Goal: Information Seeking & Learning: Learn about a topic

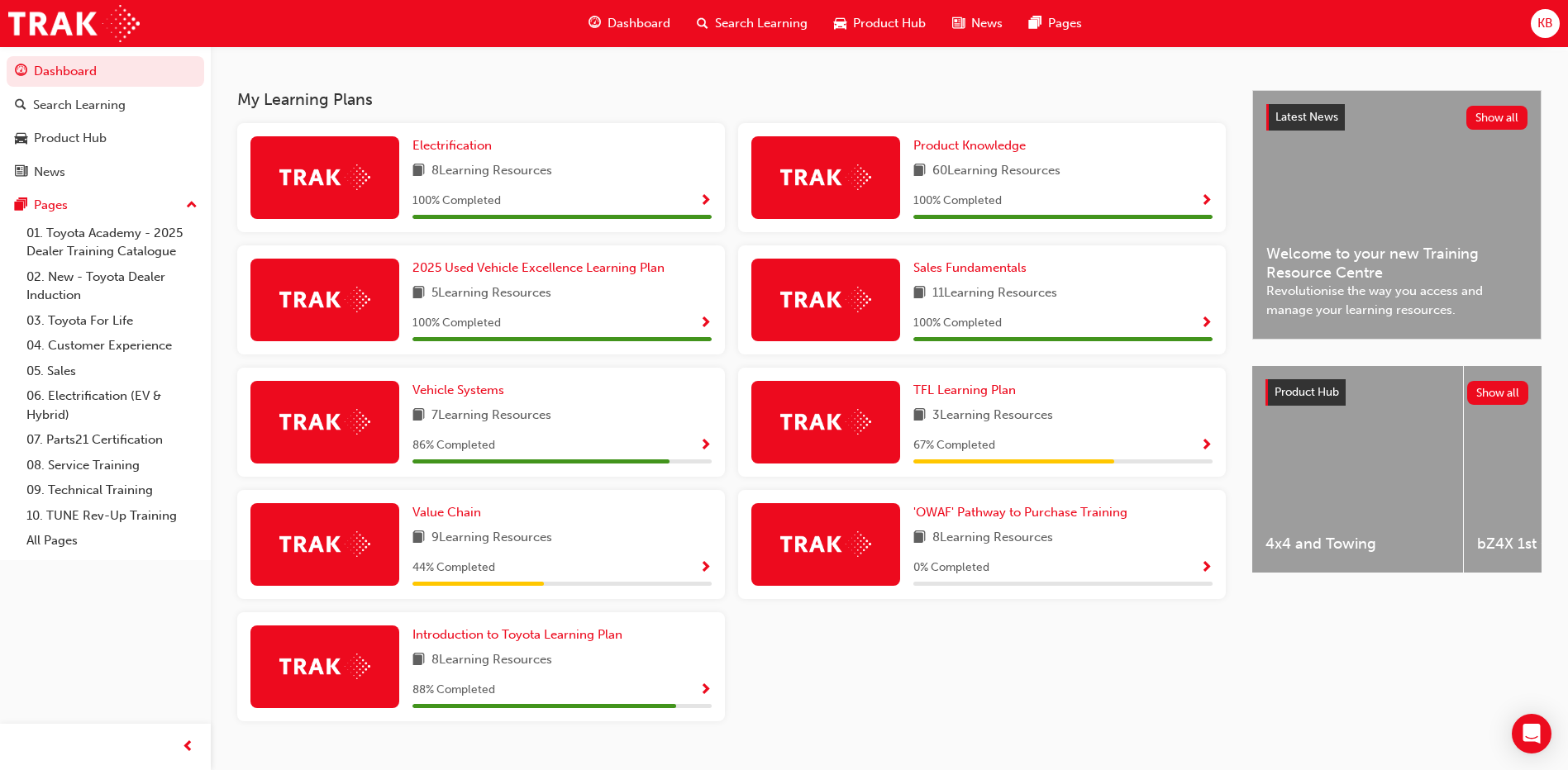
scroll to position [369, 0]
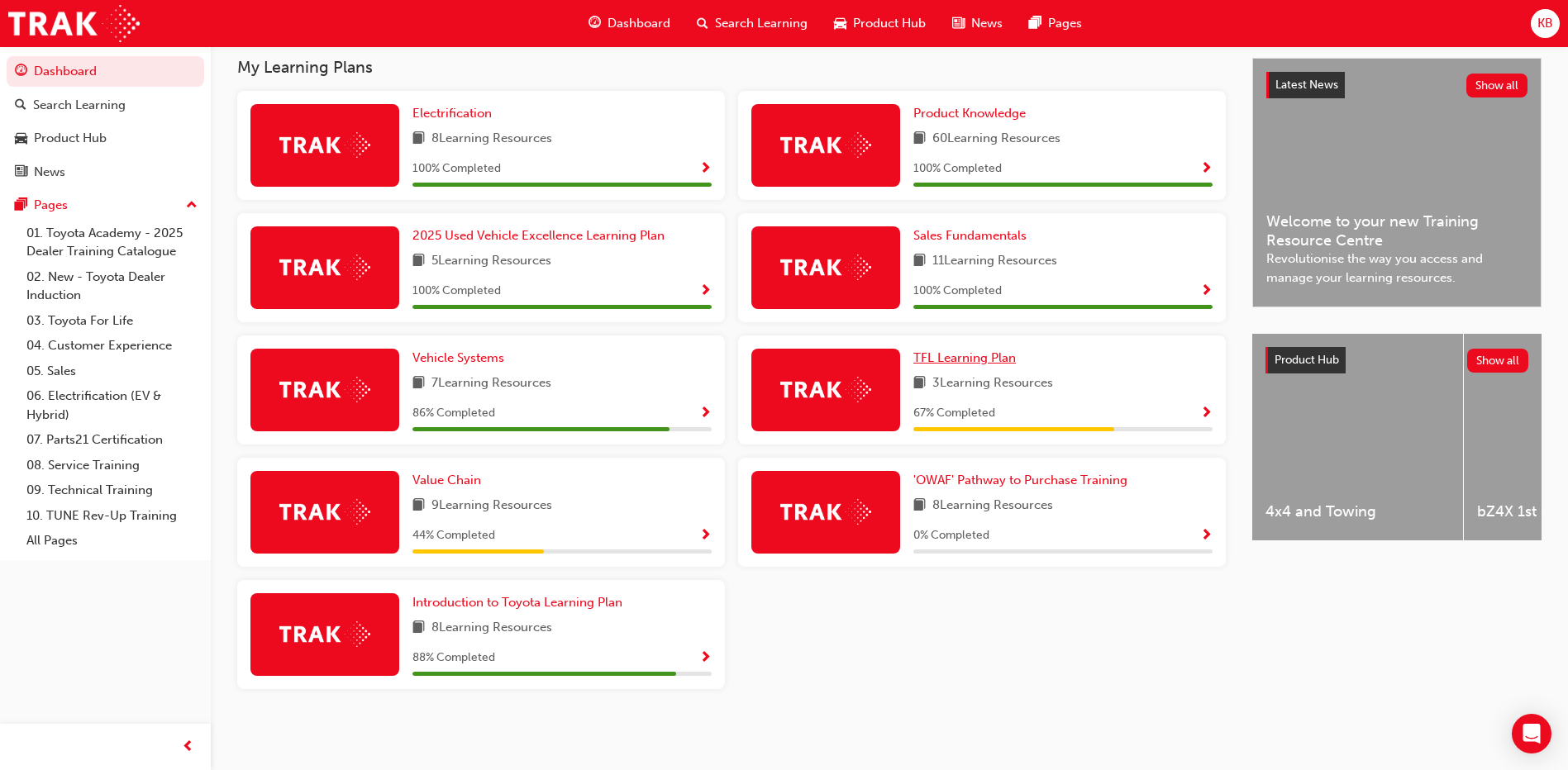
click at [992, 362] on span "TFL Learning Plan" at bounding box center [964, 357] width 102 height 14
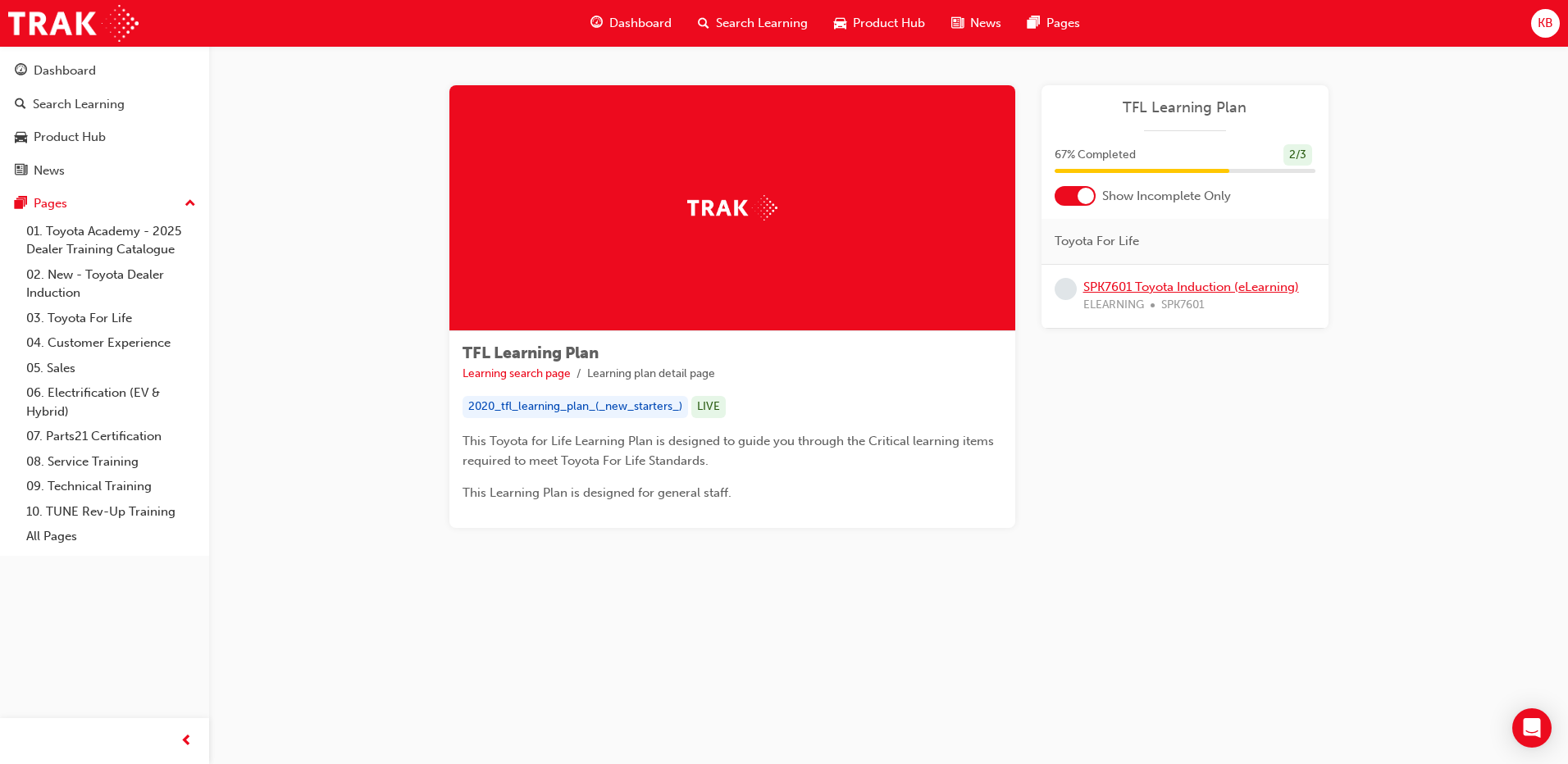
click at [1124, 291] on link "SPK7601 Toyota Induction (eLearning)" at bounding box center [1191, 287] width 216 height 14
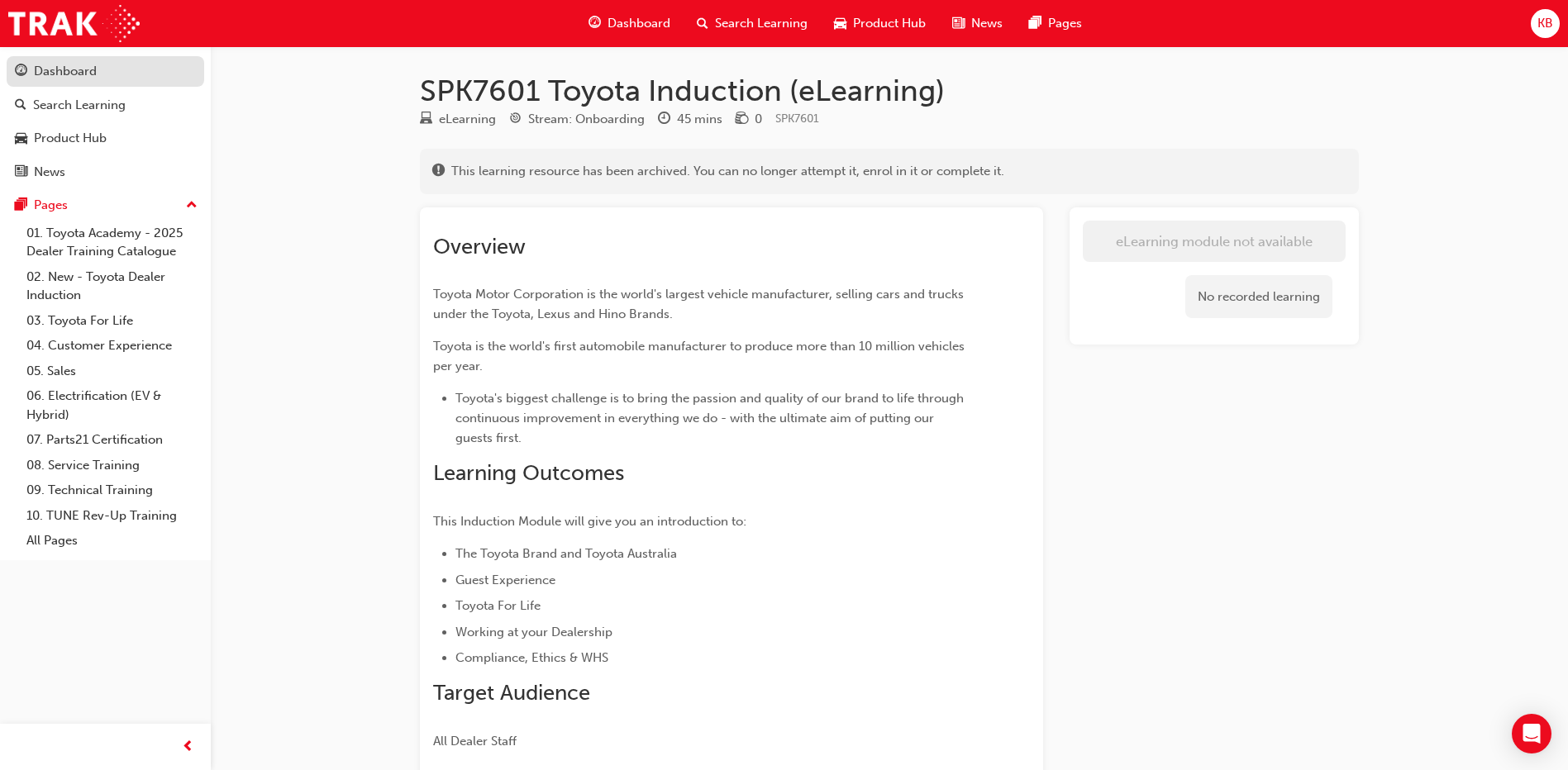
click at [118, 80] on div "Dashboard" at bounding box center [105, 72] width 181 height 20
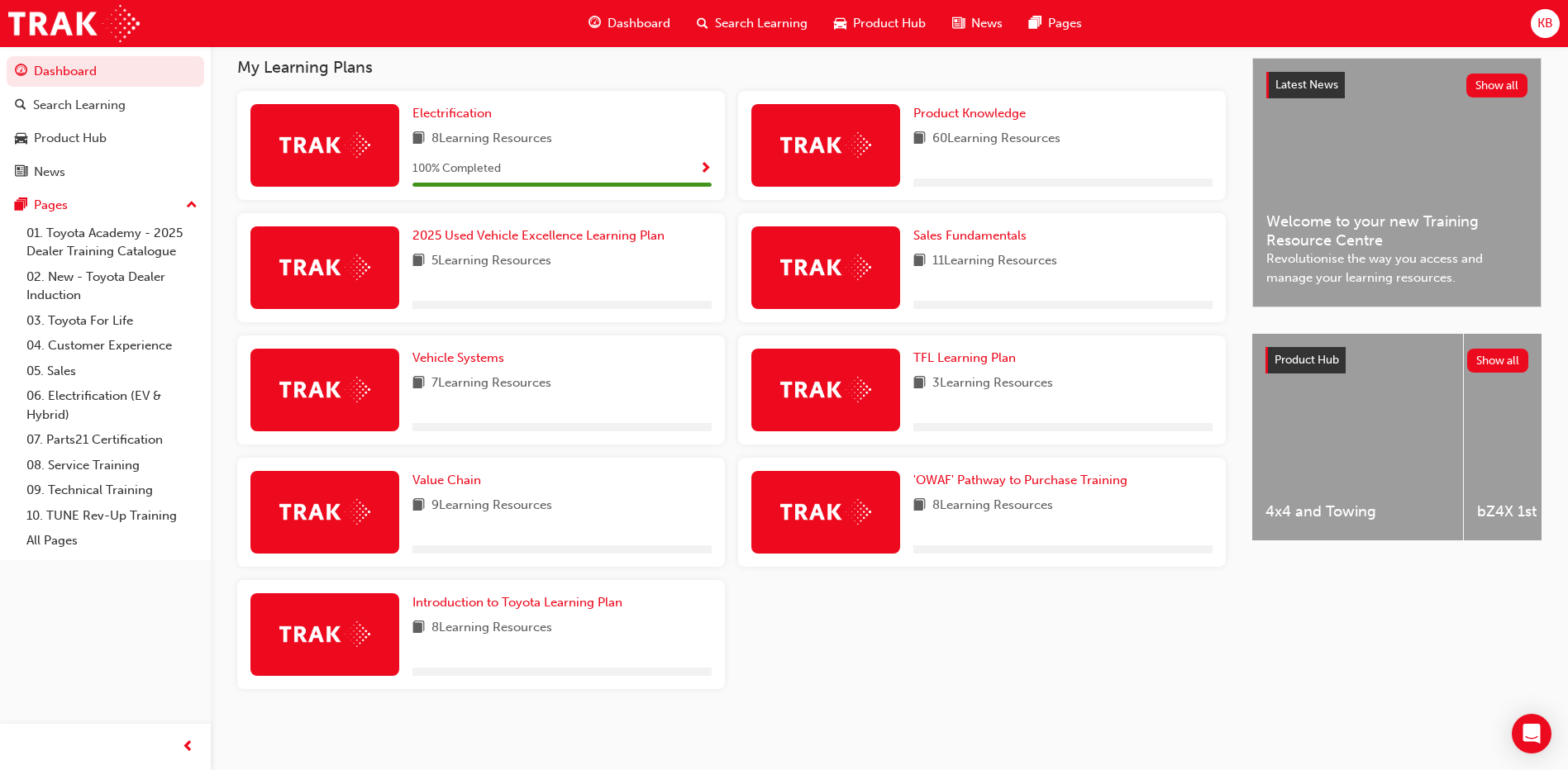
scroll to position [287, 0]
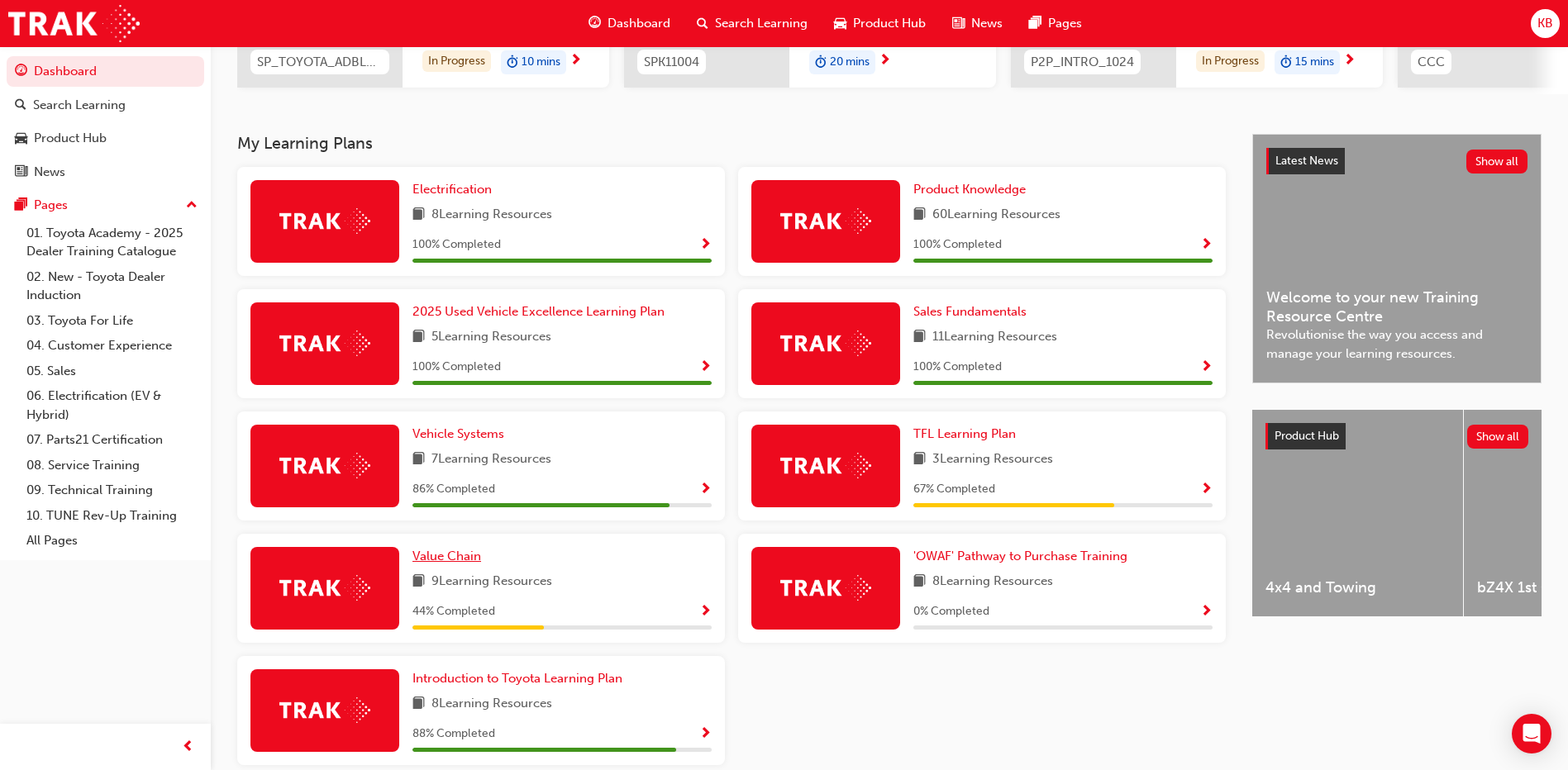
click at [419, 564] on span "Value Chain" at bounding box center [447, 556] width 68 height 14
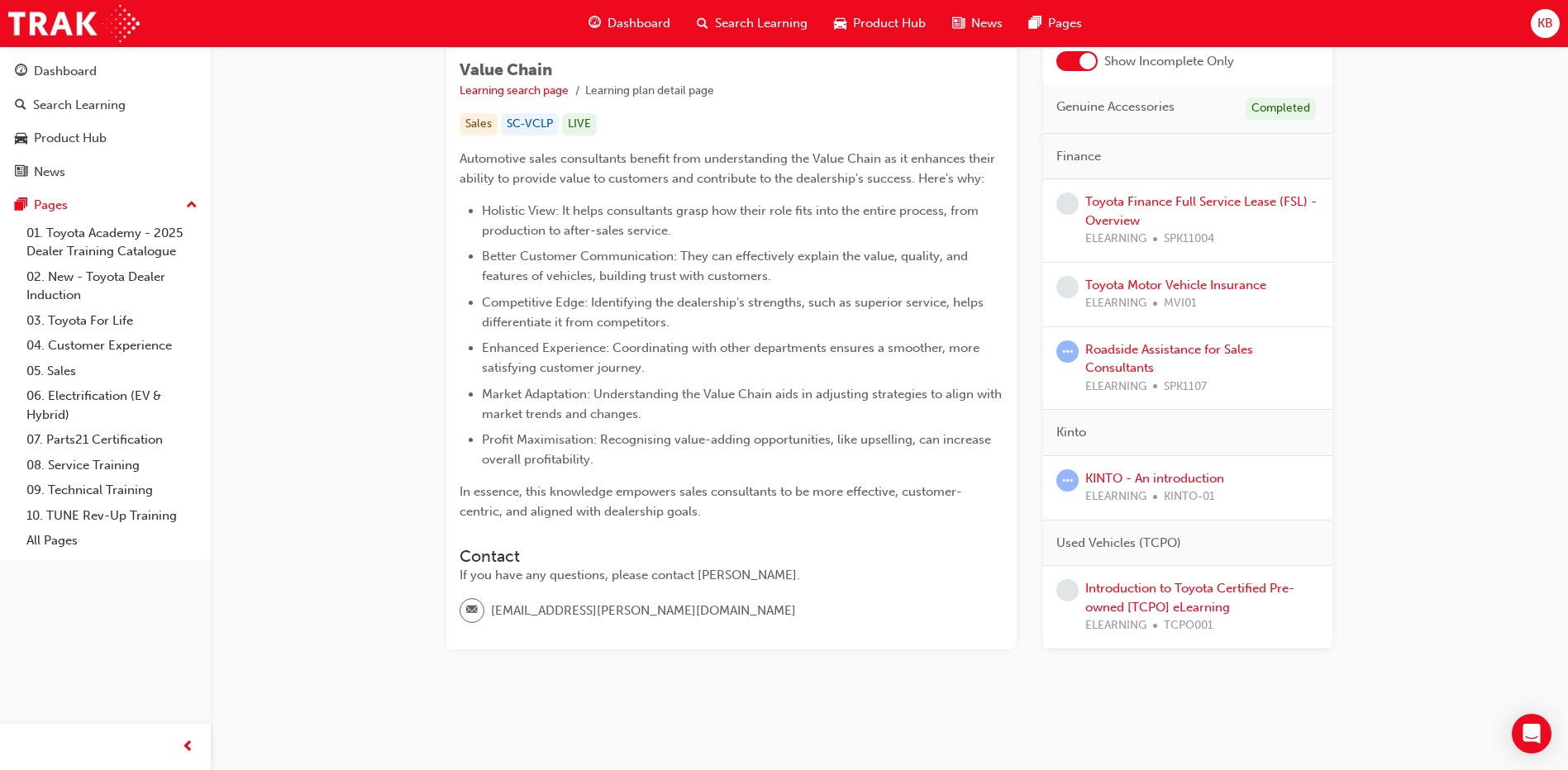
scroll to position [203, 0]
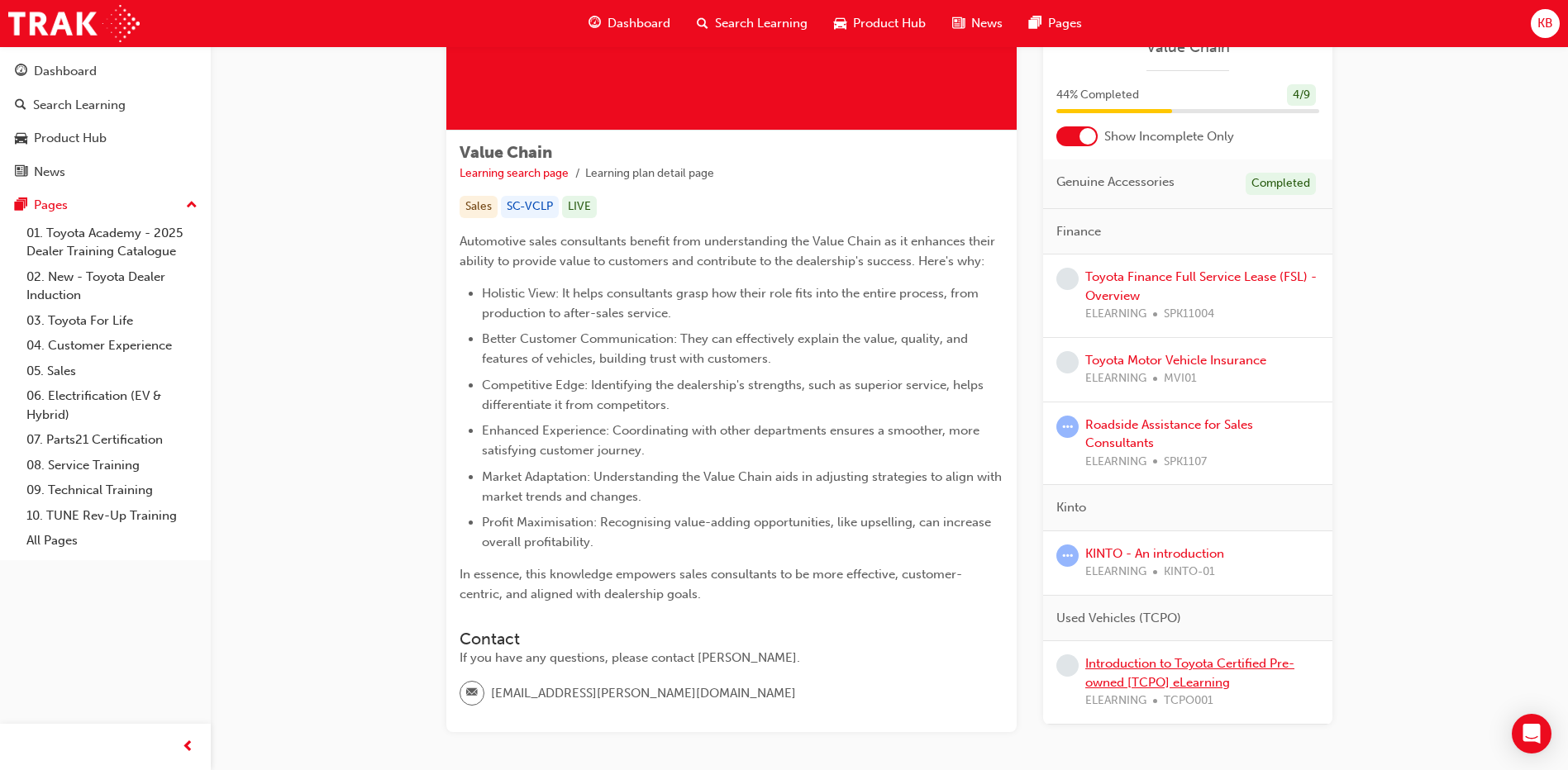
click at [1166, 667] on link "Introduction to Toyota Certified Pre-owned [TCPO] eLearning" at bounding box center [1189, 674] width 209 height 34
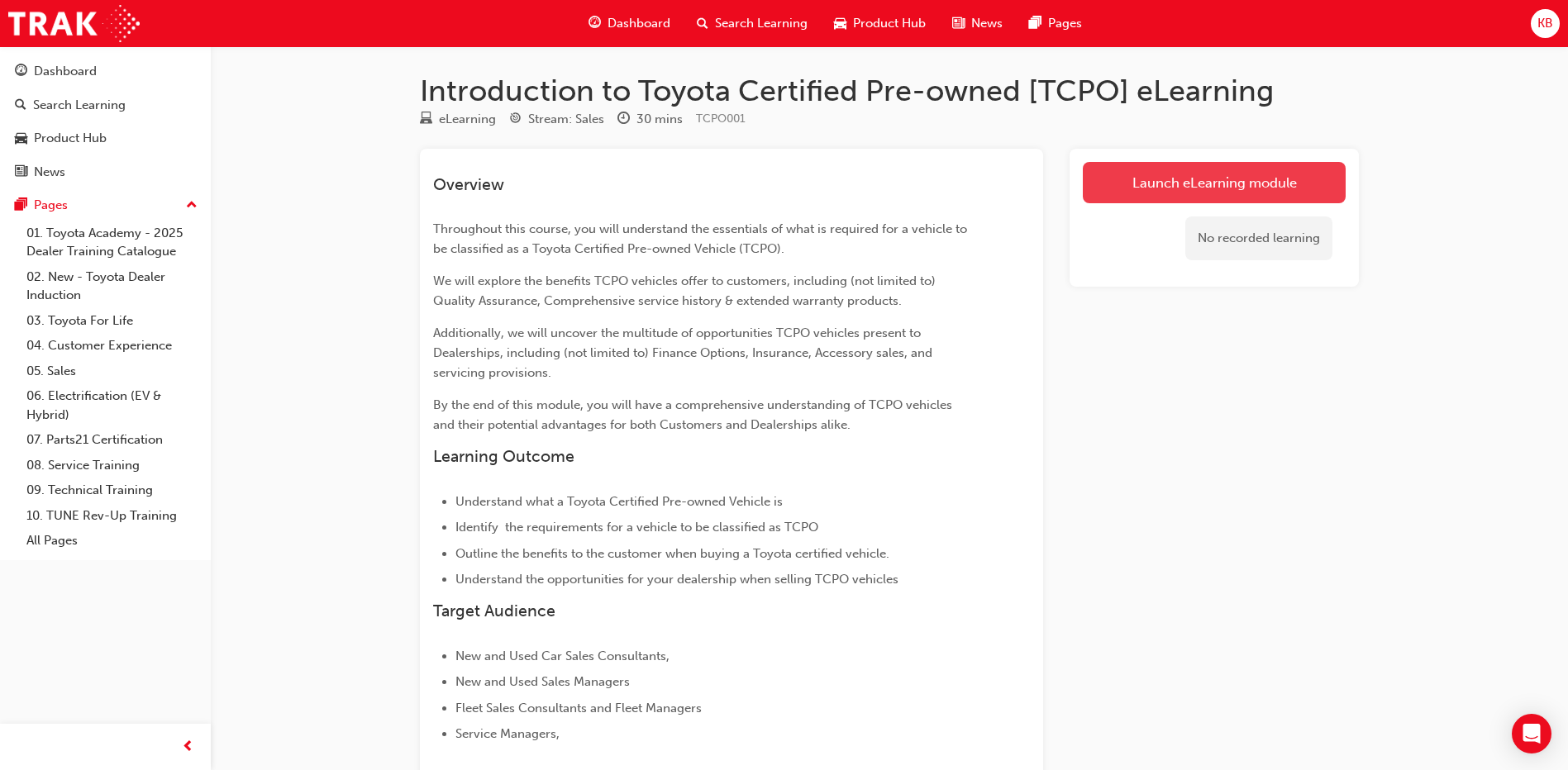
click at [1194, 181] on link "Launch eLearning module" at bounding box center [1214, 182] width 263 height 41
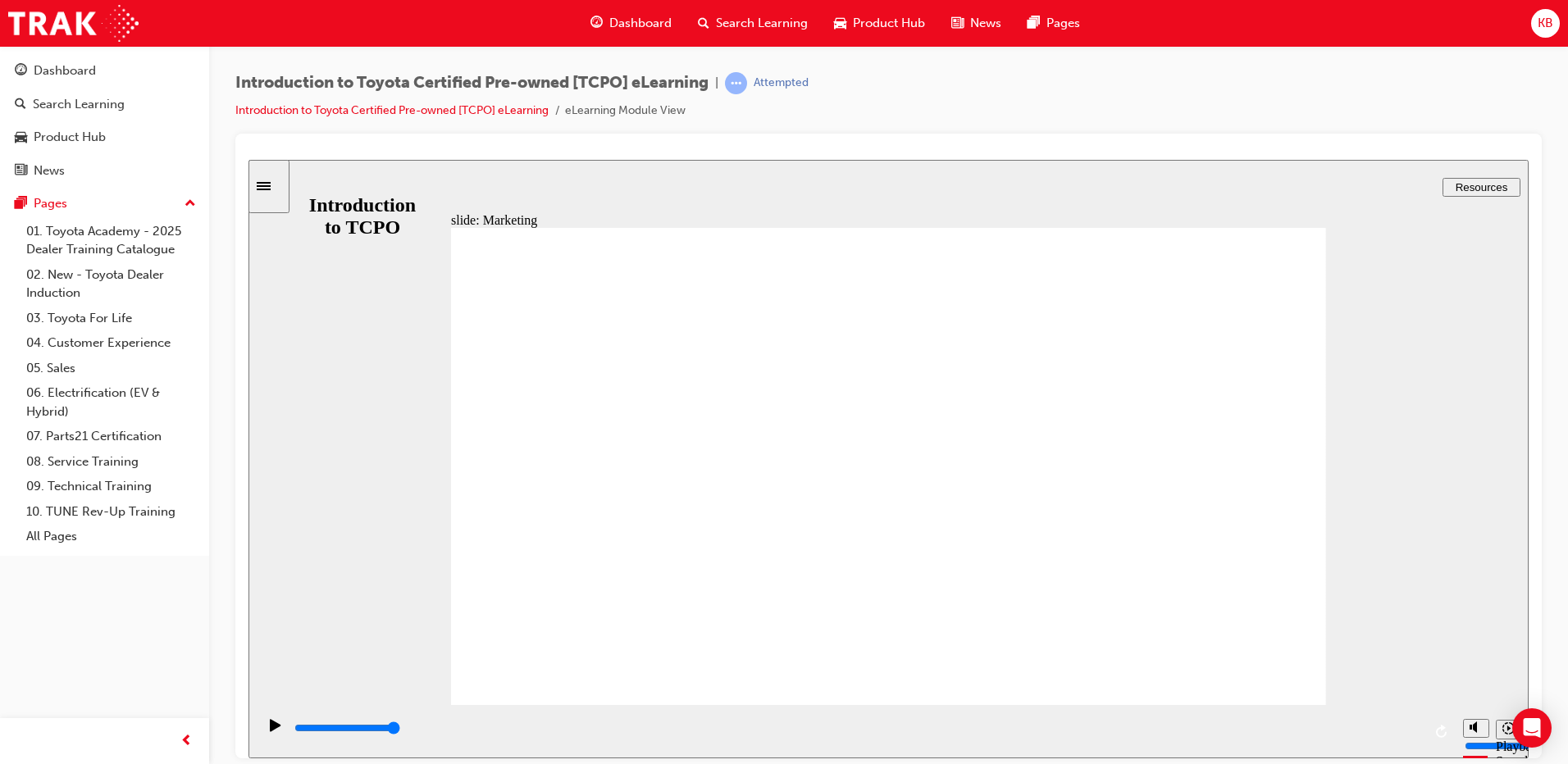
type input "7000"
radio input "true"
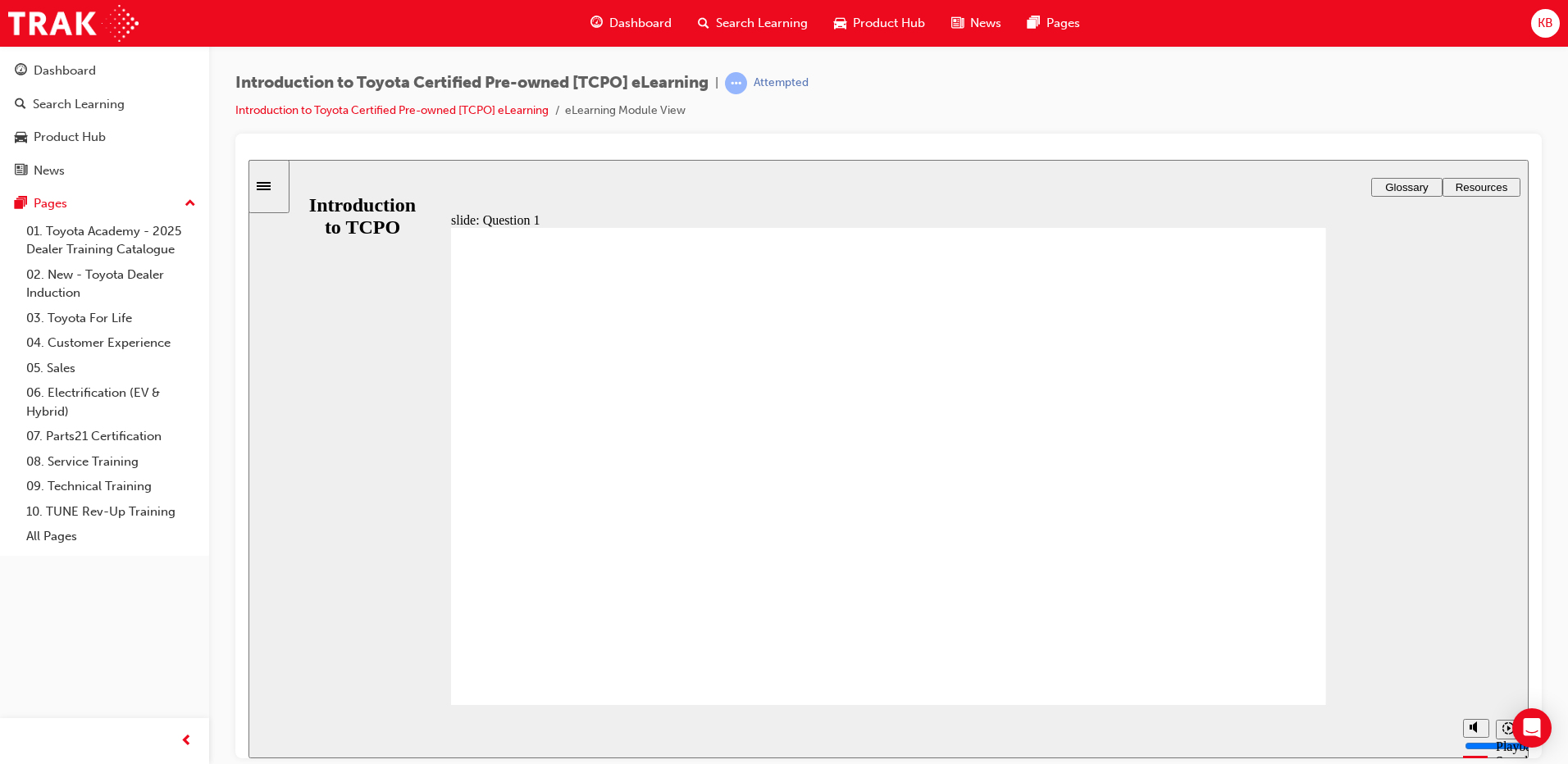
radio input "true"
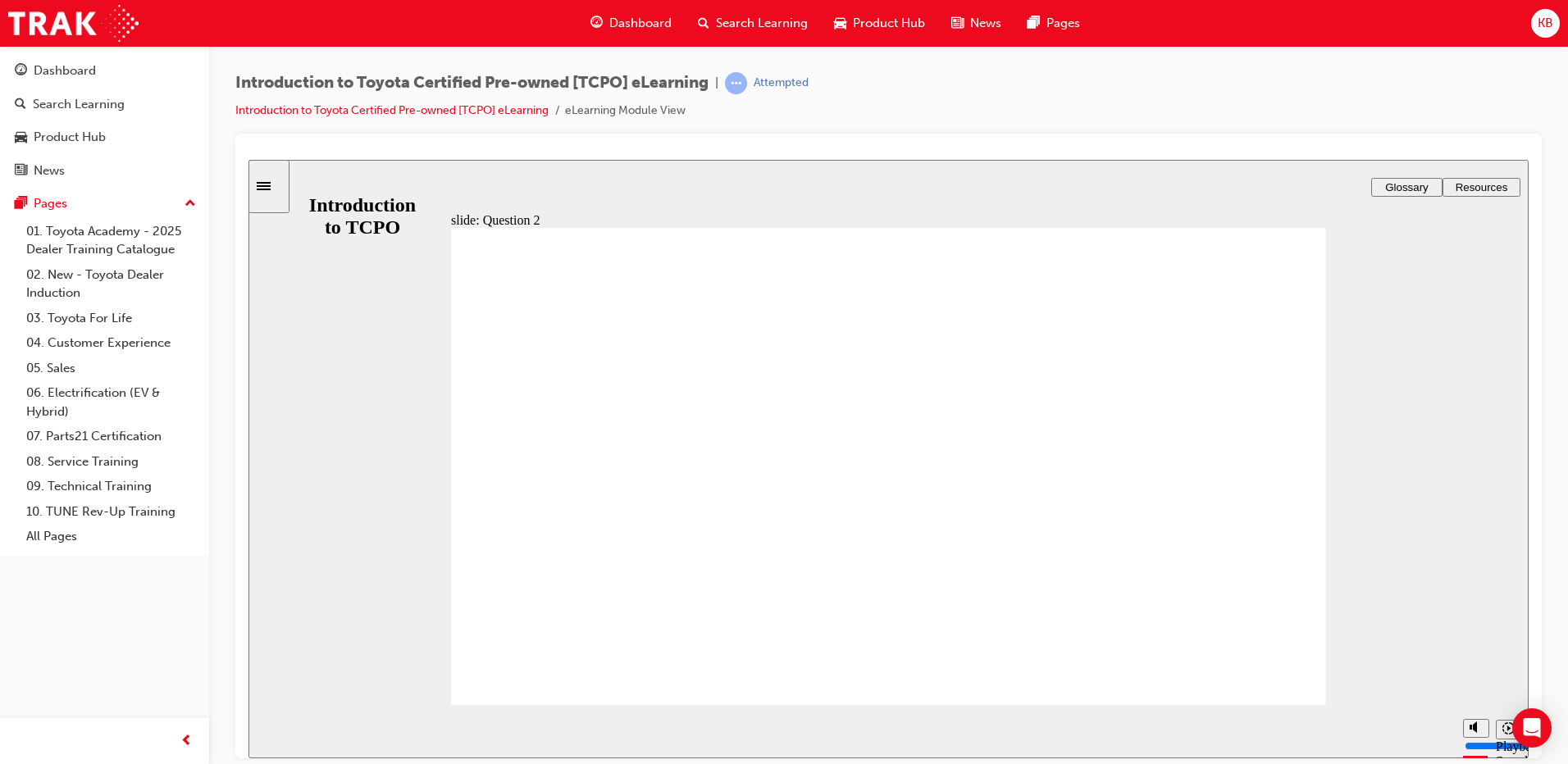
radio input "false"
radio input "true"
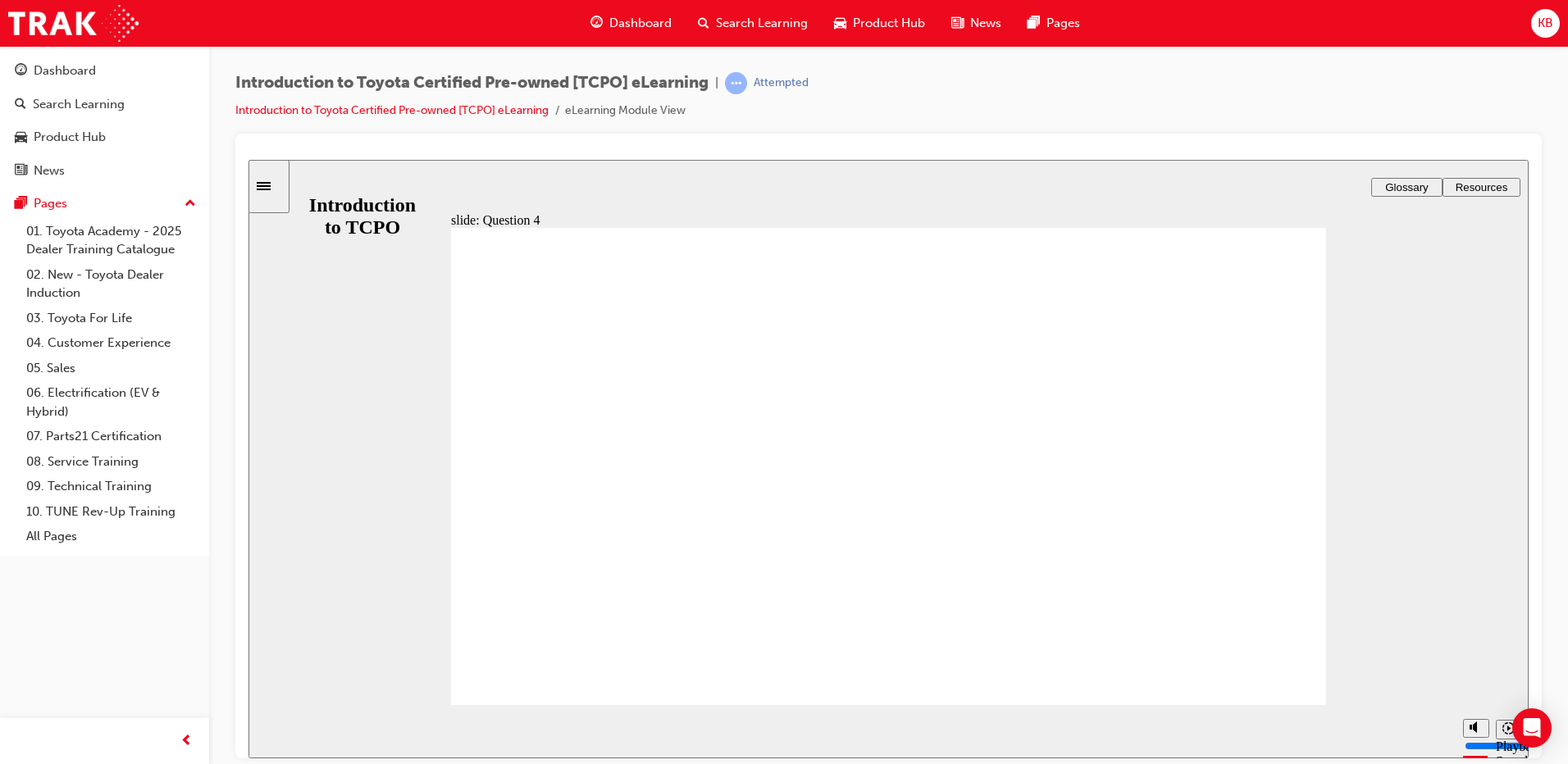
radio input "true"
type input "3100"
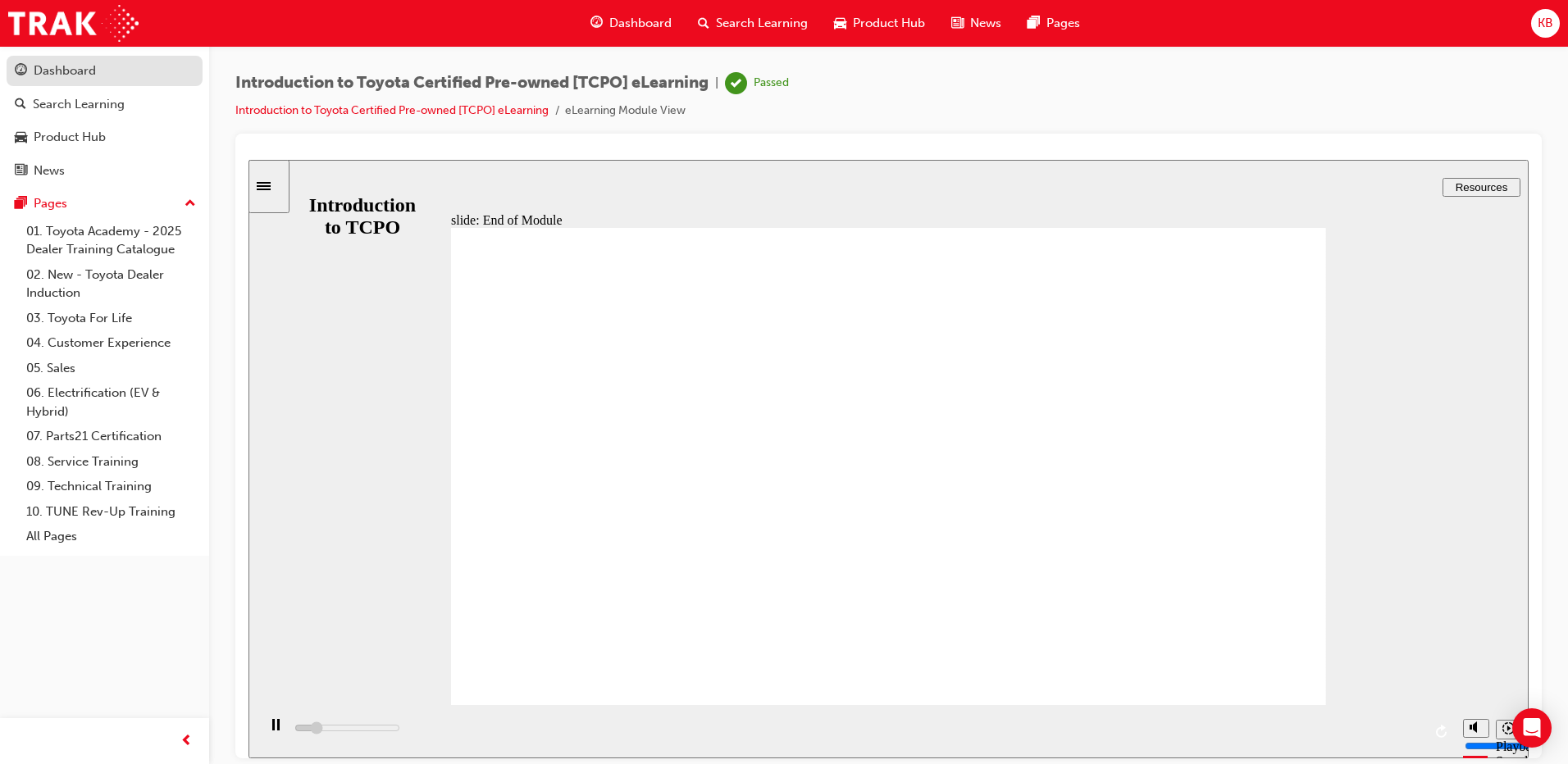
click at [41, 69] on div "Dashboard" at bounding box center [65, 71] width 63 height 19
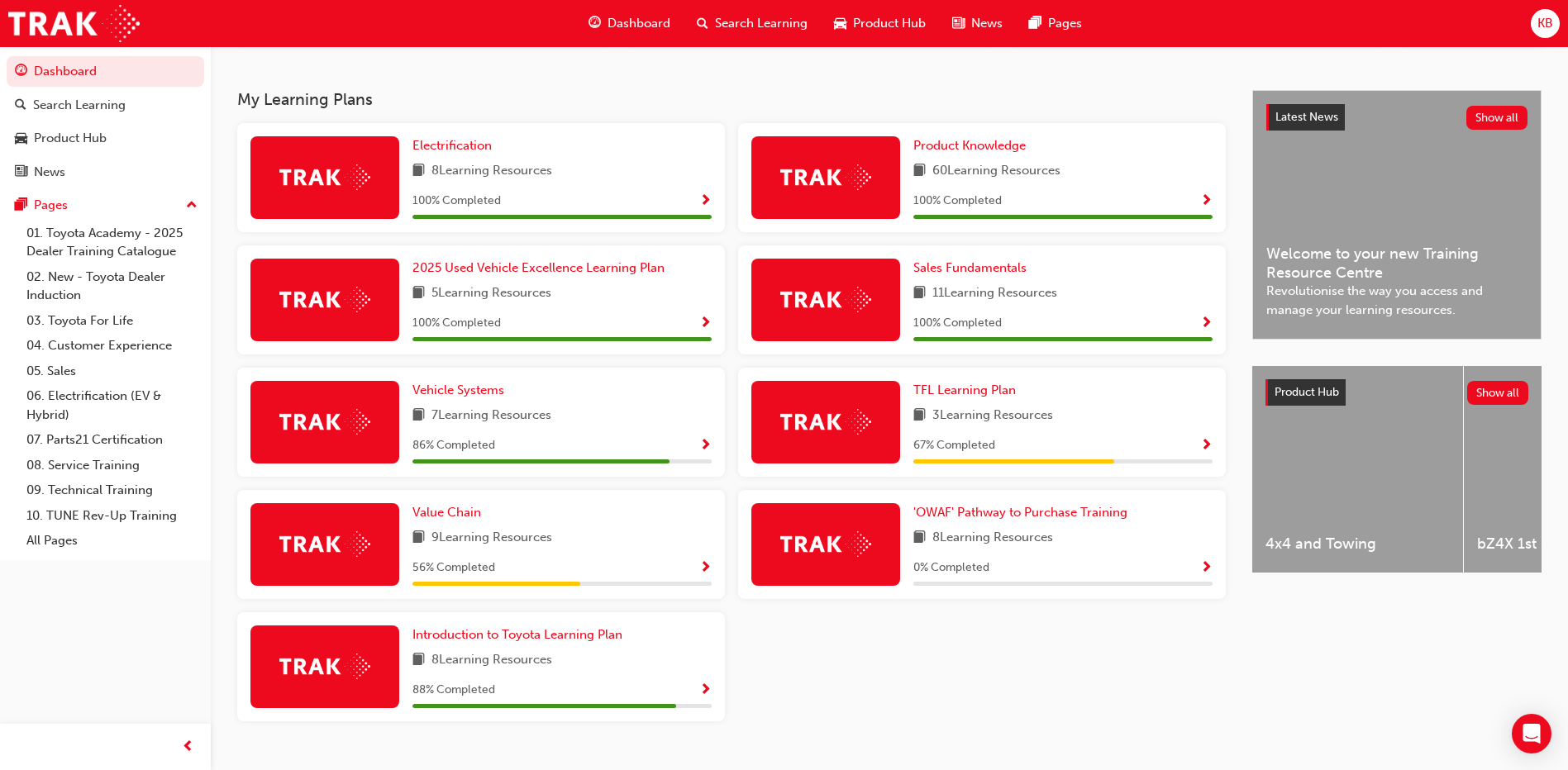
scroll to position [369, 0]
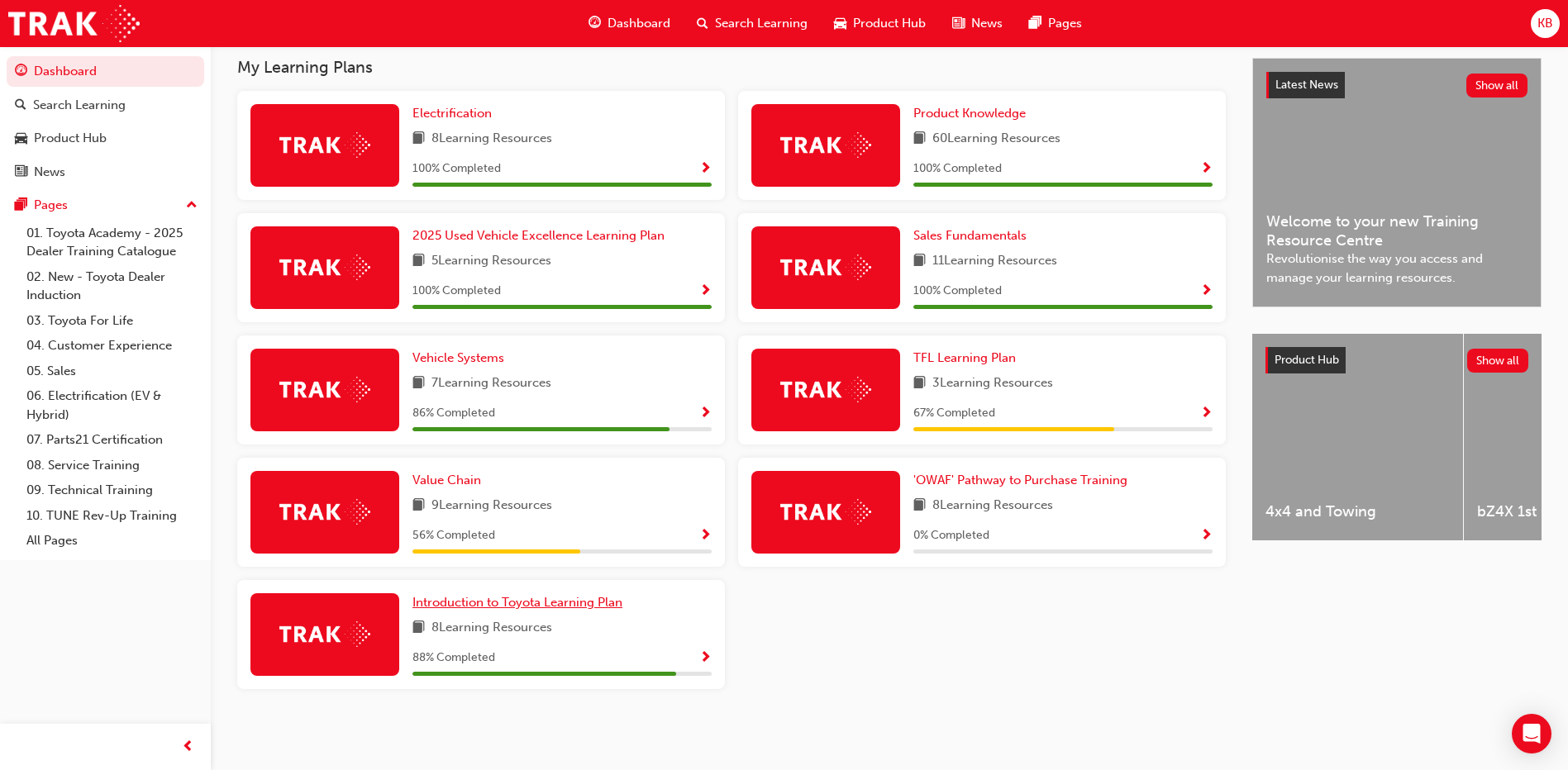
click at [588, 597] on span "Introduction to Toyota Learning Plan" at bounding box center [518, 602] width 210 height 14
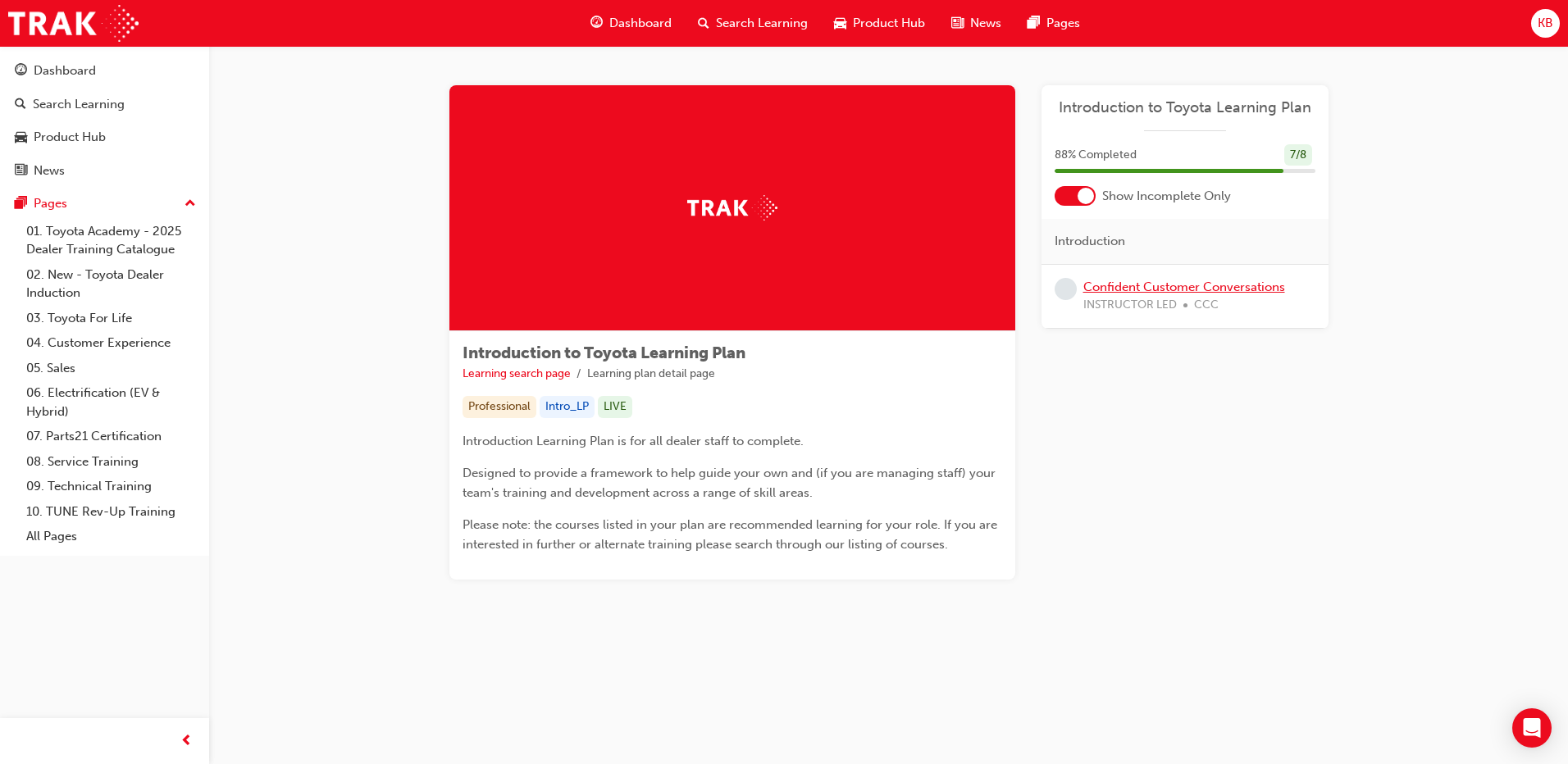
click at [1132, 287] on link "Confident Customer Conversations" at bounding box center [1185, 287] width 201 height 14
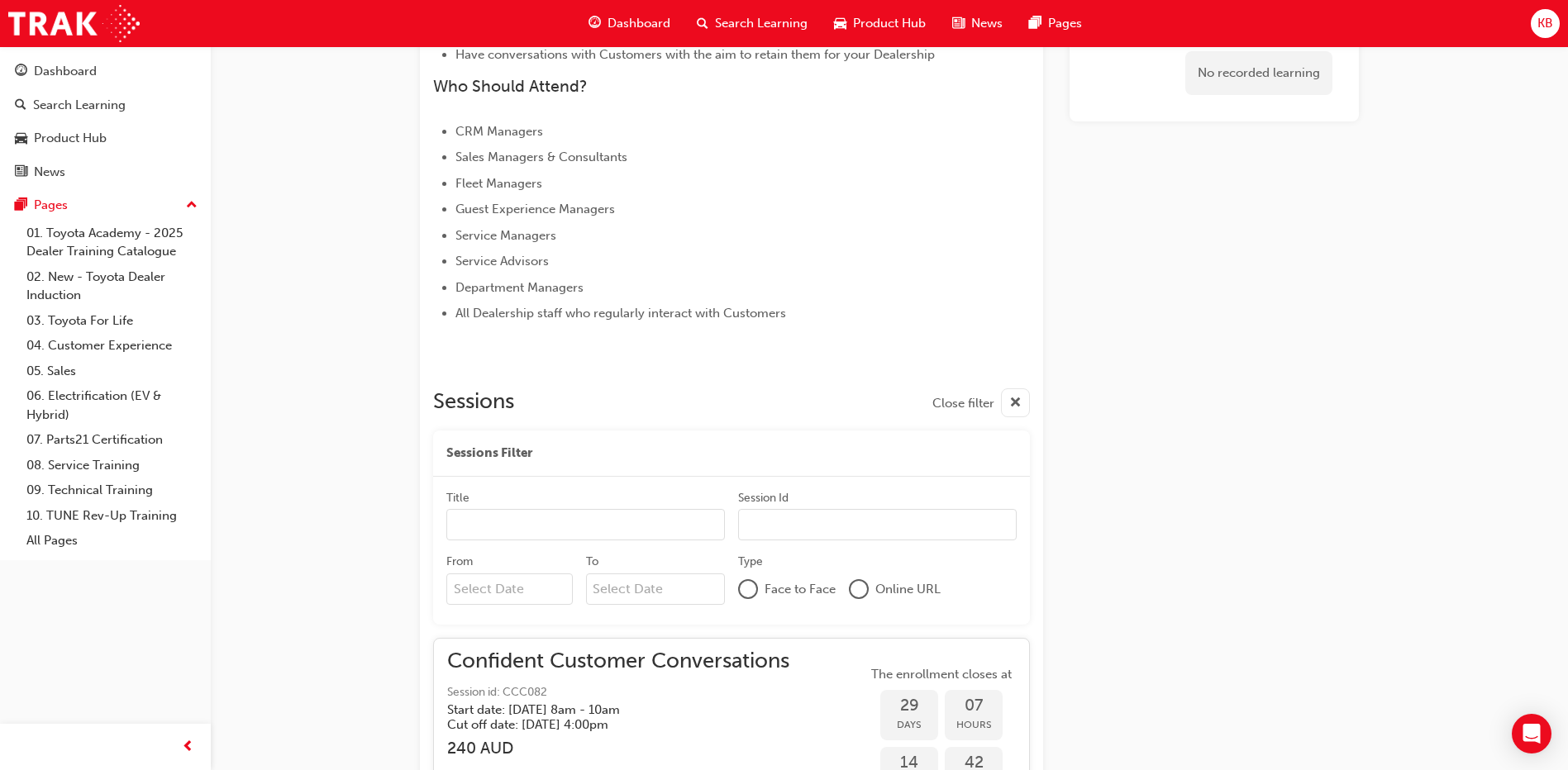
scroll to position [369, 0]
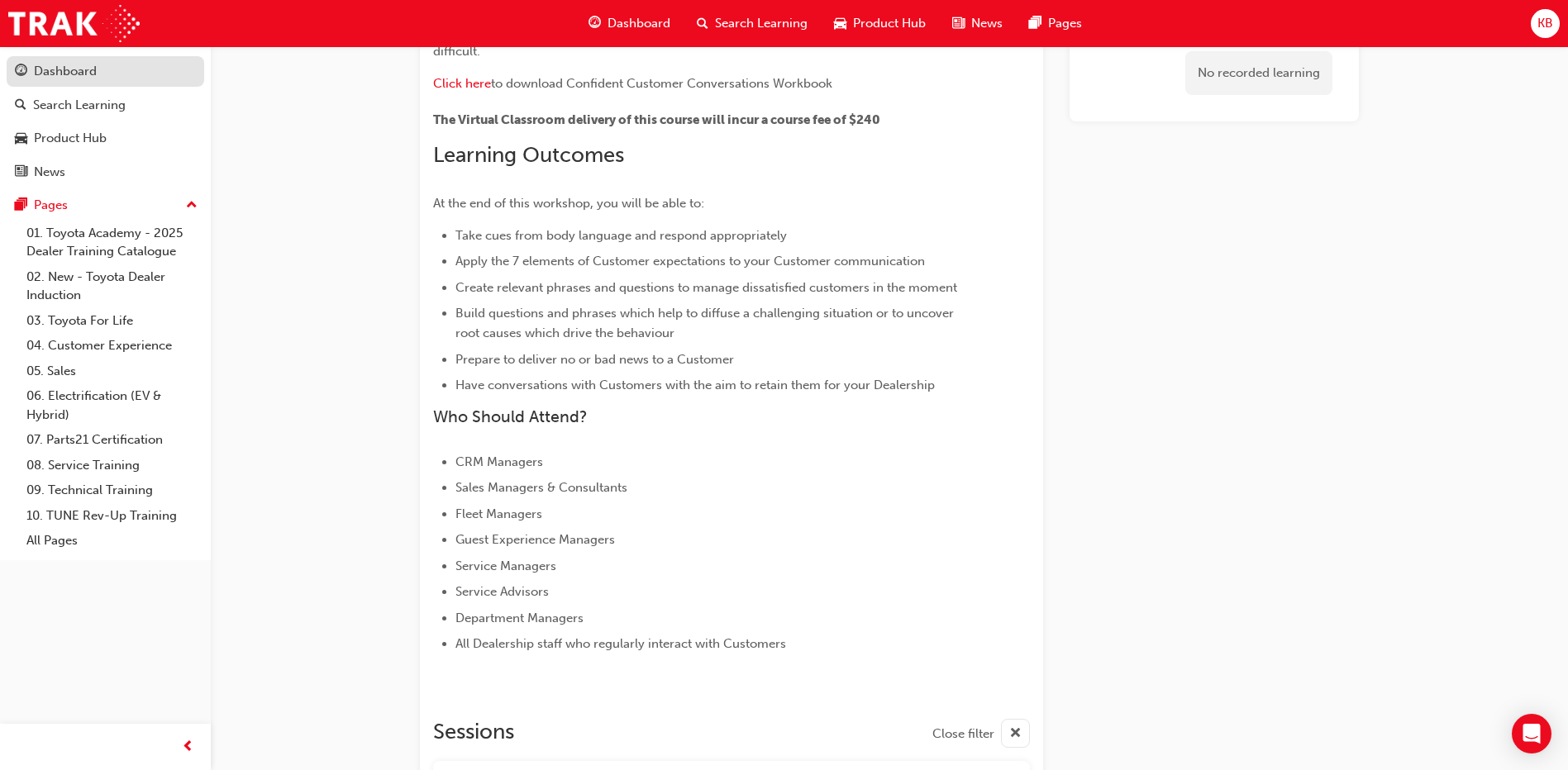
click at [67, 69] on div "Dashboard" at bounding box center [66, 72] width 63 height 19
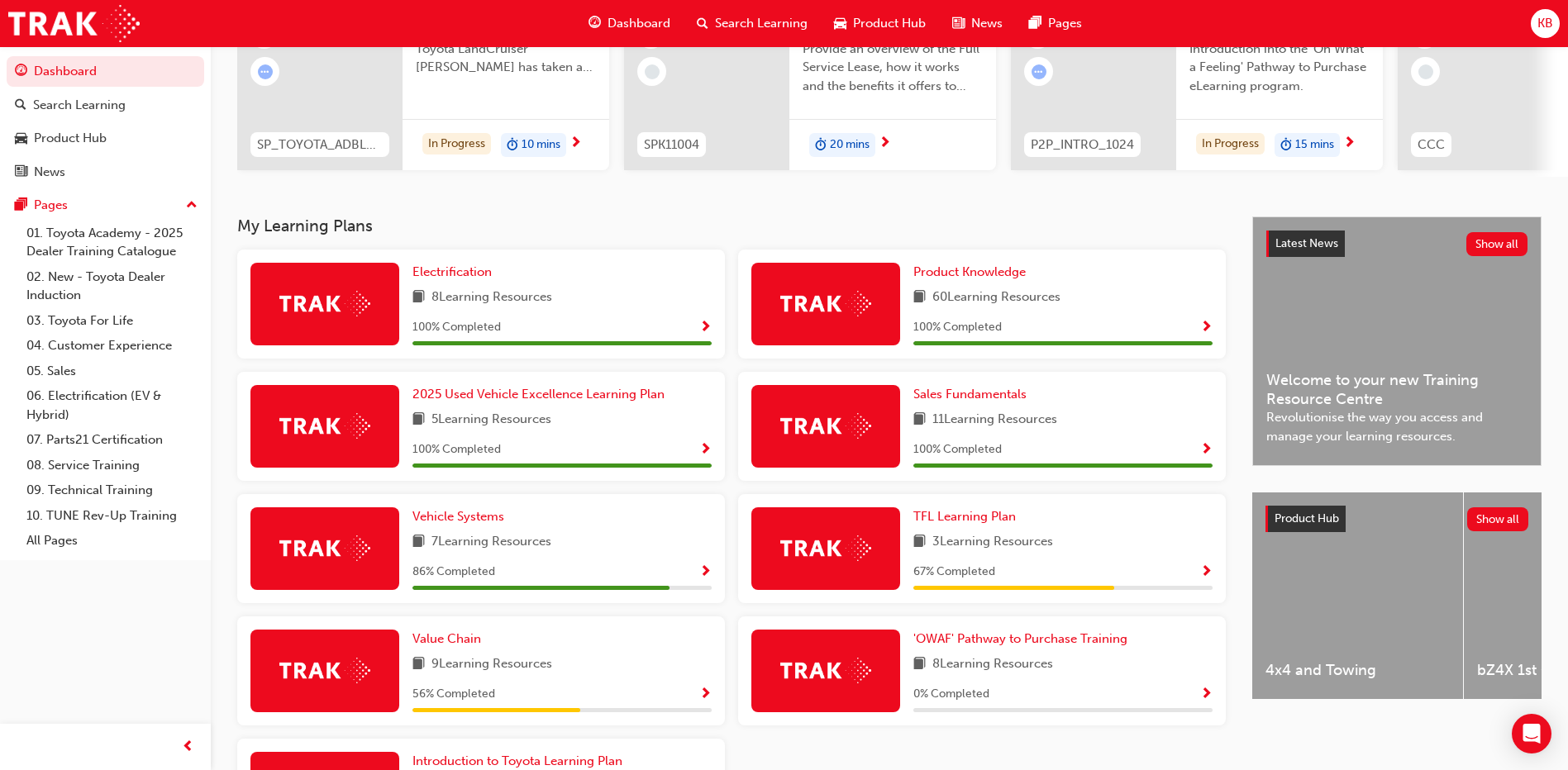
scroll to position [369, 0]
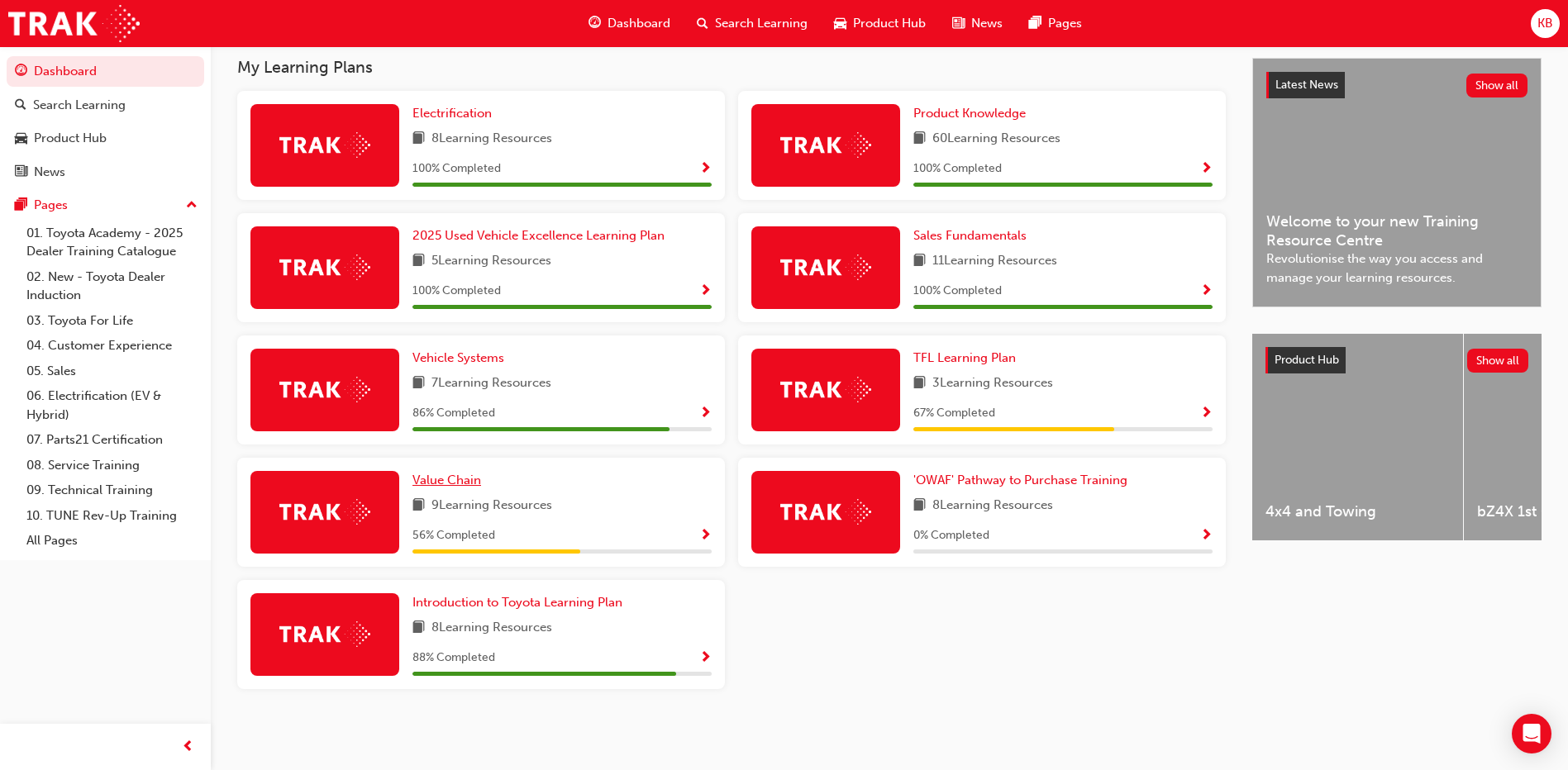
click at [458, 487] on span "Value Chain" at bounding box center [447, 479] width 68 height 14
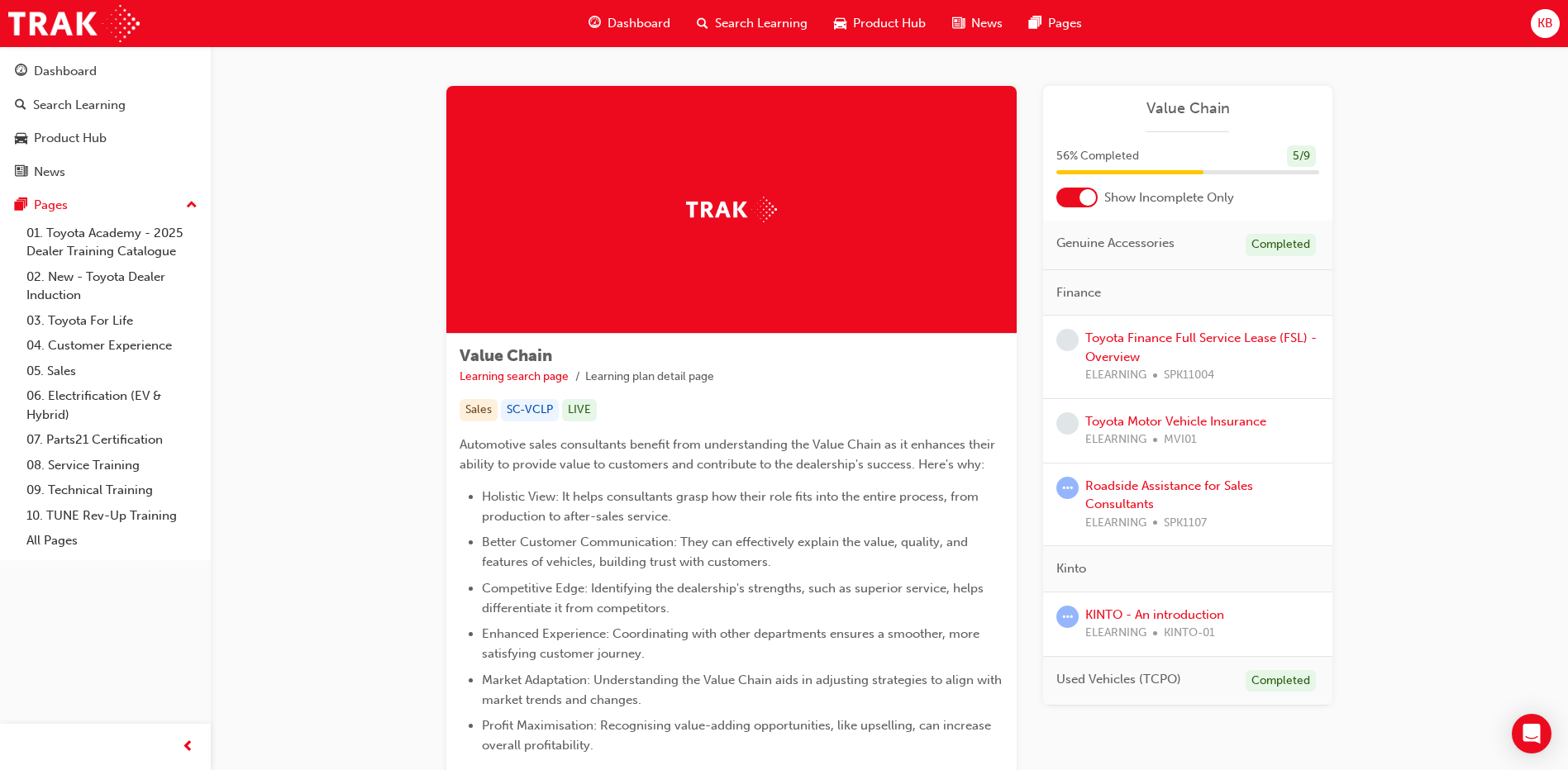
scroll to position [83, 0]
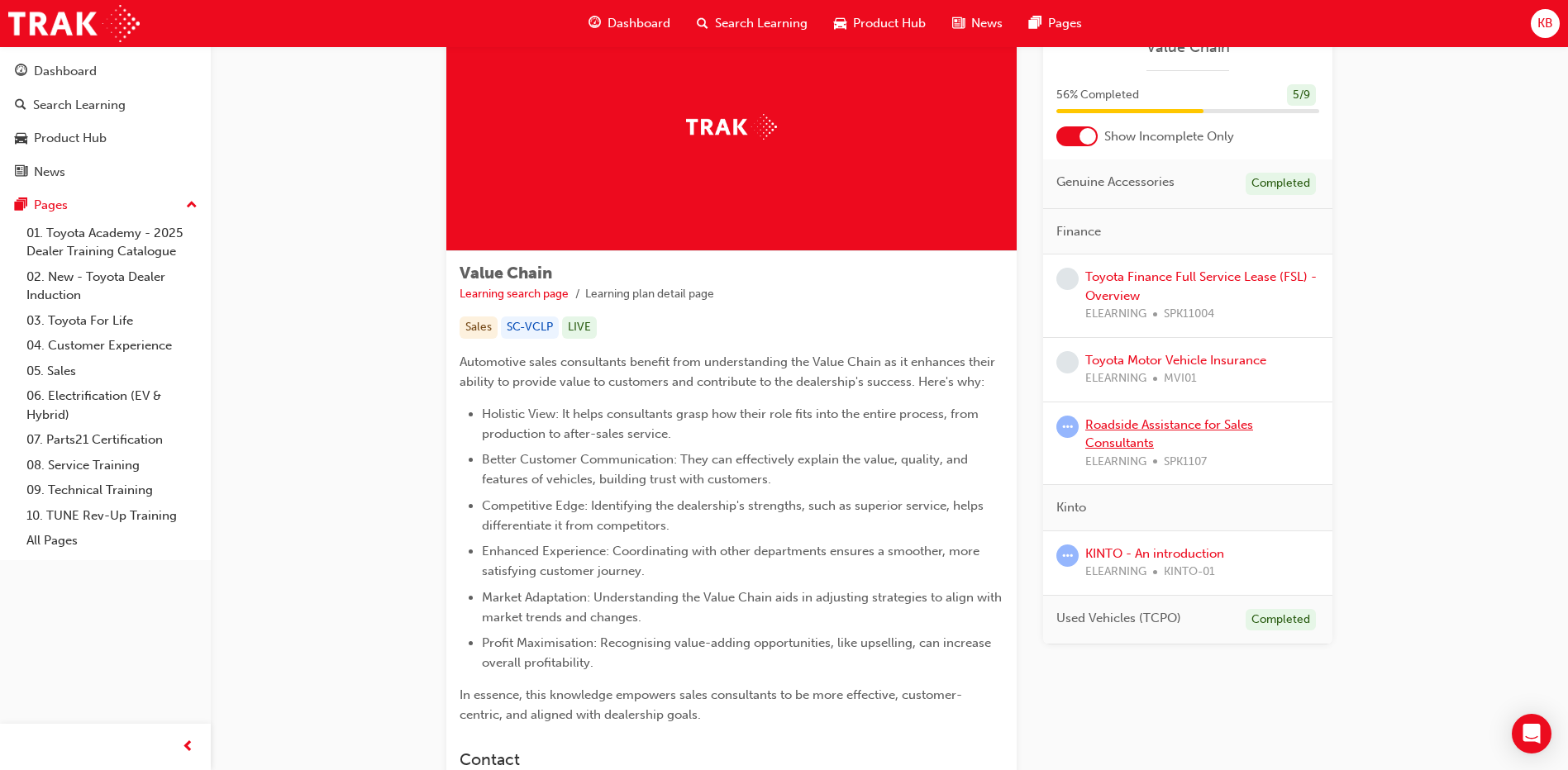
click at [1151, 427] on link "Roadside Assistance for Sales Consultants" at bounding box center [1169, 435] width 168 height 34
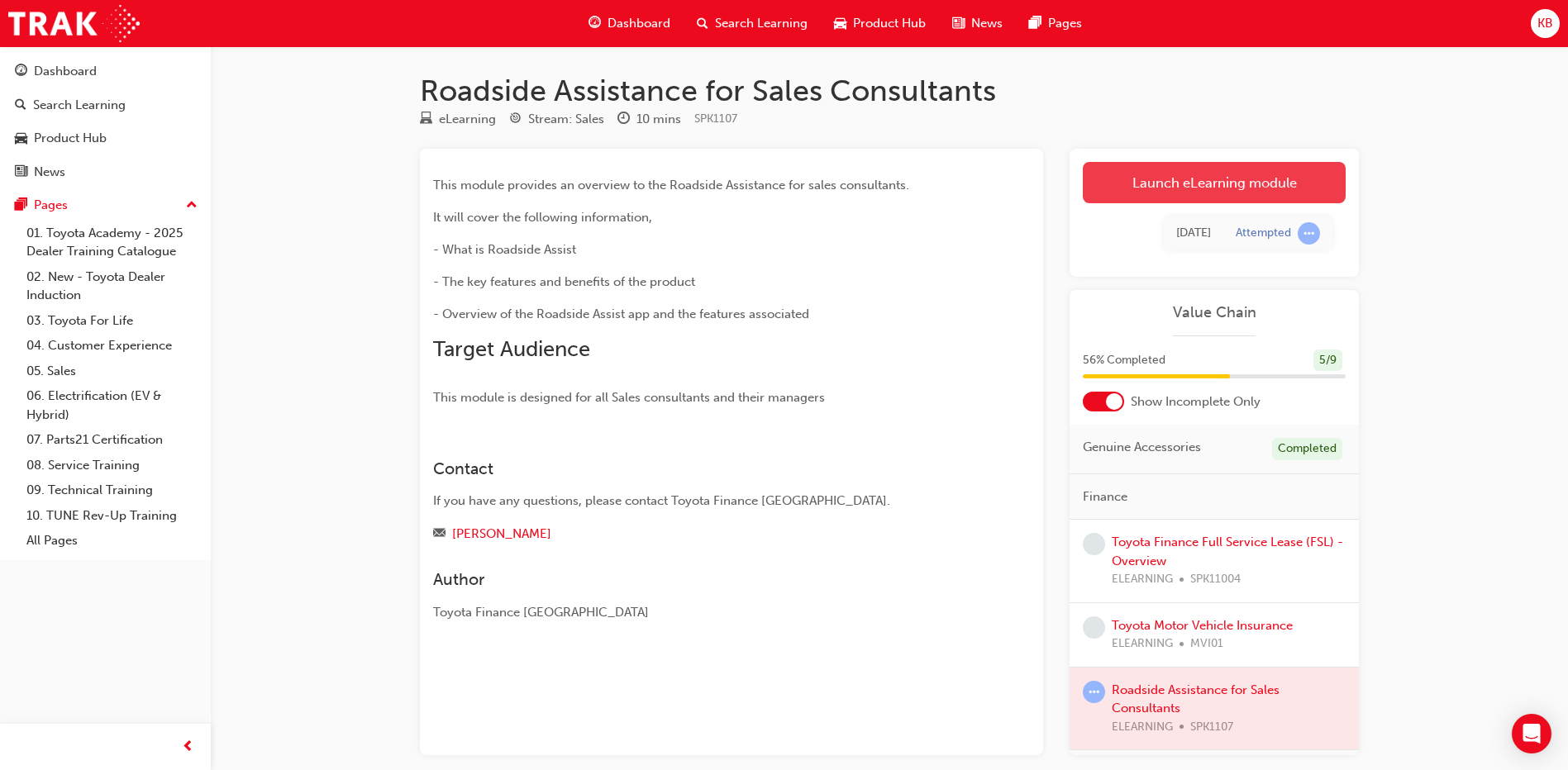
click at [1216, 187] on link "Launch eLearning module" at bounding box center [1214, 182] width 263 height 41
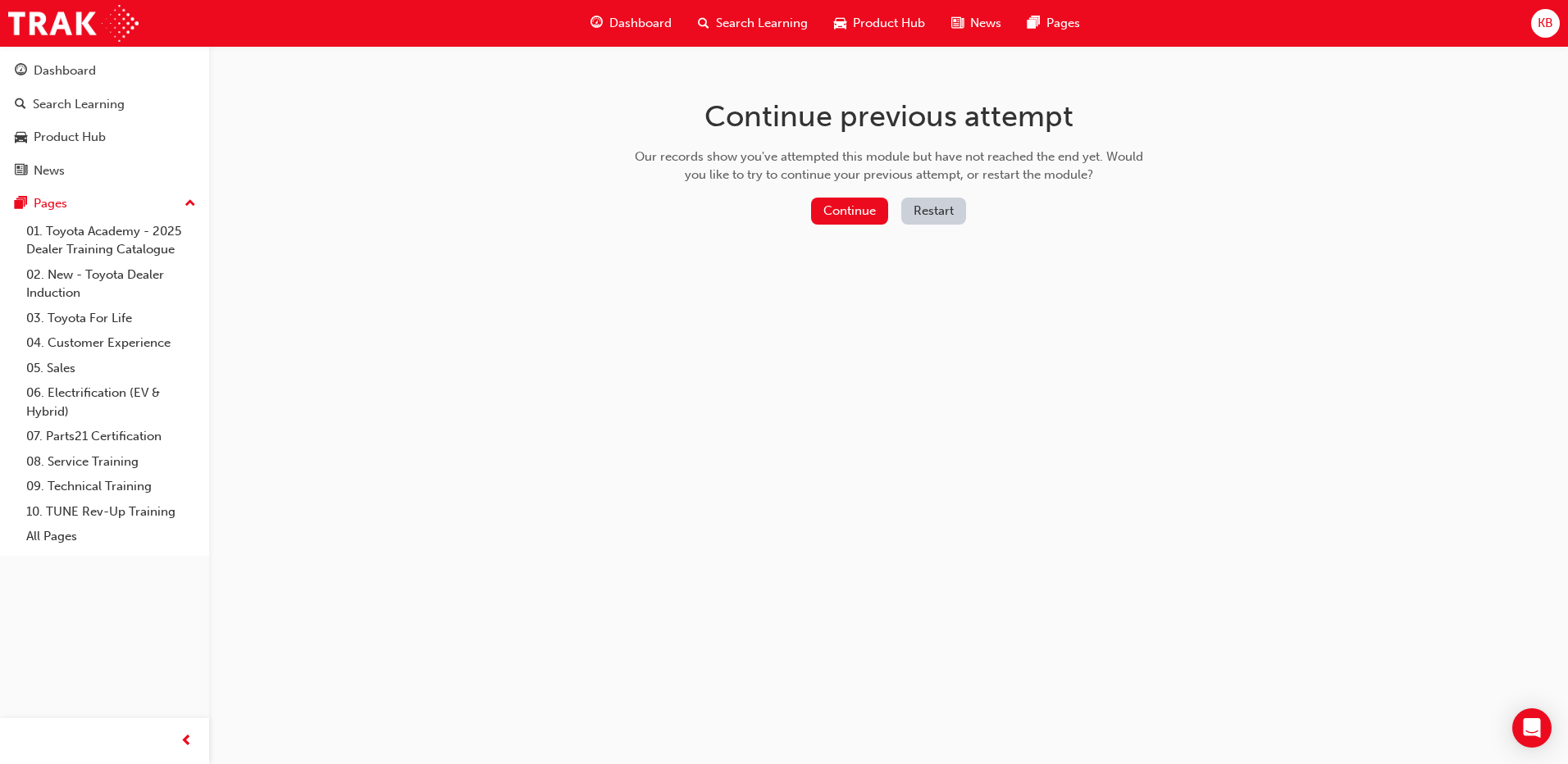
click at [949, 210] on button "Restart" at bounding box center [933, 212] width 65 height 27
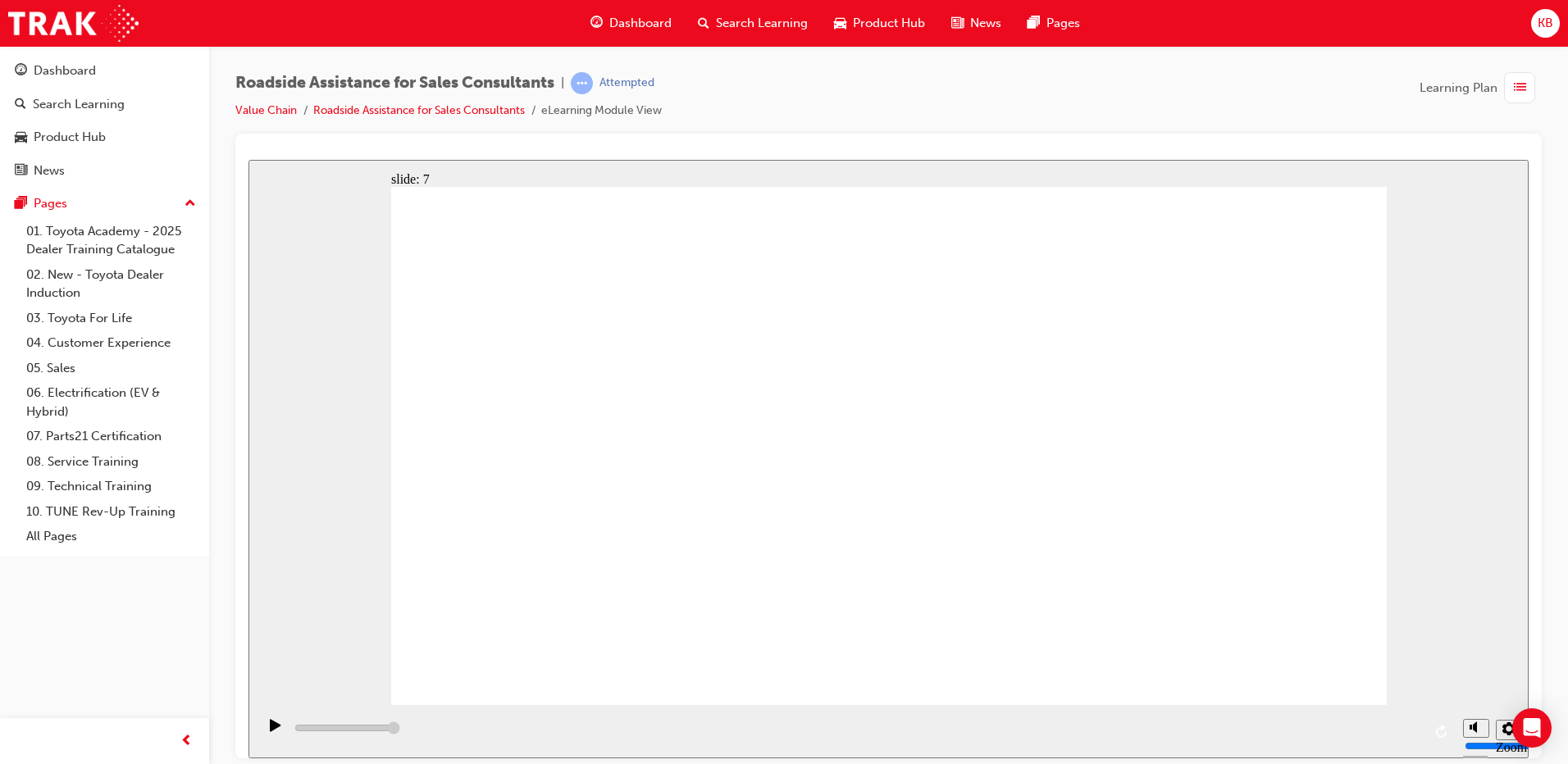
drag, startPoint x: 1111, startPoint y: 453, endPoint x: 1013, endPoint y: 428, distance: 101.1
drag, startPoint x: 878, startPoint y: 394, endPoint x: 1170, endPoint y: 415, distance: 292.8
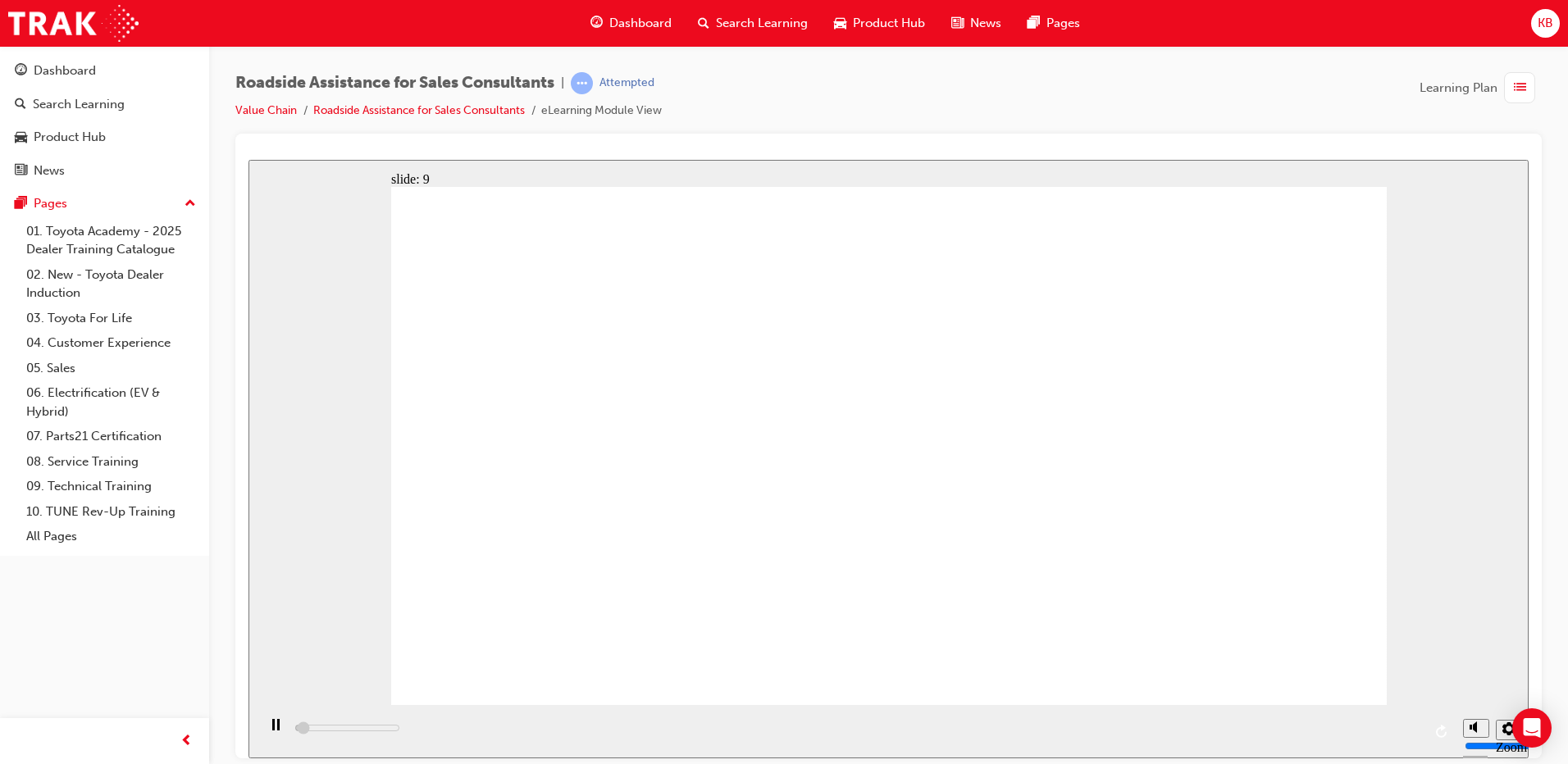
type input "23000"
checkbox input "true"
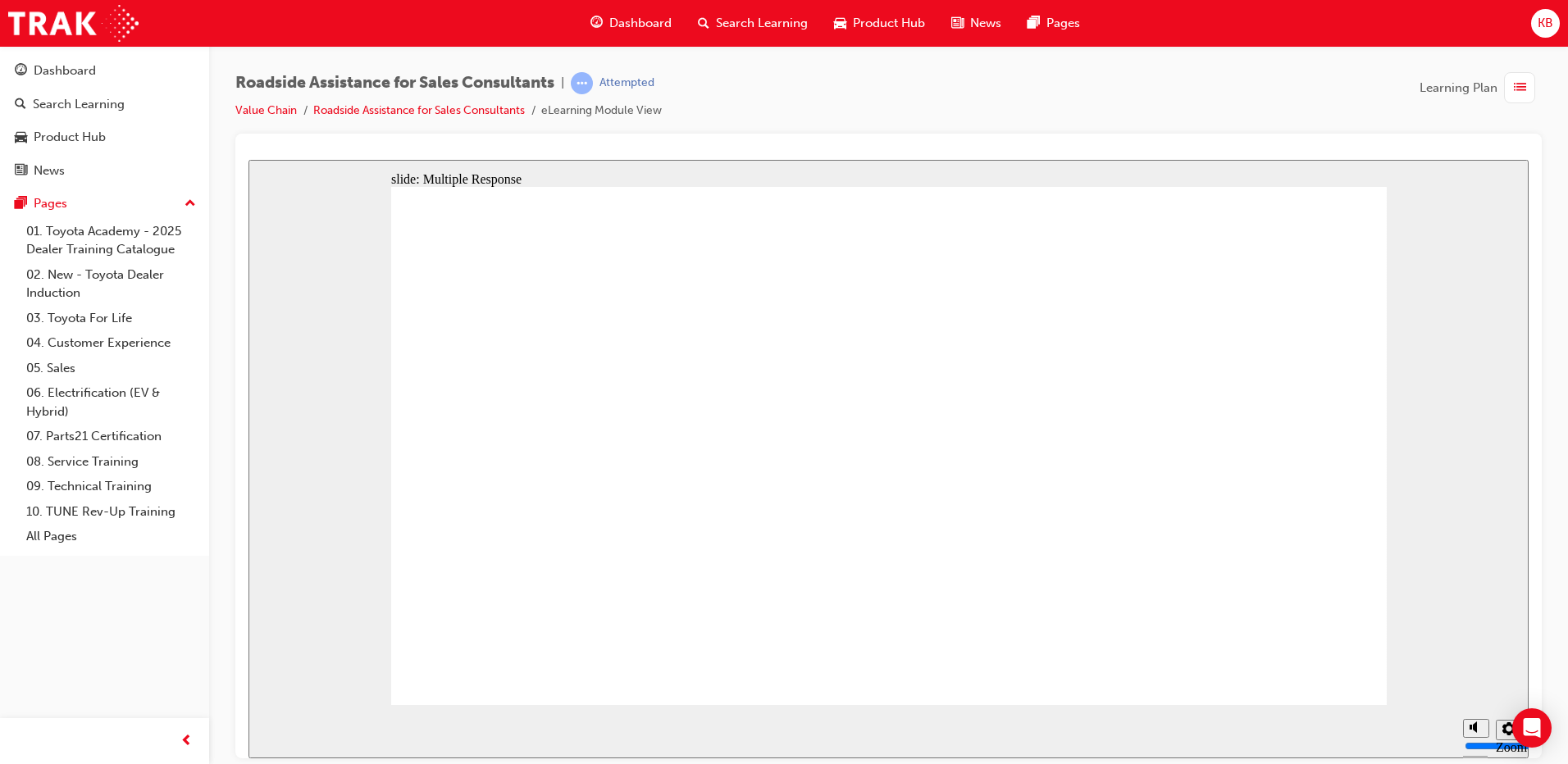
checkbox input "false"
checkbox input "true"
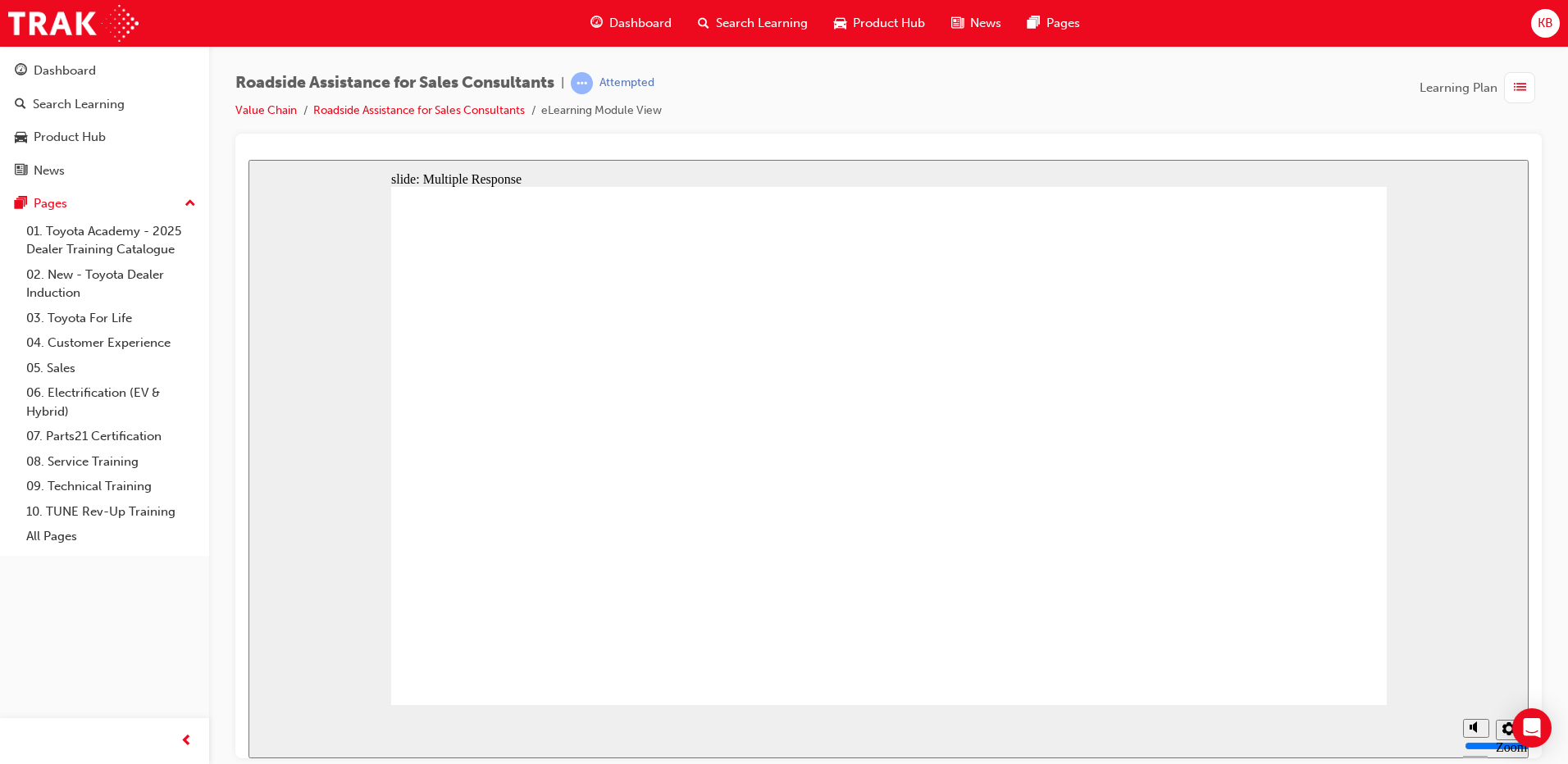
checkbox input "true"
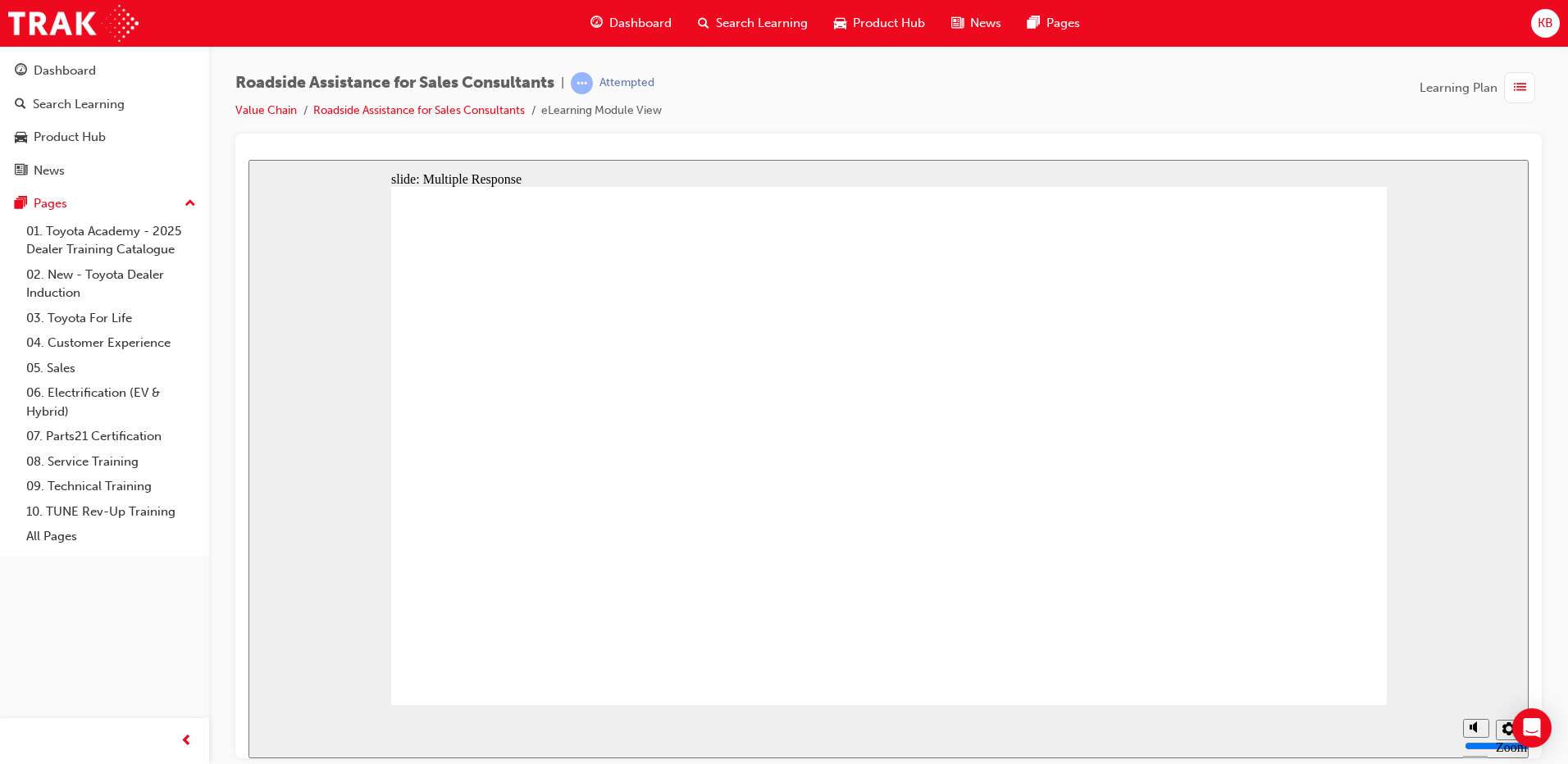
drag, startPoint x: 1231, startPoint y: 628, endPoint x: 1267, endPoint y: 625, distance: 36.1
checkbox input "true"
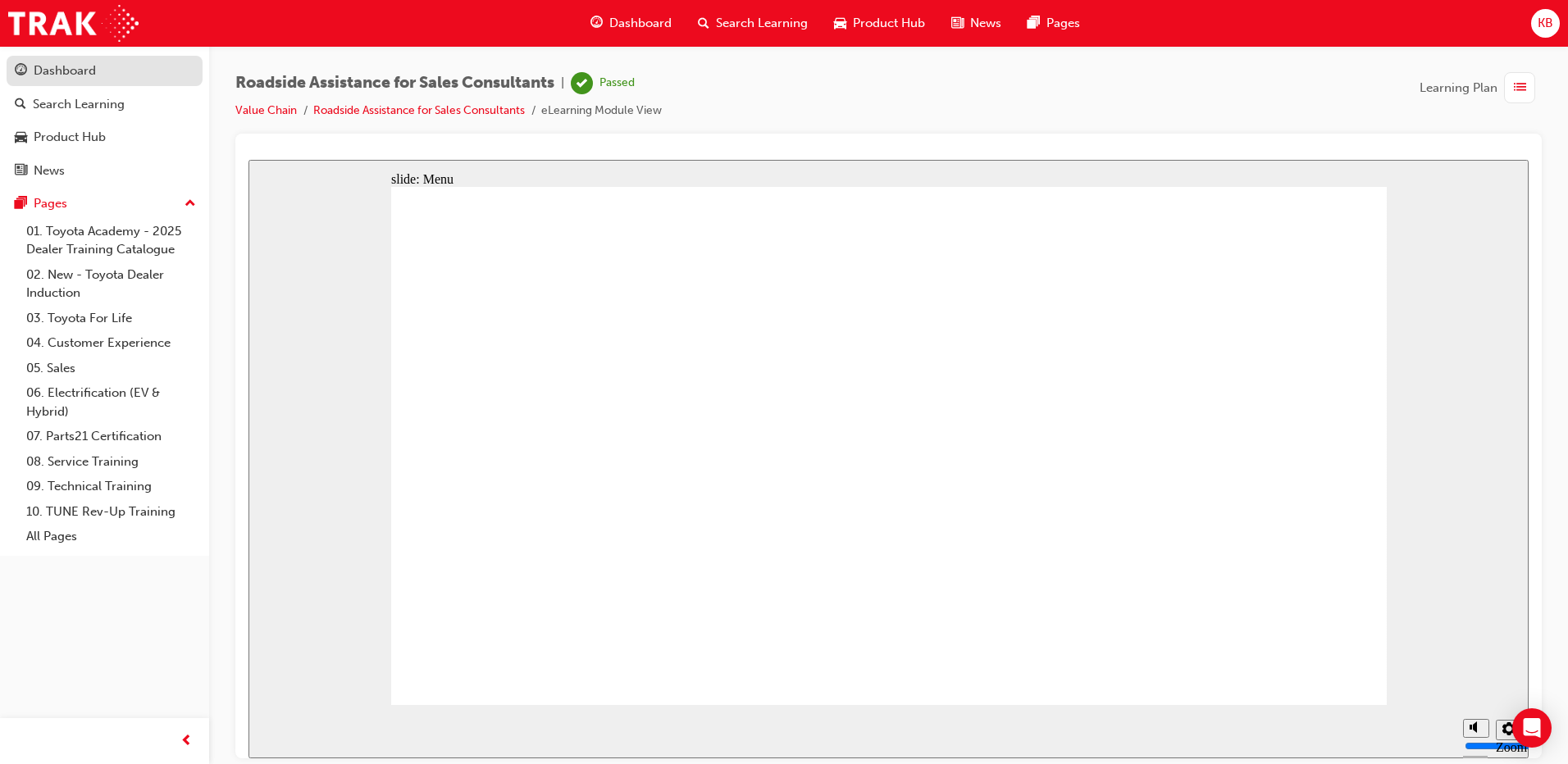
click at [66, 70] on div "Dashboard" at bounding box center [65, 71] width 63 height 19
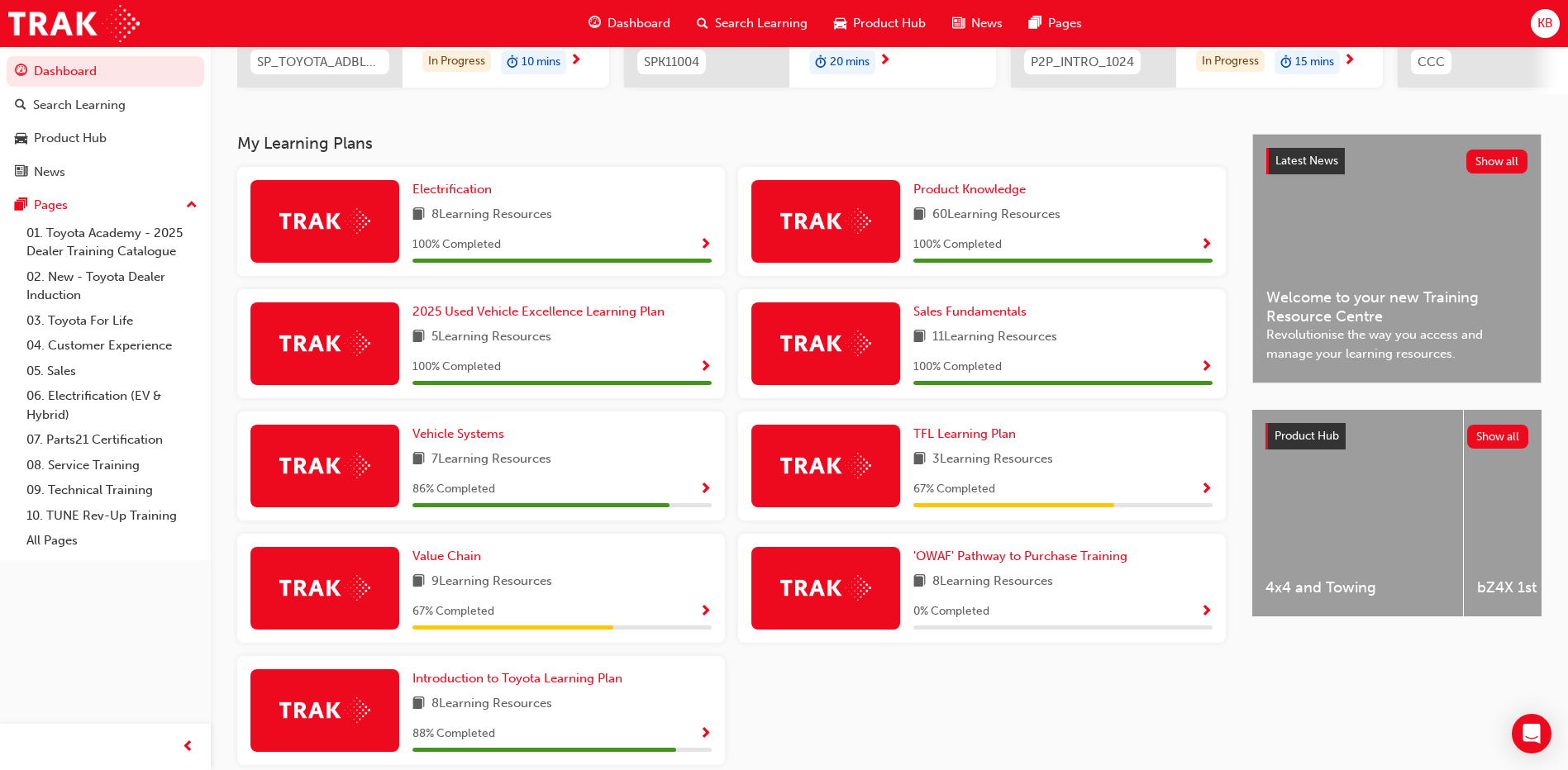
scroll to position [369, 0]
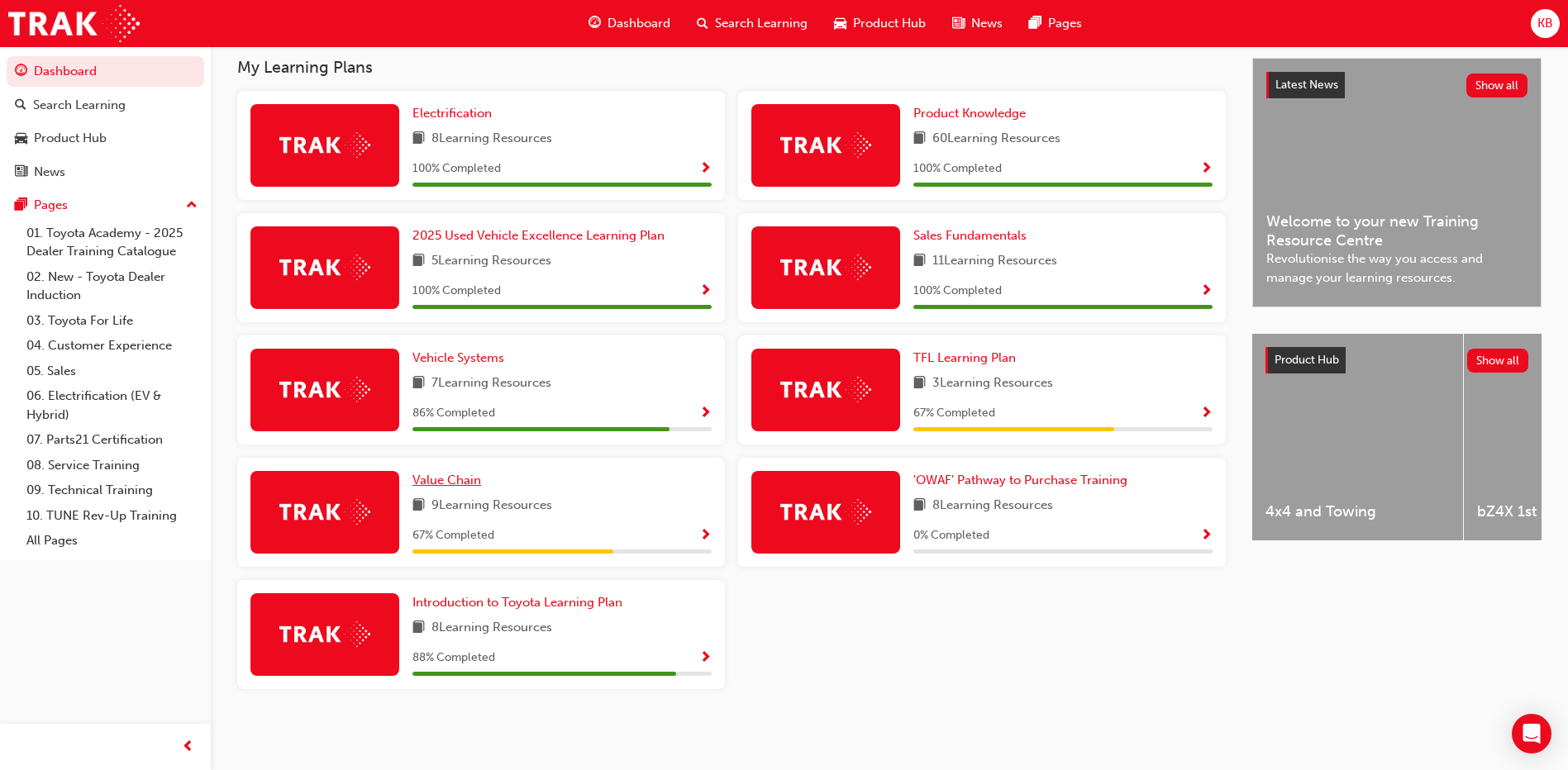
click at [460, 486] on span "Value Chain" at bounding box center [447, 479] width 68 height 14
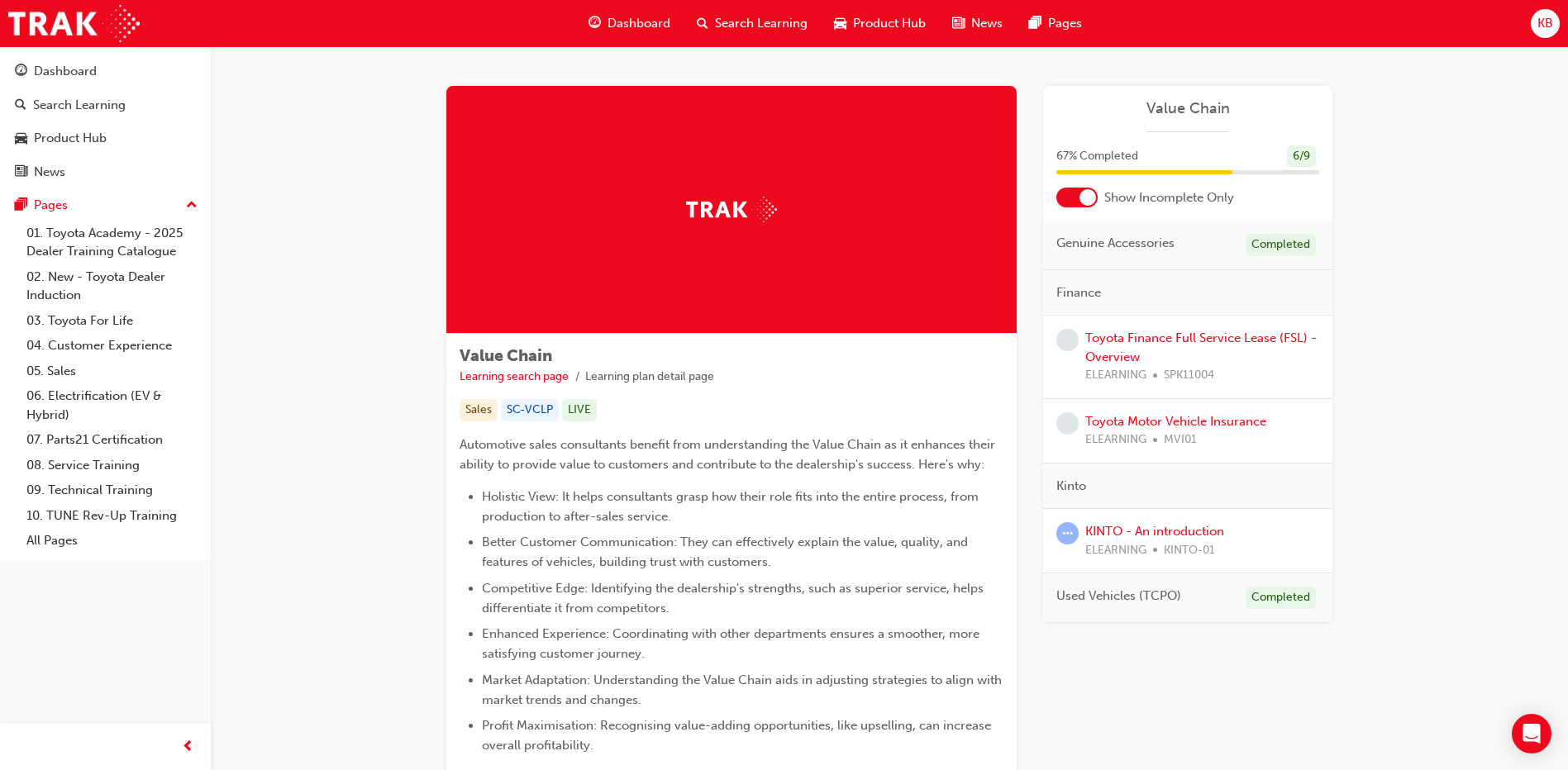
scroll to position [83, 0]
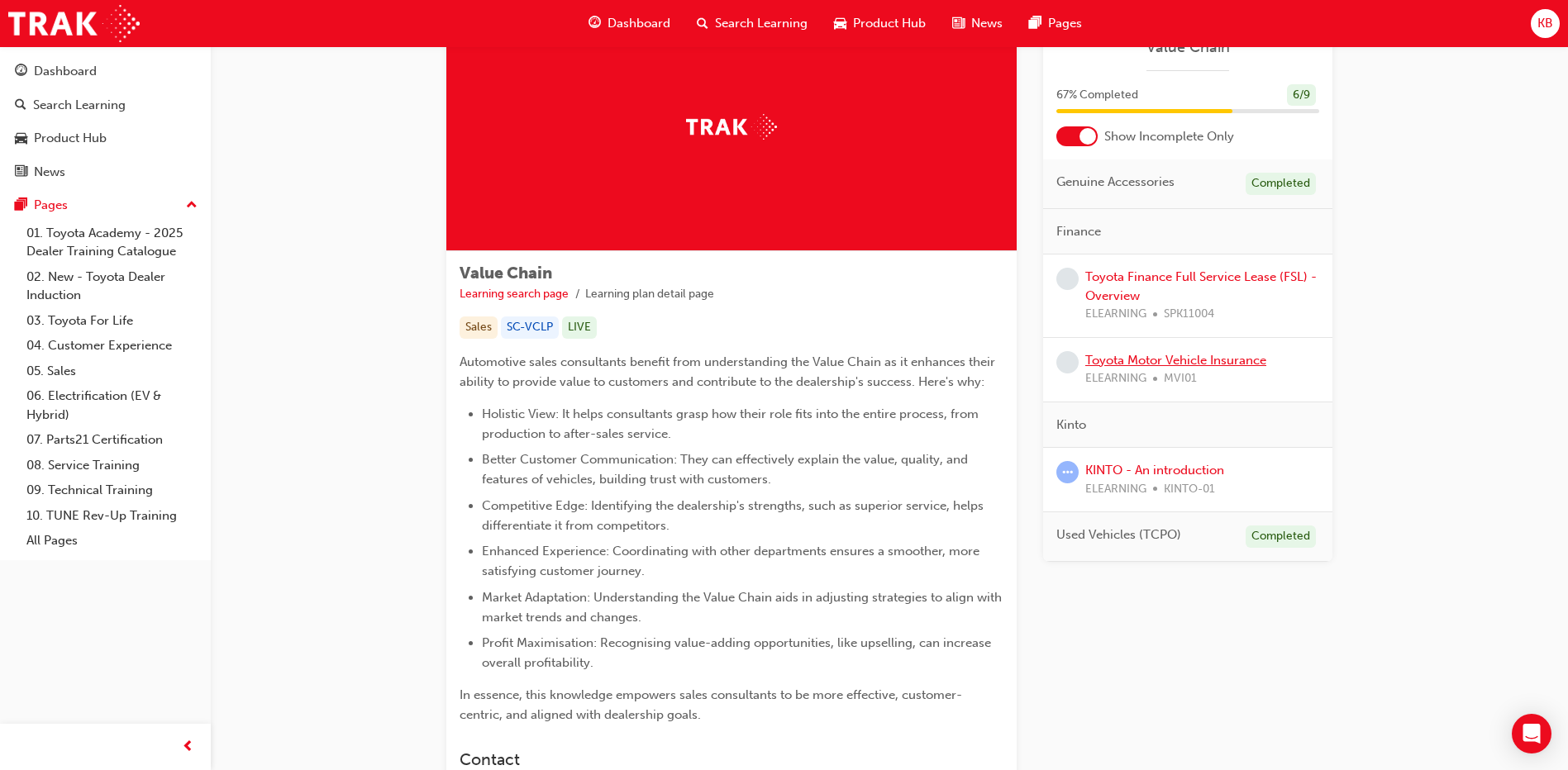
click at [1232, 364] on link "Toyota Motor Vehicle Insurance" at bounding box center [1176, 360] width 181 height 14
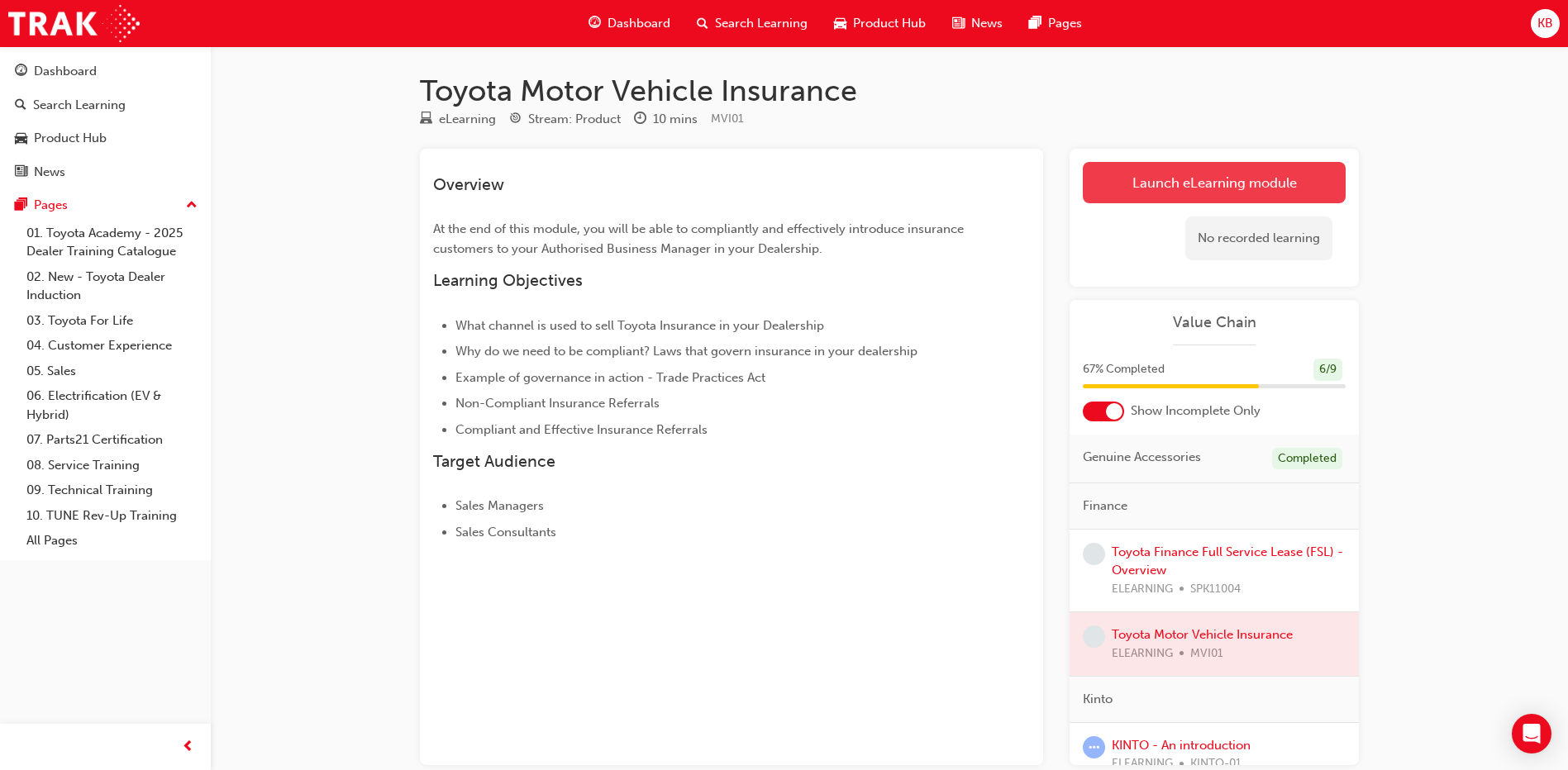
click at [1151, 169] on link "Launch eLearning module" at bounding box center [1214, 182] width 263 height 41
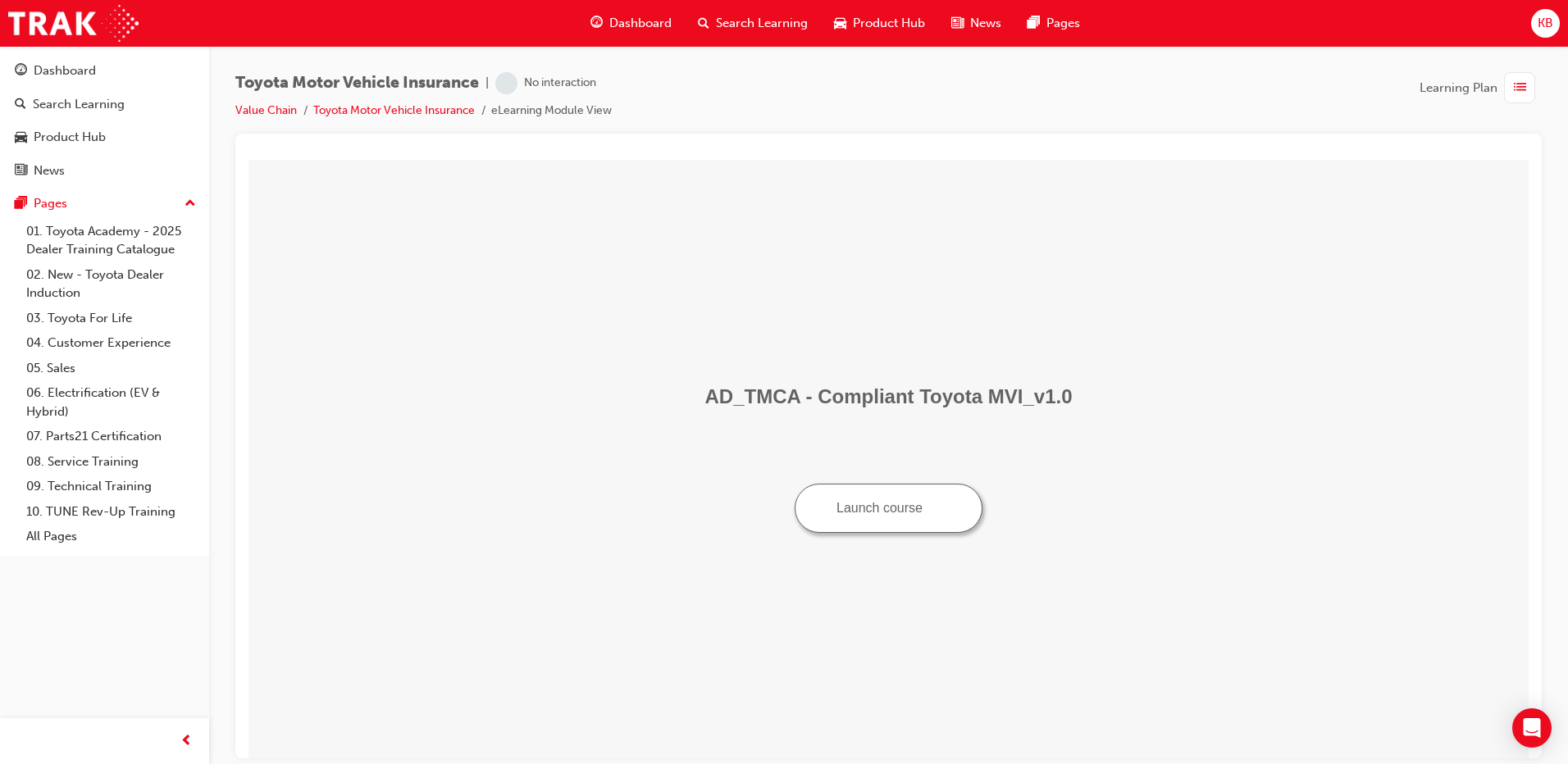
click at [896, 507] on button "Launch course" at bounding box center [889, 508] width 188 height 49
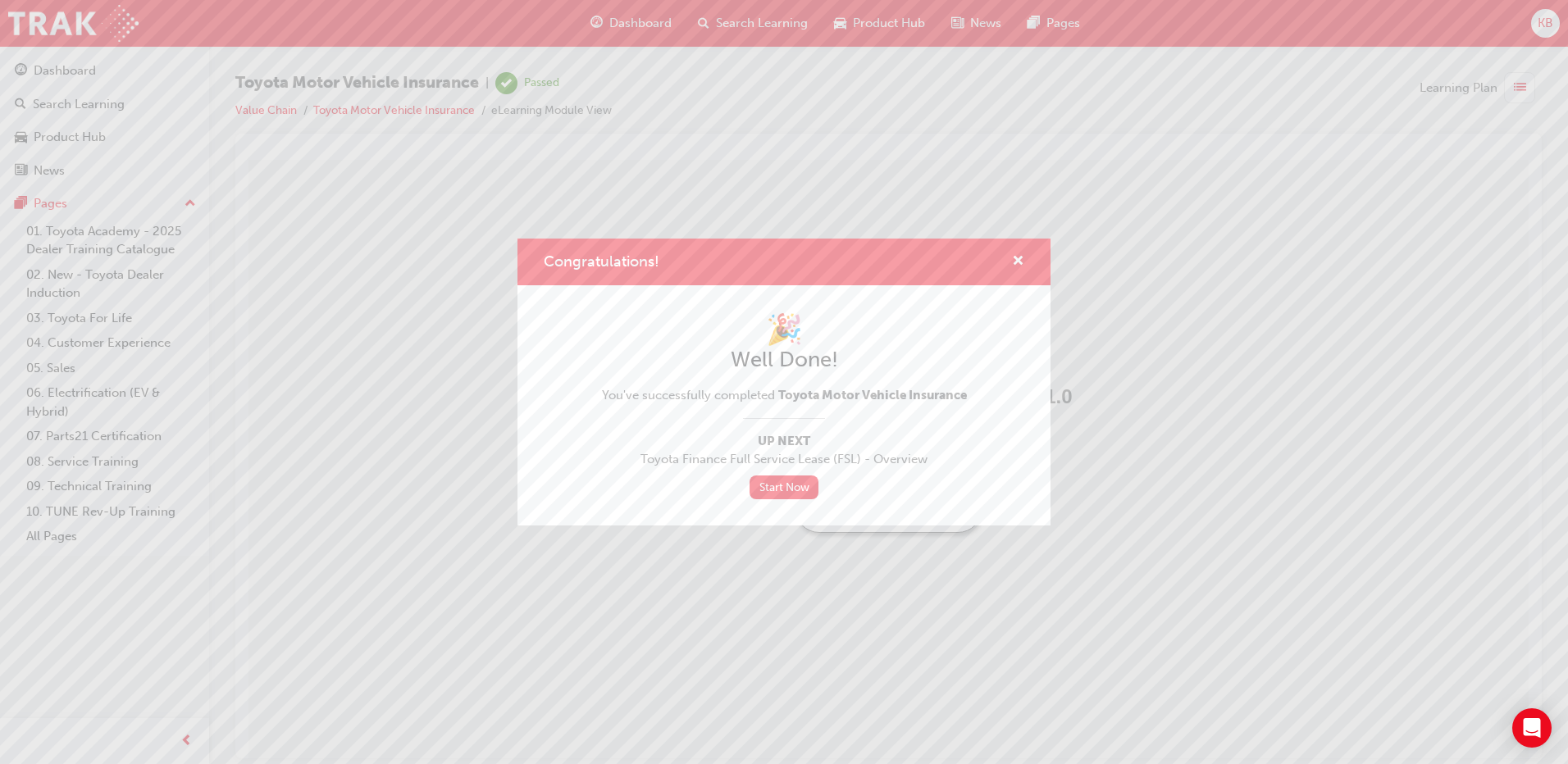
click at [1008, 259] on div "Congratulations!" at bounding box center [1012, 262] width 25 height 20
click at [1025, 255] on div "Congratulations!" at bounding box center [784, 261] width 533 height 47
click at [1010, 260] on div "Congratulations!" at bounding box center [1012, 262] width 25 height 20
click at [1021, 261] on span "cross-icon" at bounding box center [1018, 261] width 13 height 14
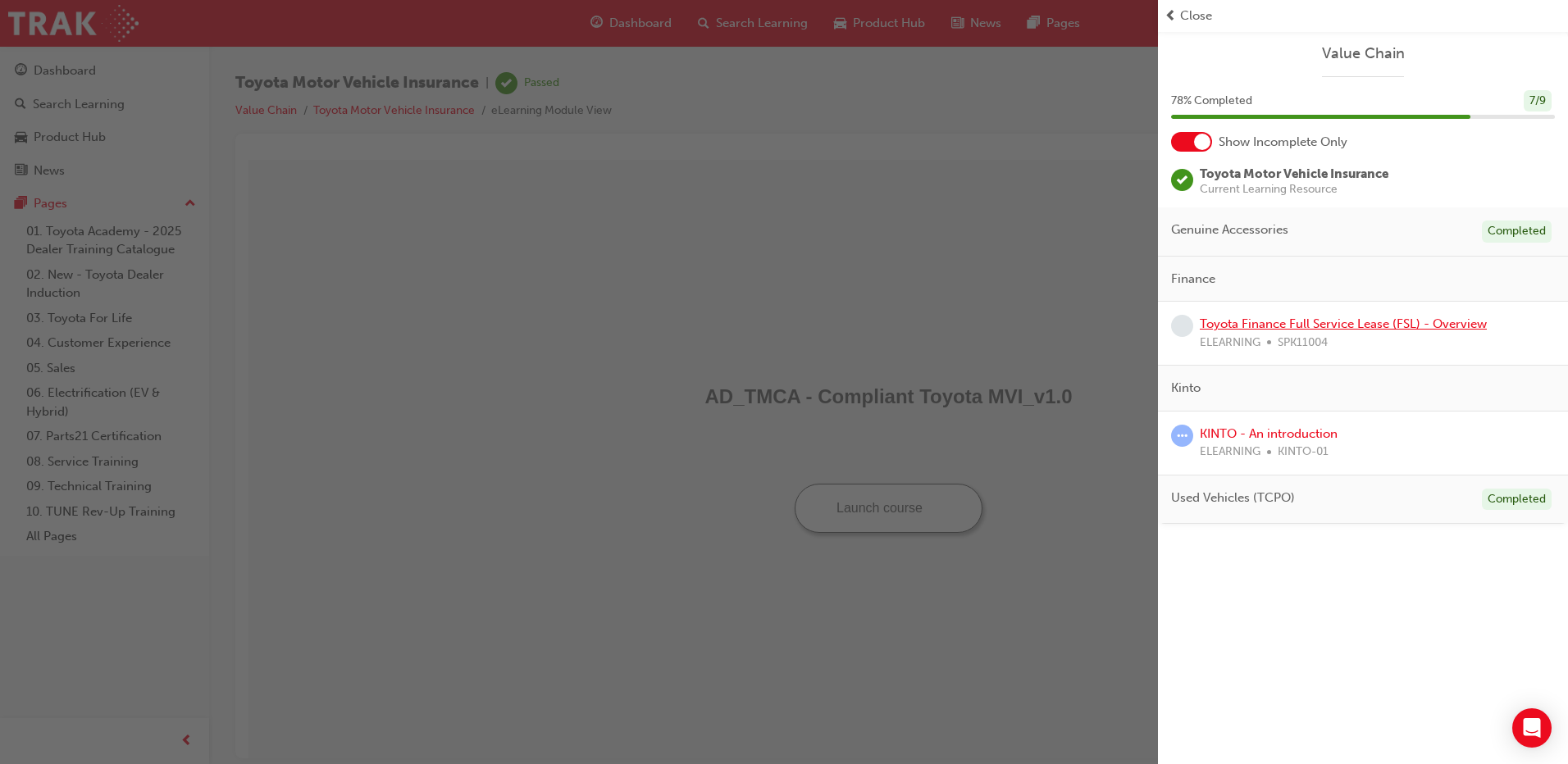
click at [1234, 322] on link "Toyota Finance Full Service Lease (FSL) - Overview" at bounding box center [1343, 323] width 287 height 14
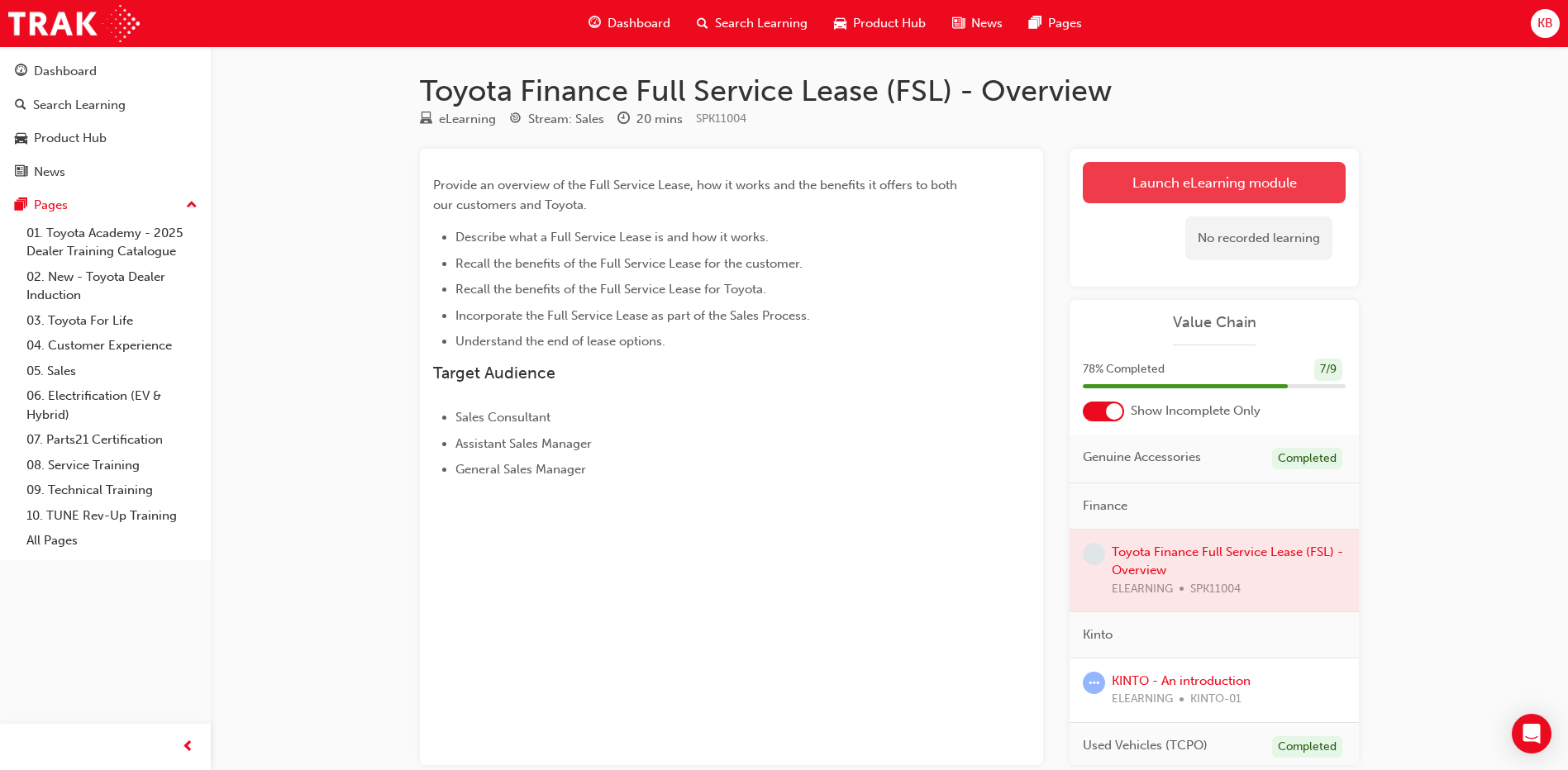
click at [1228, 171] on link "Launch eLearning module" at bounding box center [1214, 182] width 263 height 41
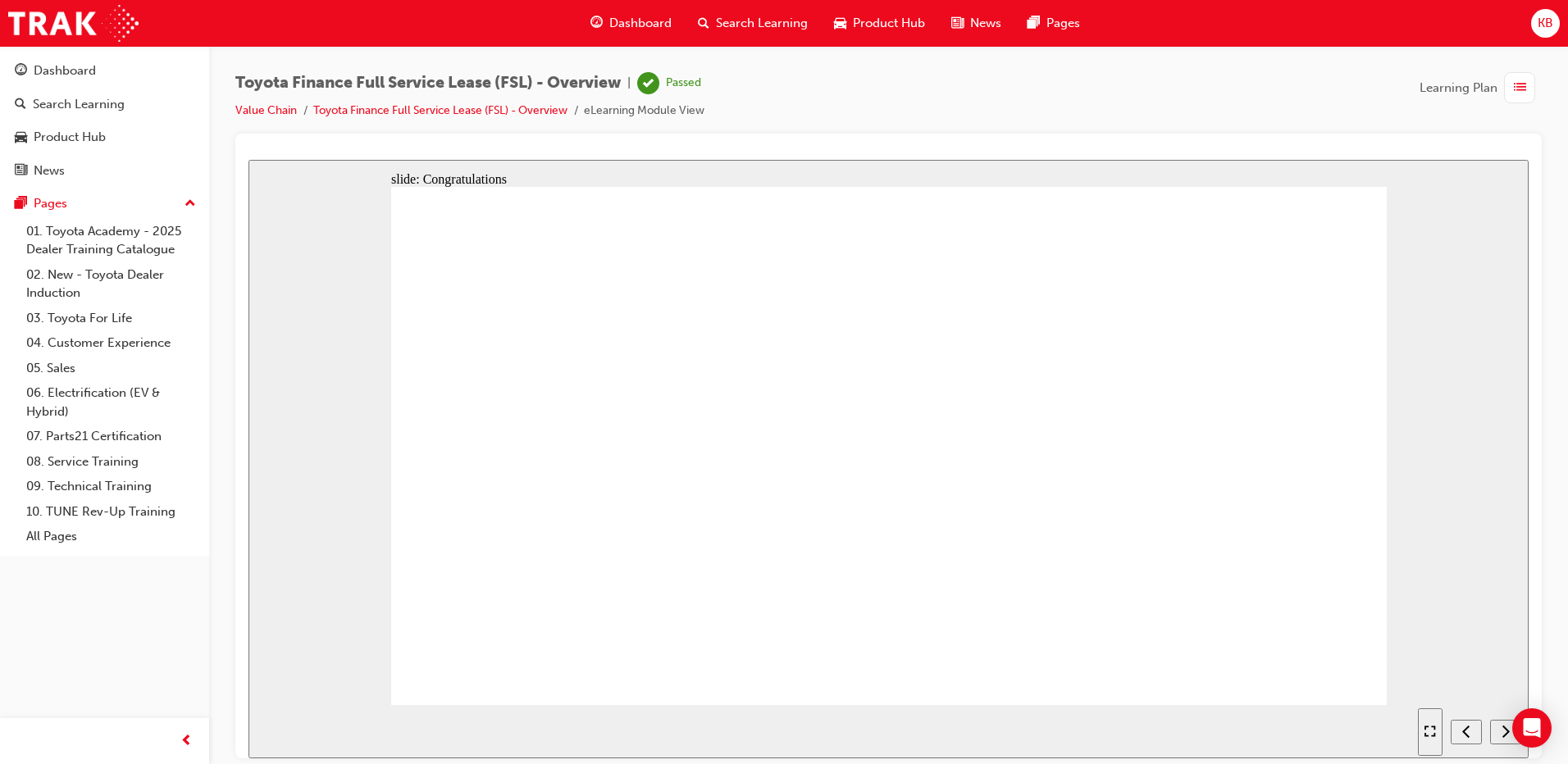
radio input "true"
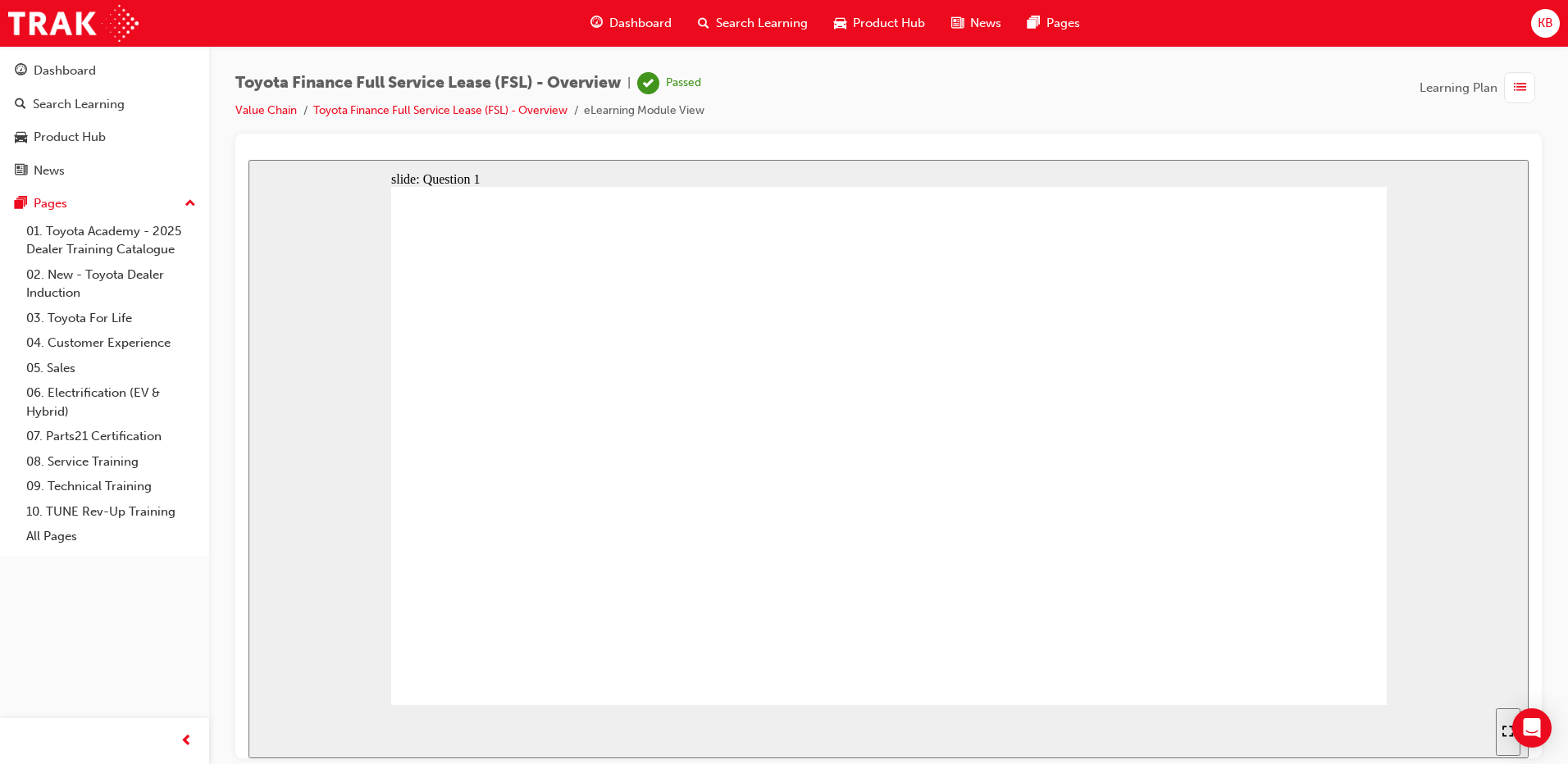
radio input "true"
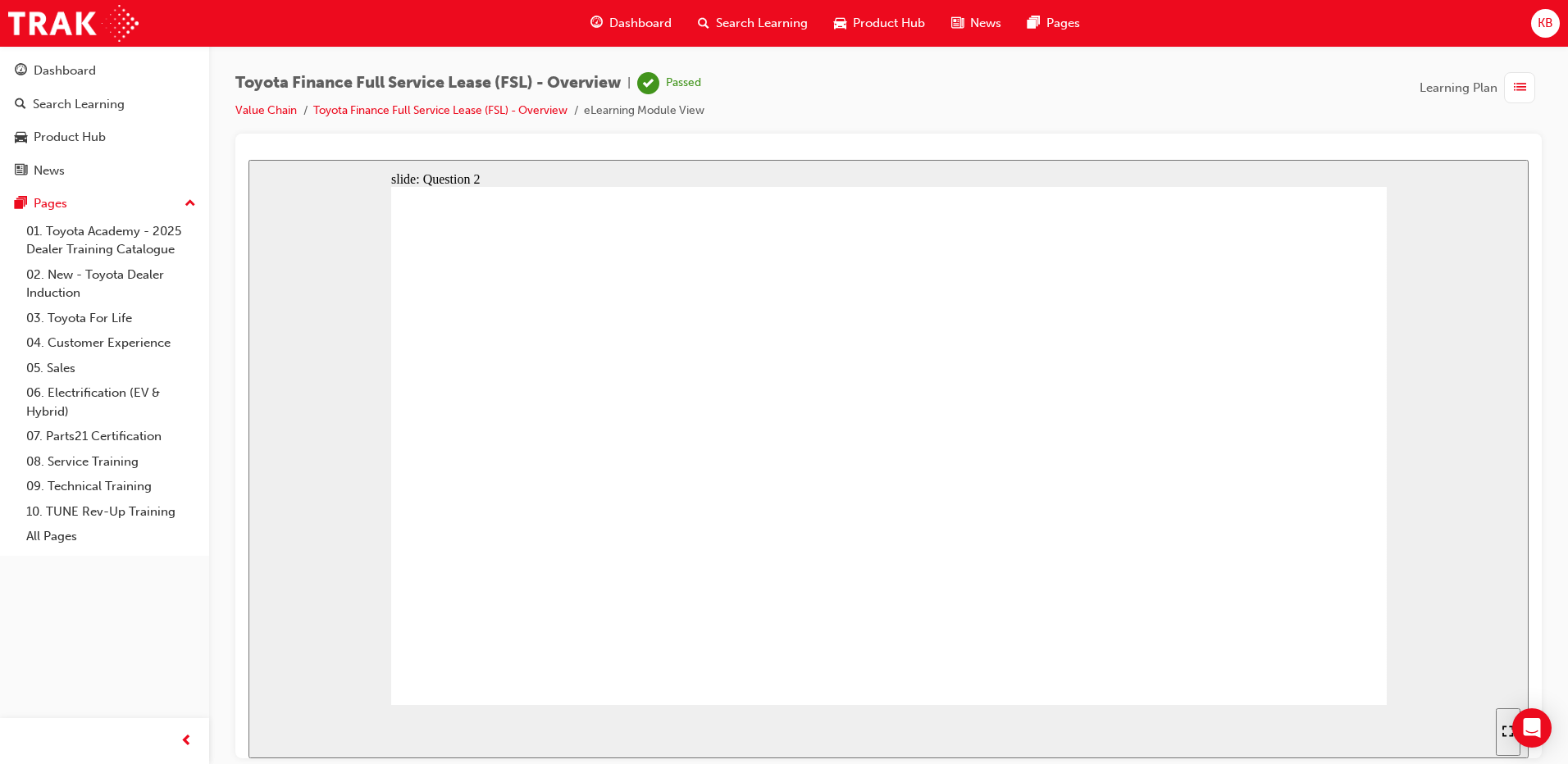
radio input "true"
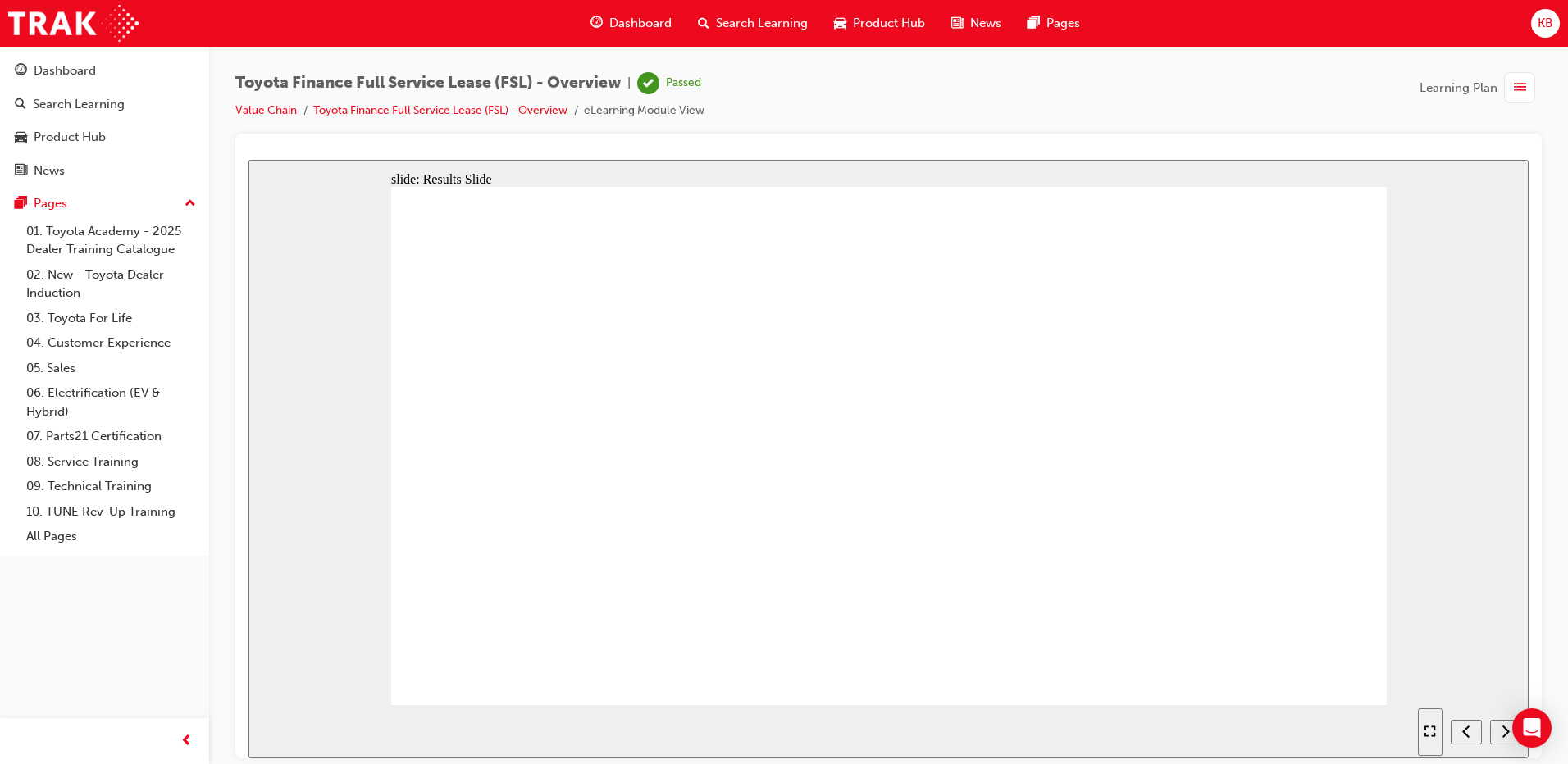
radio input "true"
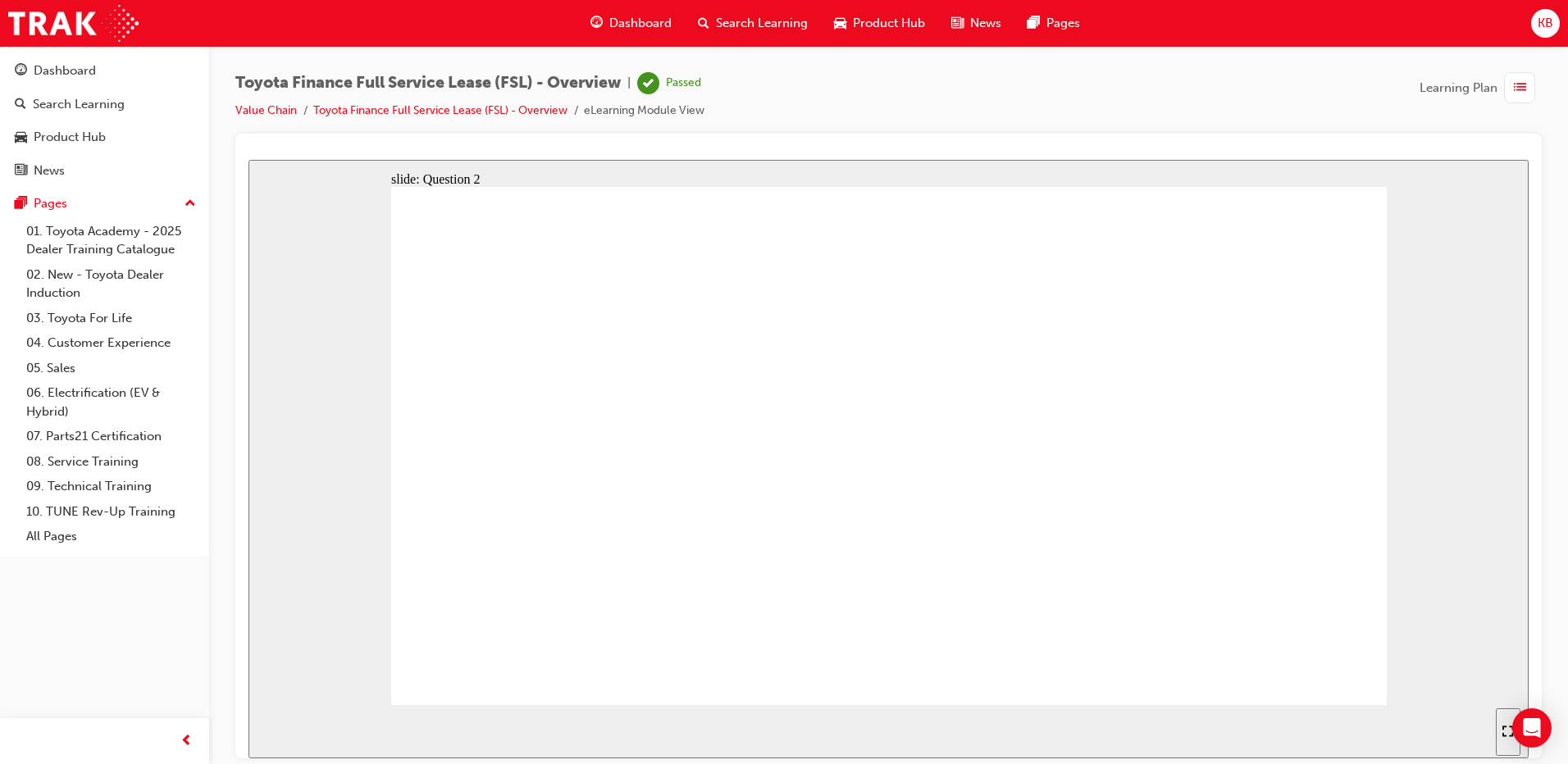
radio input "true"
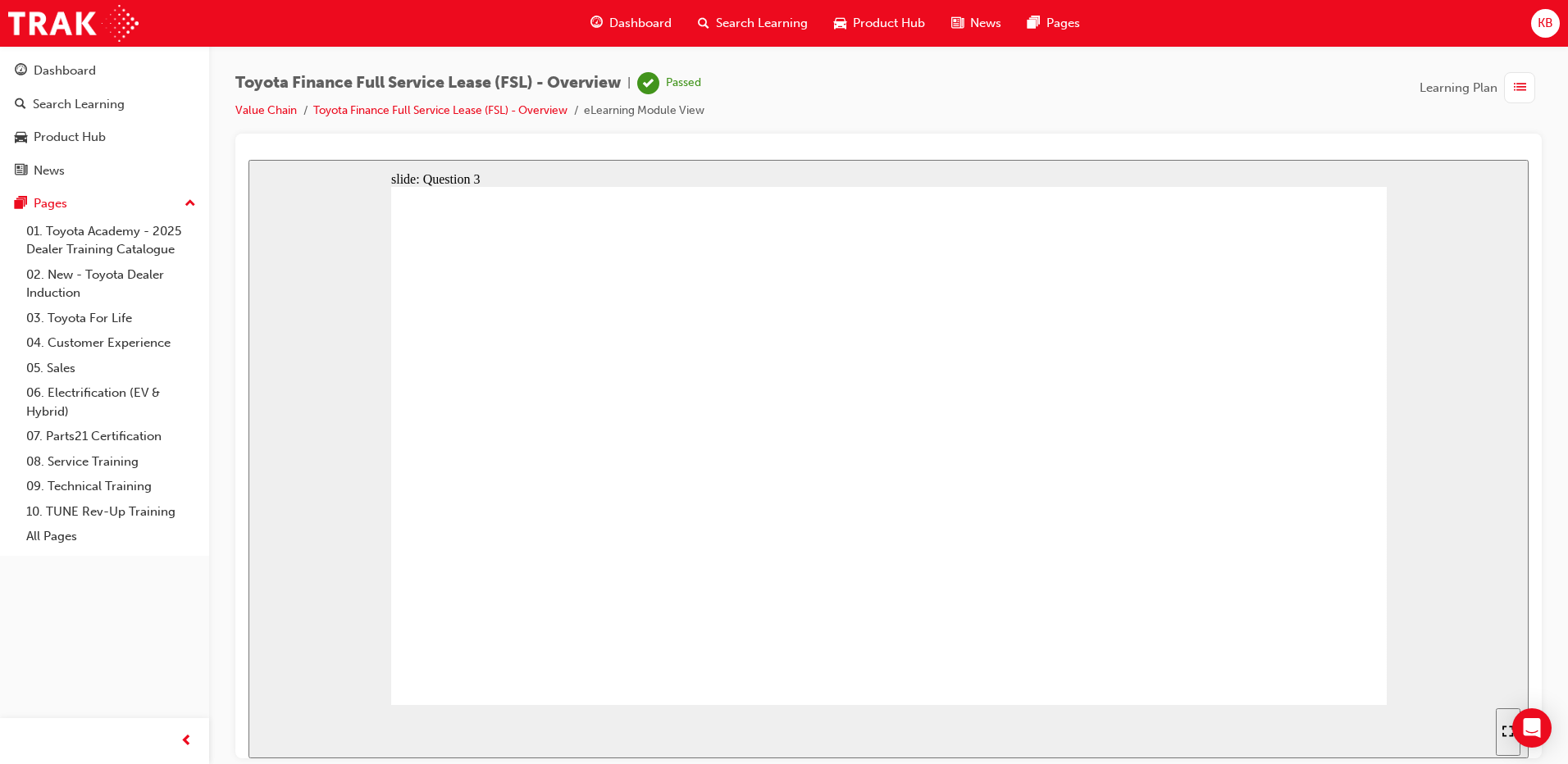
radio input "true"
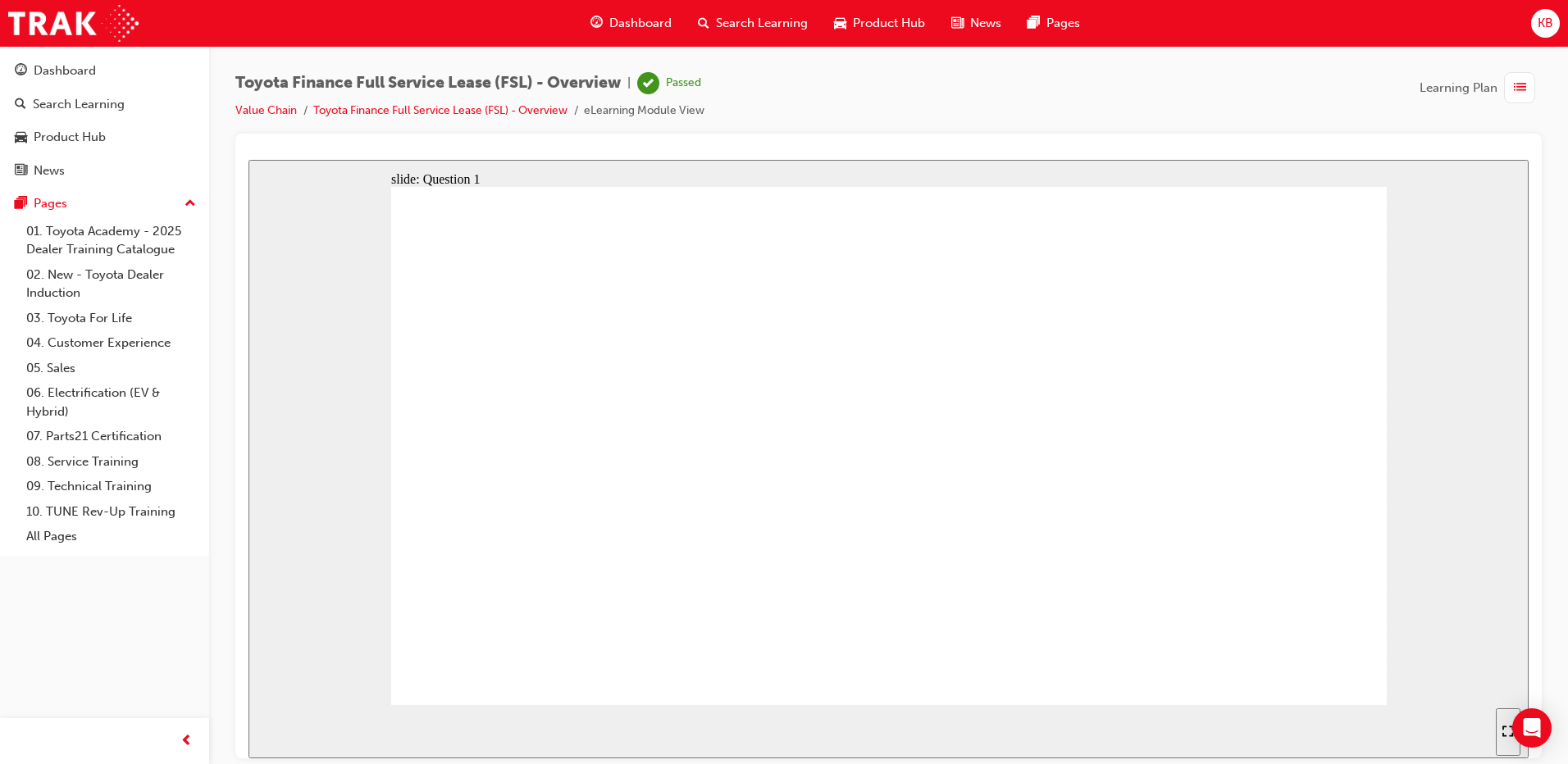
radio input "true"
drag, startPoint x: 1218, startPoint y: 596, endPoint x: 1220, endPoint y: 604, distance: 8.2
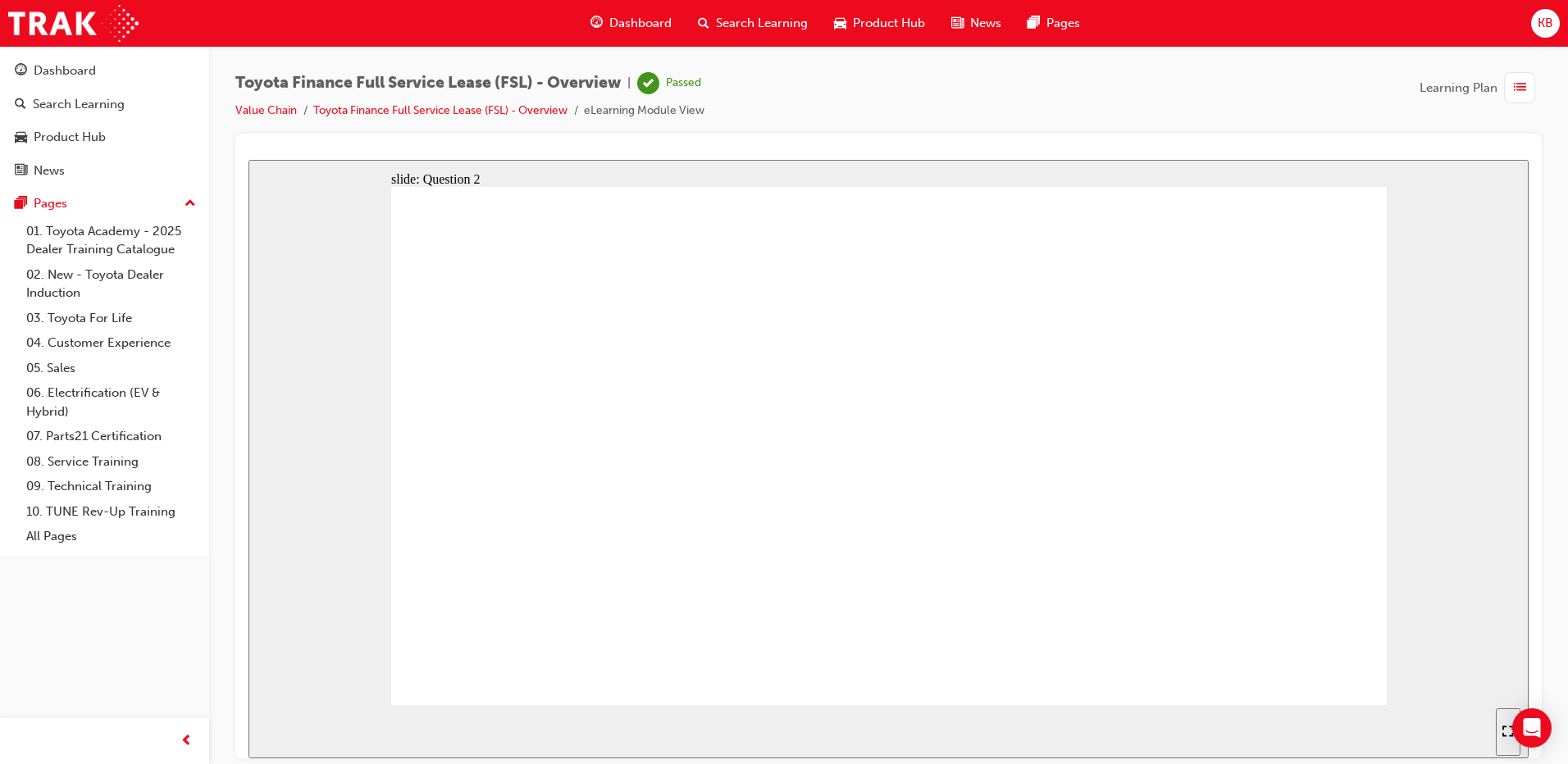
radio input "true"
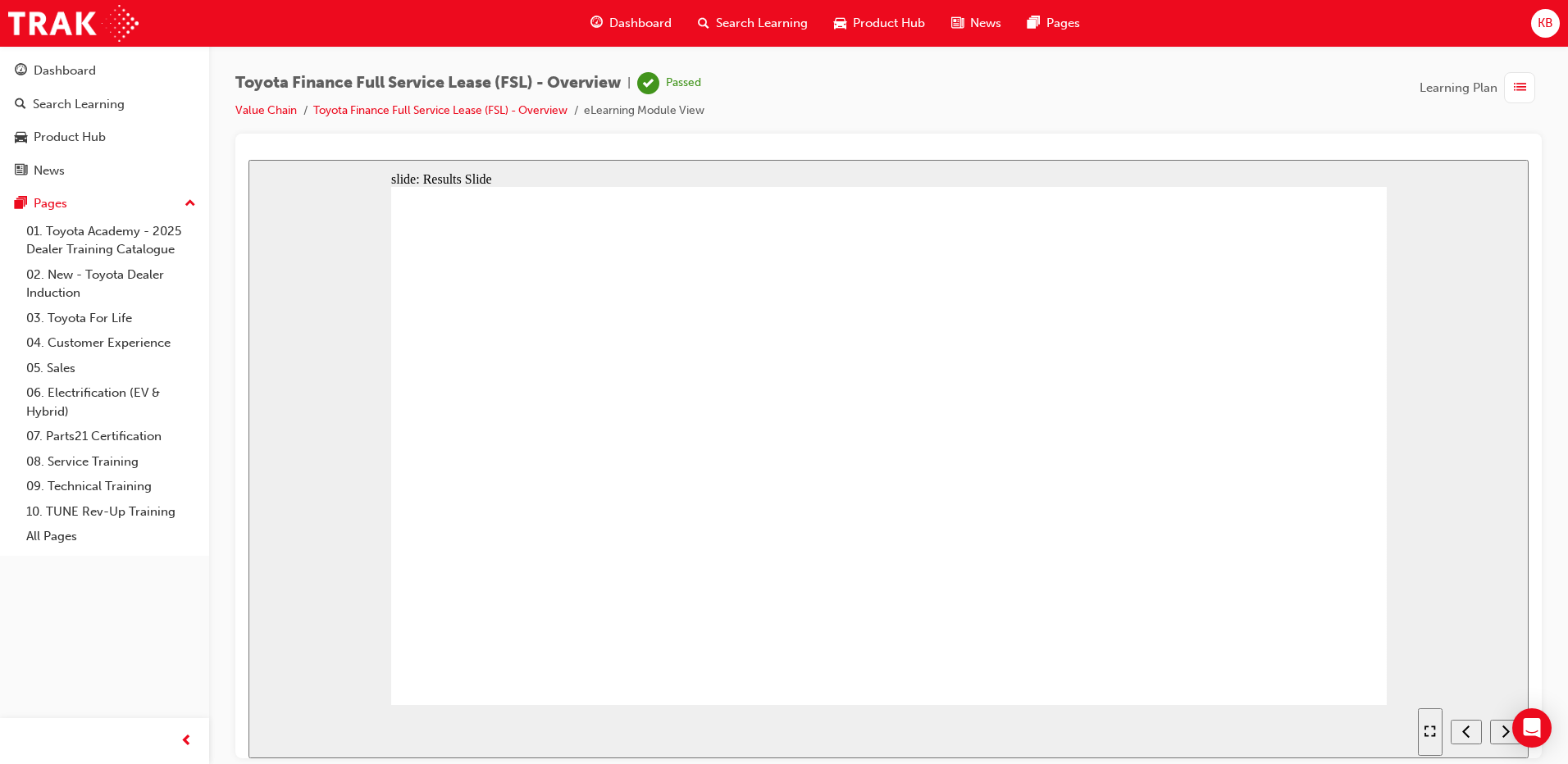
drag, startPoint x: 595, startPoint y: 401, endPoint x: 778, endPoint y: 445, distance: 188.2
radio input "true"
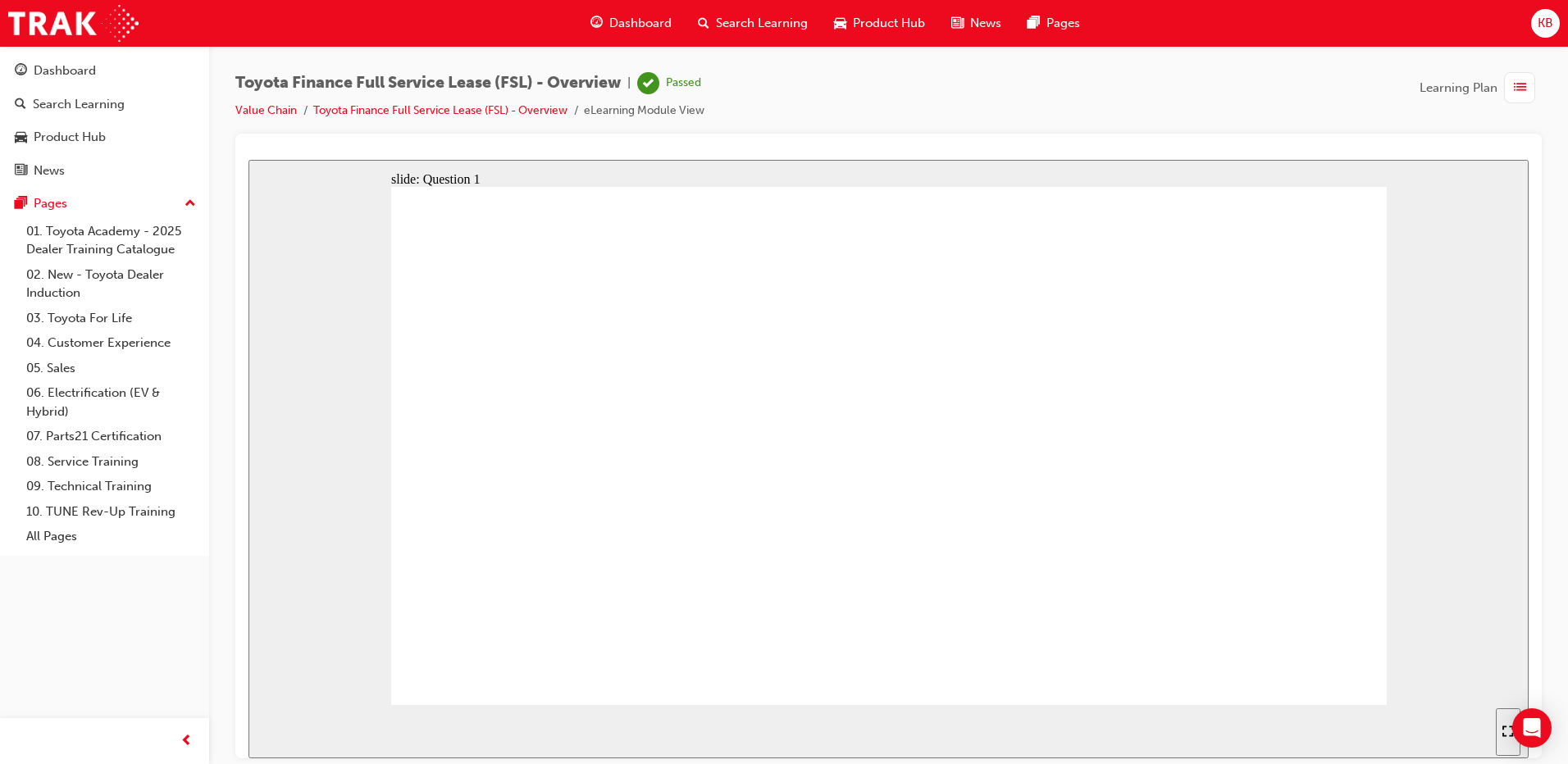
radio input "true"
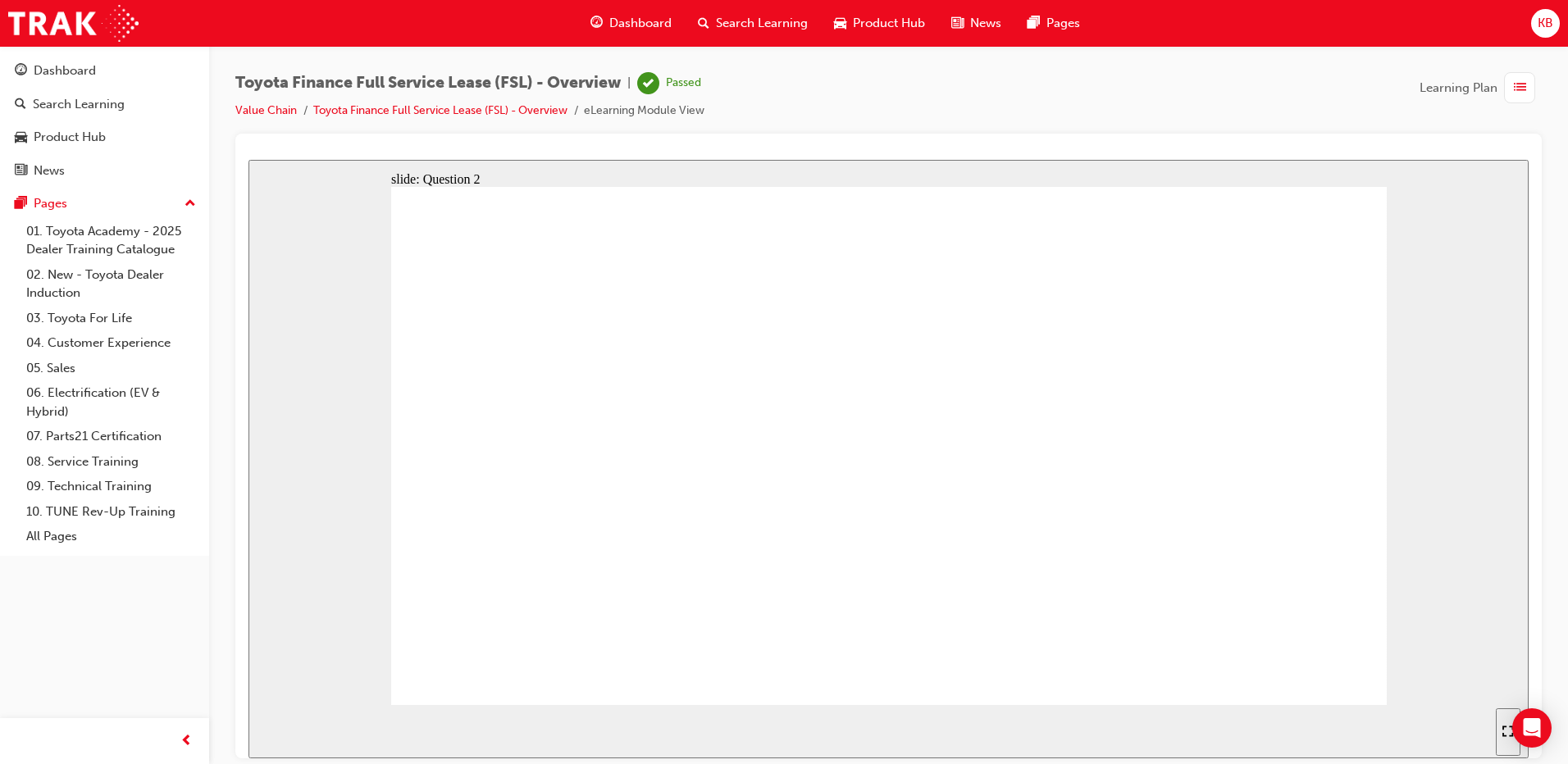
radio input "true"
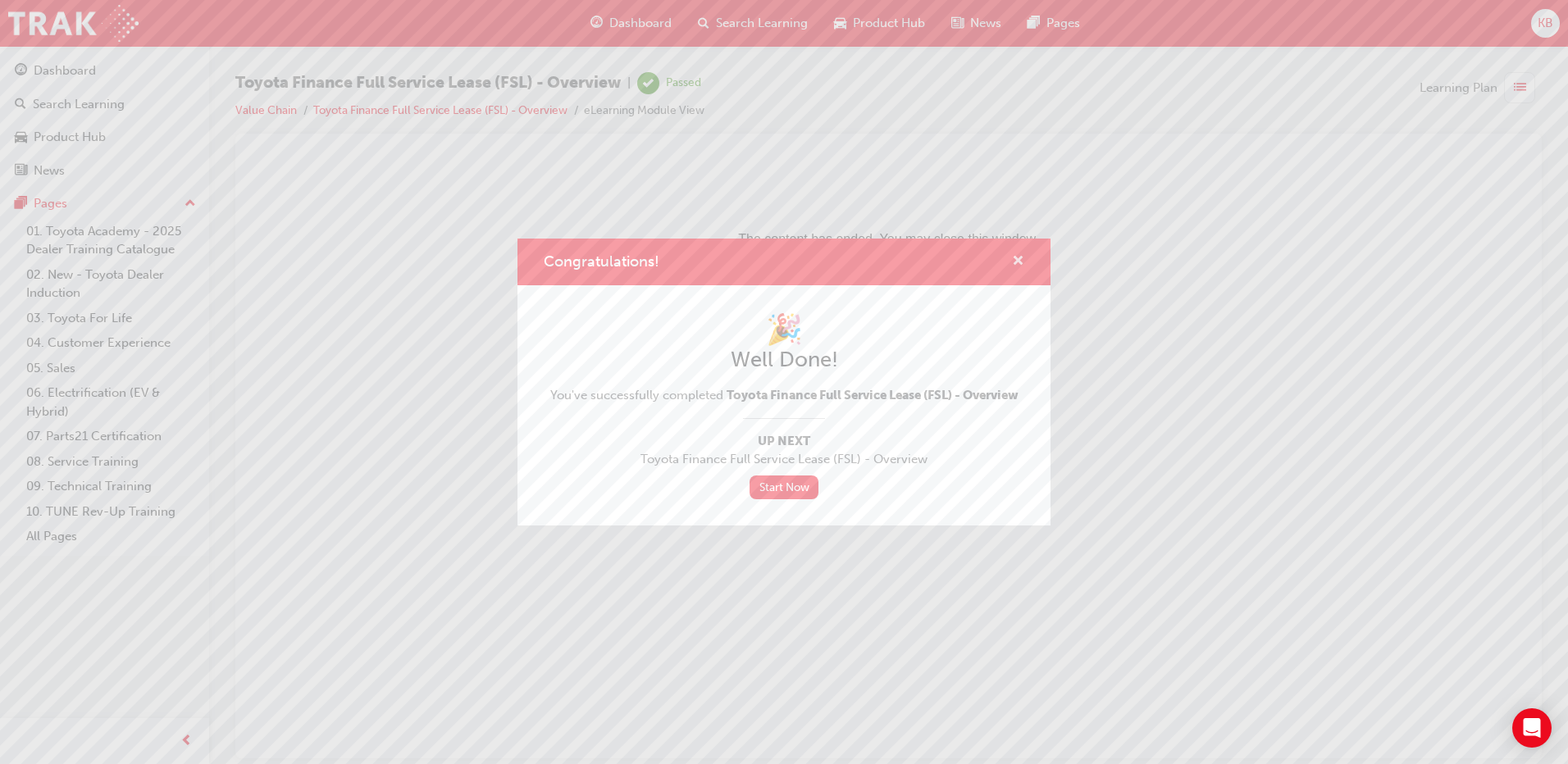
click at [1020, 256] on span "cross-icon" at bounding box center [1018, 261] width 13 height 14
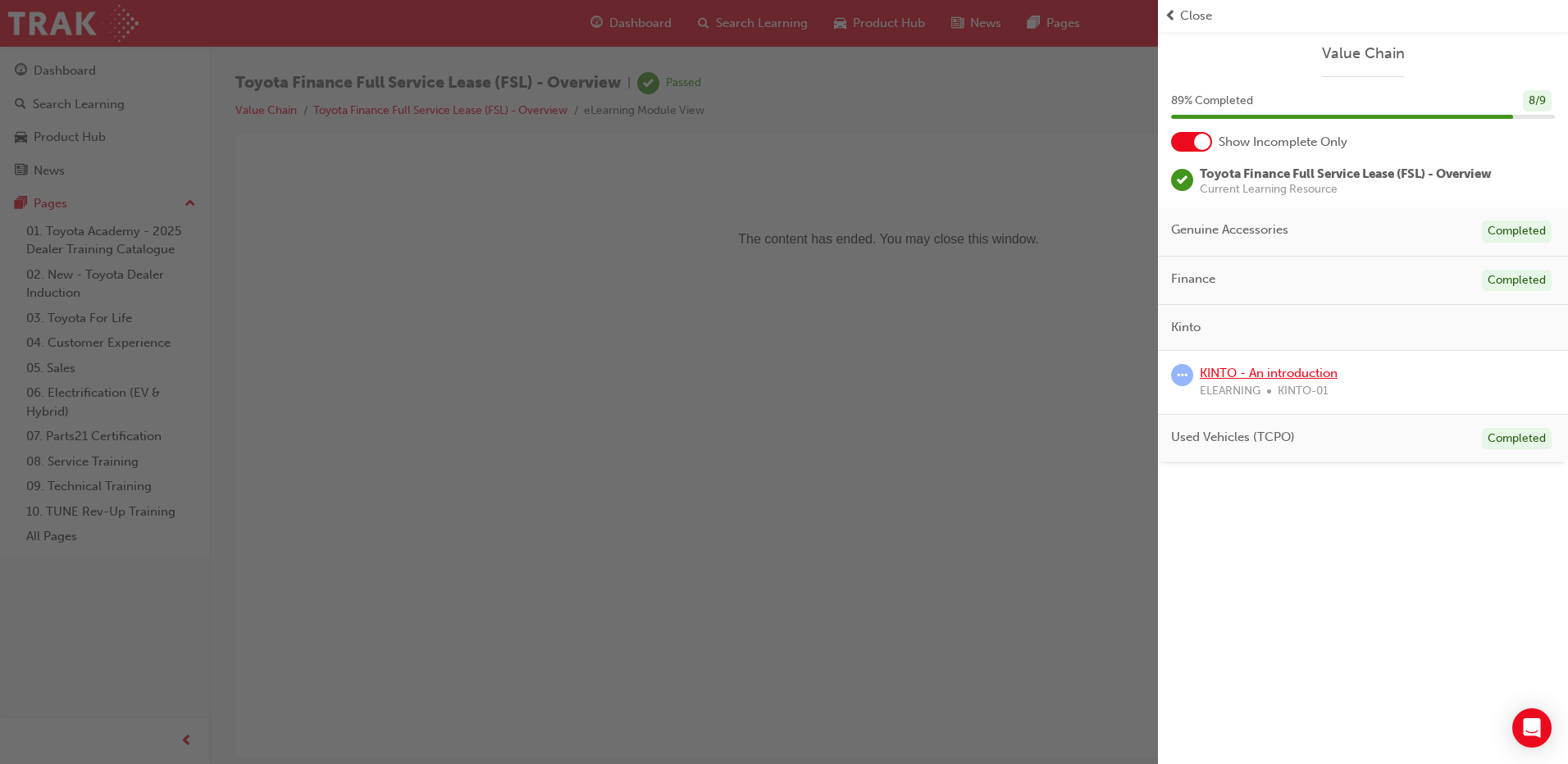
click at [1311, 375] on link "KINTO - An introduction" at bounding box center [1268, 372] width 138 height 14
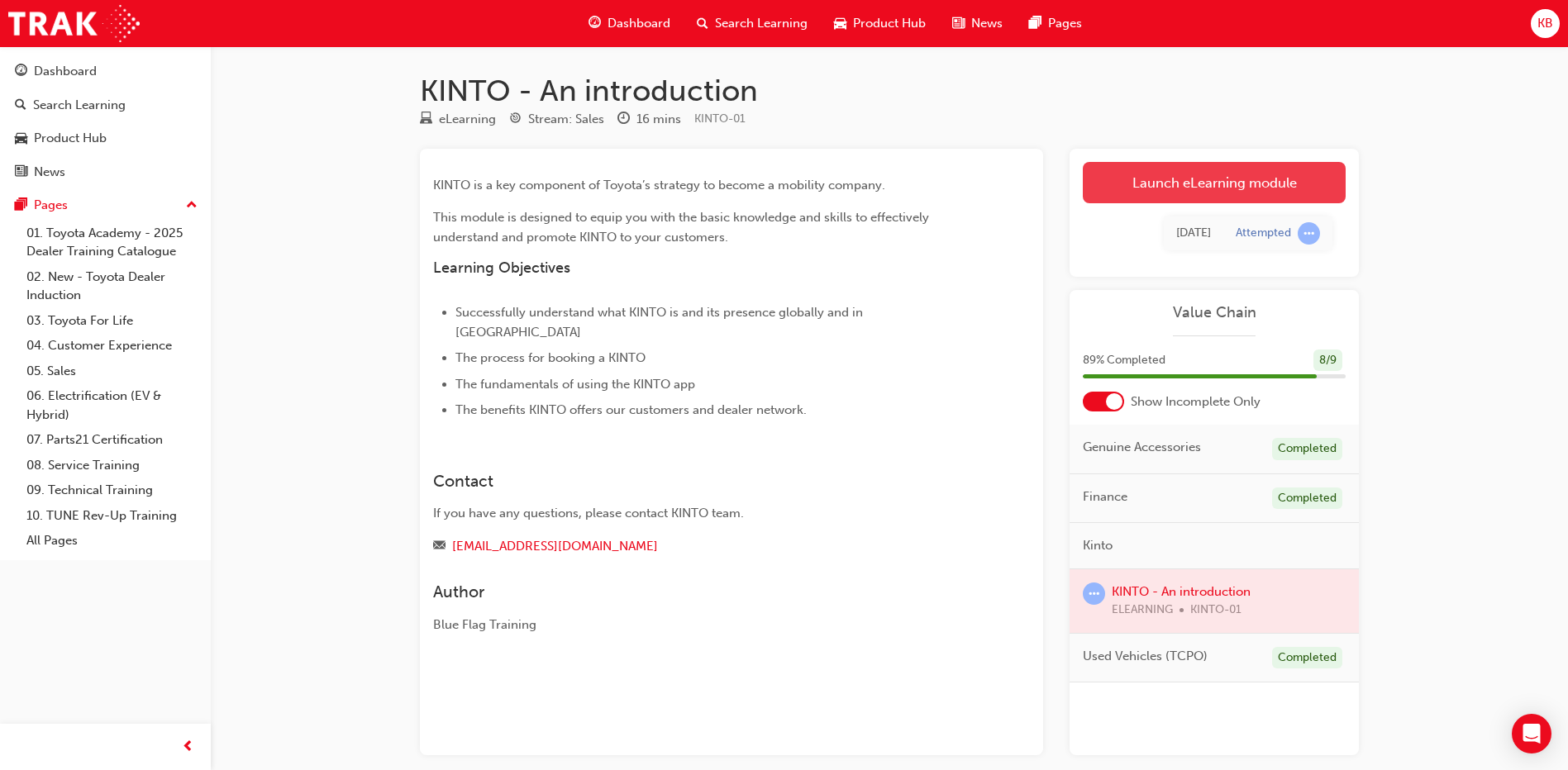
click at [1254, 176] on link "Launch eLearning module" at bounding box center [1214, 182] width 263 height 41
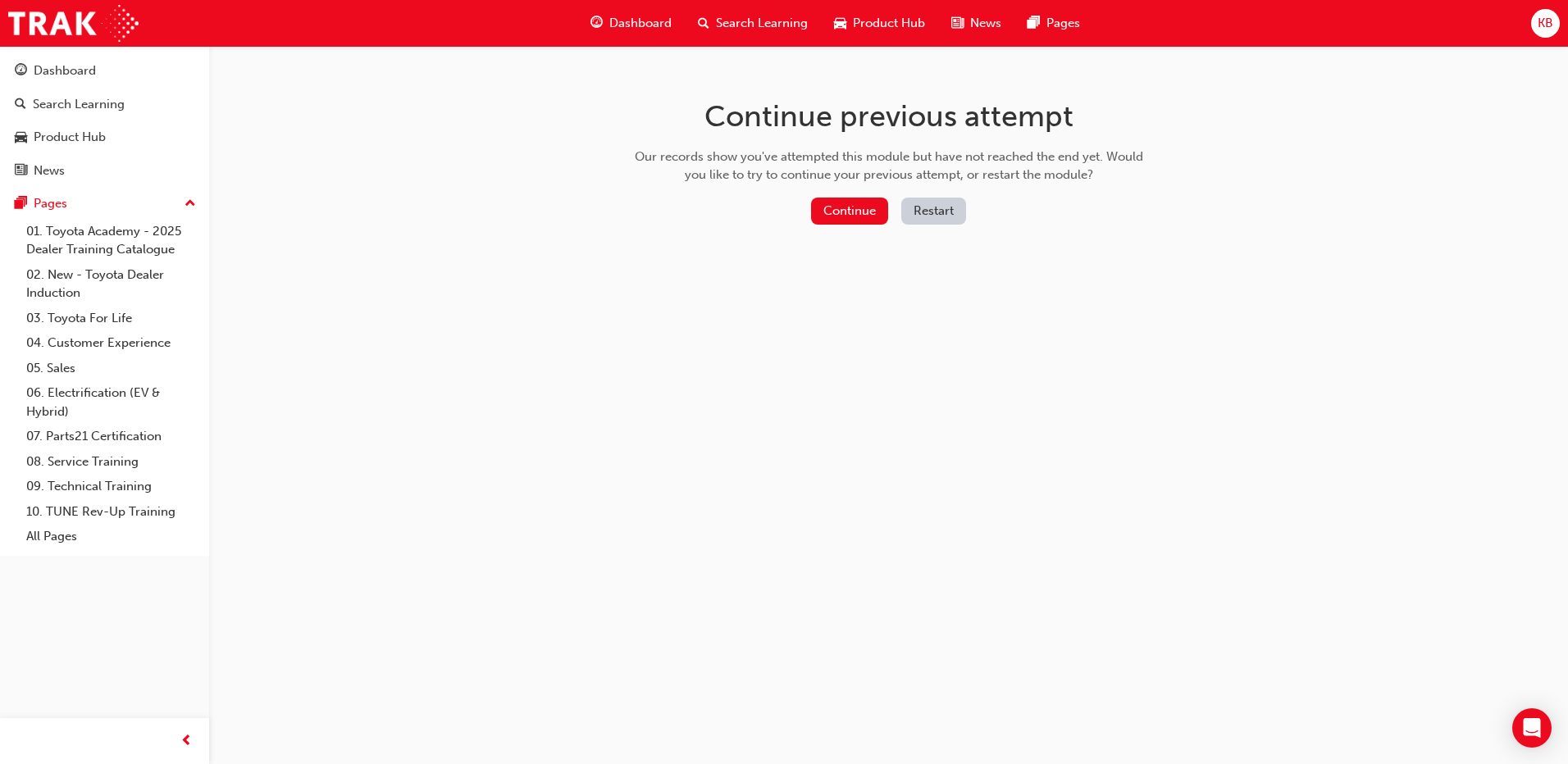
click at [937, 215] on button "Restart" at bounding box center [933, 212] width 65 height 27
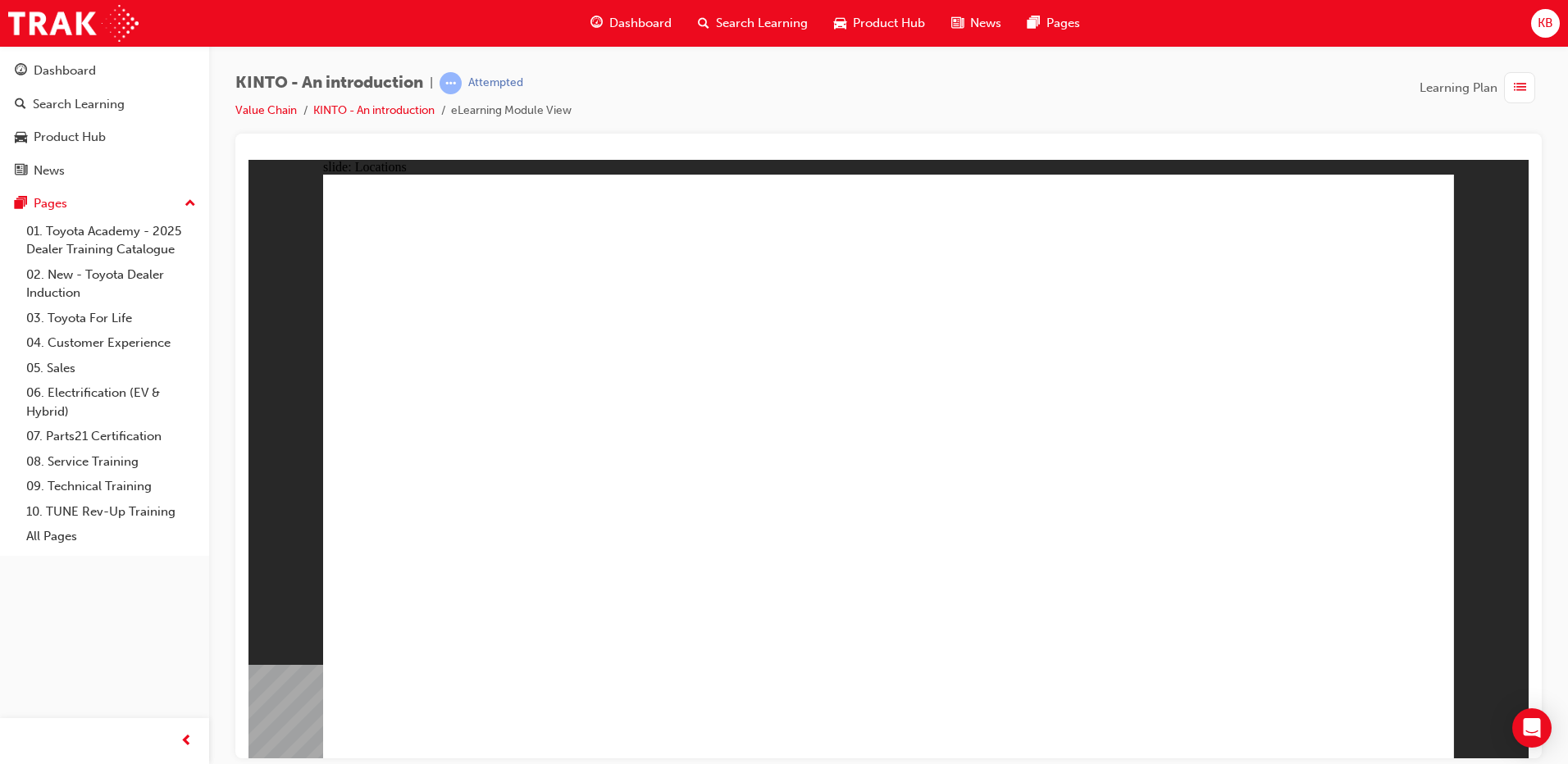
drag, startPoint x: 1157, startPoint y: 336, endPoint x: 1248, endPoint y: 316, distance: 93.2
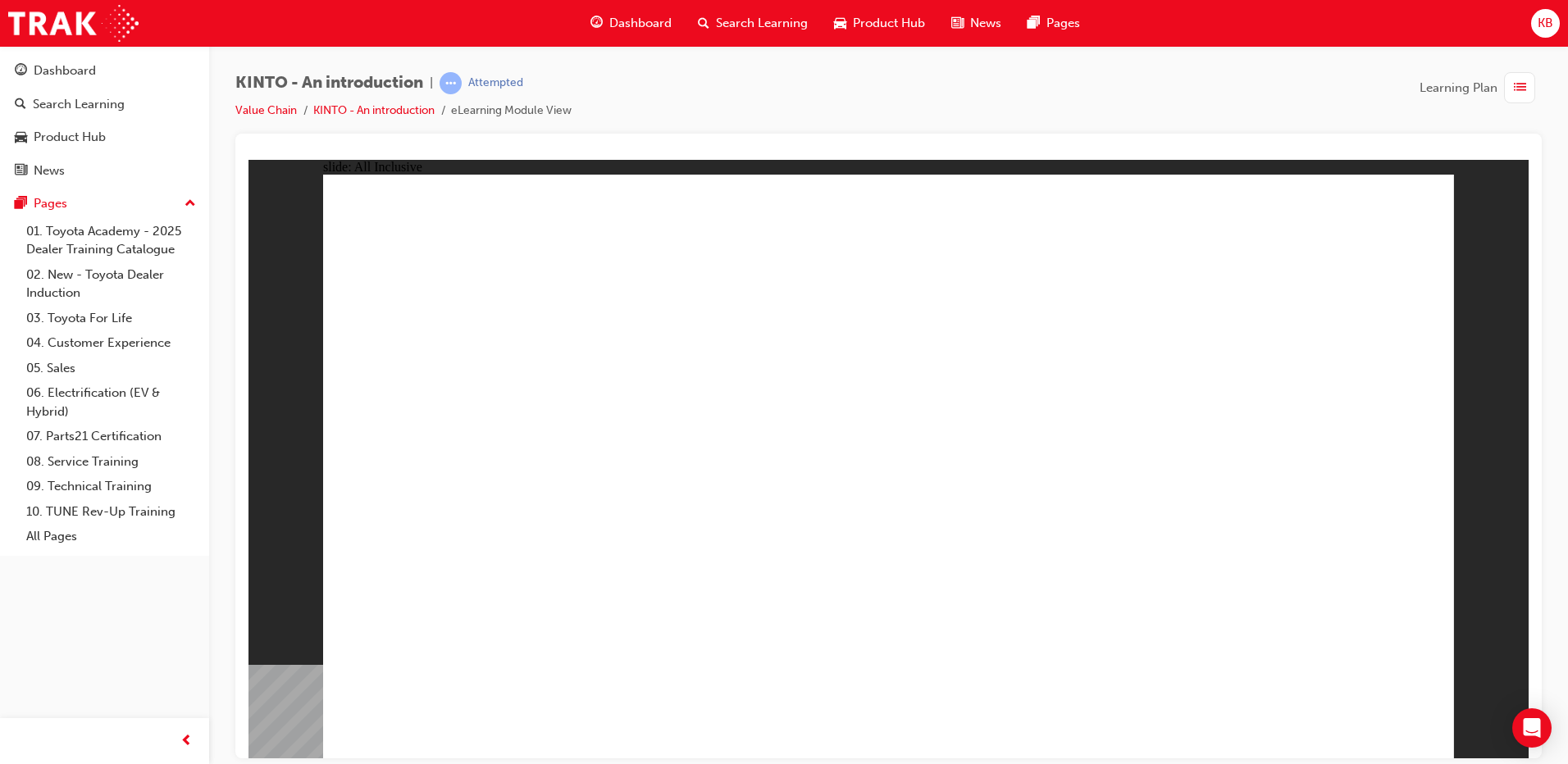
drag, startPoint x: 1063, startPoint y: 365, endPoint x: 1094, endPoint y: 380, distance: 34.4
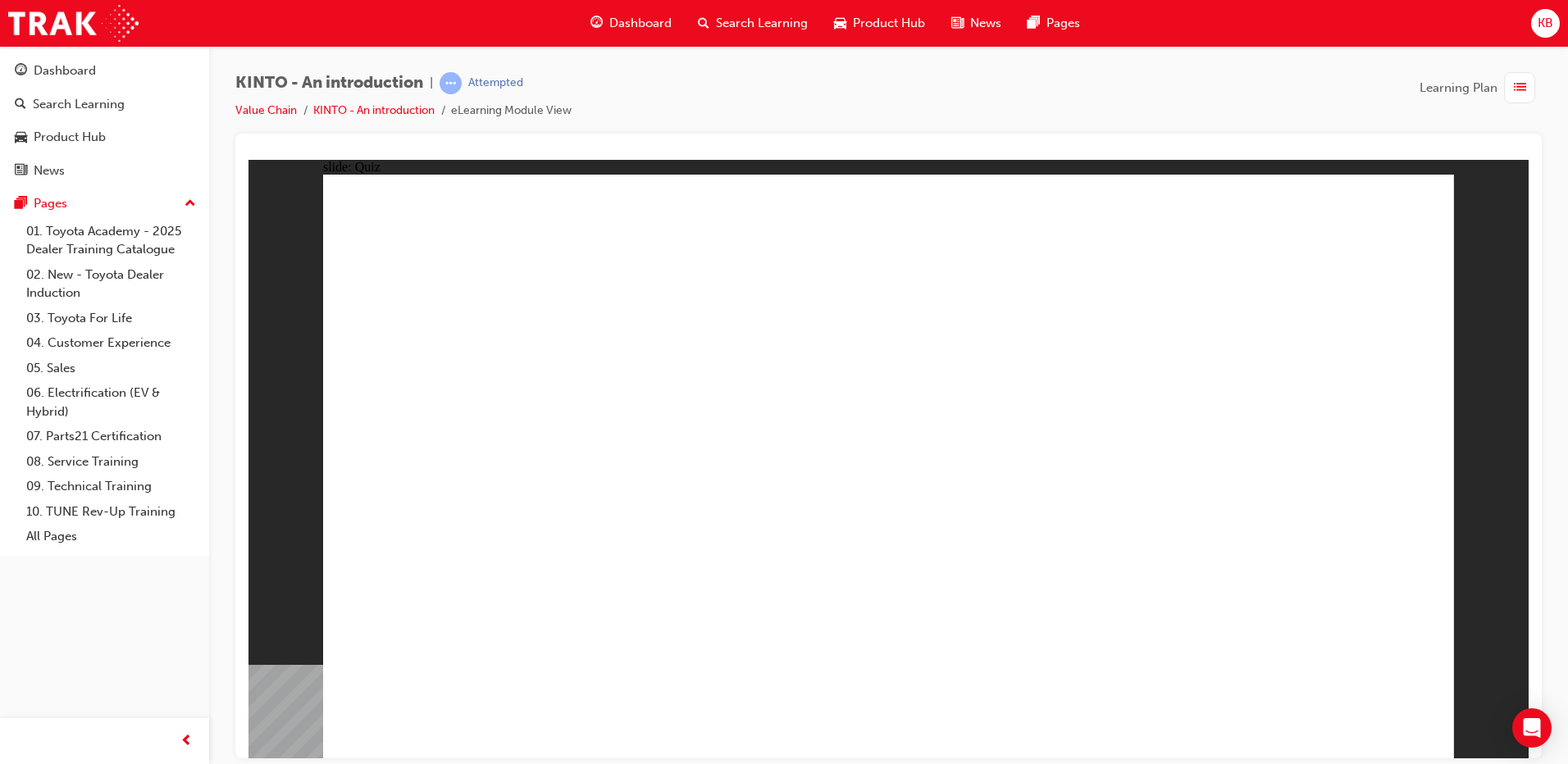
radio input "true"
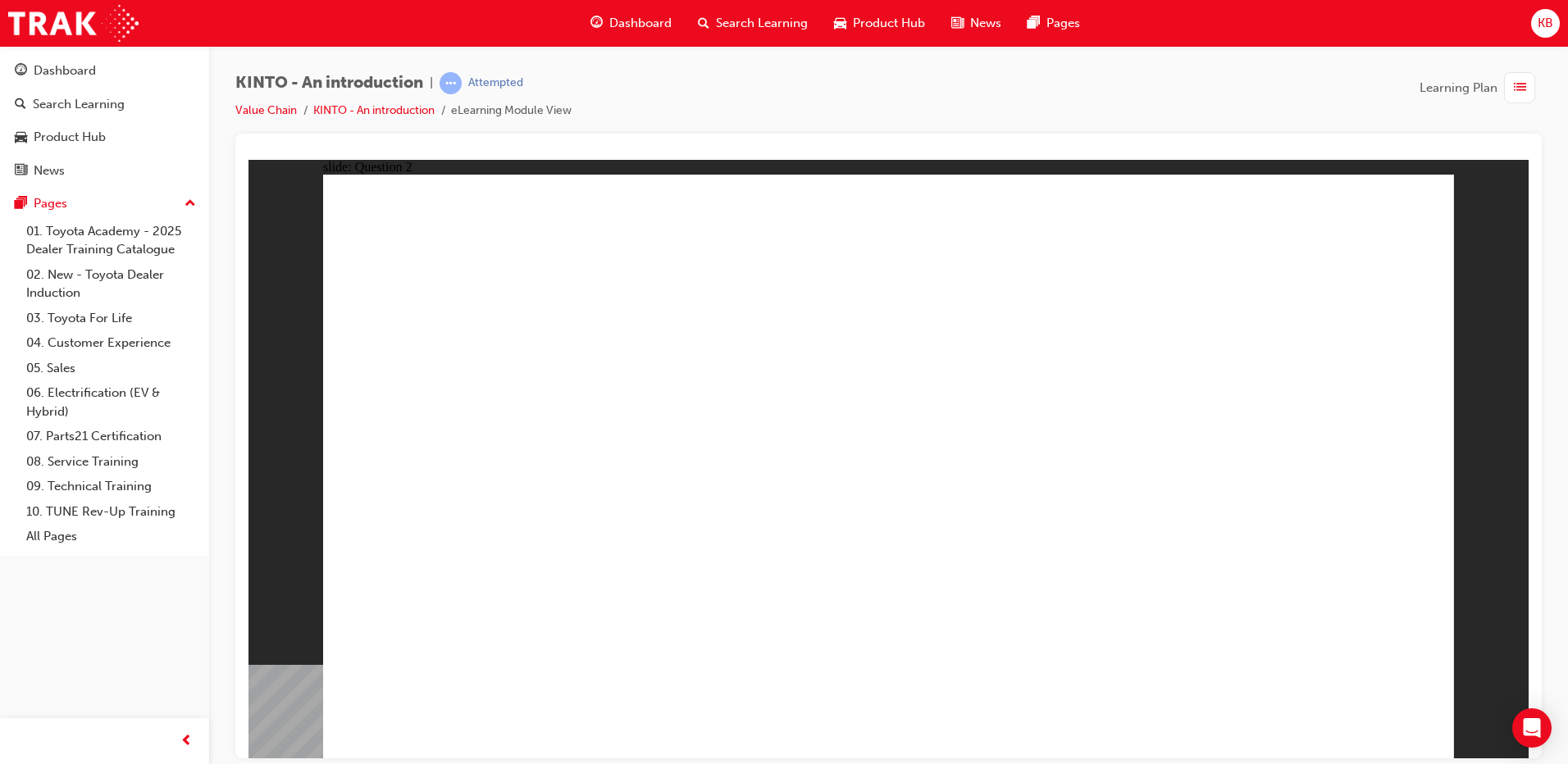
checkbox input "true"
checkbox input "false"
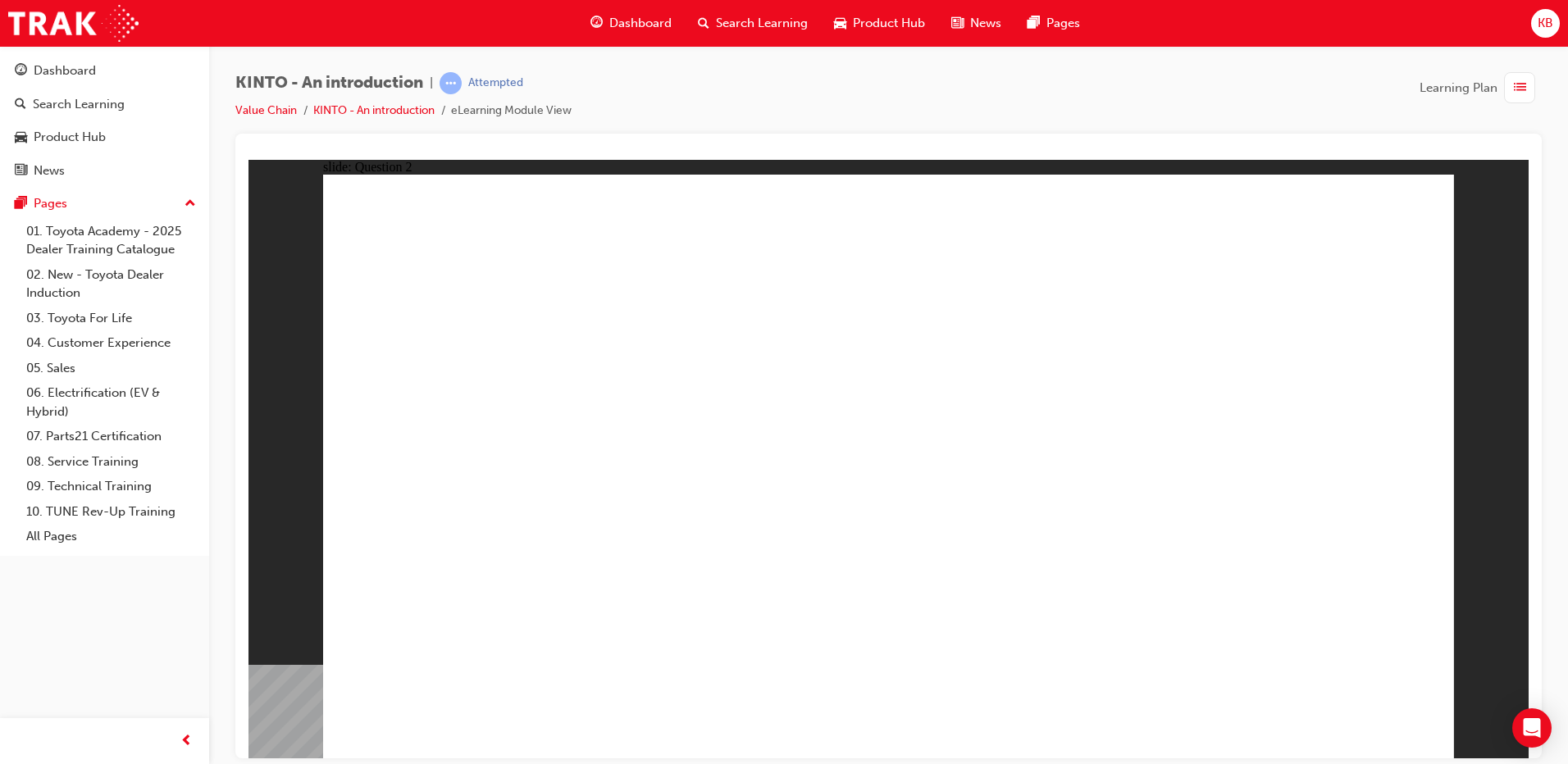
checkbox input "true"
checkbox input "false"
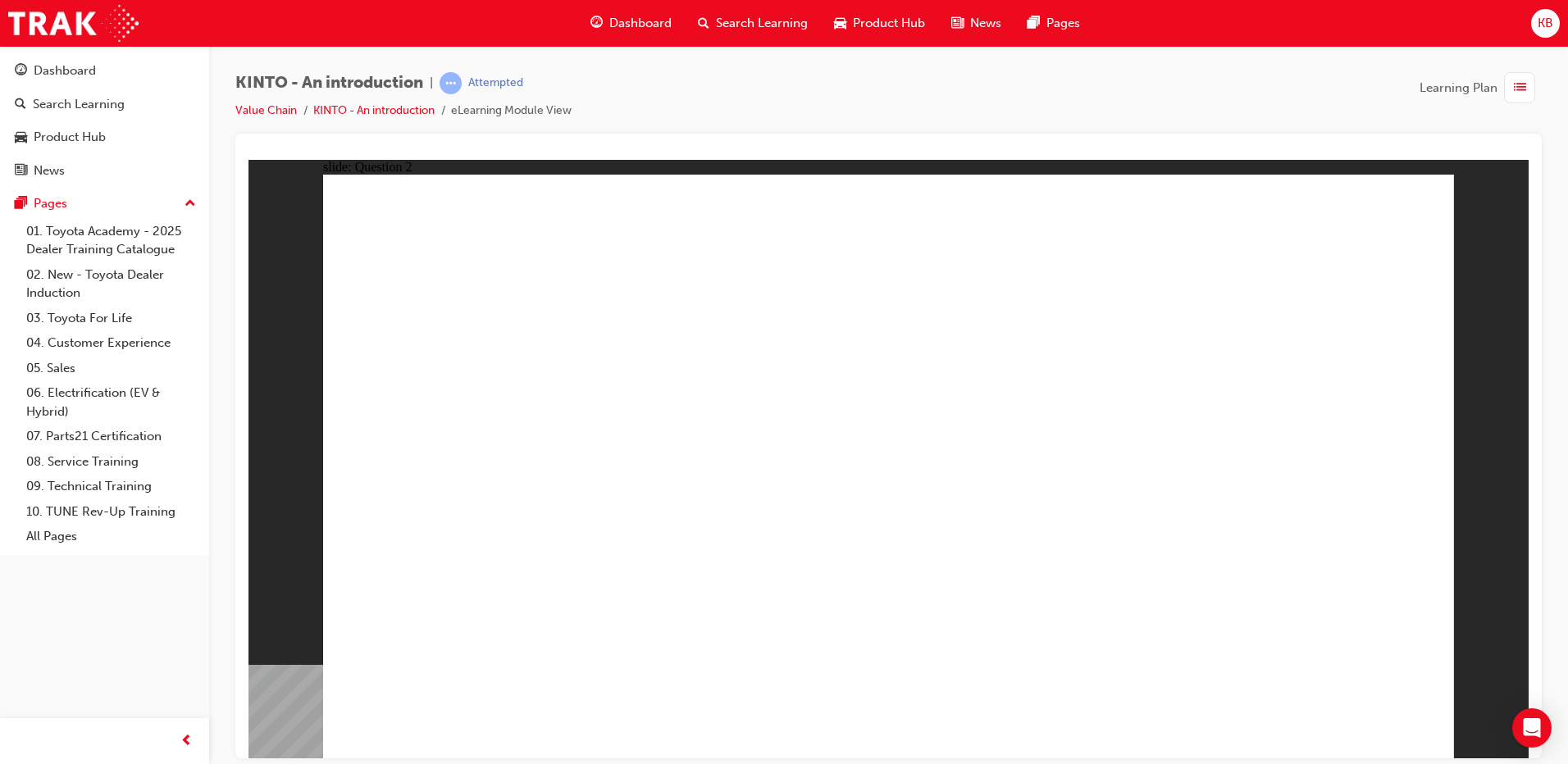
checkbox input "true"
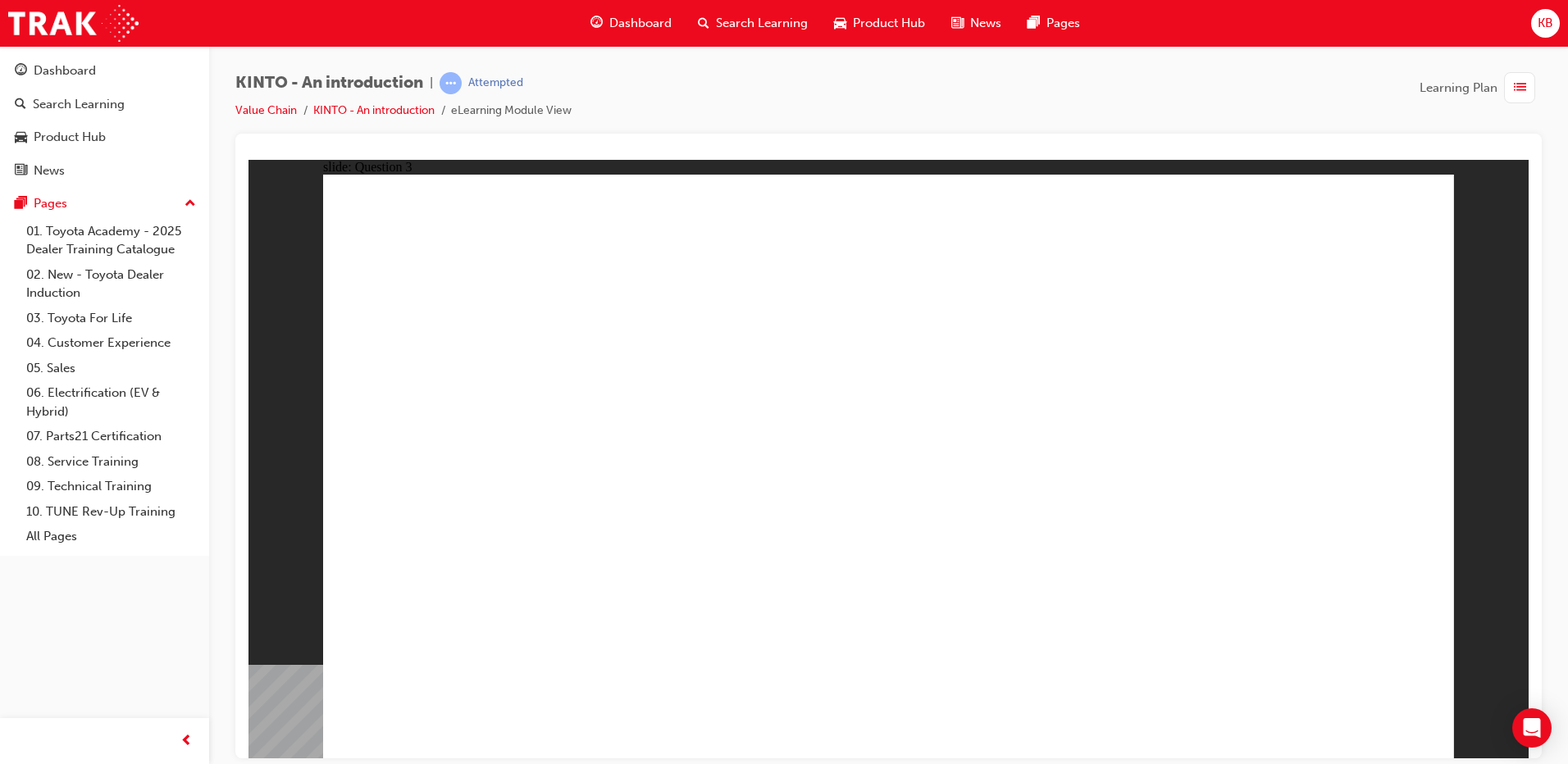
radio input "false"
radio input "true"
drag, startPoint x: 1098, startPoint y: 501, endPoint x: 485, endPoint y: 636, distance: 627.7
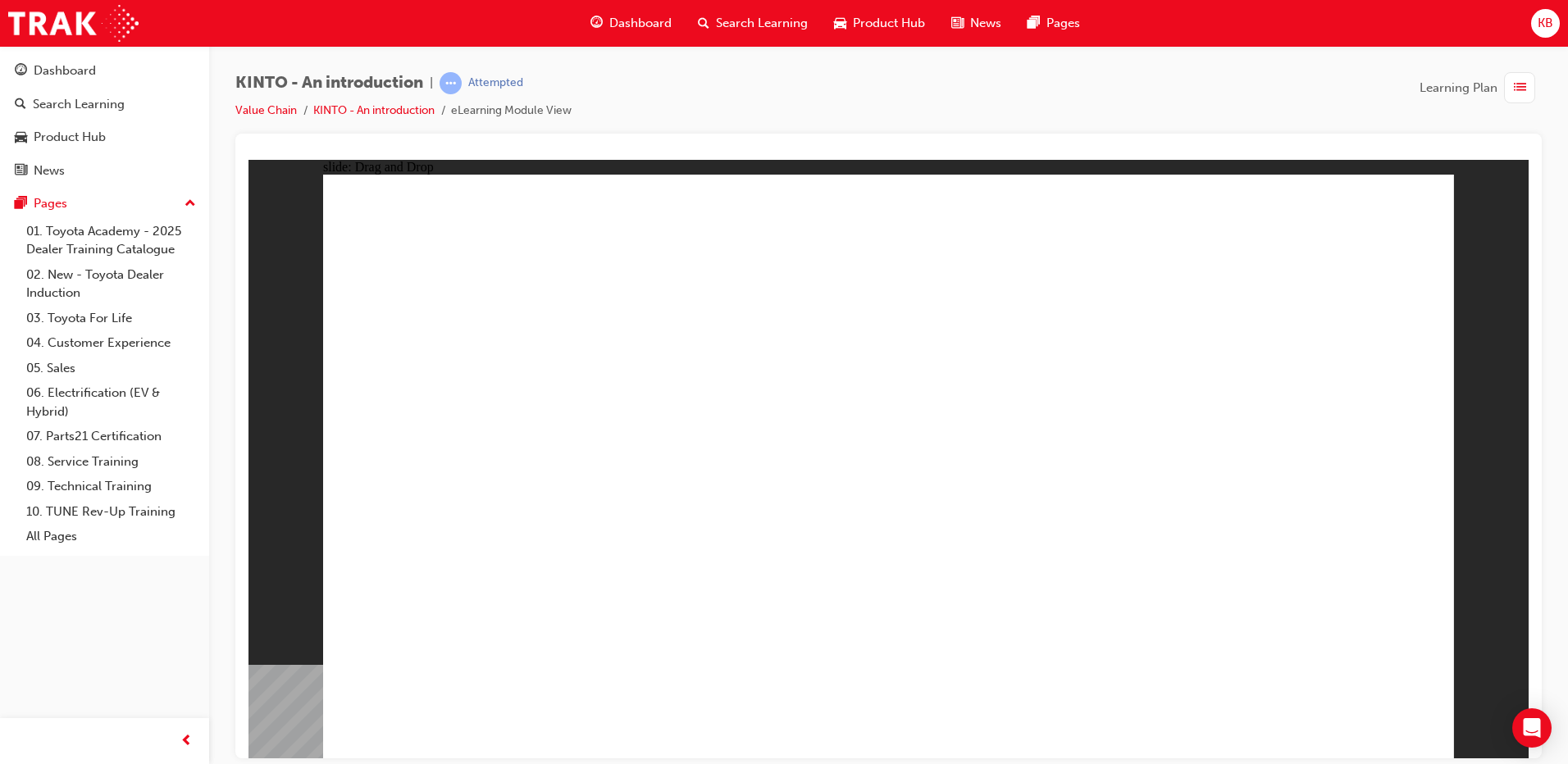
drag, startPoint x: 1276, startPoint y: 521, endPoint x: 1160, endPoint y: 503, distance: 117.4
drag, startPoint x: 927, startPoint y: 509, endPoint x: 716, endPoint y: 638, distance: 247.3
drag, startPoint x: 1128, startPoint y: 517, endPoint x: 861, endPoint y: 654, distance: 300.1
drag, startPoint x: 762, startPoint y: 648, endPoint x: 1031, endPoint y: 538, distance: 290.6
drag, startPoint x: 857, startPoint y: 646, endPoint x: 667, endPoint y: 635, distance: 190.3
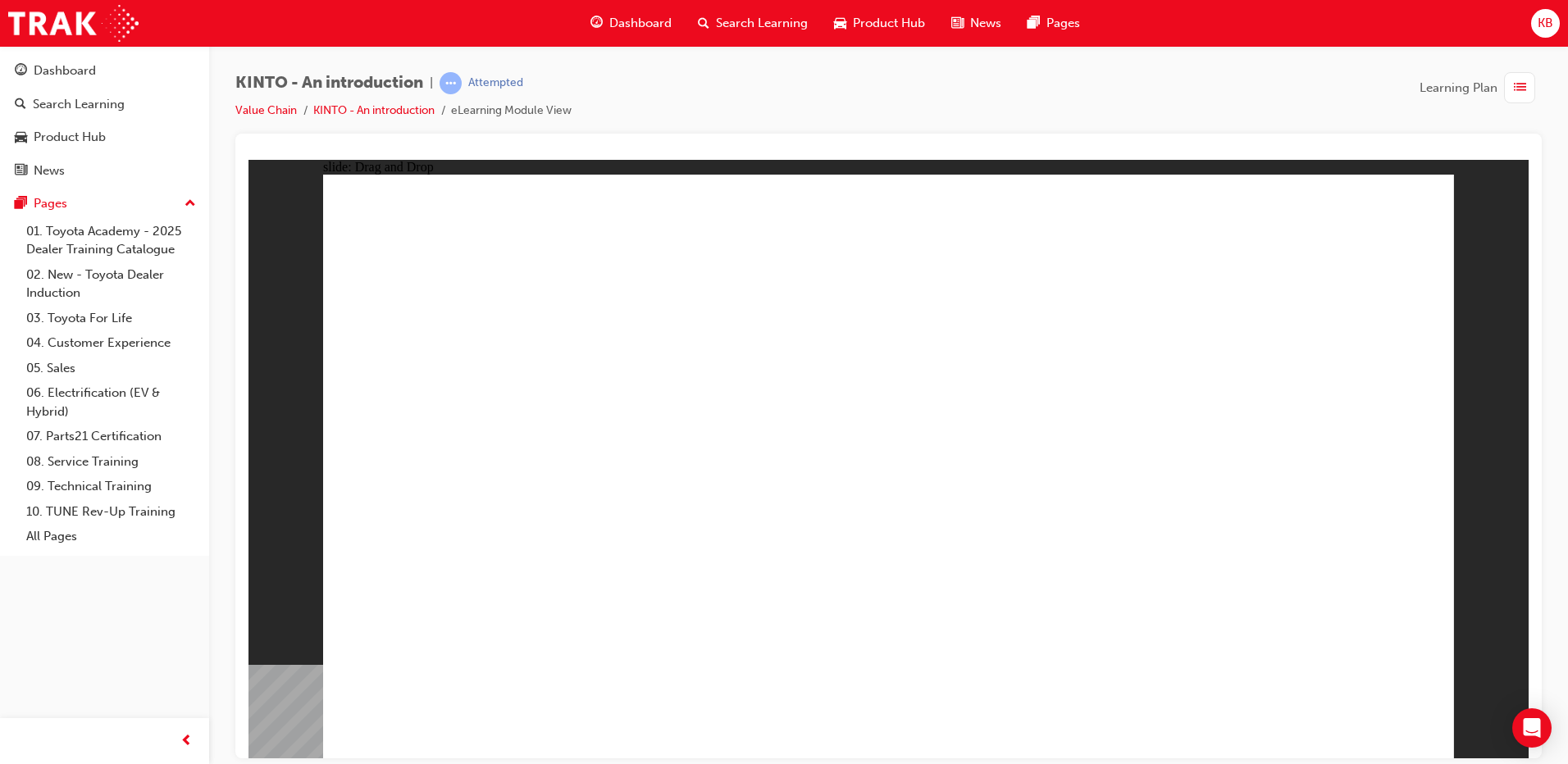
drag, startPoint x: 1068, startPoint y: 544, endPoint x: 871, endPoint y: 662, distance: 229.6
drag, startPoint x: 476, startPoint y: 524, endPoint x: 1092, endPoint y: 656, distance: 630.0
drag, startPoint x: 865, startPoint y: 520, endPoint x: 1324, endPoint y: 642, distance: 474.9
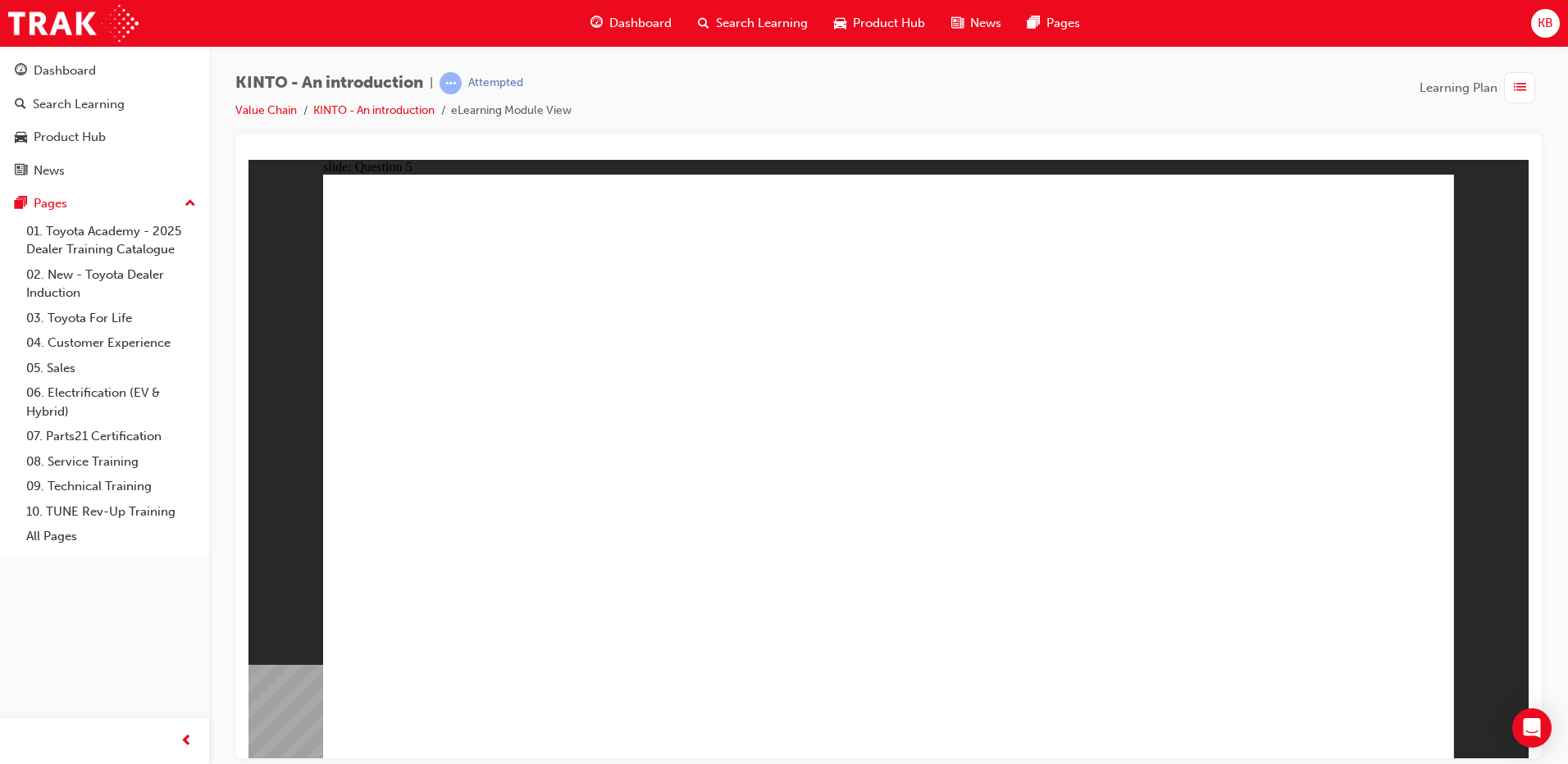
radio input "true"
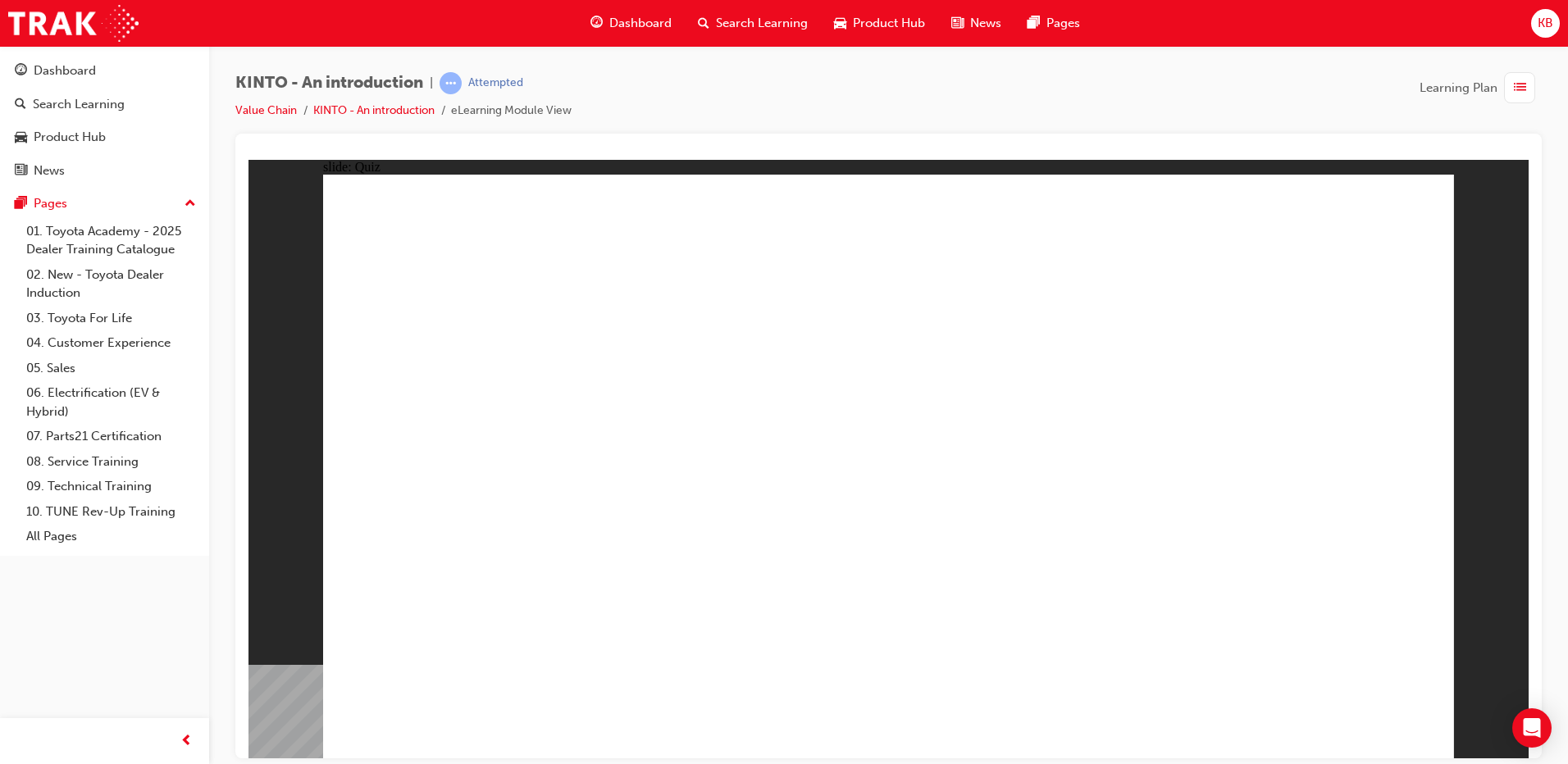
radio input "true"
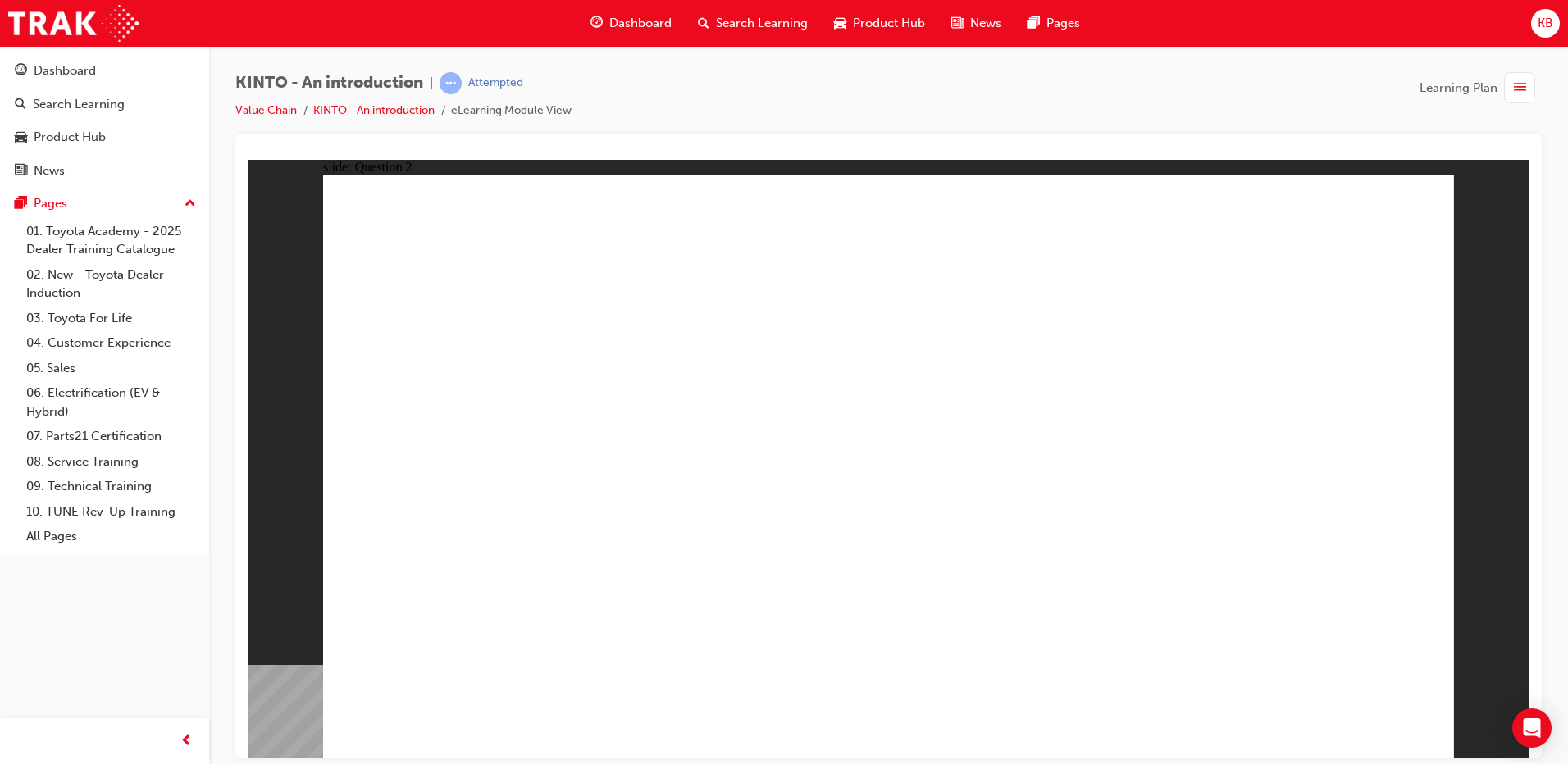
checkbox input "true"
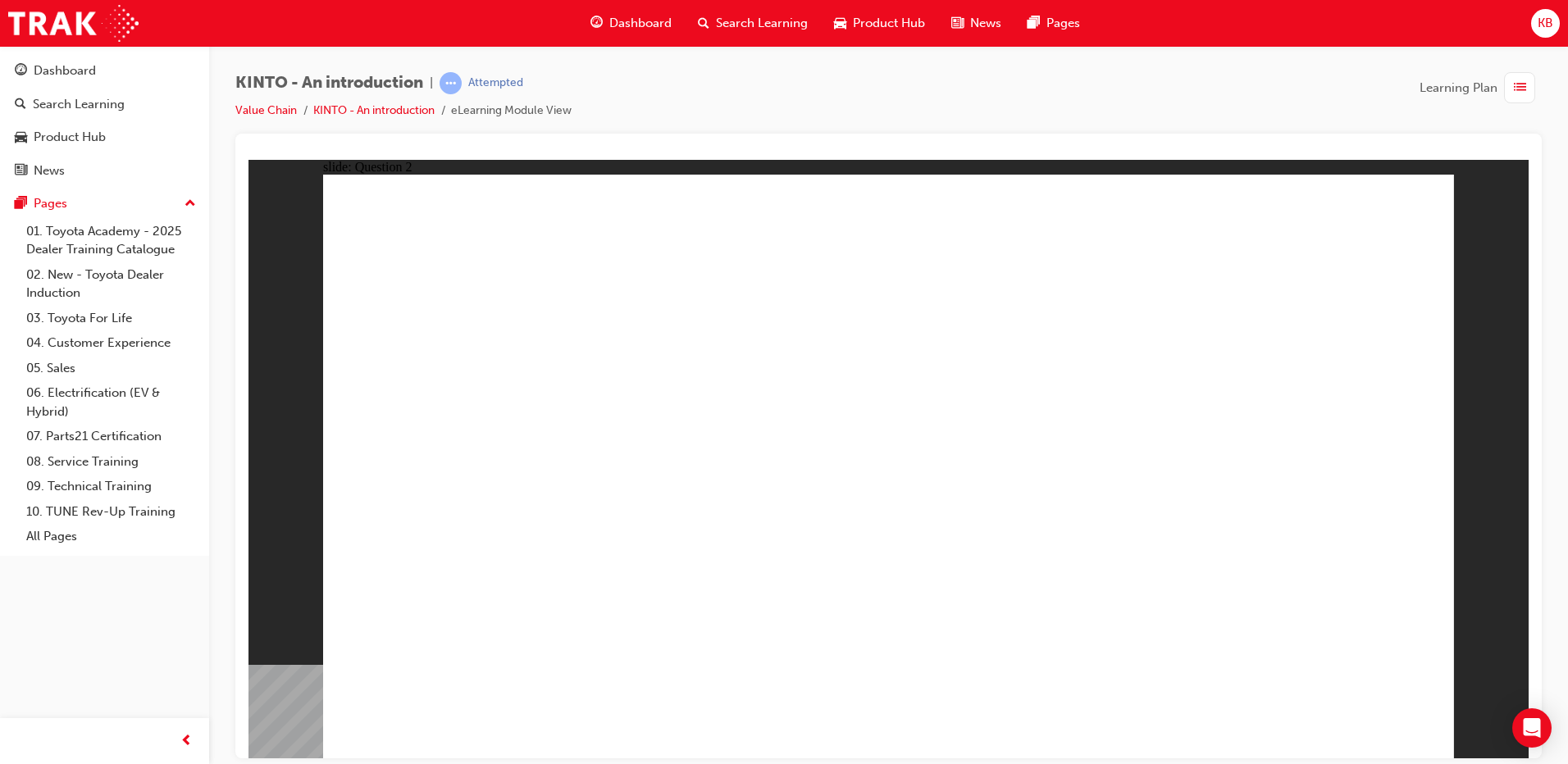
checkbox input "true"
radio input "true"
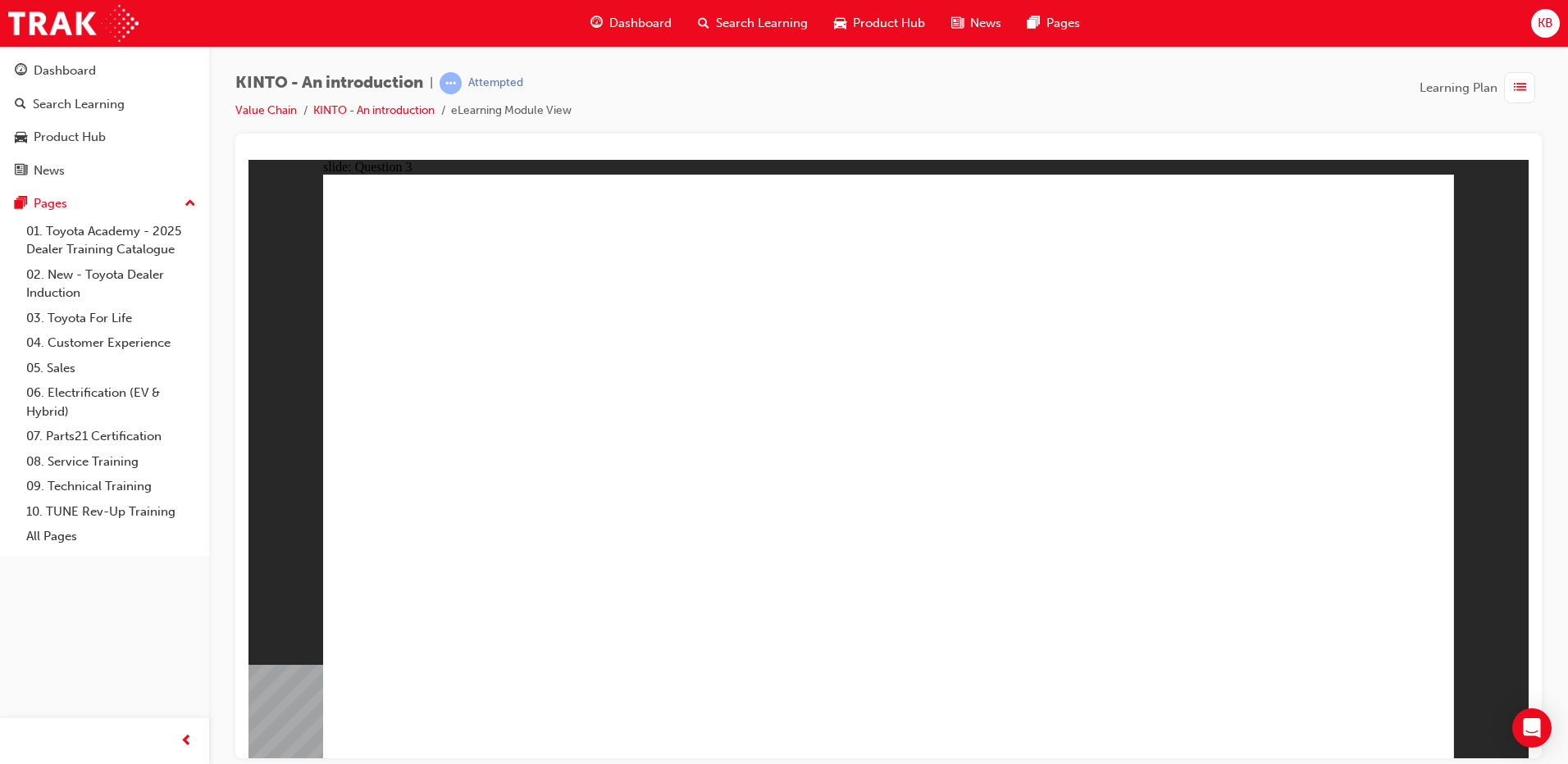
drag, startPoint x: 1124, startPoint y: 515, endPoint x: 502, endPoint y: 644, distance: 635.2
drag, startPoint x: 1285, startPoint y: 497, endPoint x: 675, endPoint y: 620, distance: 622.3
drag, startPoint x: 839, startPoint y: 493, endPoint x: 841, endPoint y: 629, distance: 136.0
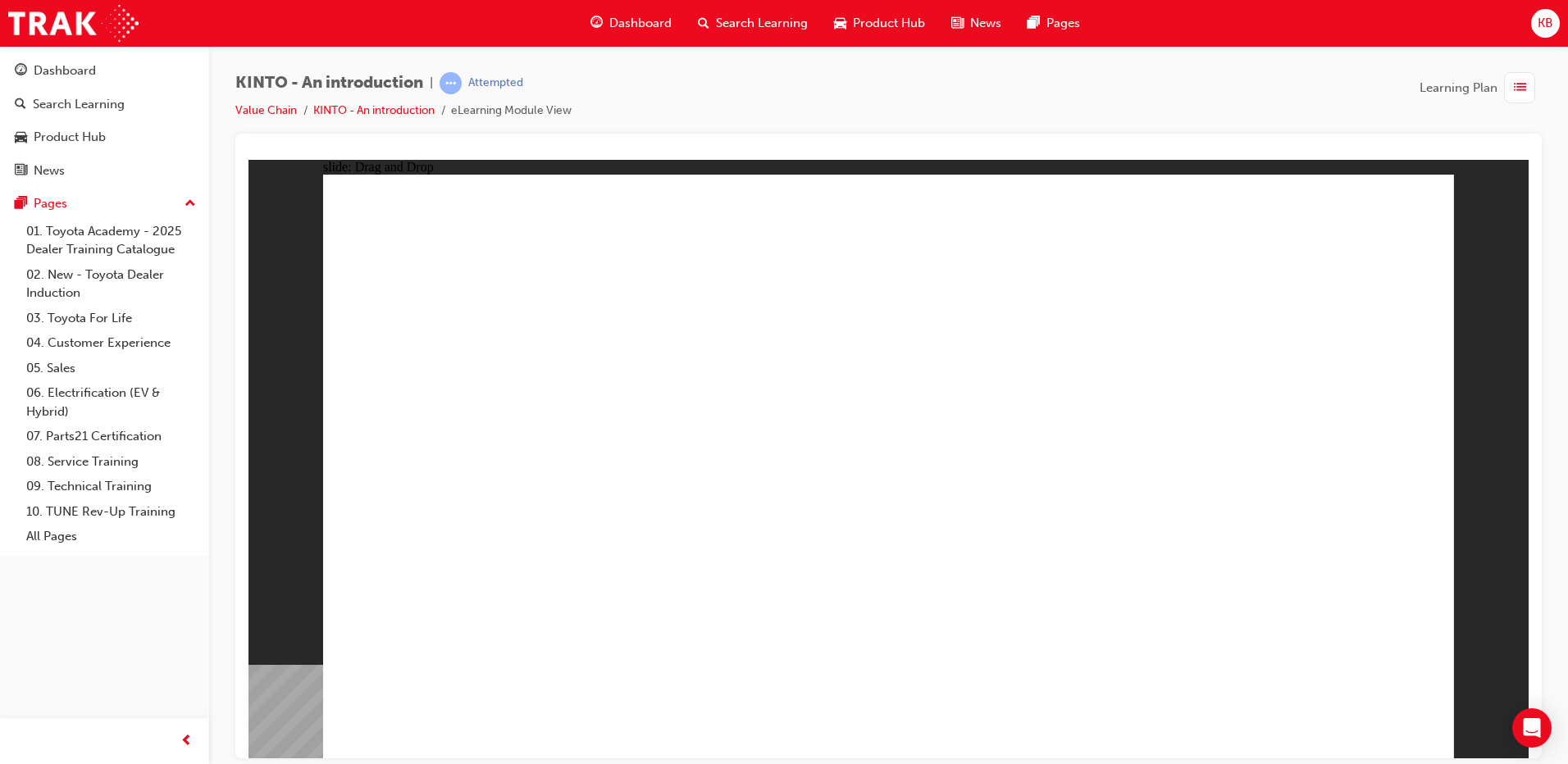
drag, startPoint x: 901, startPoint y: 651, endPoint x: 906, endPoint y: 529, distance: 122.1
drag, startPoint x: 445, startPoint y: 494, endPoint x: 858, endPoint y: 626, distance: 433.6
drag, startPoint x: 910, startPoint y: 526, endPoint x: 1101, endPoint y: 637, distance: 220.9
drag, startPoint x: 717, startPoint y: 513, endPoint x: 1329, endPoint y: 646, distance: 626.3
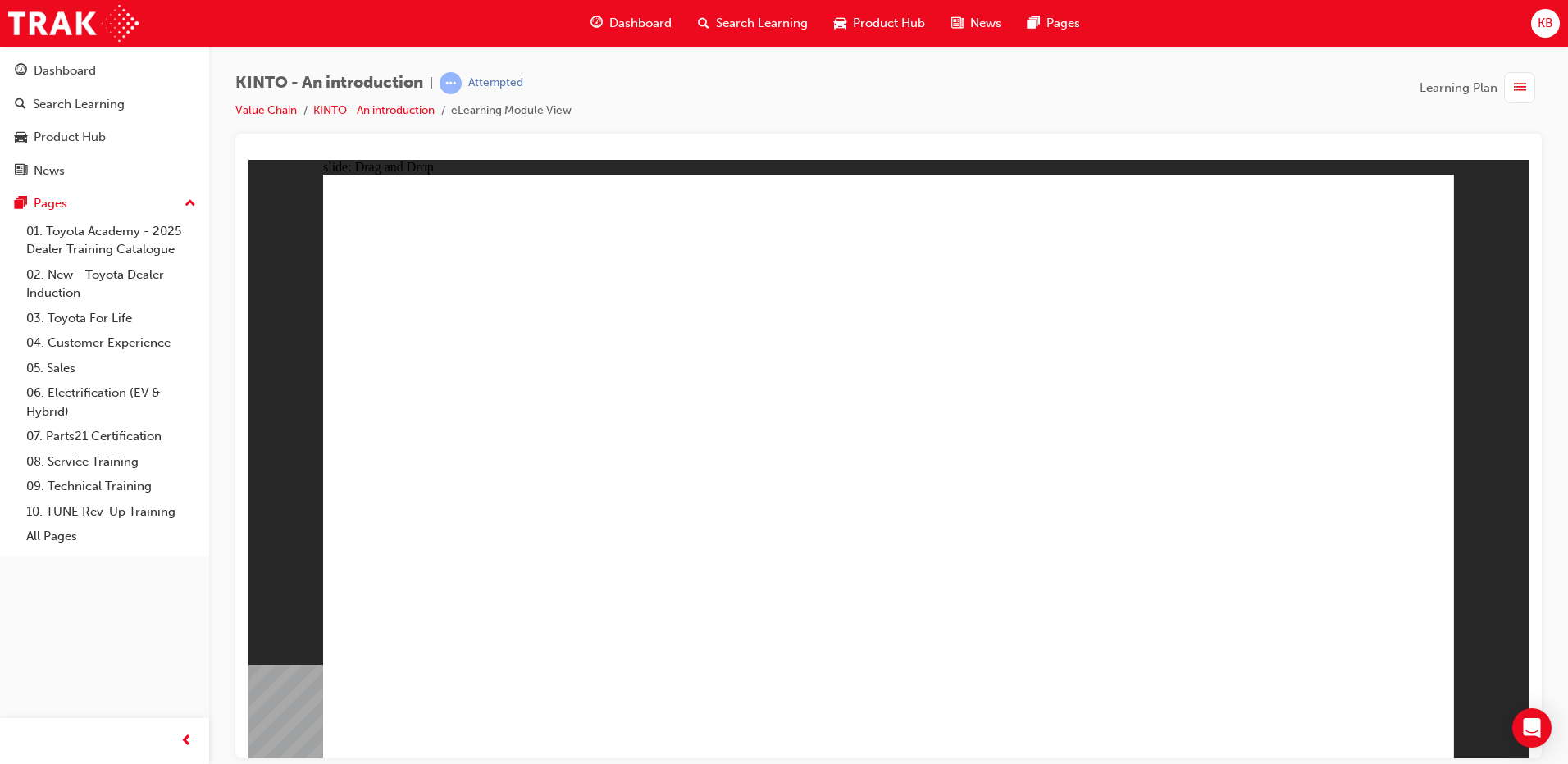
radio input "true"
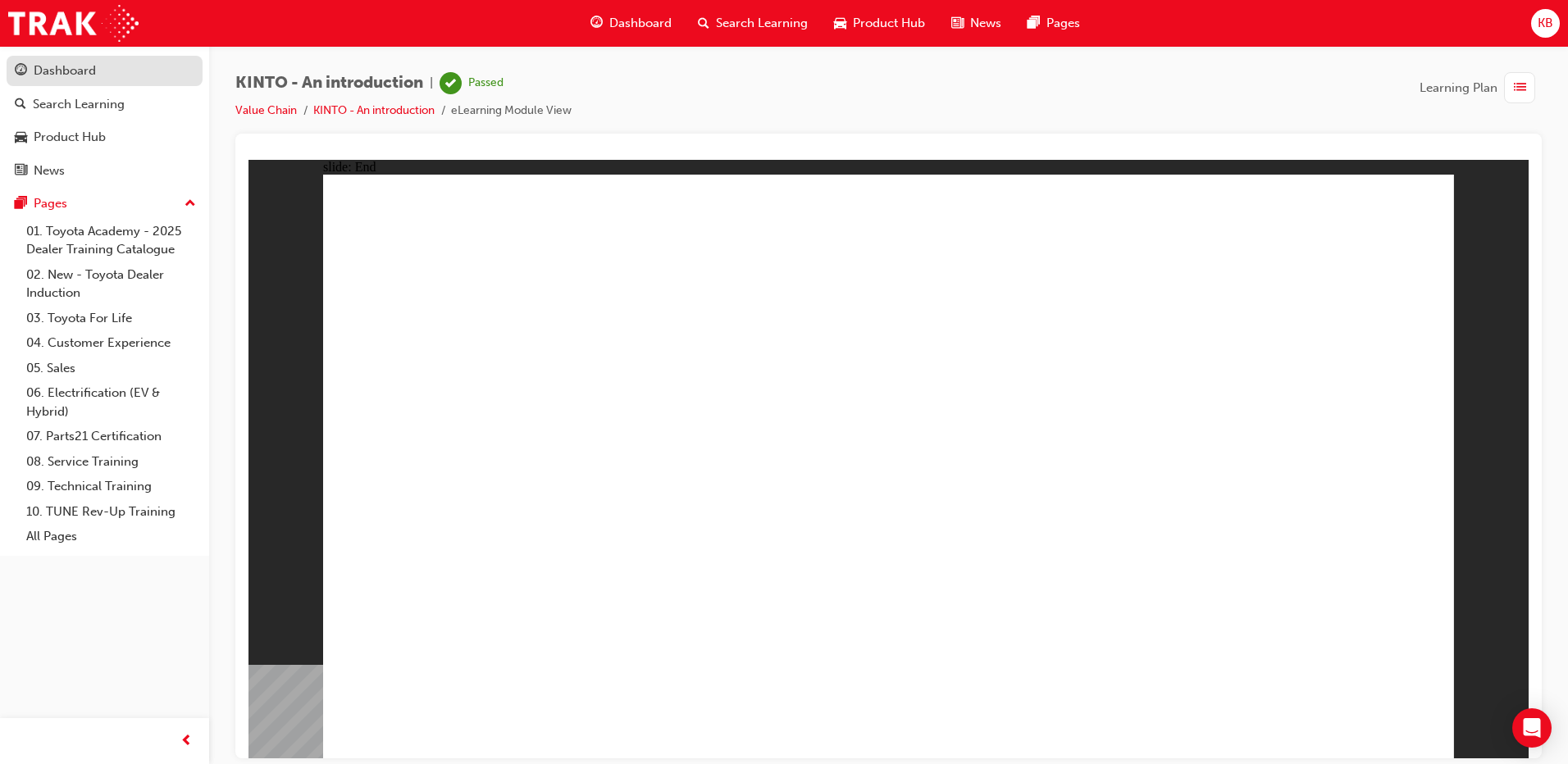
click at [94, 79] on div "Dashboard" at bounding box center [65, 71] width 63 height 19
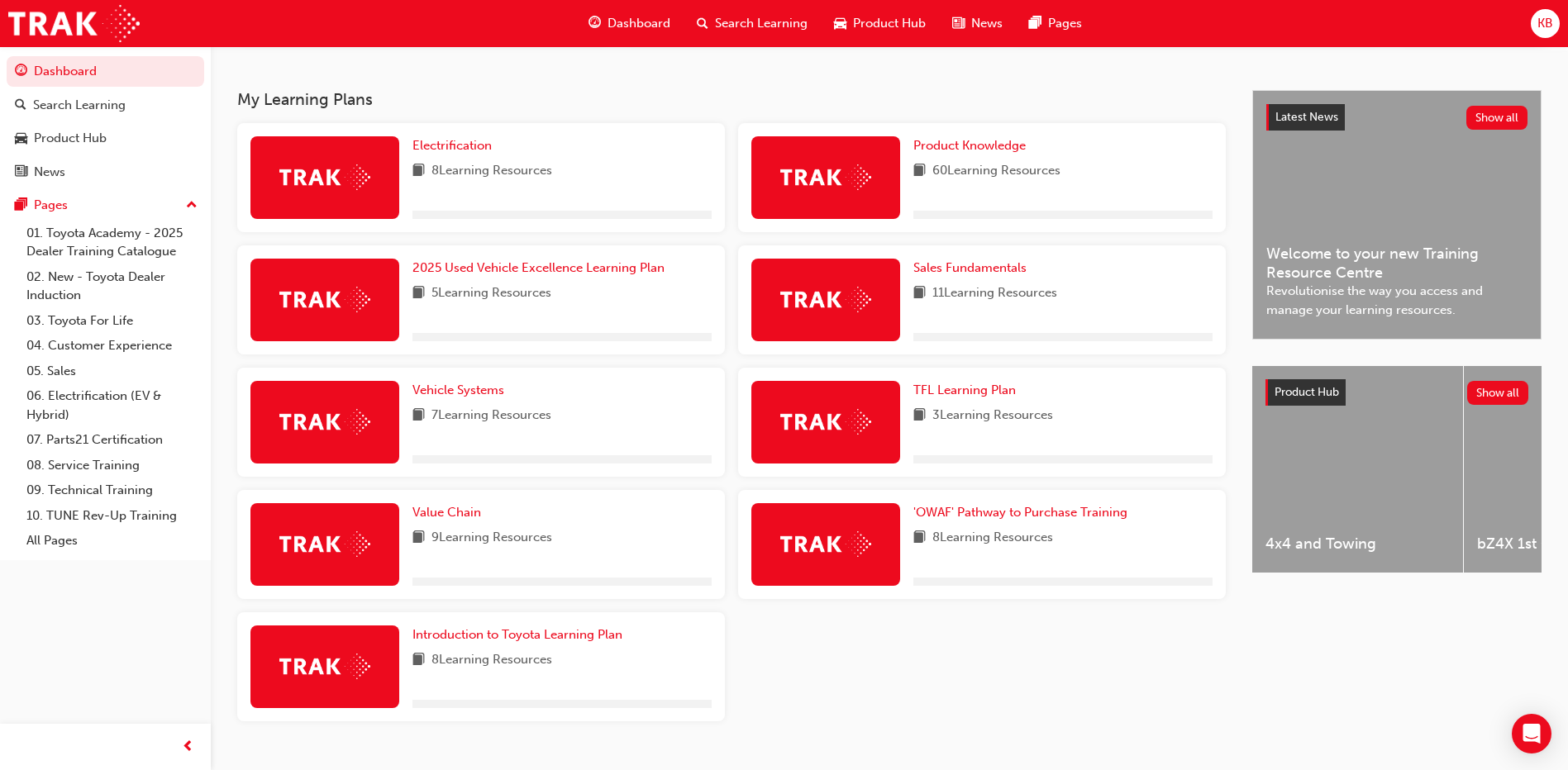
scroll to position [369, 0]
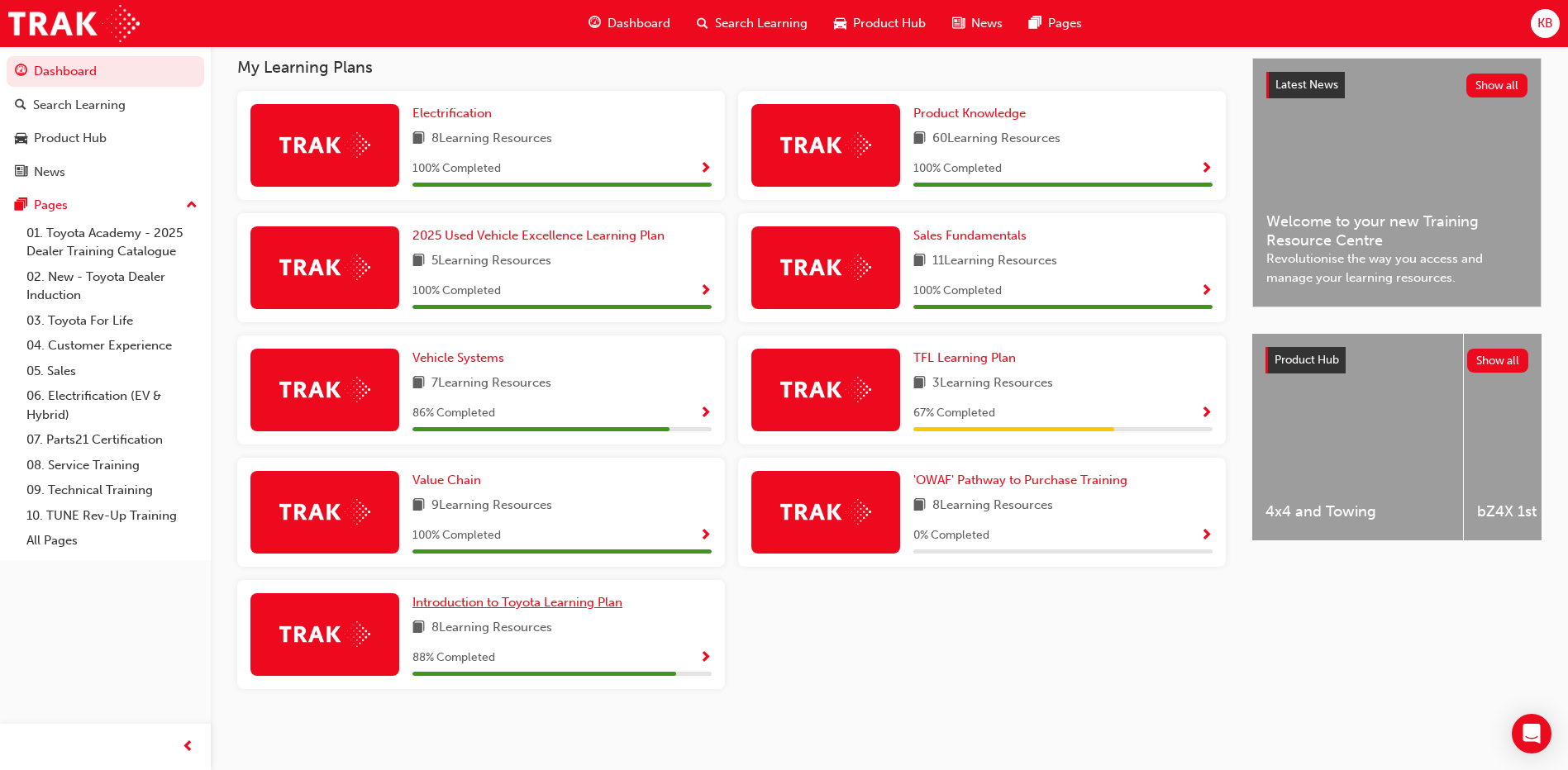
click at [540, 594] on link "Introduction to Toyota Learning Plan" at bounding box center [521, 603] width 217 height 19
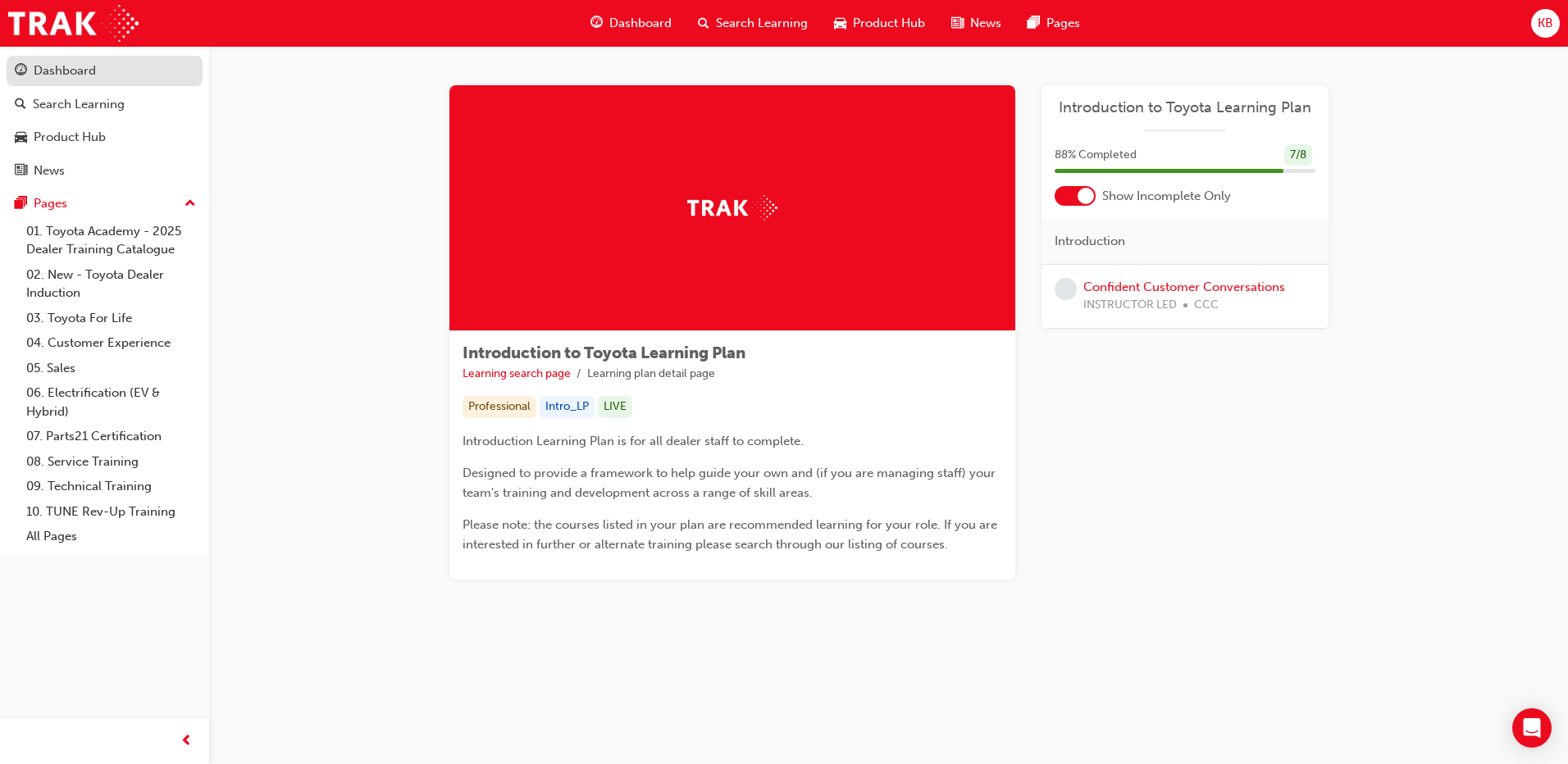
click at [90, 74] on div "Dashboard" at bounding box center [65, 71] width 63 height 19
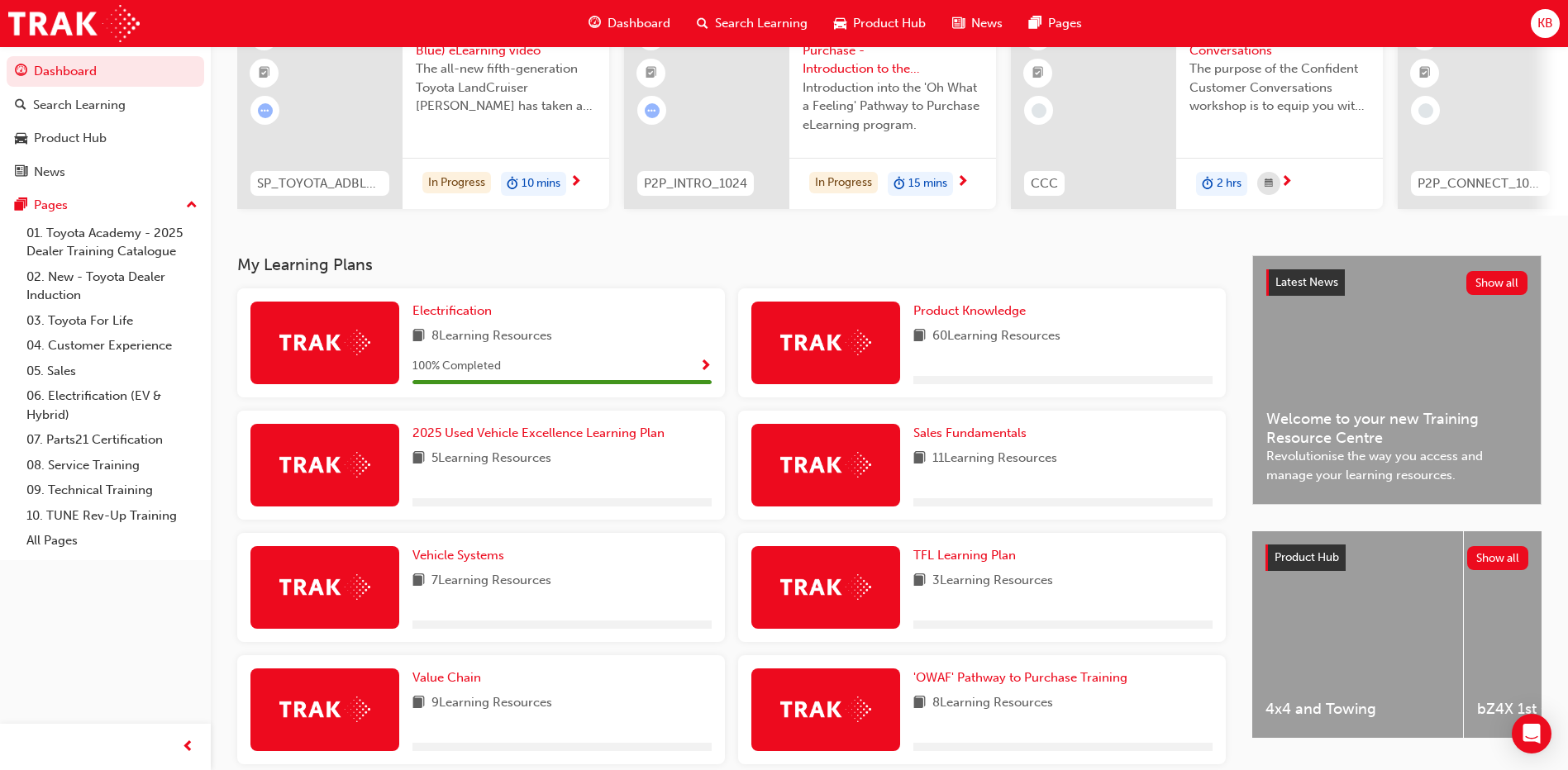
scroll to position [369, 0]
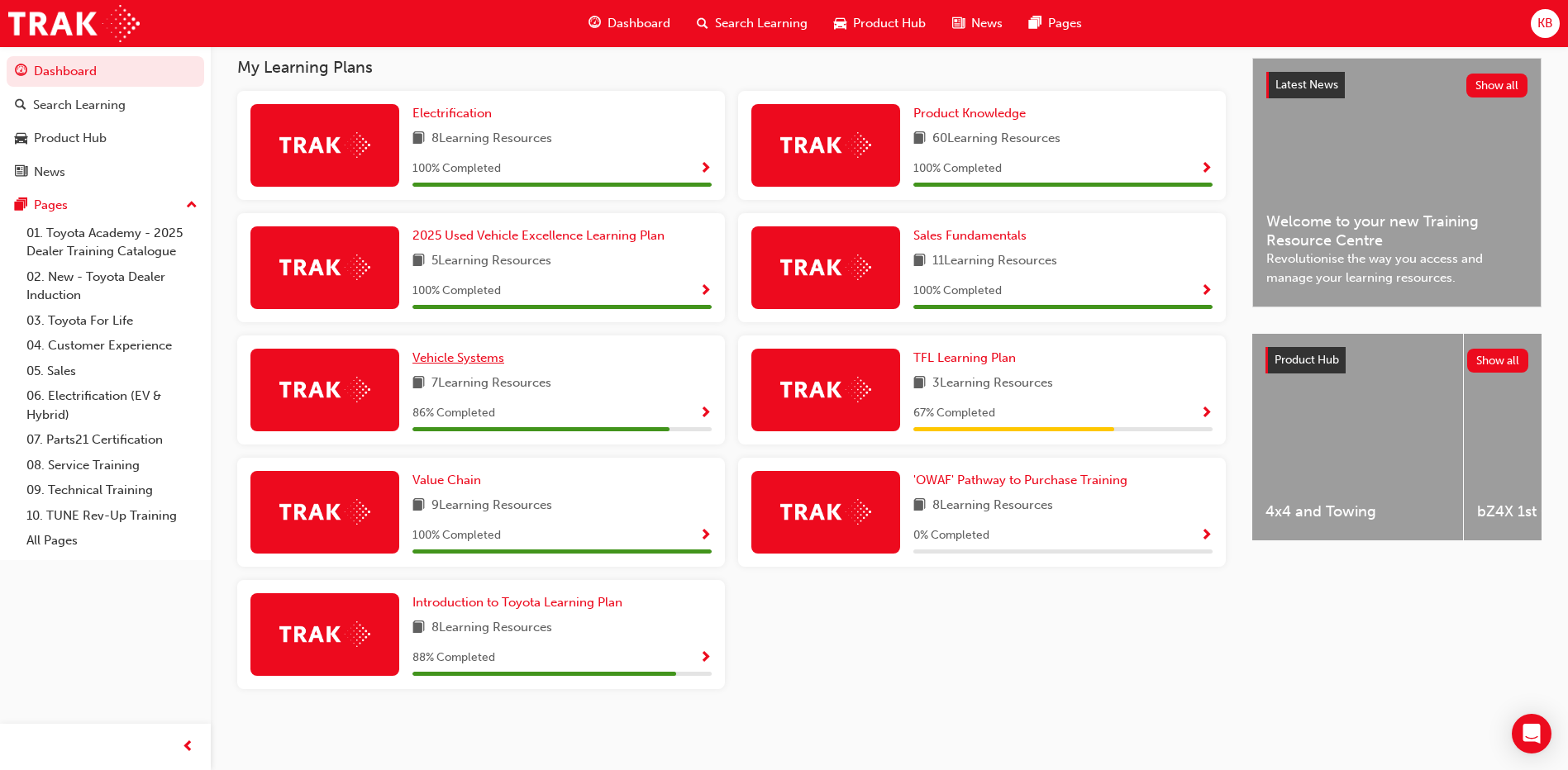
click at [444, 359] on span "Vehicle Systems" at bounding box center [459, 357] width 92 height 14
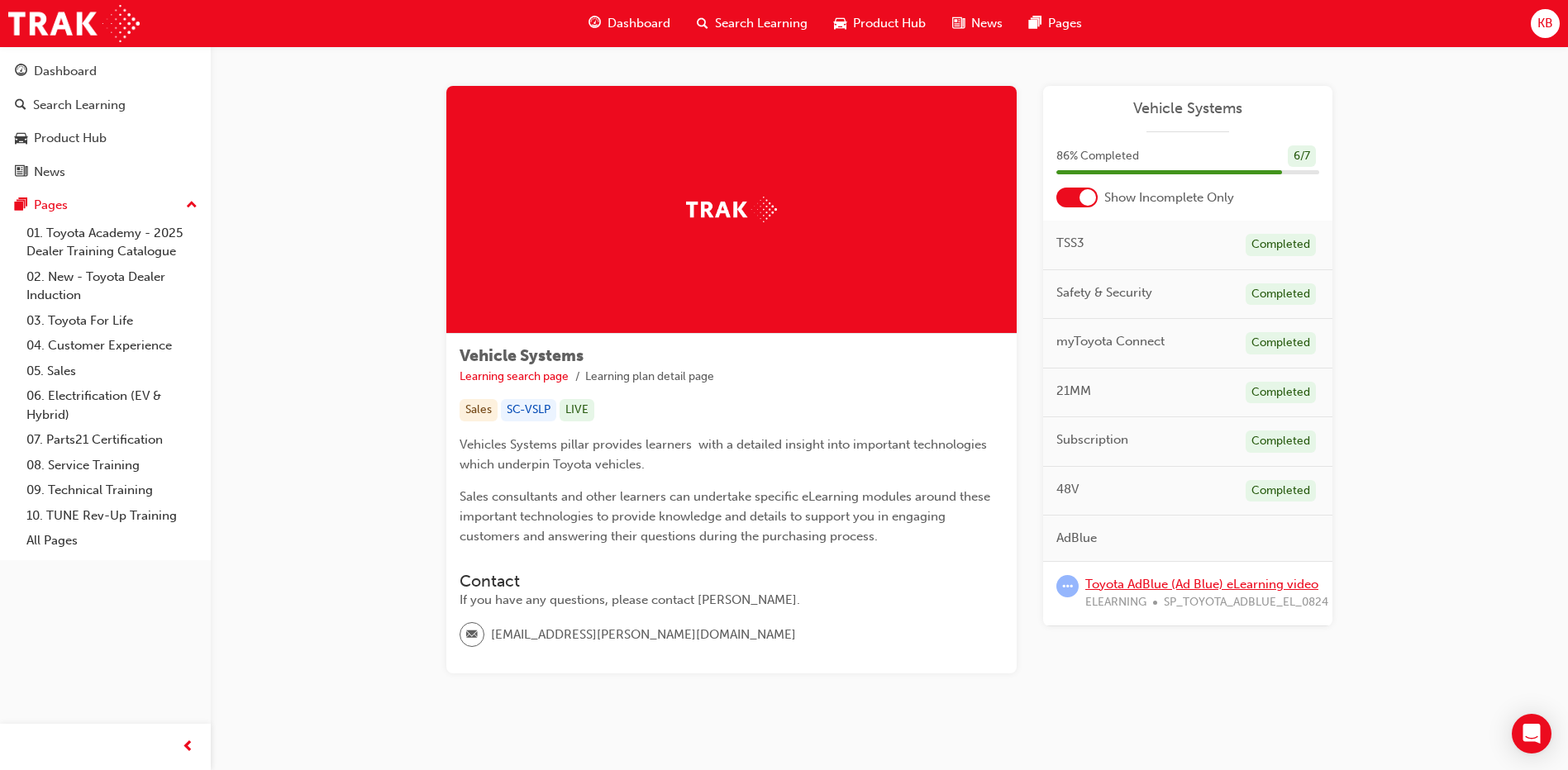
click at [1196, 588] on link "Toyota AdBlue (Ad Blue) eLearning video" at bounding box center [1201, 584] width 233 height 14
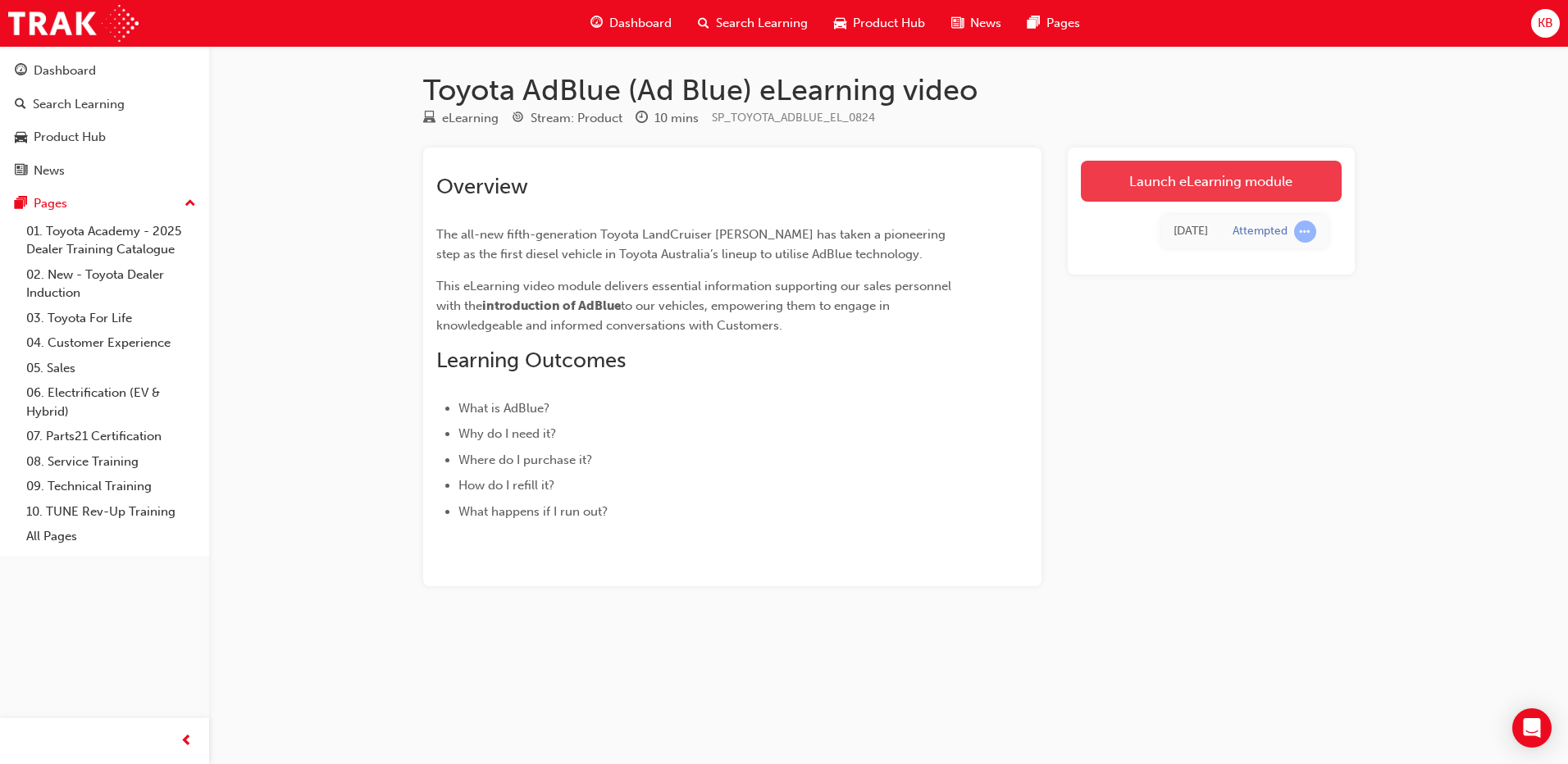
click at [1184, 200] on link "Launch eLearning module" at bounding box center [1212, 181] width 261 height 41
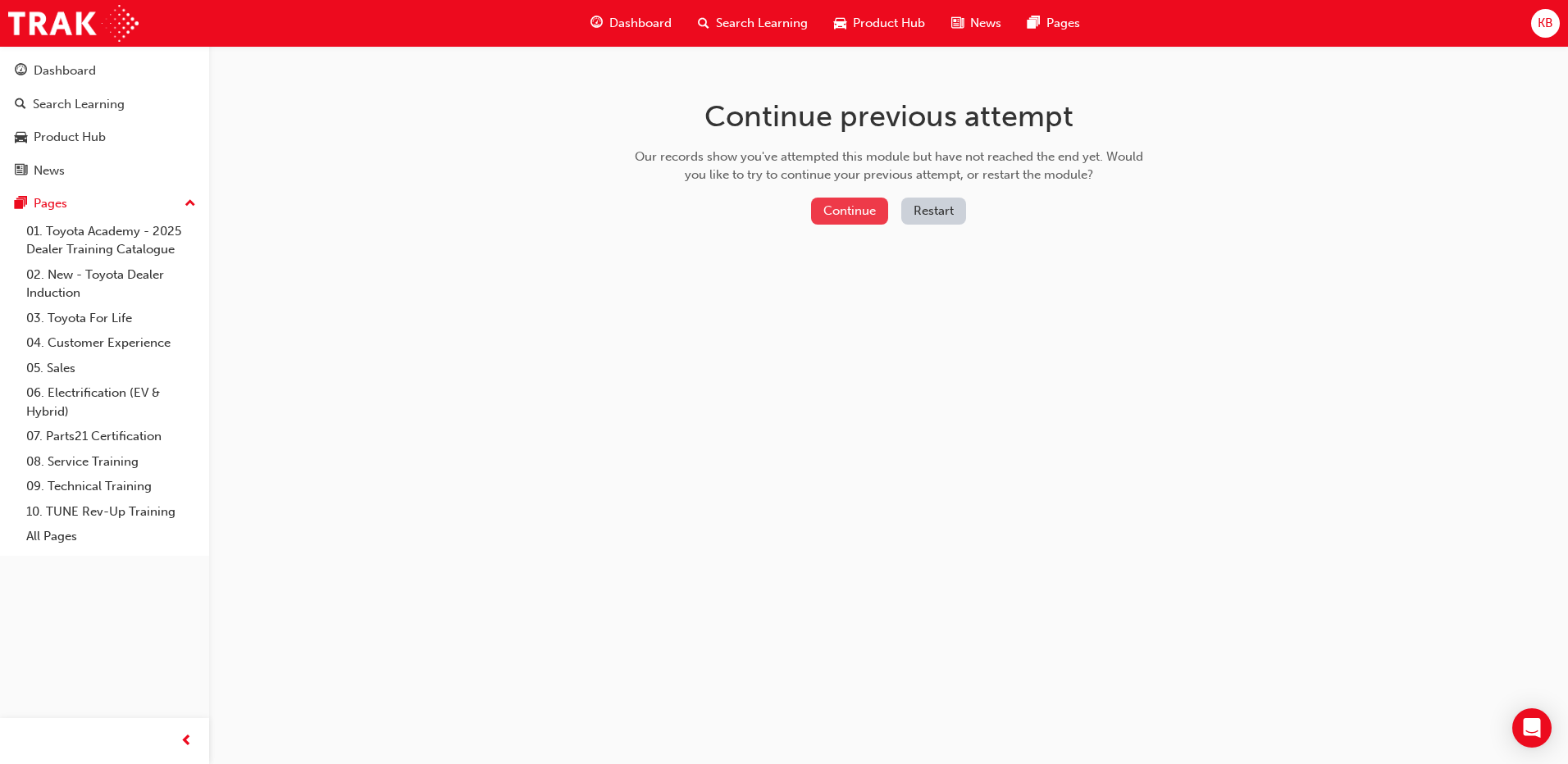
click at [853, 210] on button "Continue" at bounding box center [850, 212] width 77 height 27
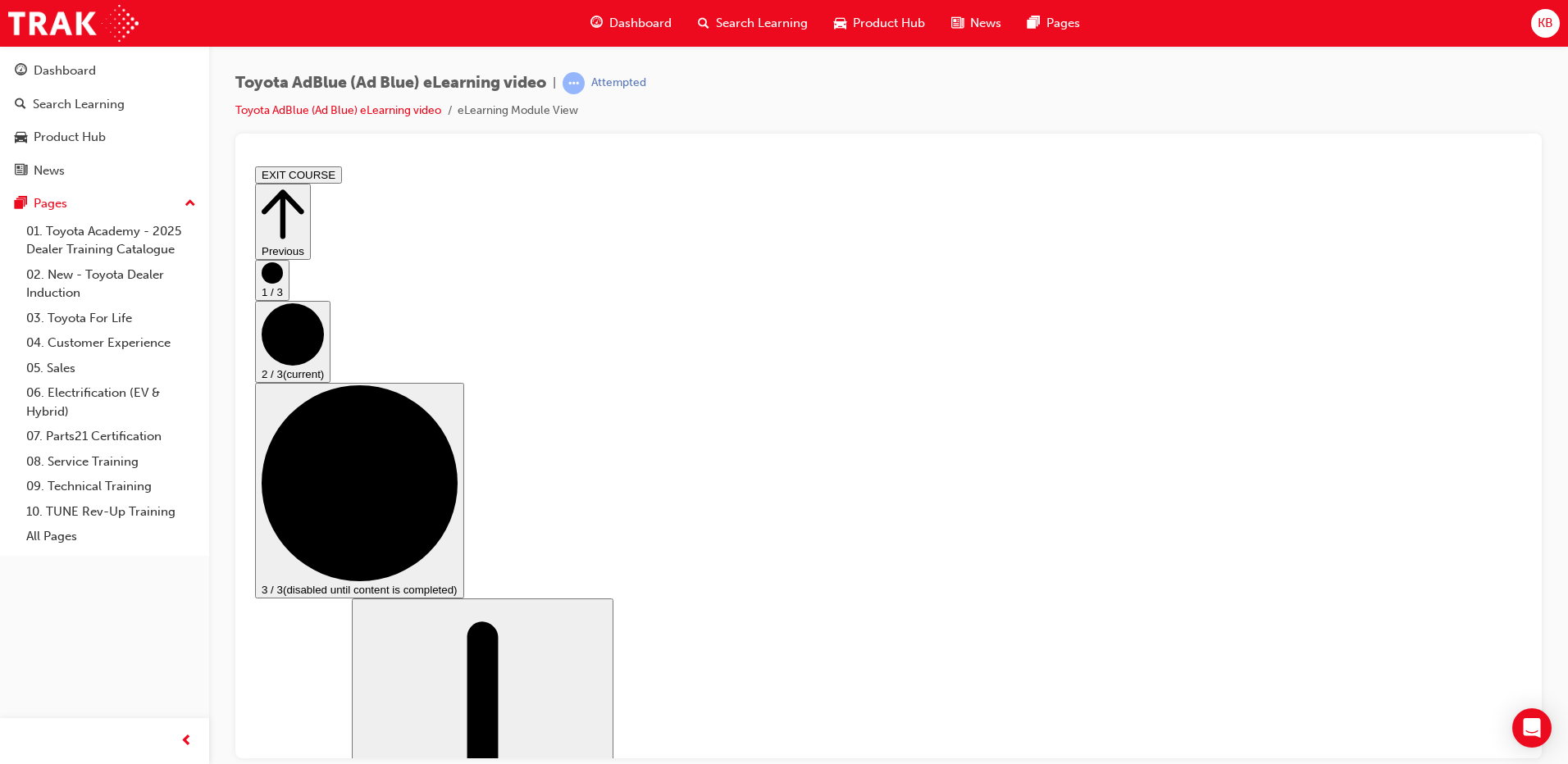
scroll to position [328, 0]
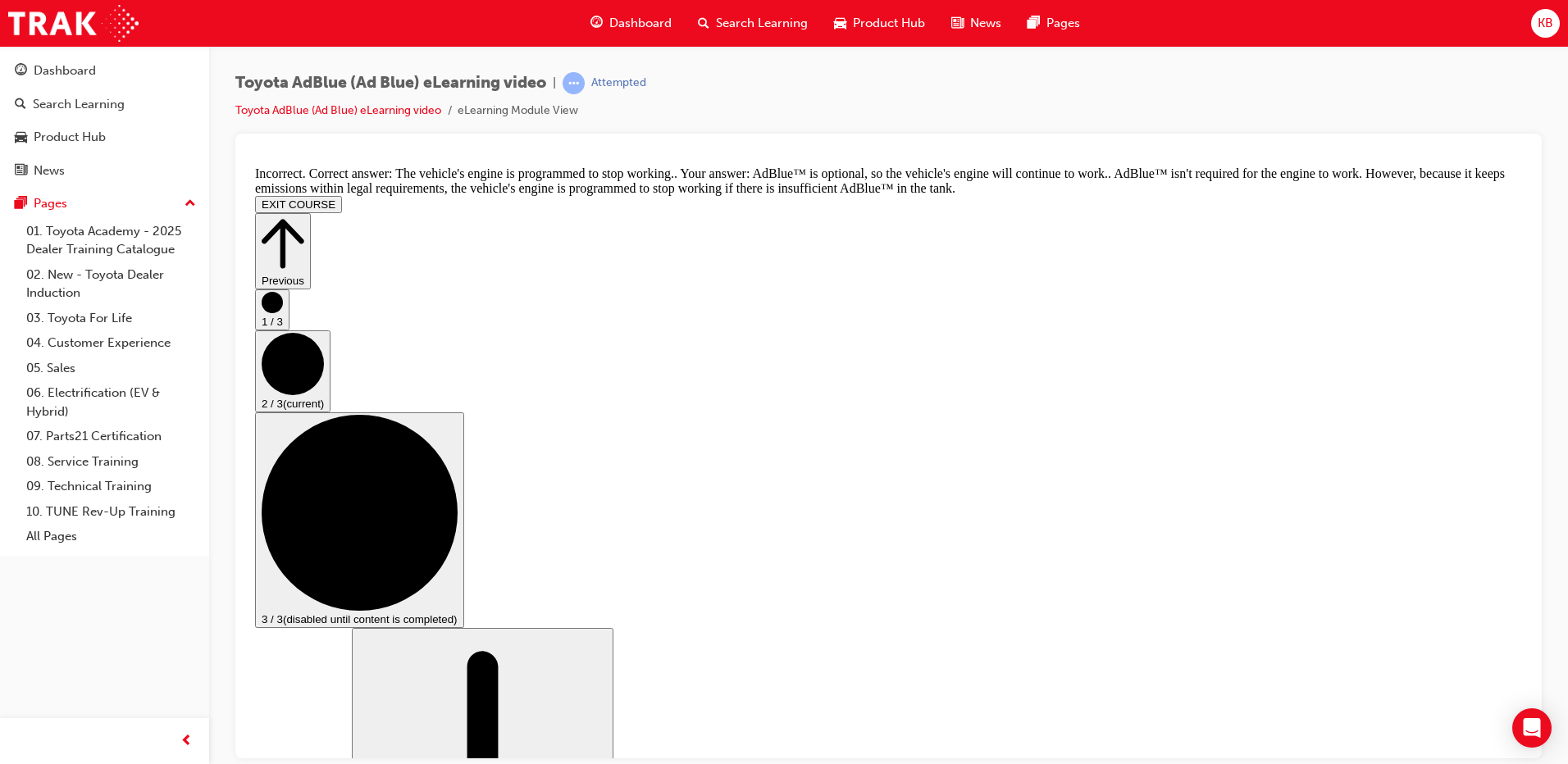
scroll to position [656, 0]
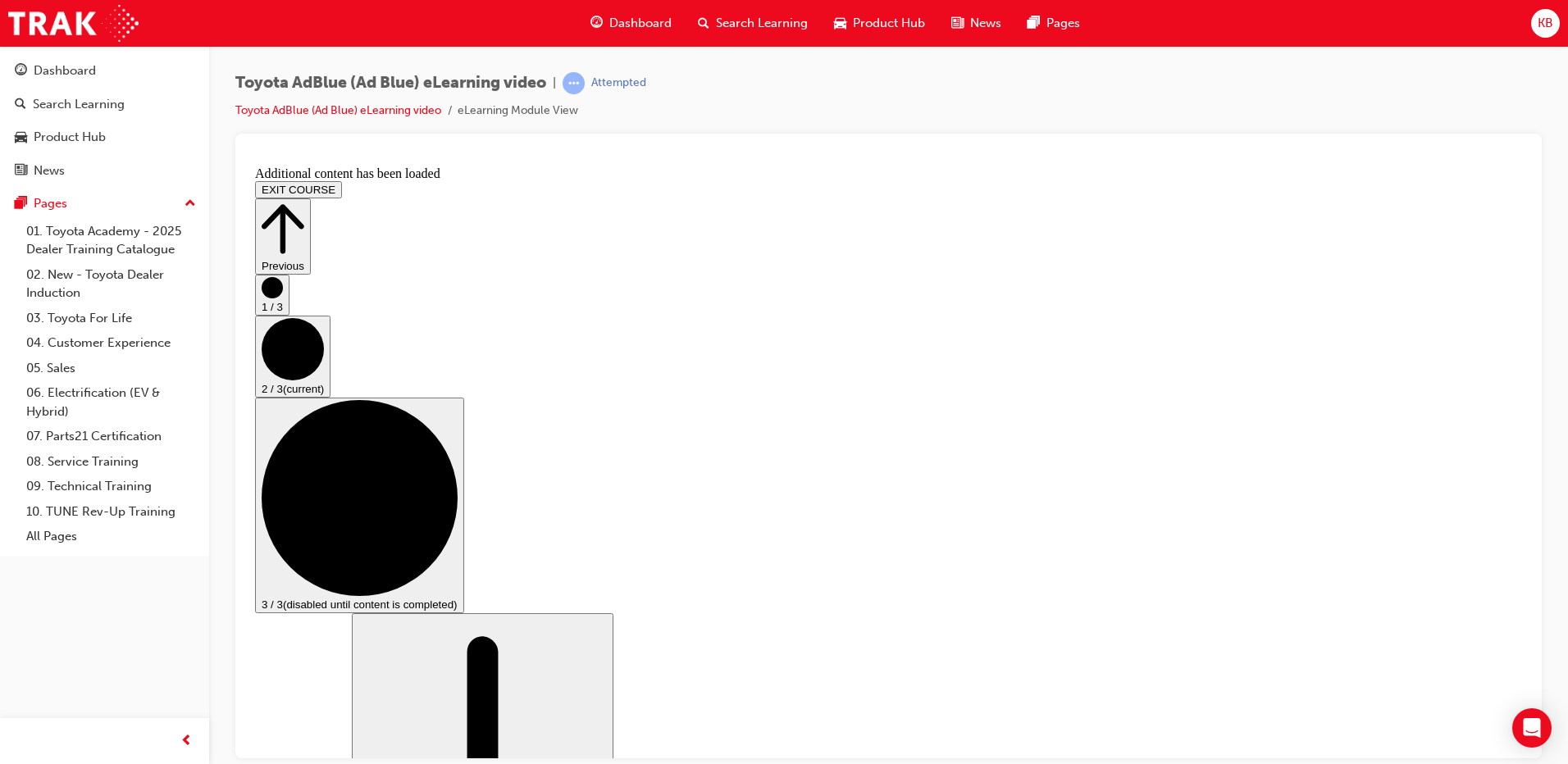
scroll to position [1347, 0]
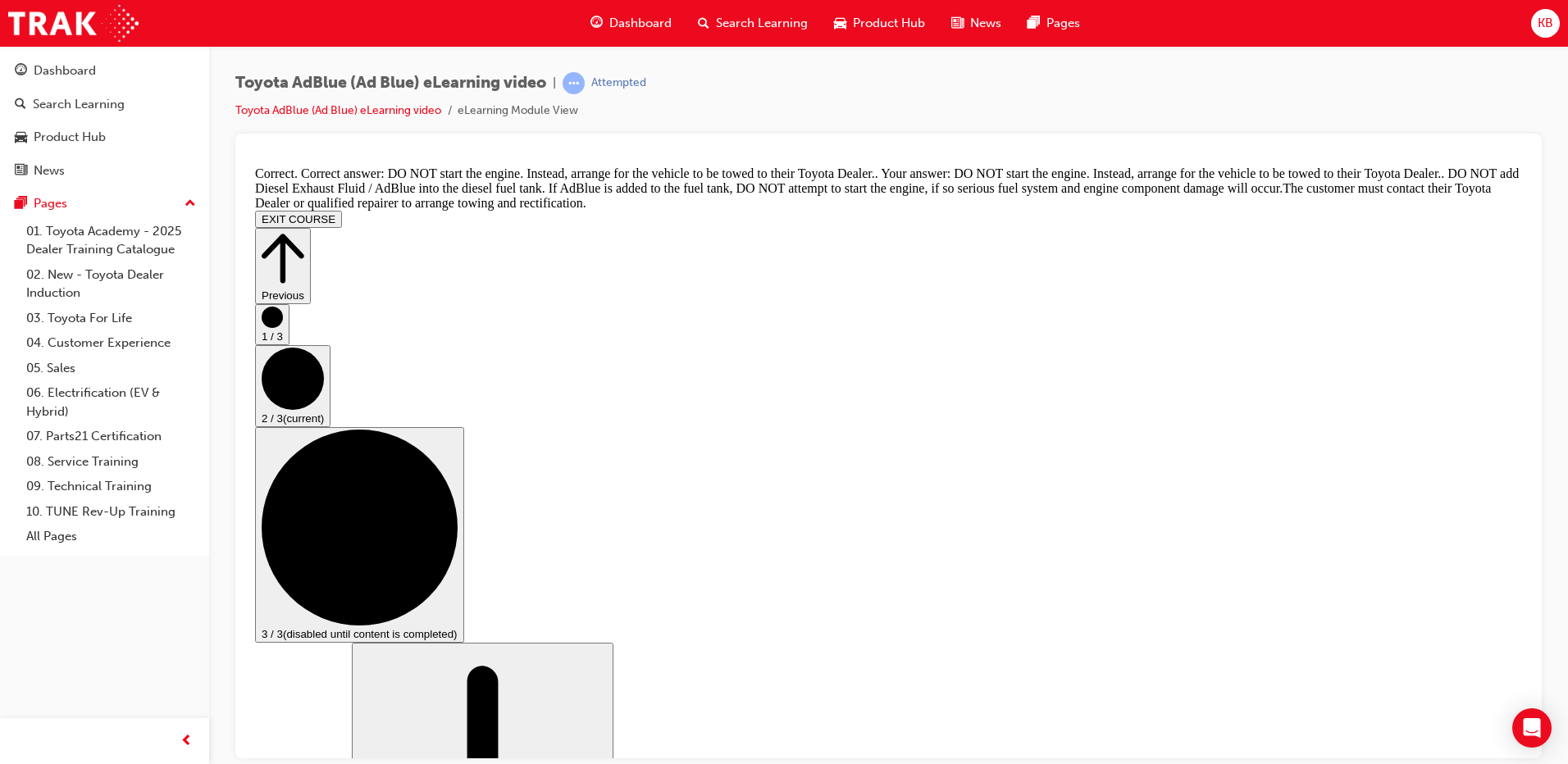
scroll to position [1852, 0]
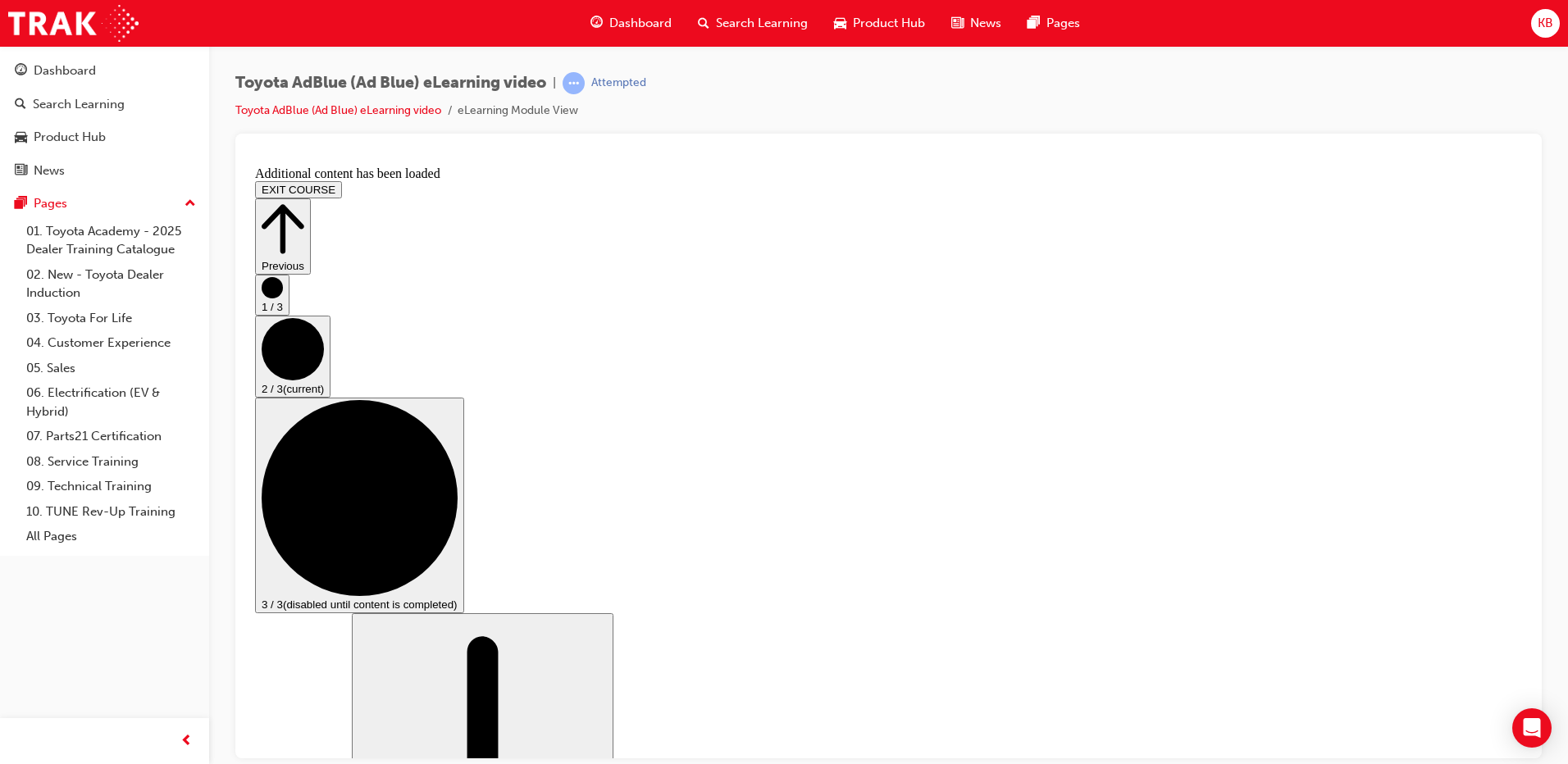
scroll to position [2483, 0]
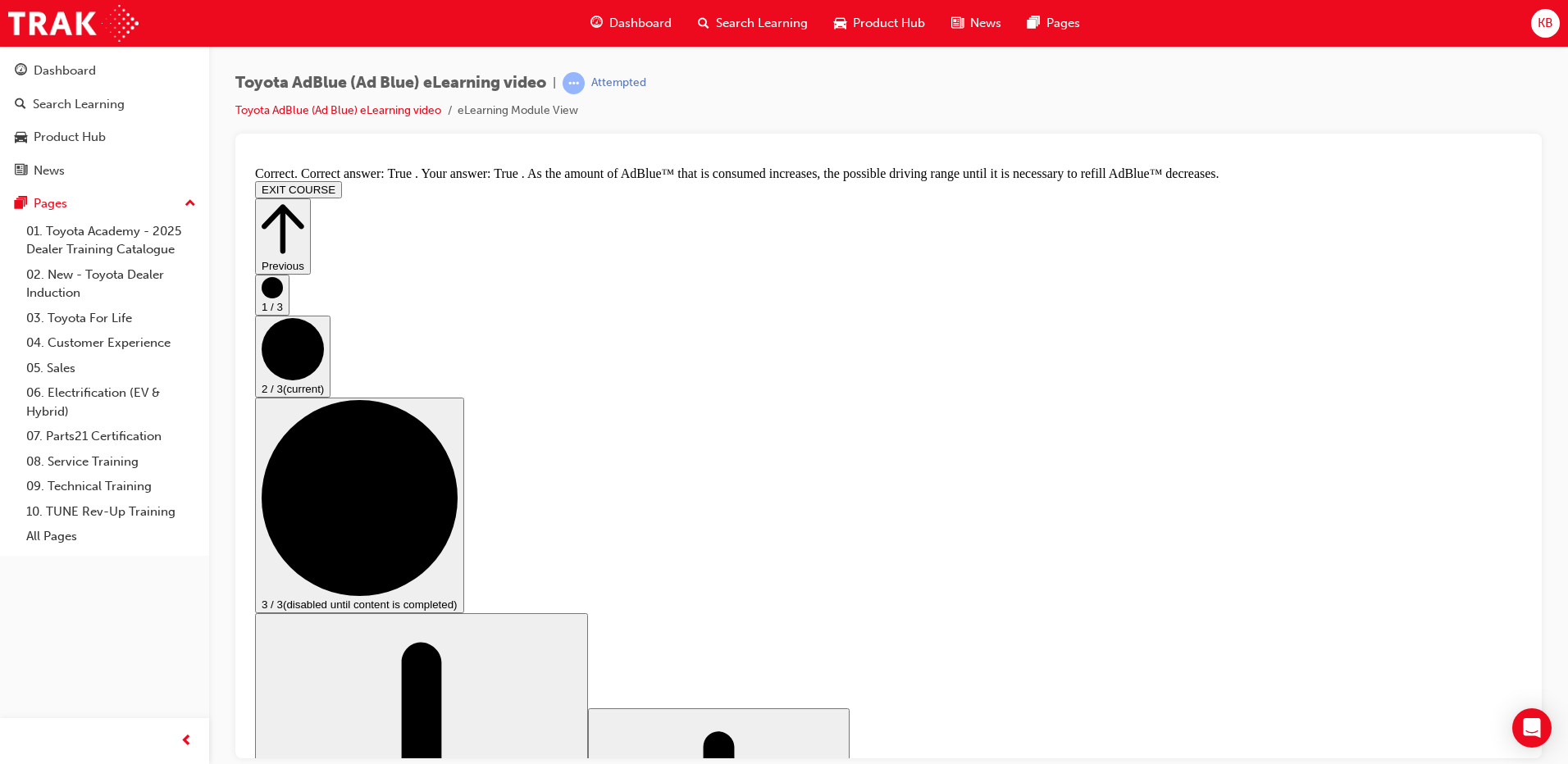
scroll to position [2845, 0]
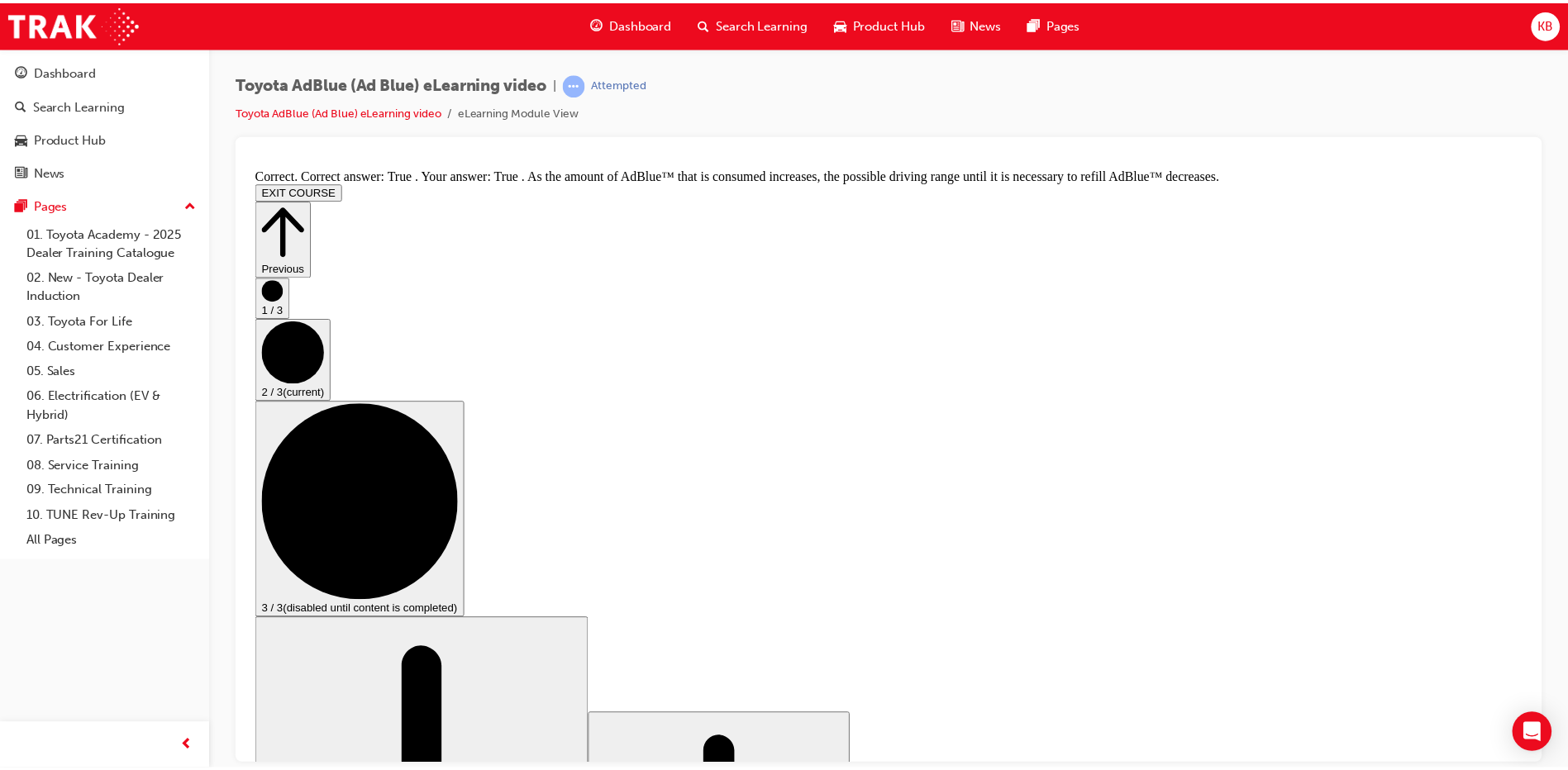
scroll to position [0, 0]
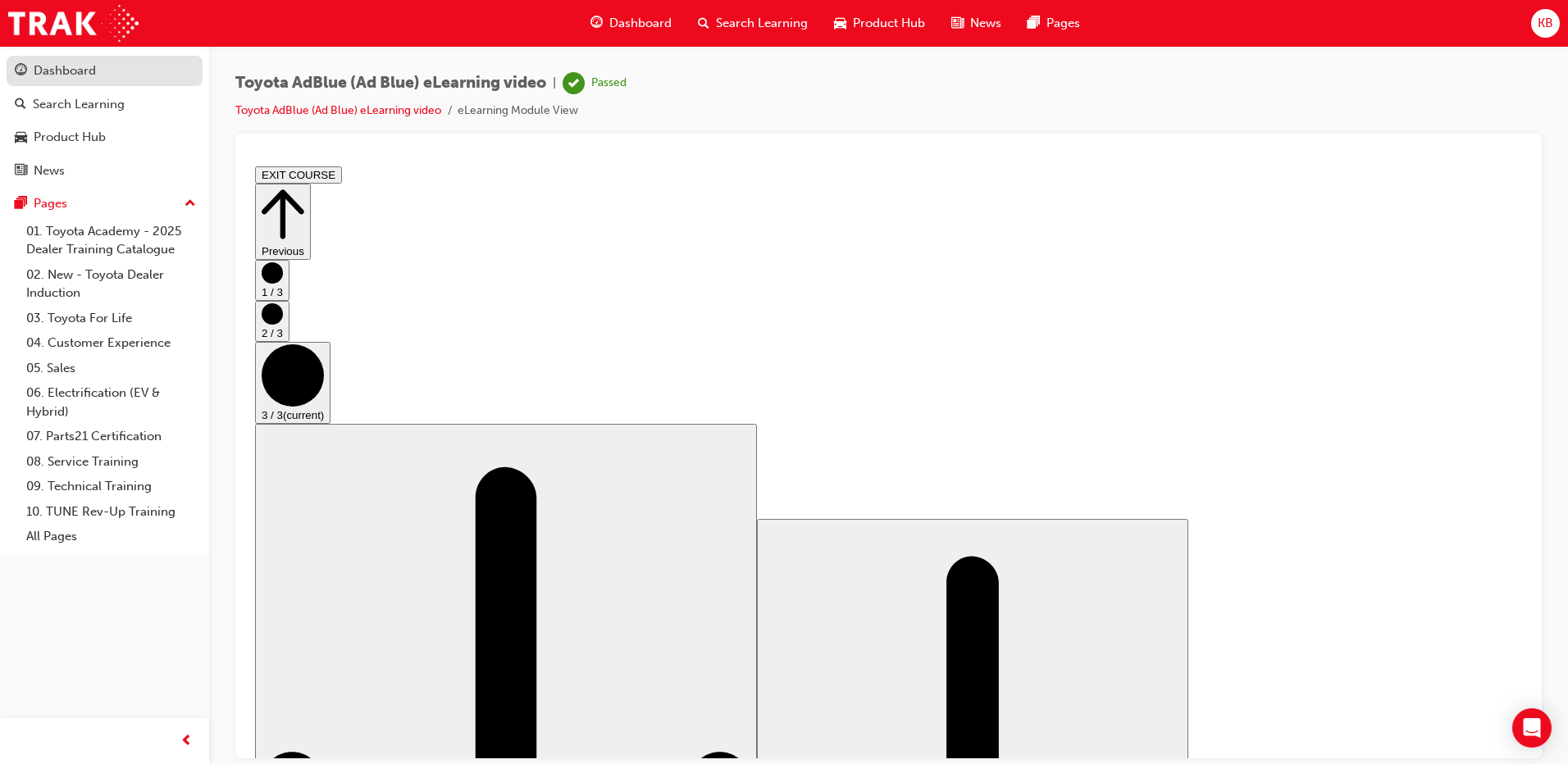
click at [58, 82] on link "Dashboard" at bounding box center [105, 71] width 196 height 30
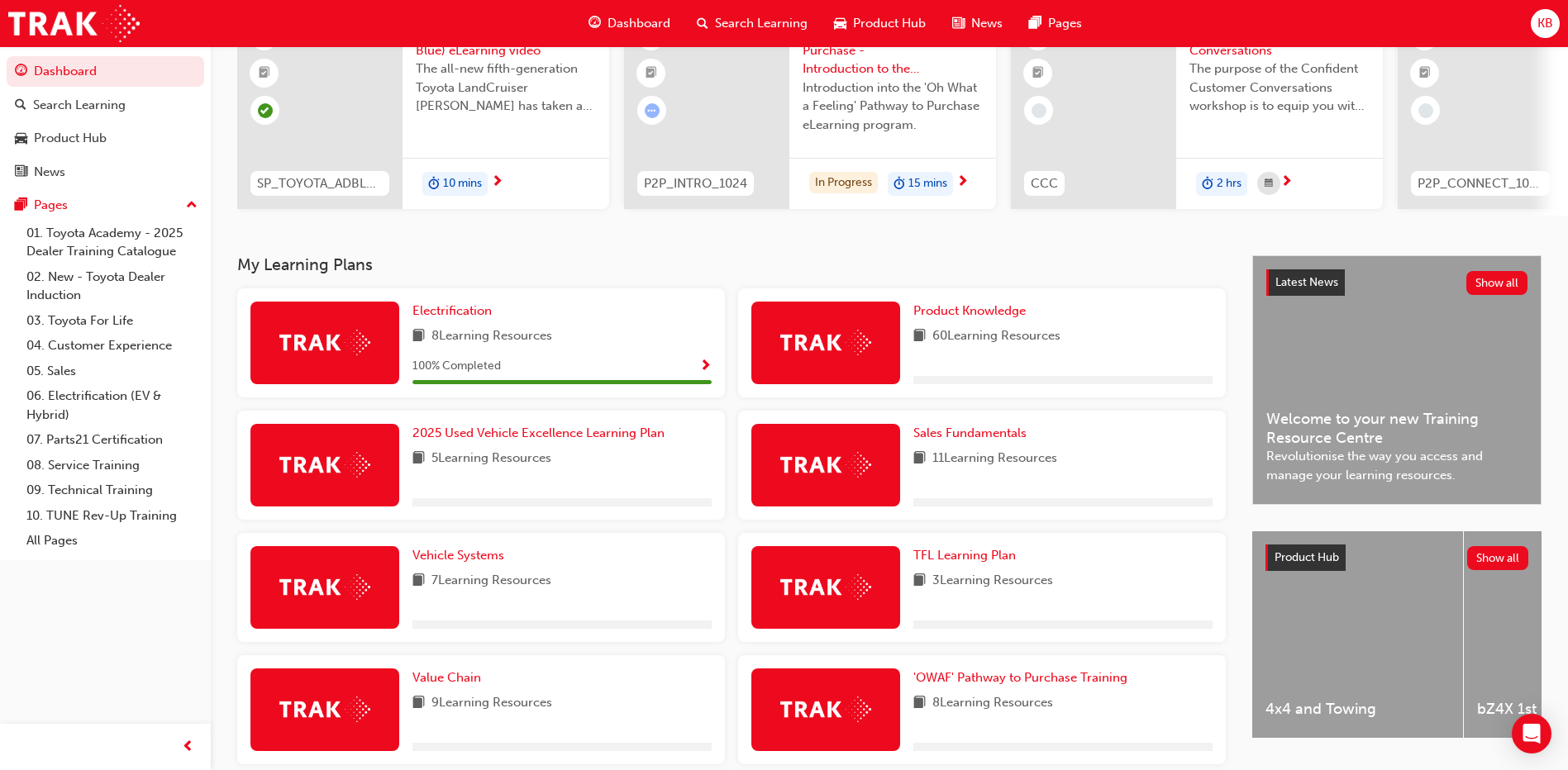
scroll to position [331, 0]
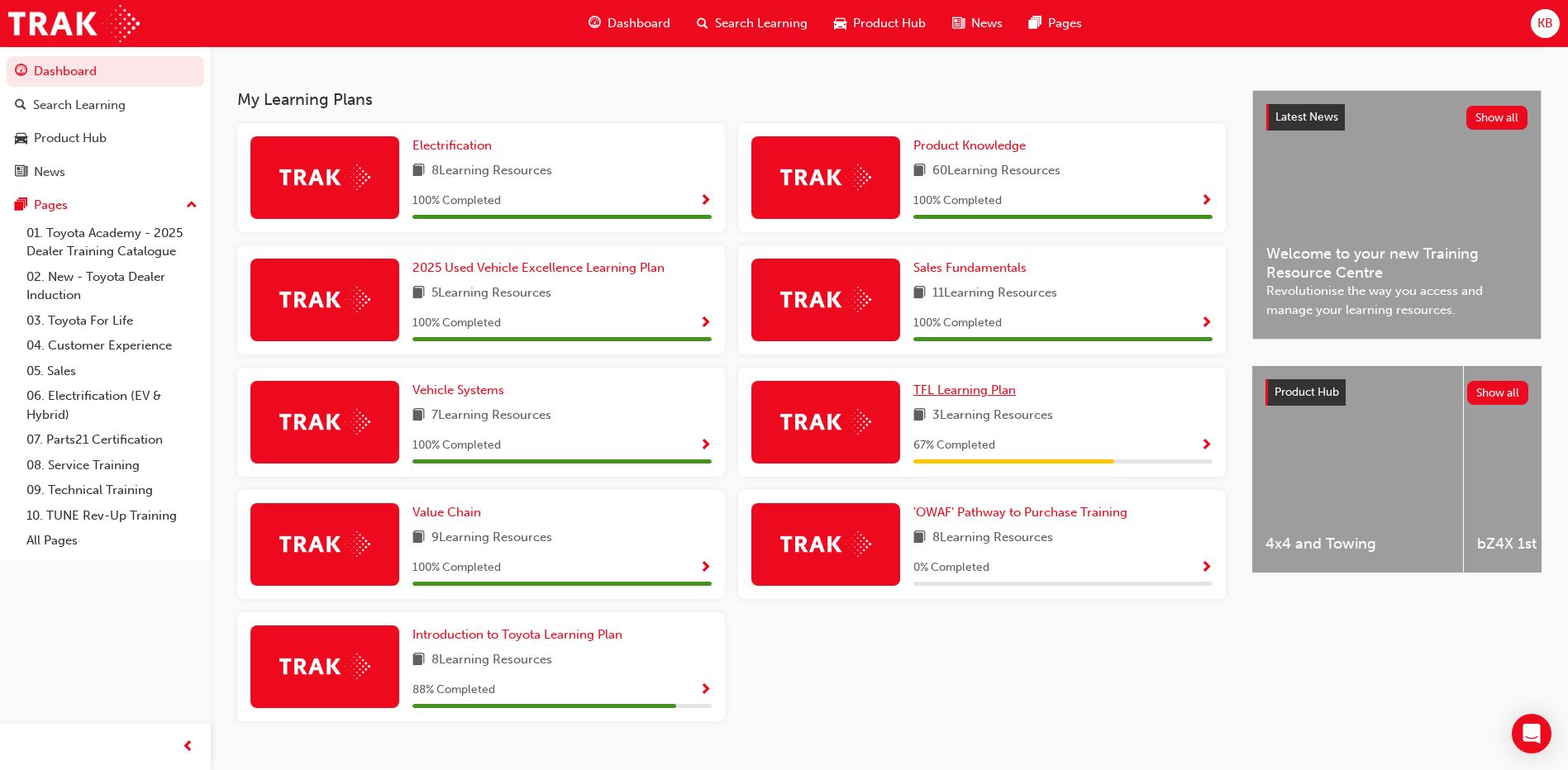
click at [953, 397] on span "TFL Learning Plan" at bounding box center [964, 390] width 102 height 14
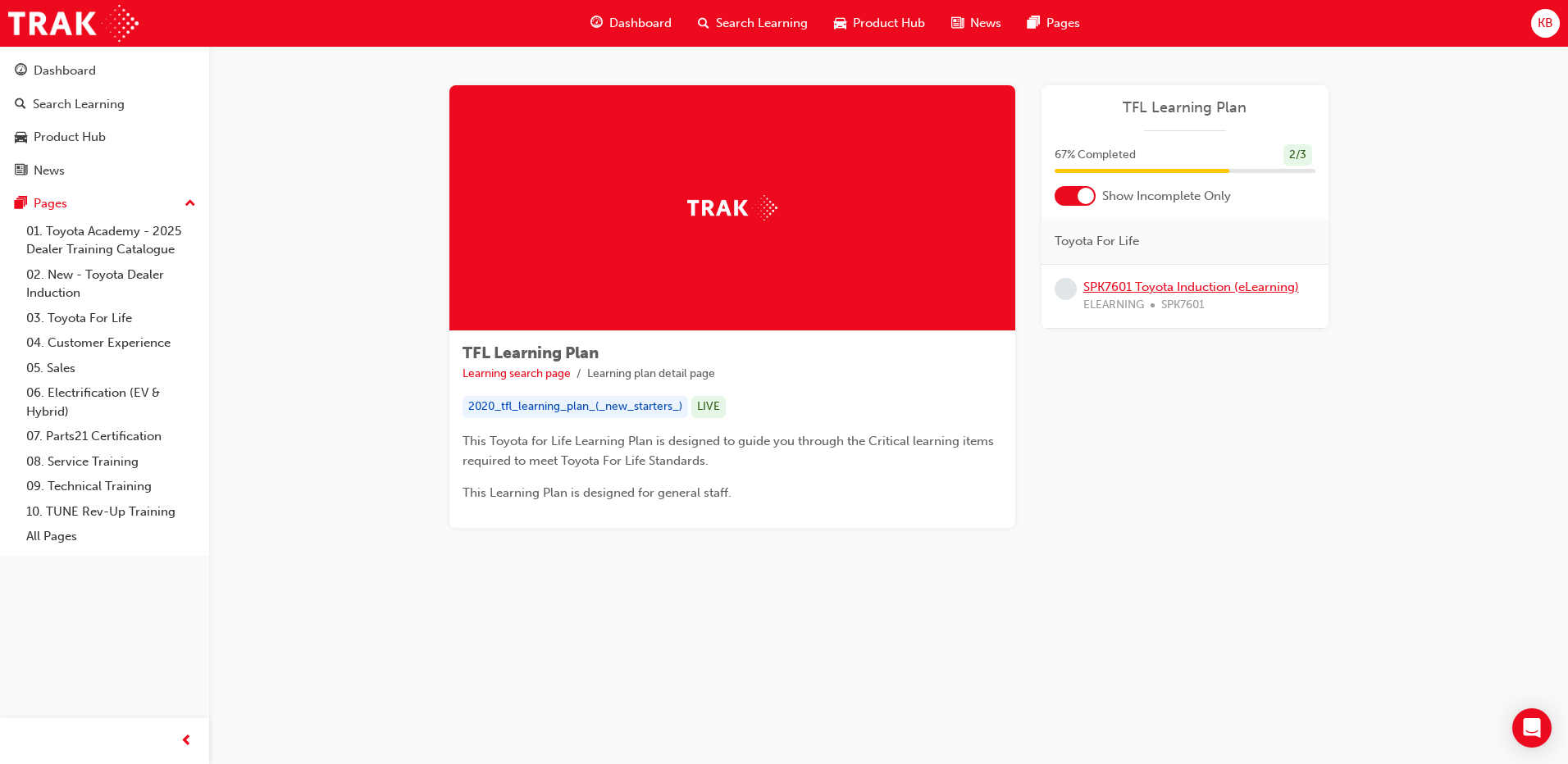
click at [1130, 292] on link "SPK7601 Toyota Induction (eLearning)" at bounding box center [1191, 287] width 216 height 14
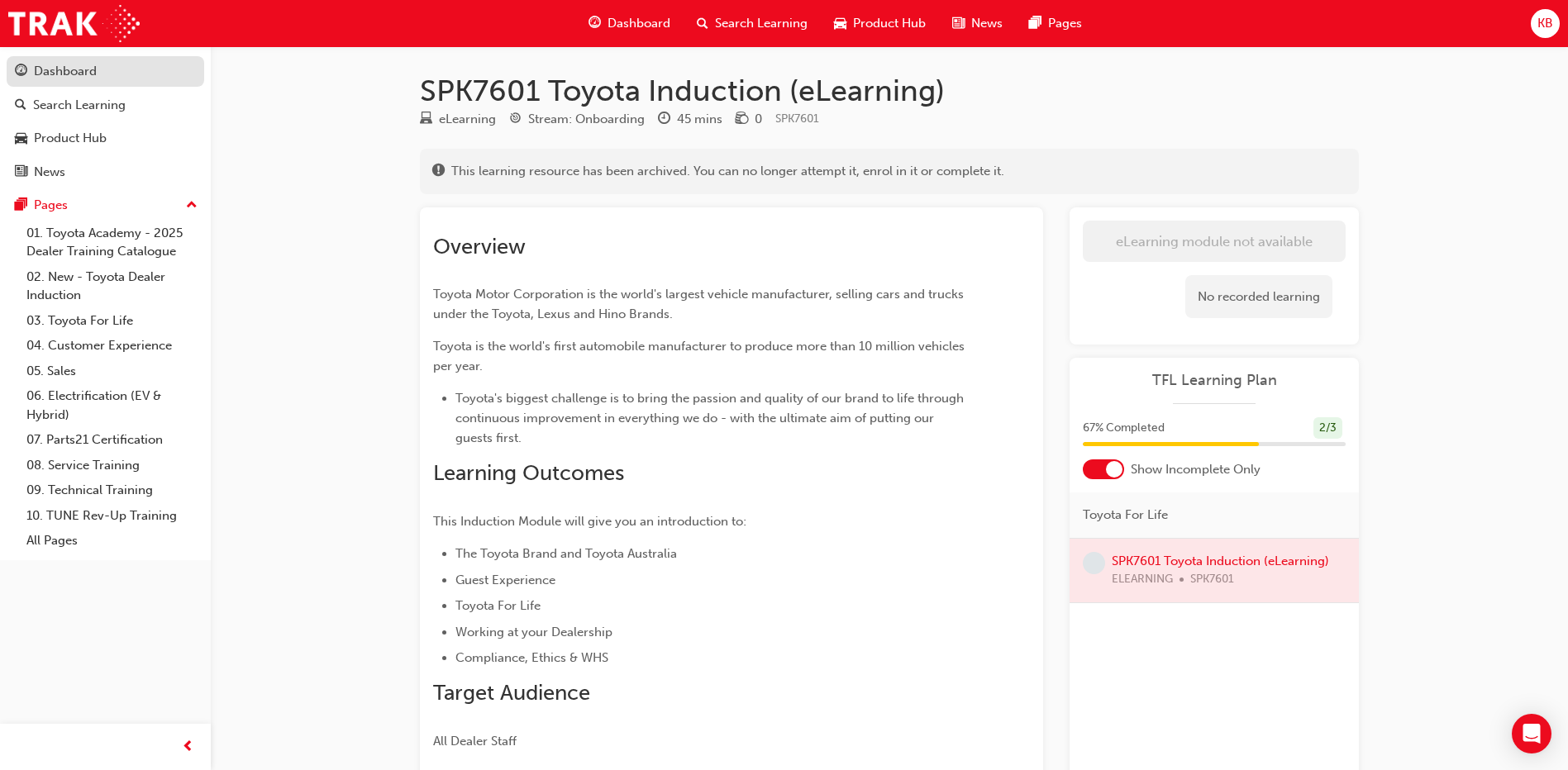
click at [15, 67] on span "guage-icon" at bounding box center [20, 72] width 13 height 14
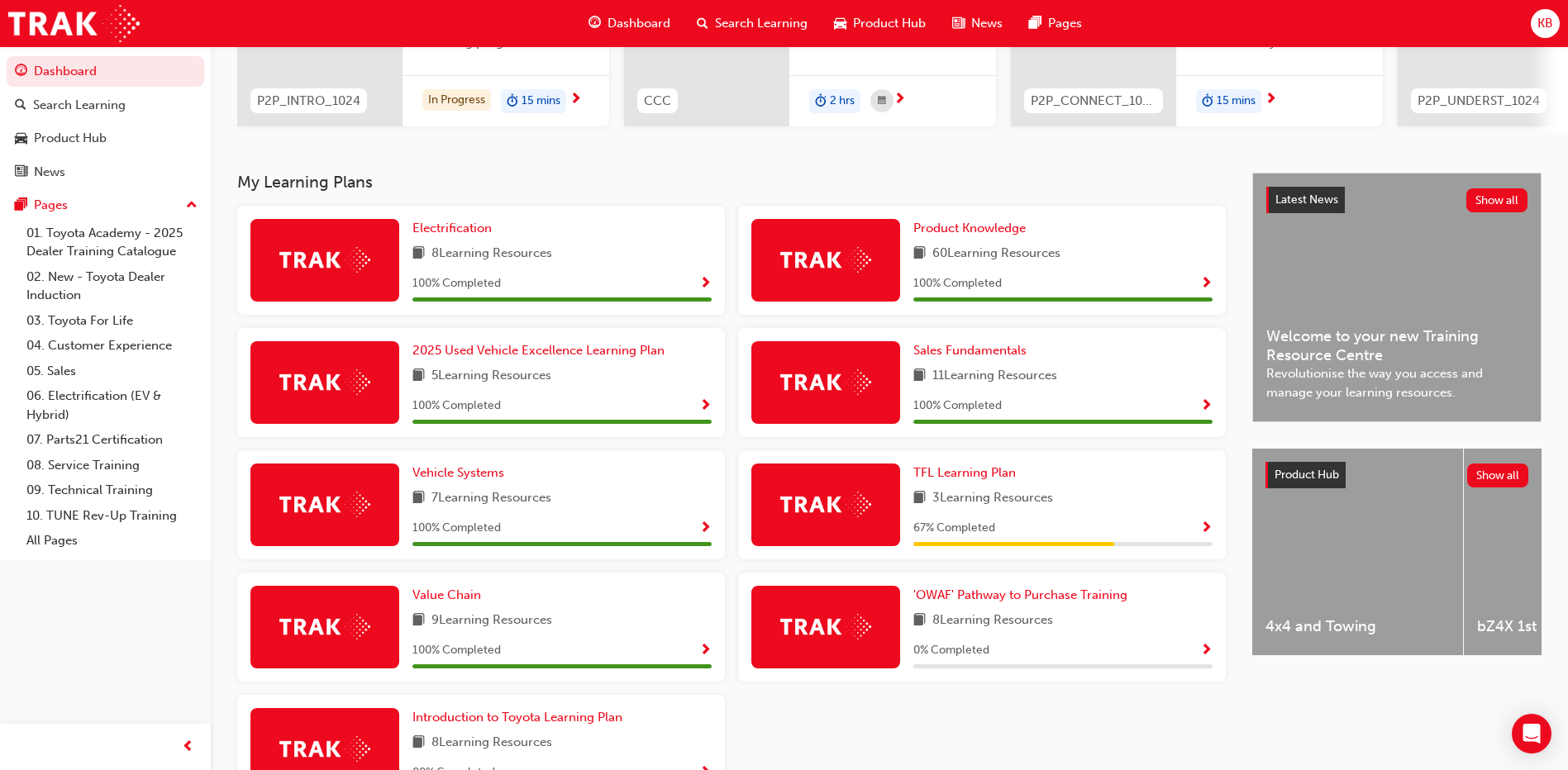
scroll to position [369, 0]
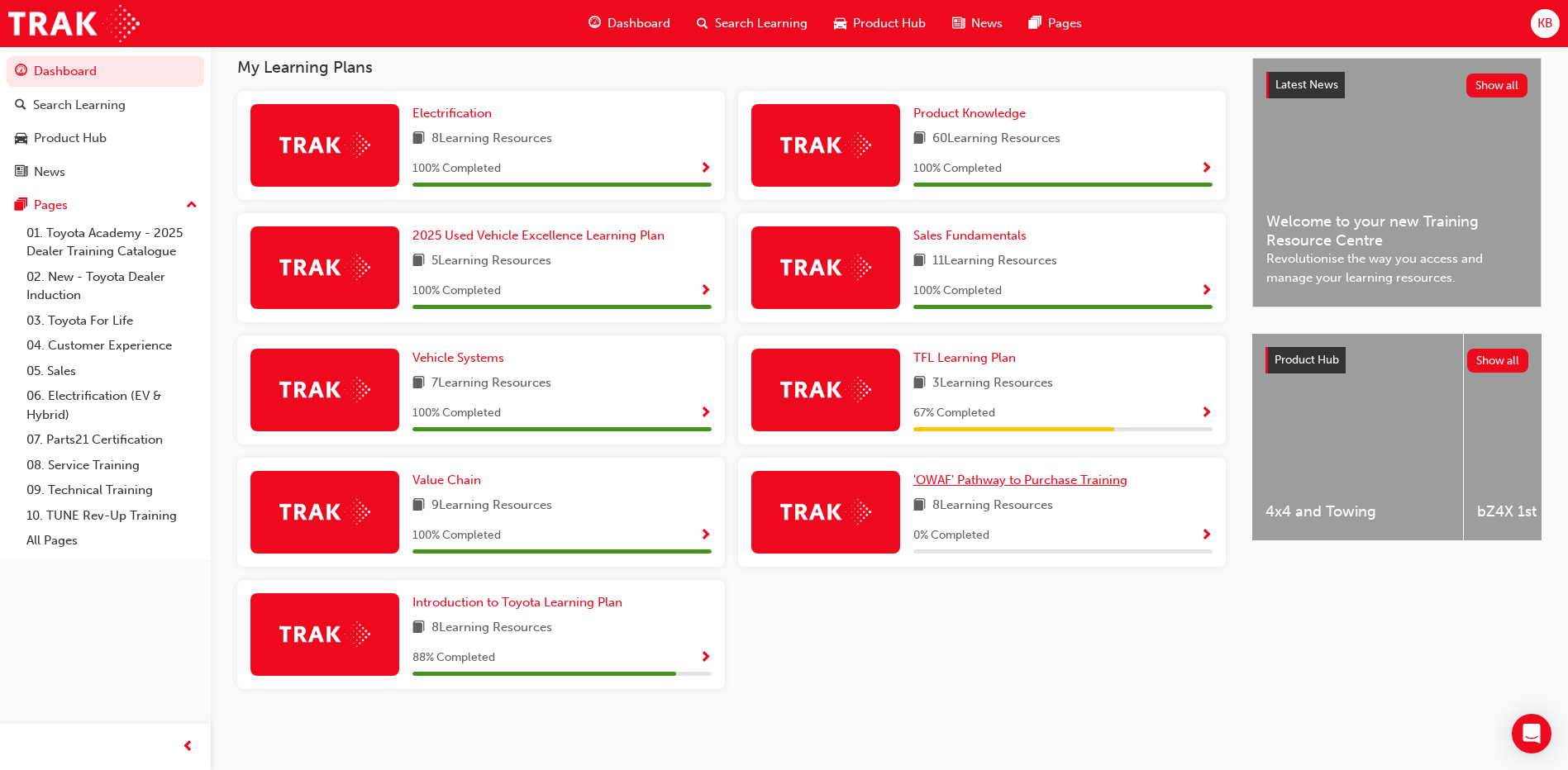
click at [1015, 483] on span "'OWAF' Pathway to Purchase Training" at bounding box center [1020, 479] width 214 height 14
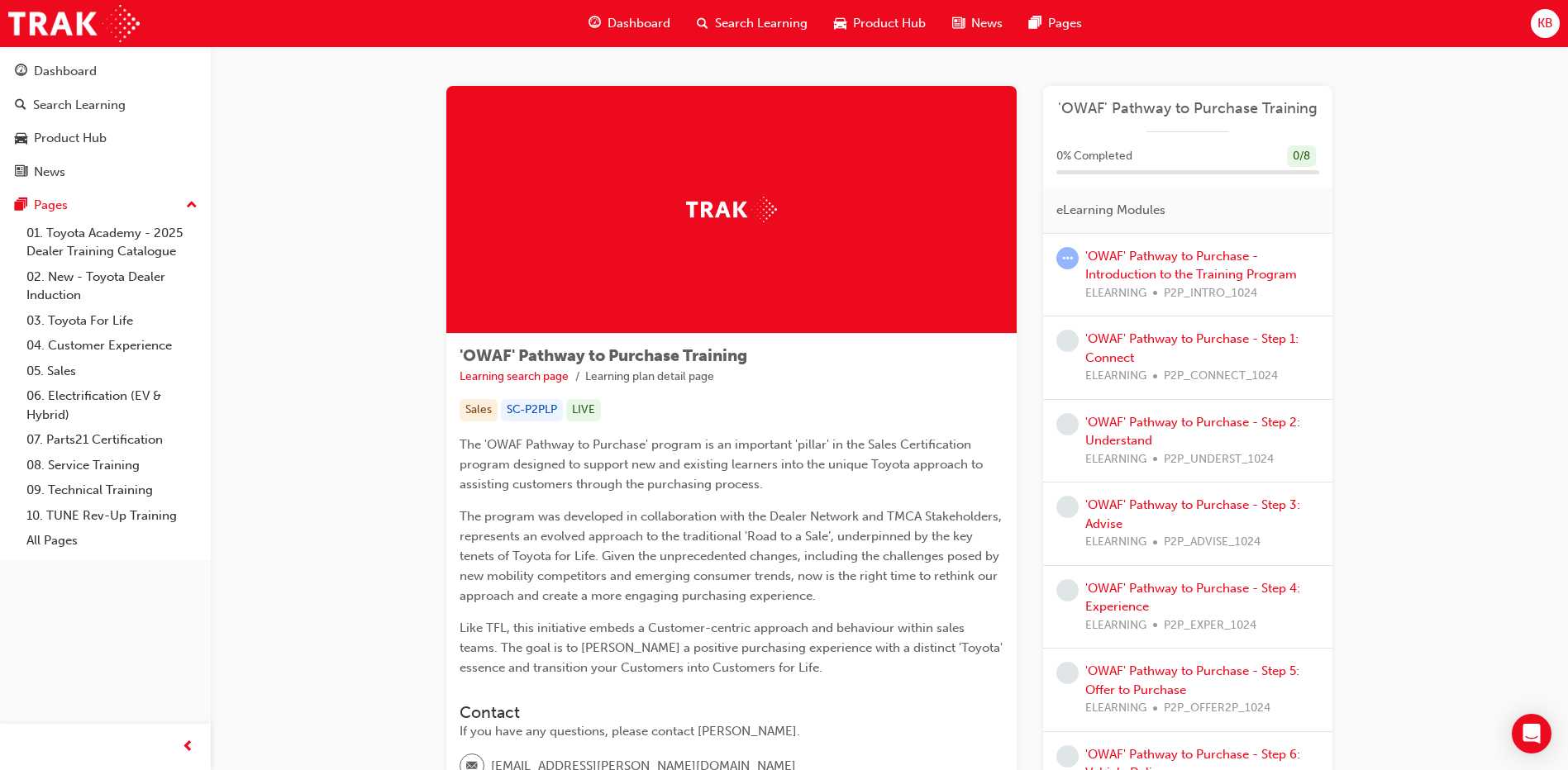
scroll to position [165, 0]
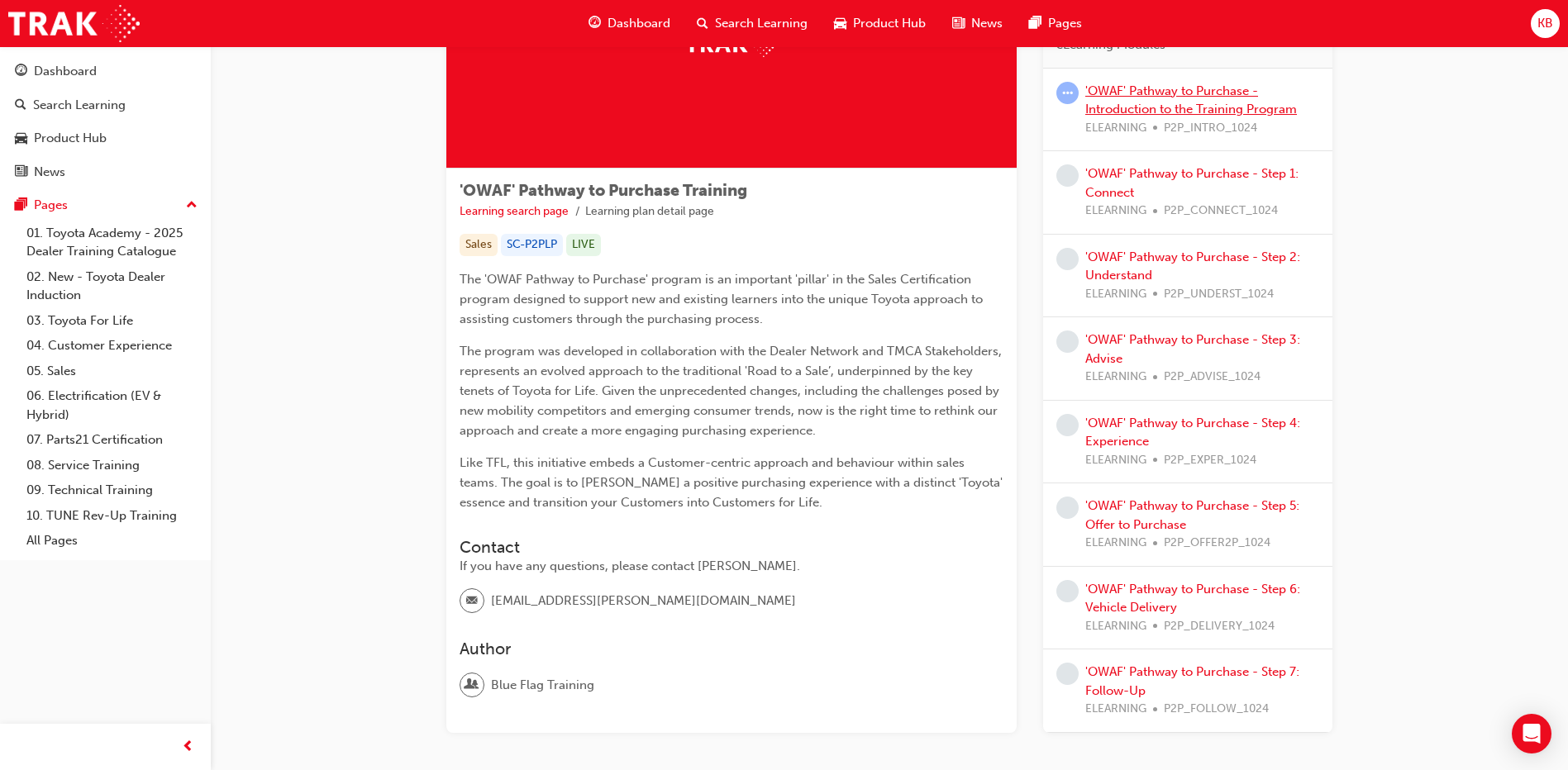
click at [1176, 102] on link "'OWAF' Pathway to Purchase - Introduction to the Training Program" at bounding box center [1191, 101] width 211 height 34
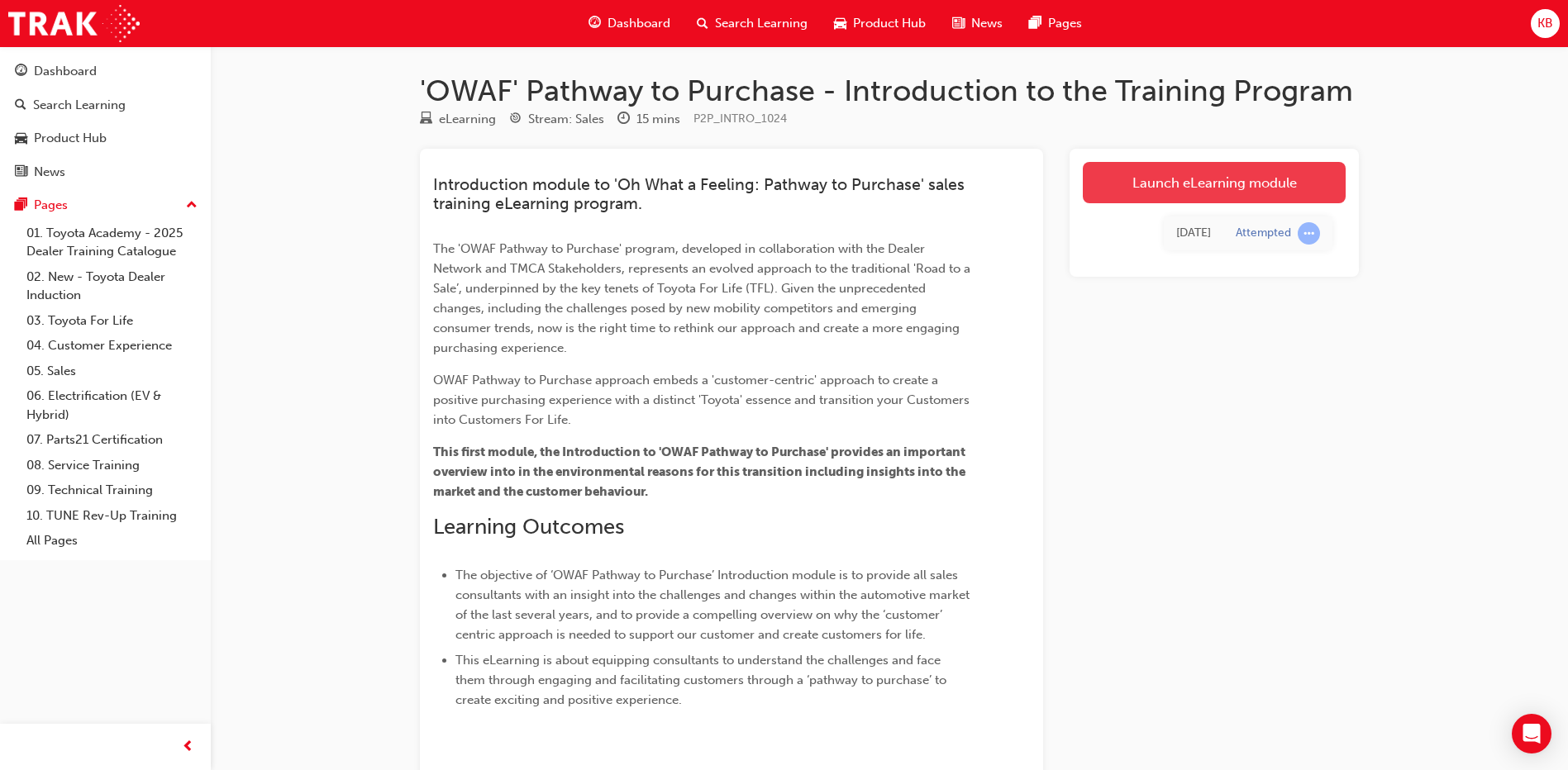
click at [1197, 197] on link "Launch eLearning module" at bounding box center [1214, 182] width 263 height 41
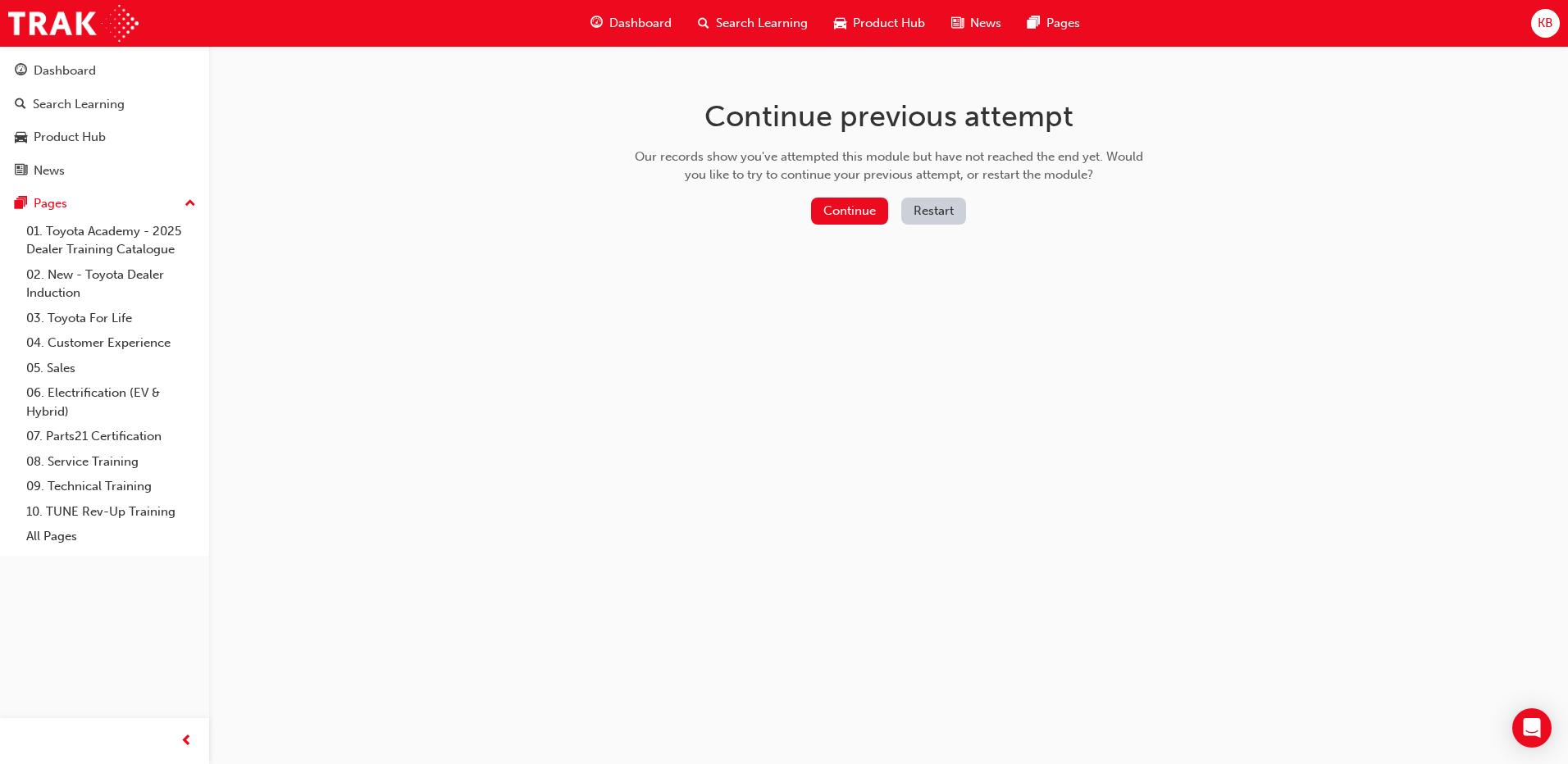
click at [923, 202] on button "Restart" at bounding box center [933, 212] width 65 height 27
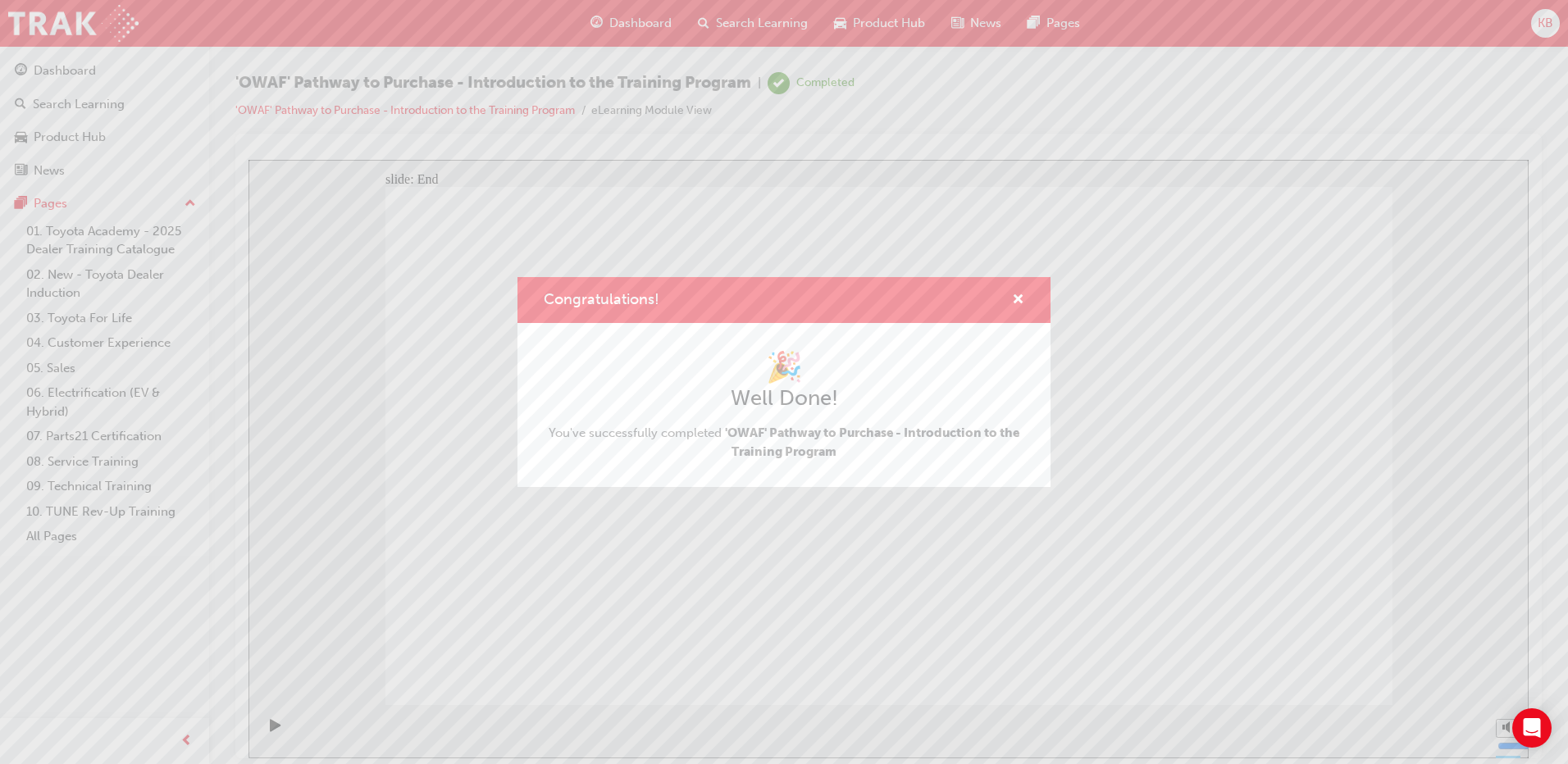
click at [1030, 301] on div "Congratulations!" at bounding box center [784, 300] width 533 height 47
click at [1021, 302] on span "cross-icon" at bounding box center [1018, 300] width 13 height 14
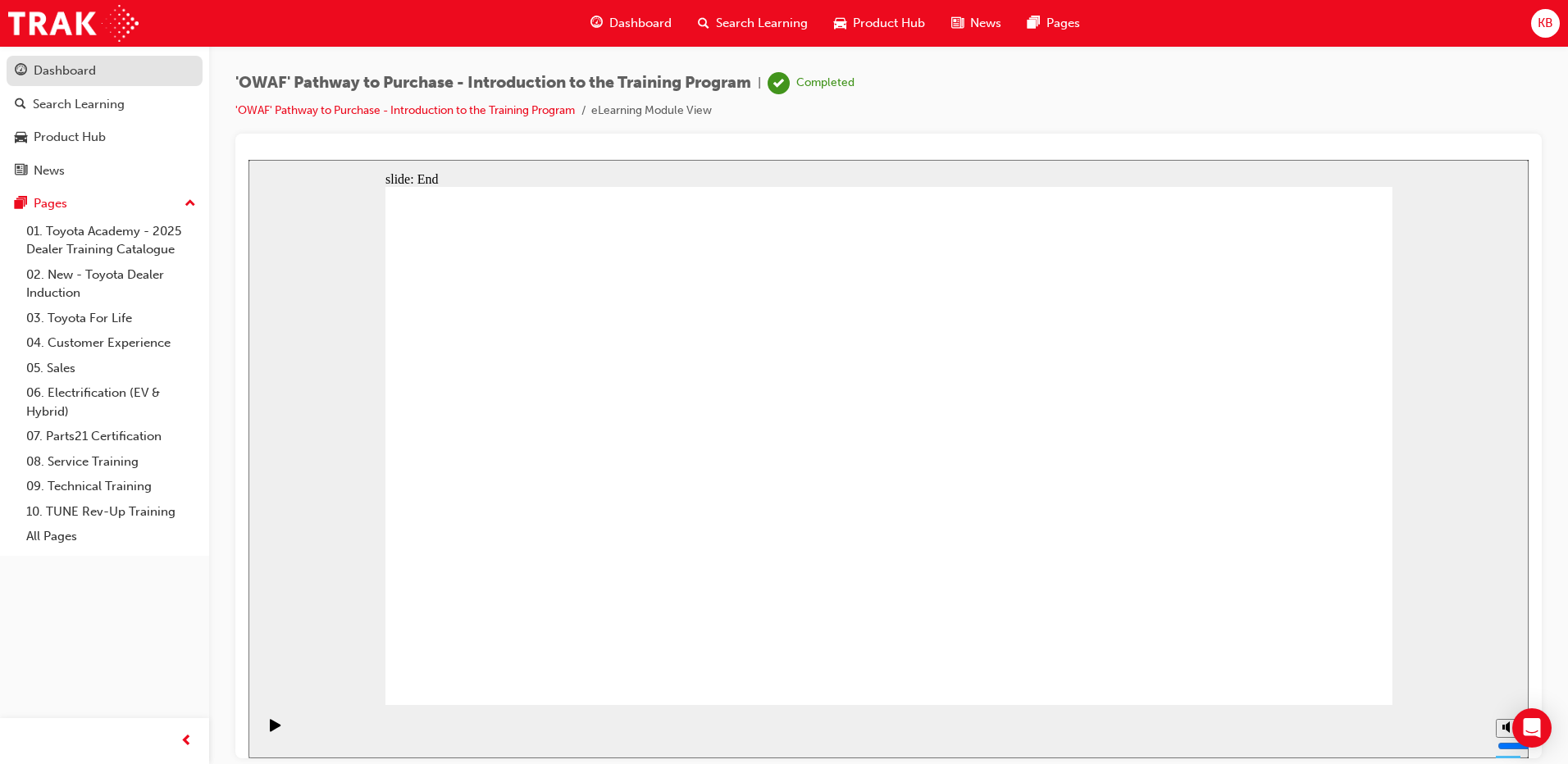
click at [61, 76] on div "Dashboard" at bounding box center [65, 71] width 63 height 19
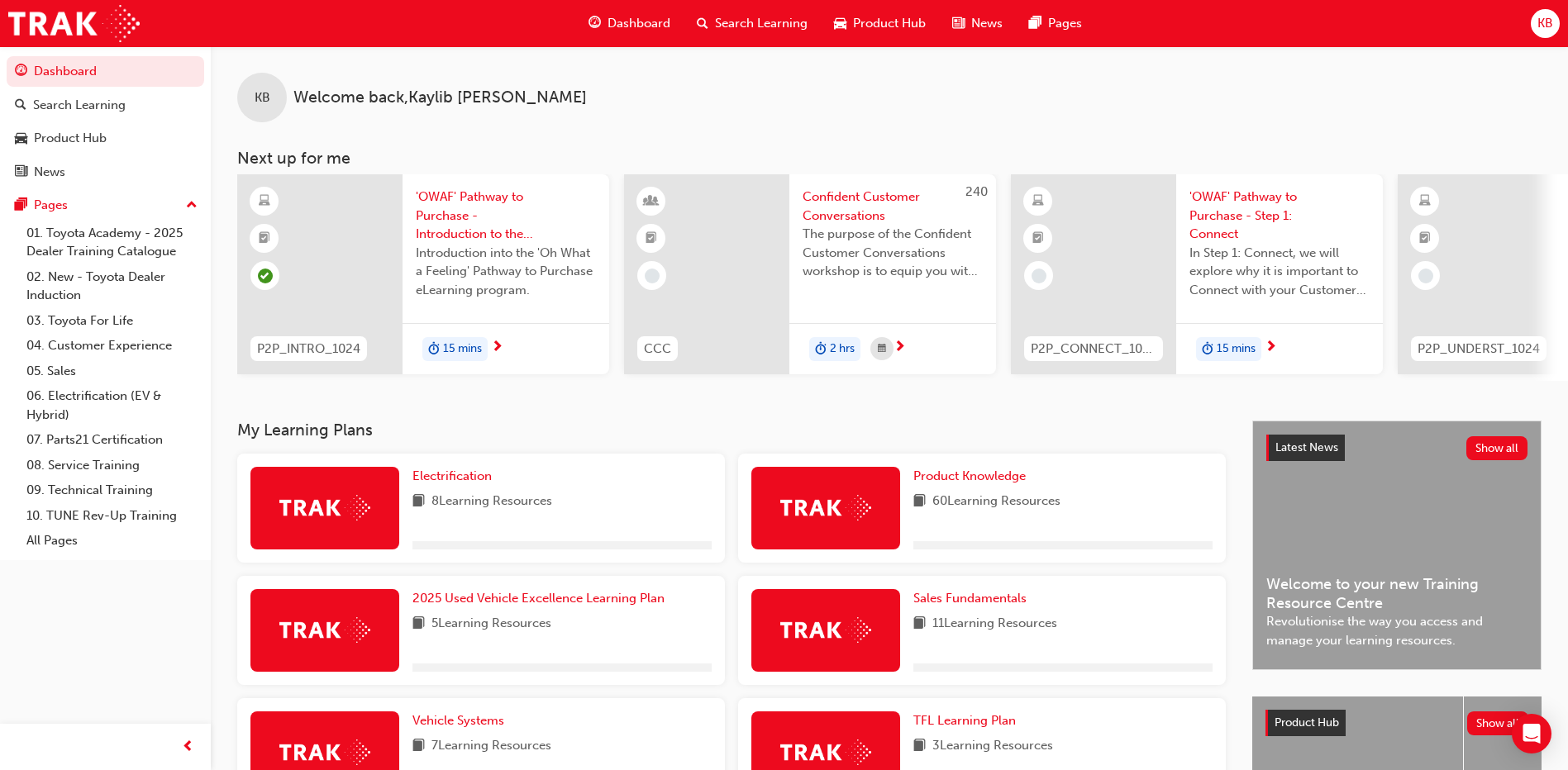
scroll to position [248, 0]
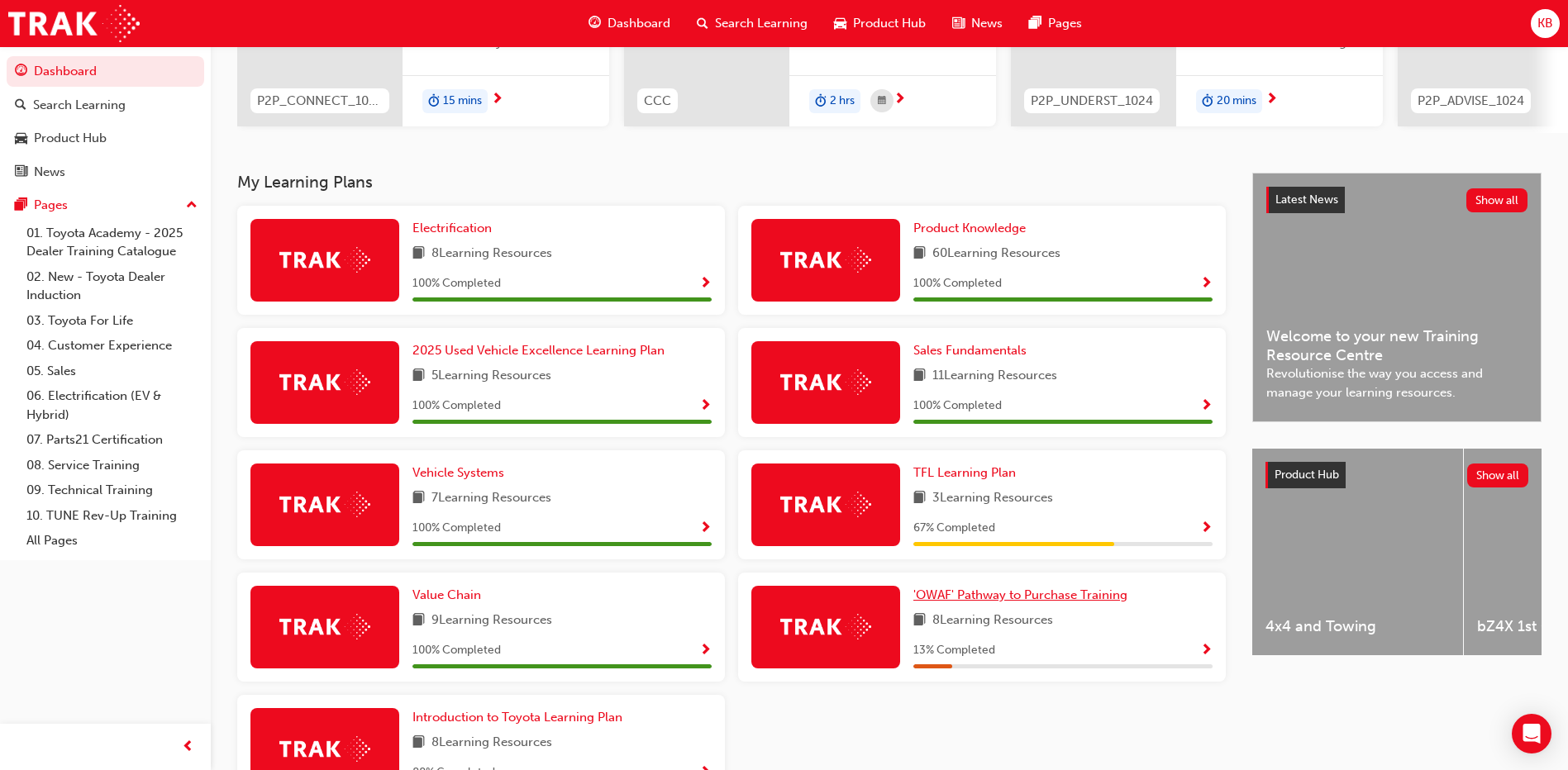
click at [1039, 599] on span "'OWAF' Pathway to Purchase Training" at bounding box center [1020, 594] width 214 height 14
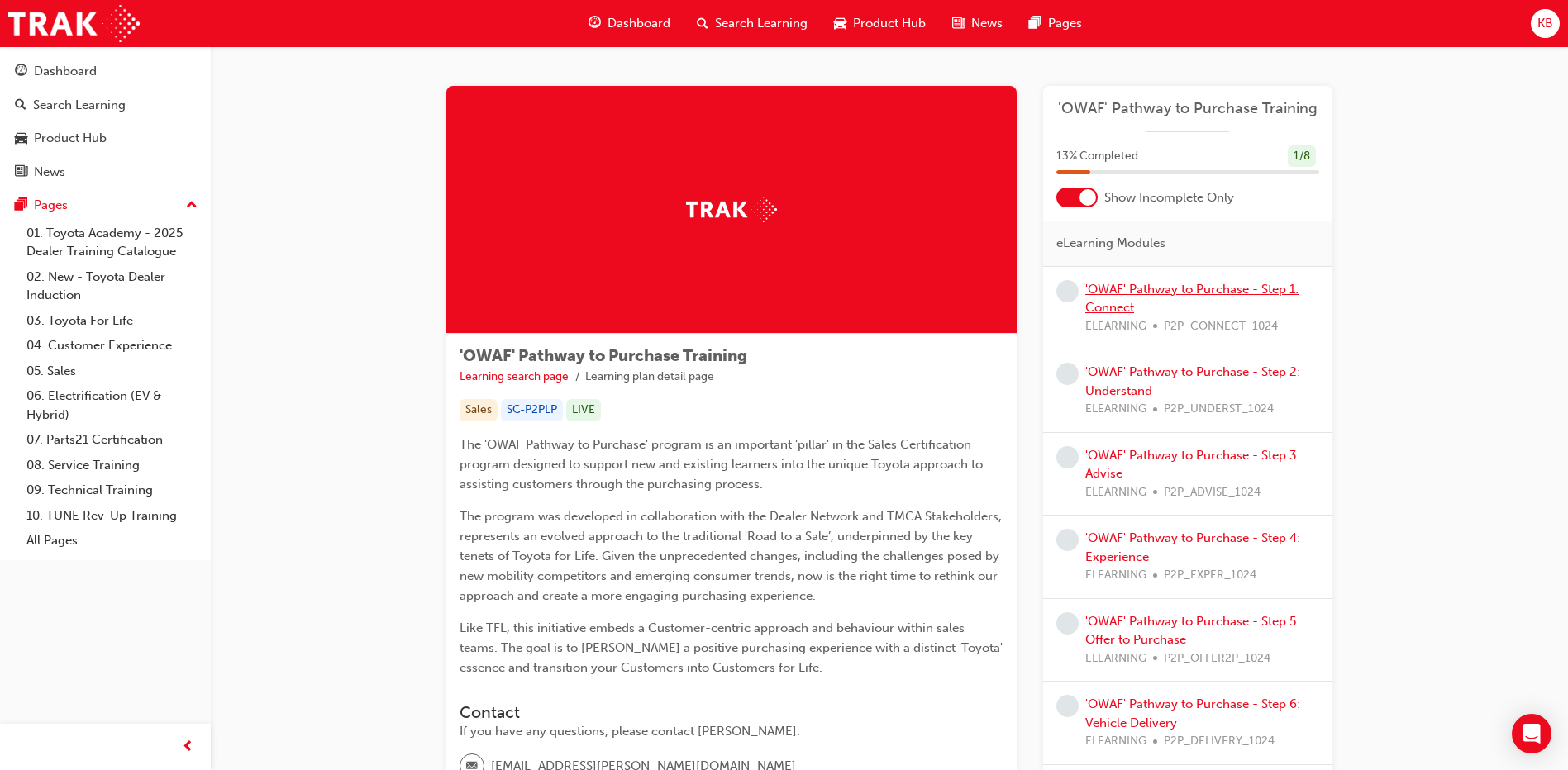
click at [1172, 283] on link "'OWAF' Pathway to Purchase - Step 1: Connect" at bounding box center [1192, 299] width 213 height 34
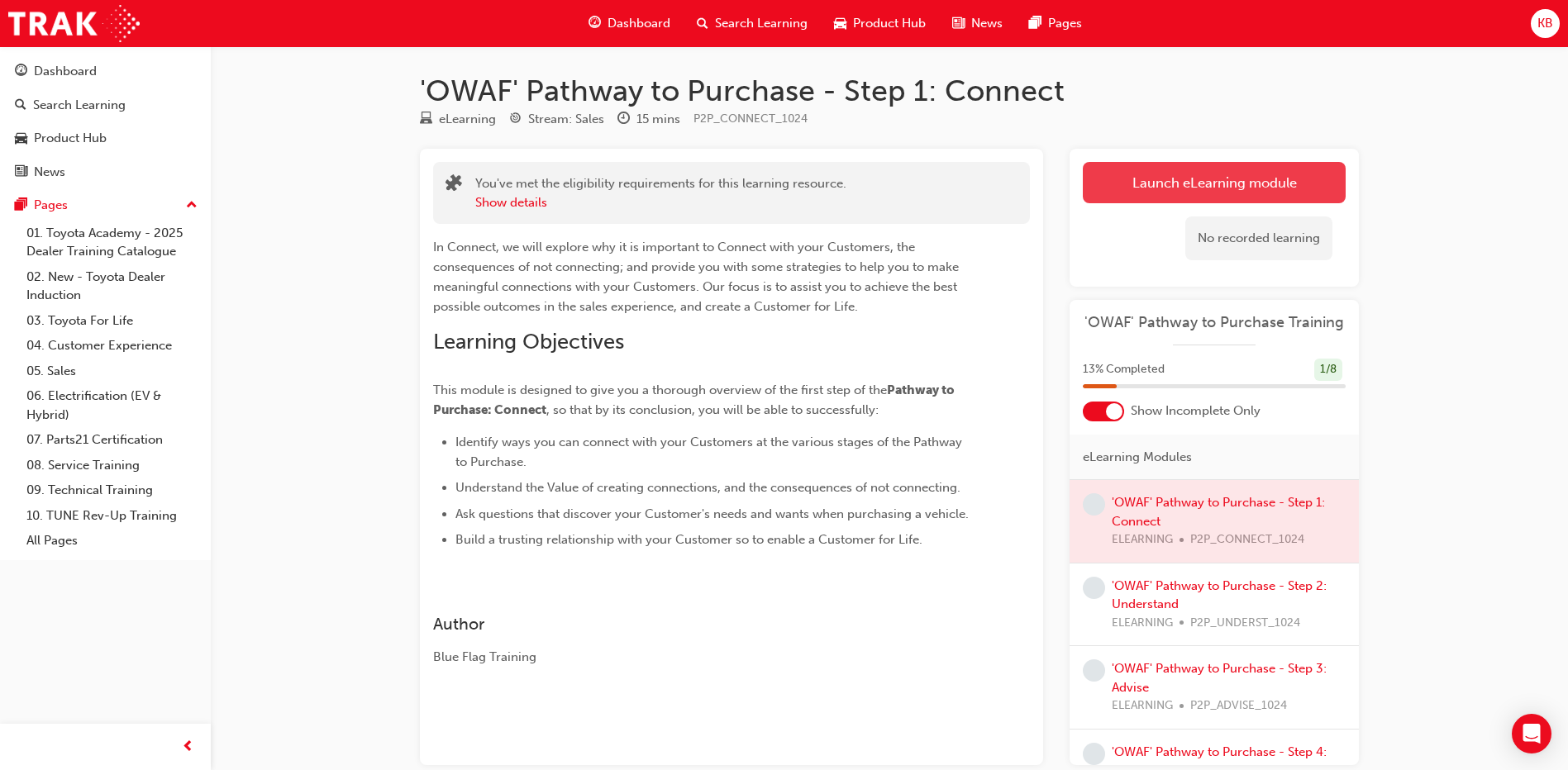
click at [1147, 163] on link "Launch eLearning module" at bounding box center [1214, 182] width 263 height 41
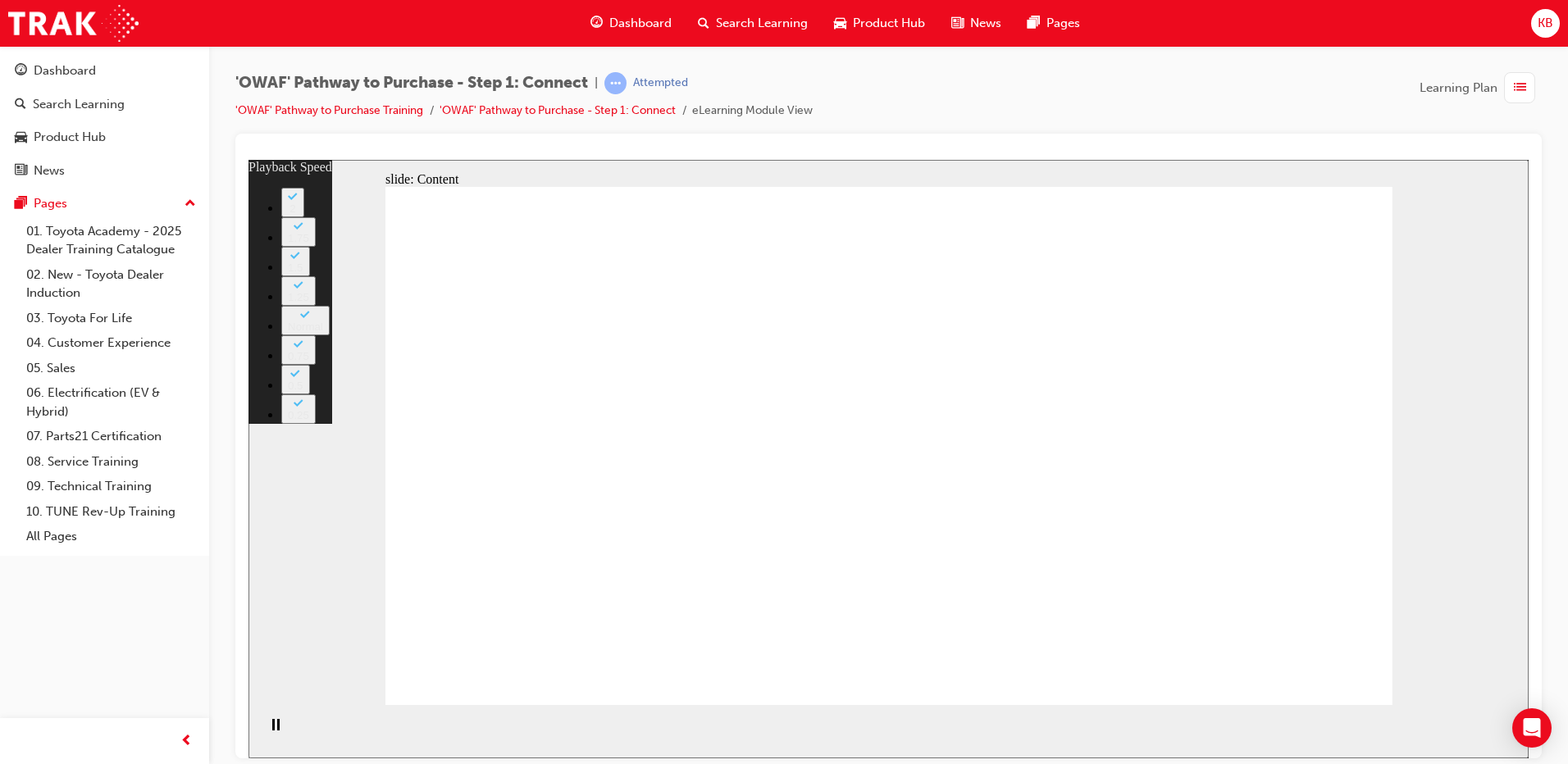
type input "76"
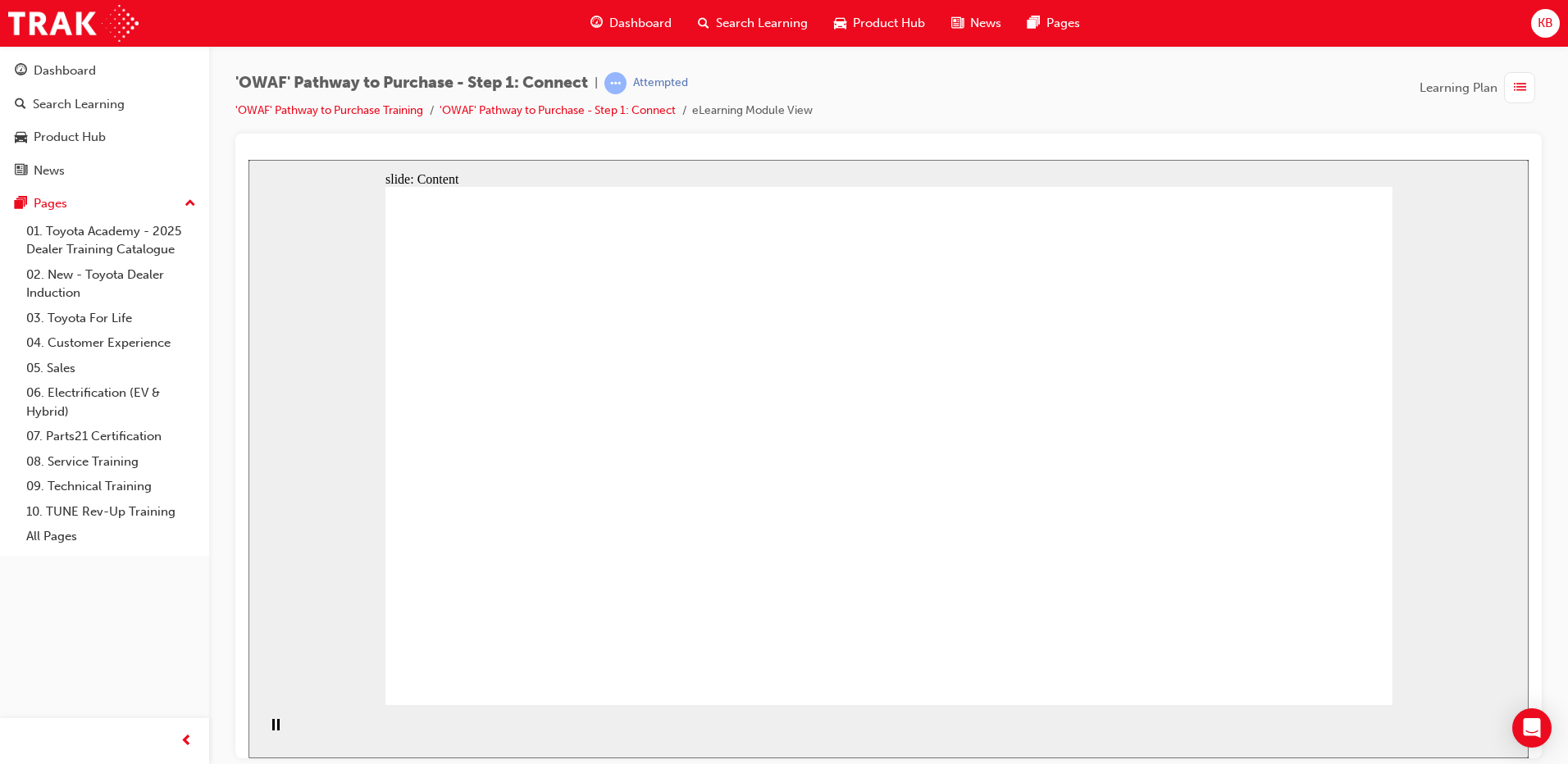
drag, startPoint x: 734, startPoint y: 333, endPoint x: 740, endPoint y: 374, distance: 41.4
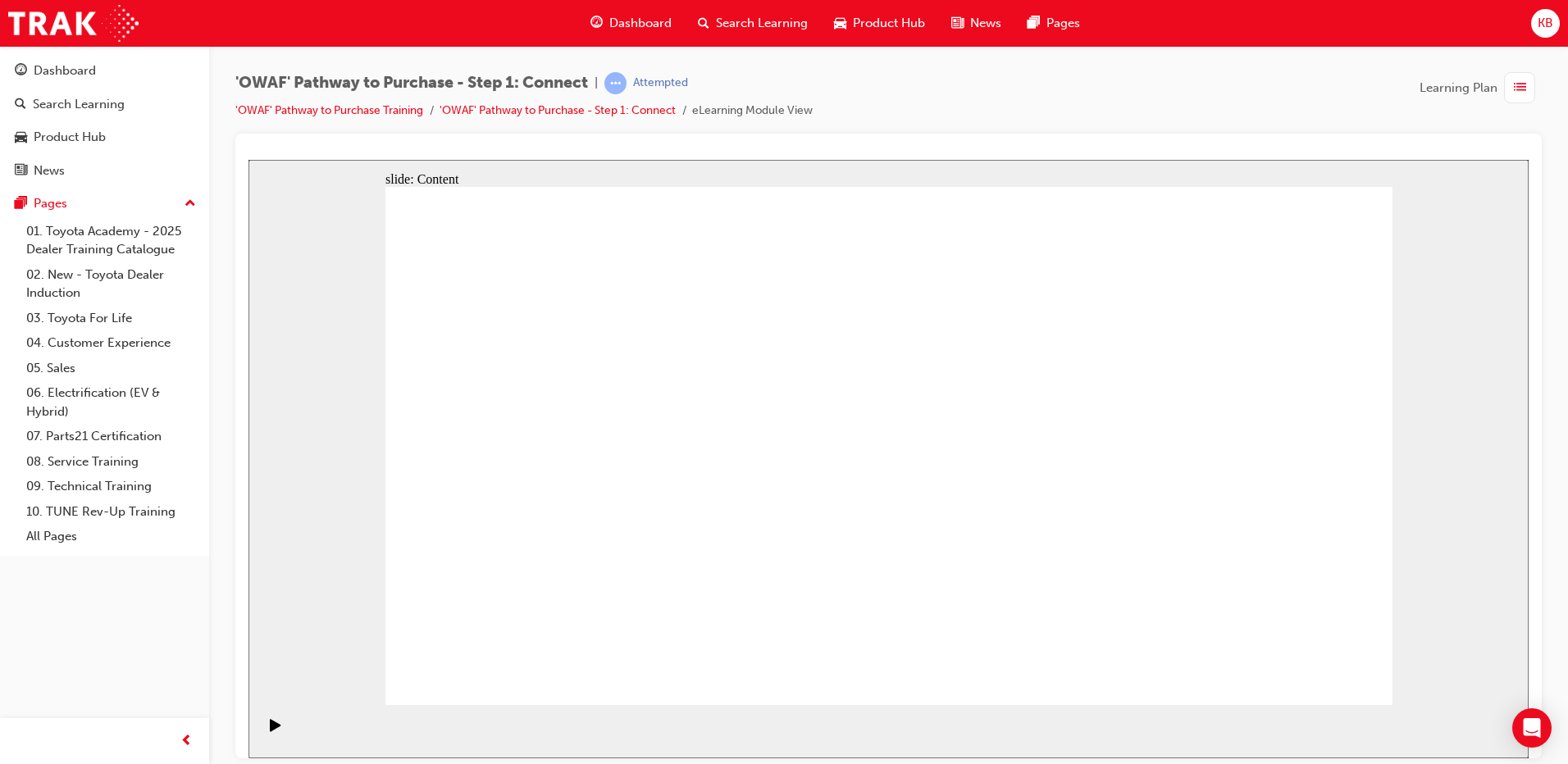
click at [54, 82] on link "Dashboard" at bounding box center [105, 71] width 196 height 30
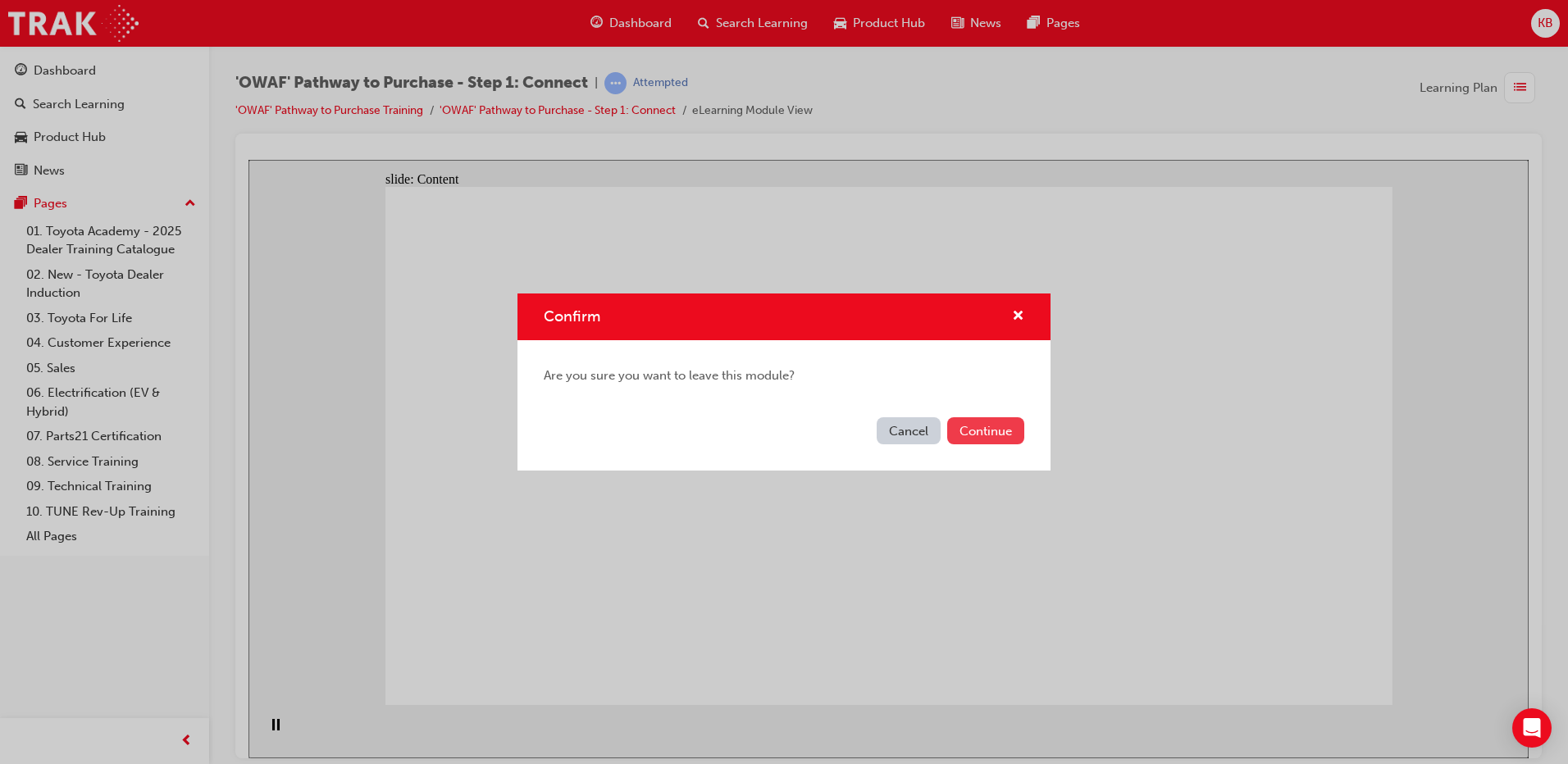
click at [1015, 440] on button "Continue" at bounding box center [986, 431] width 77 height 27
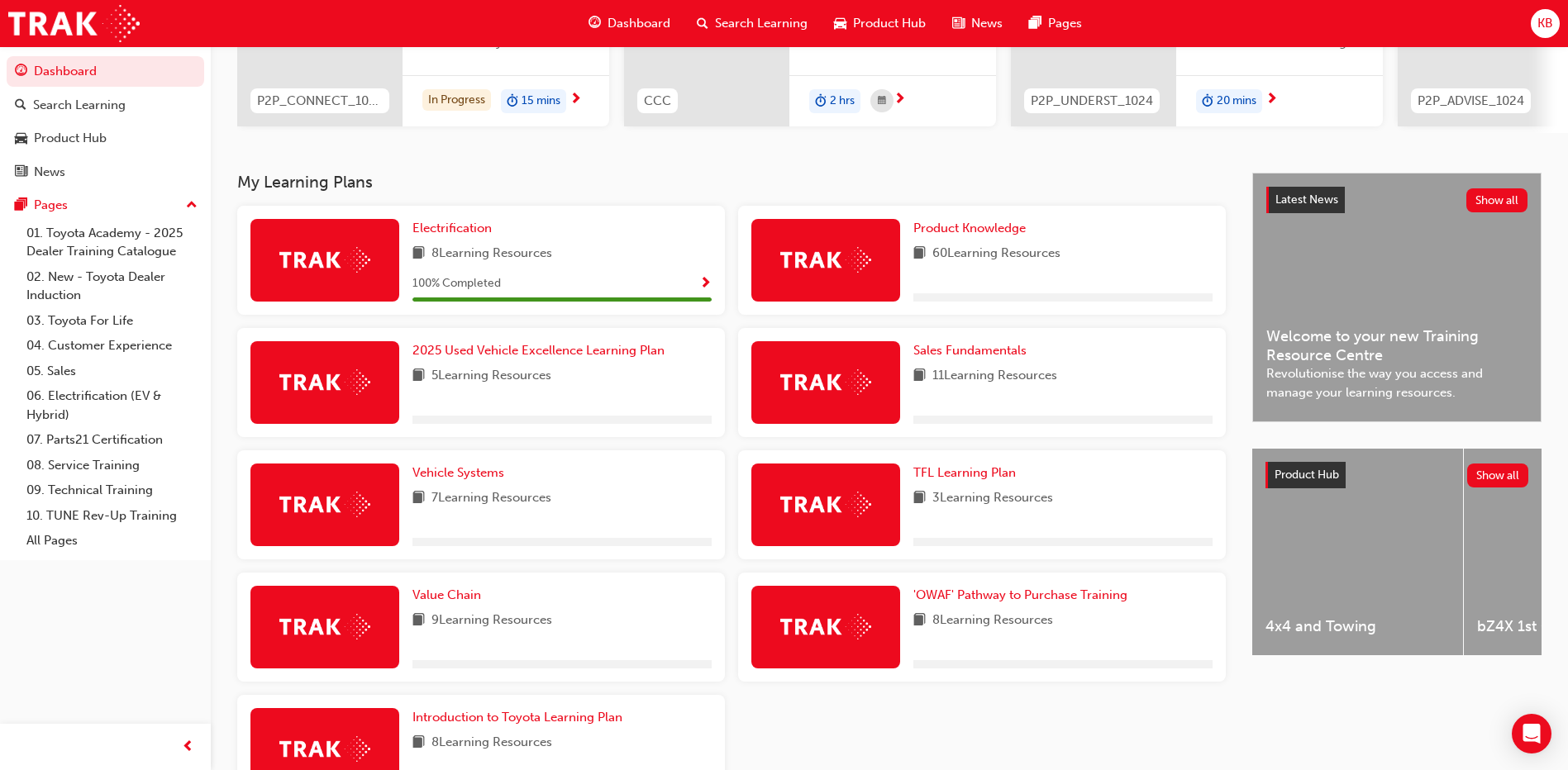
scroll to position [331, 0]
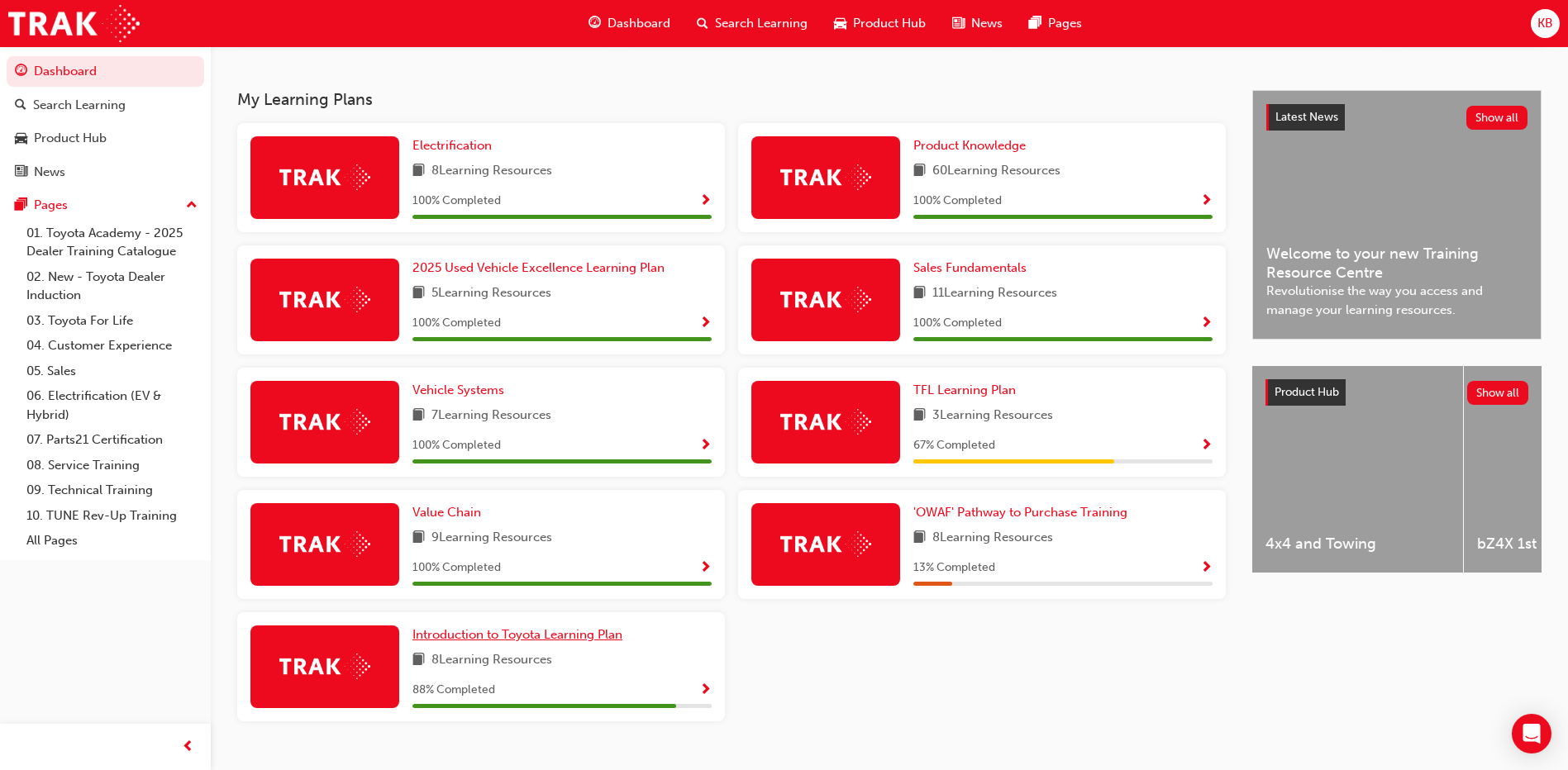
click at [512, 642] on span "Introduction to Toyota Learning Plan" at bounding box center [518, 634] width 210 height 14
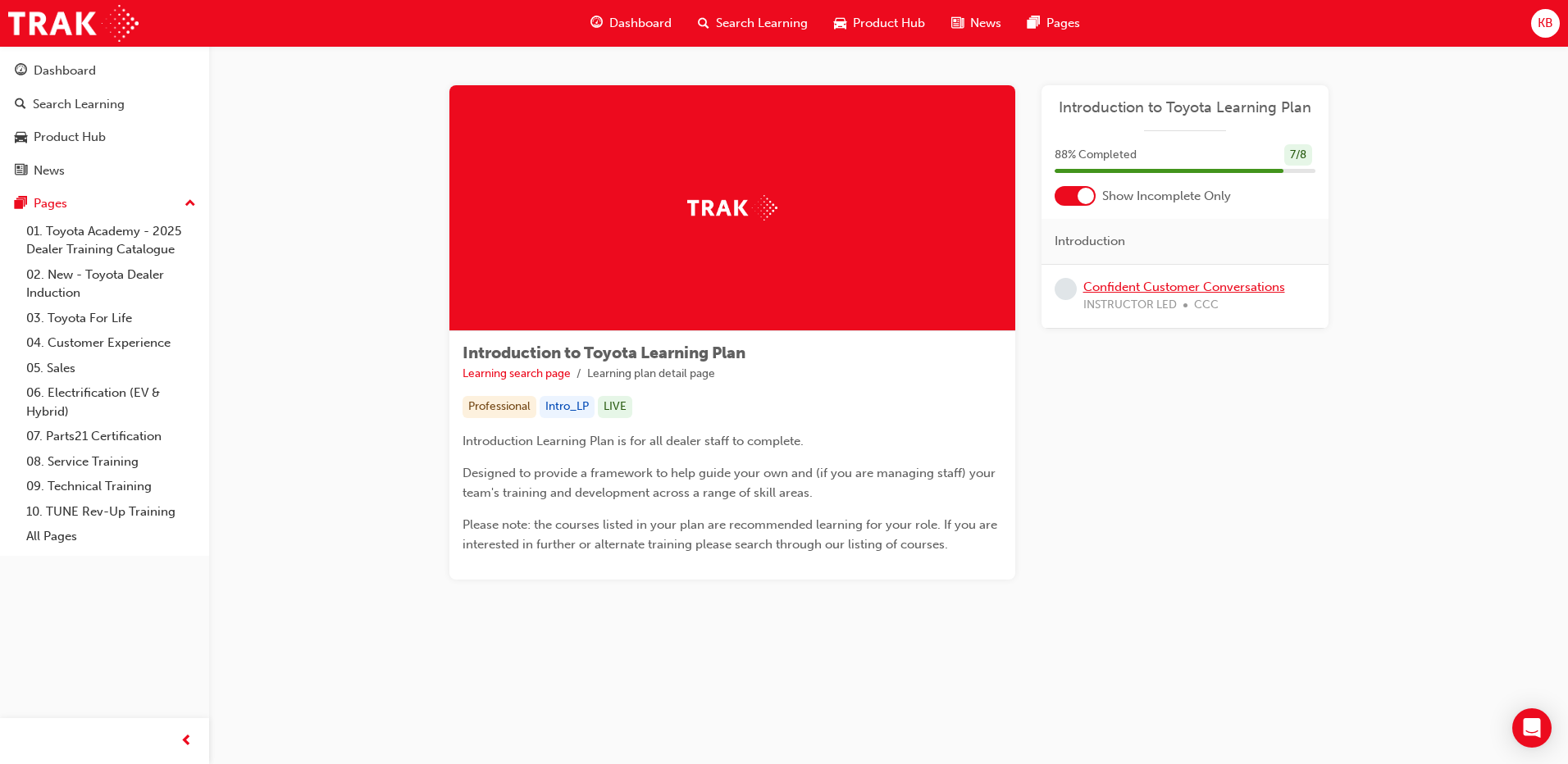
click at [1141, 292] on link "Confident Customer Conversations" at bounding box center [1185, 287] width 201 height 14
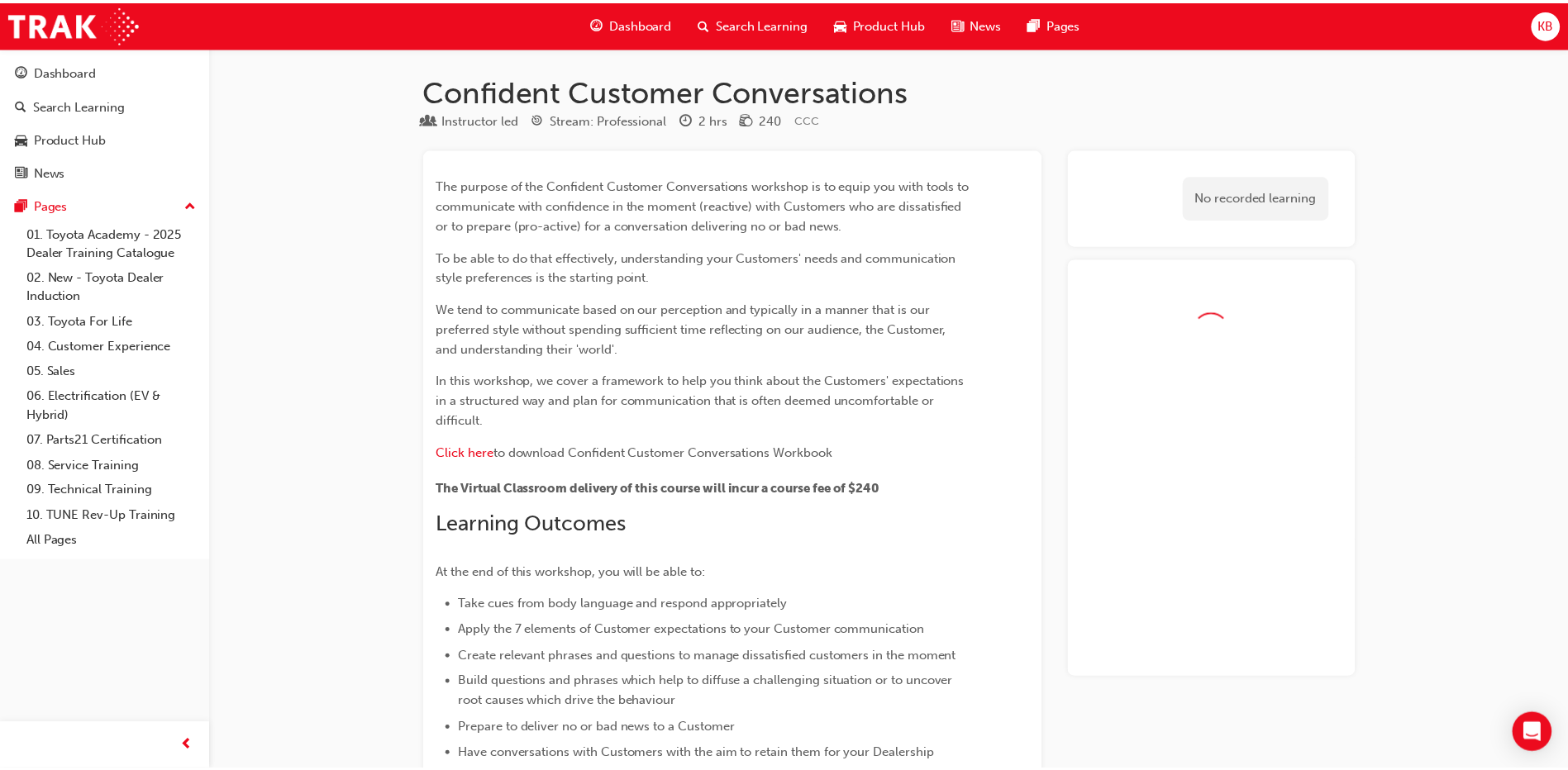
scroll to position [1323, 0]
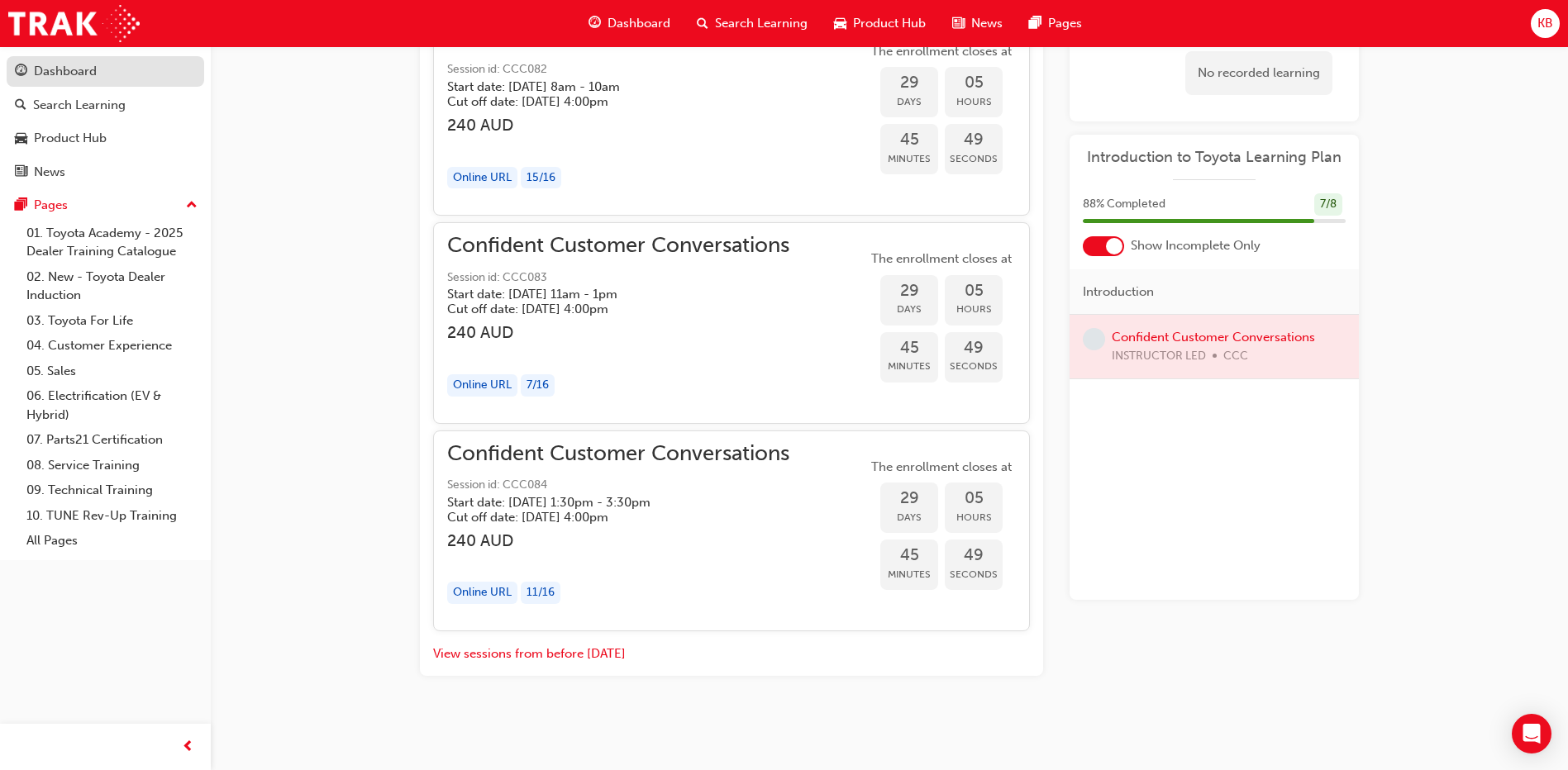
click at [149, 62] on div "Dashboard" at bounding box center [105, 72] width 181 height 20
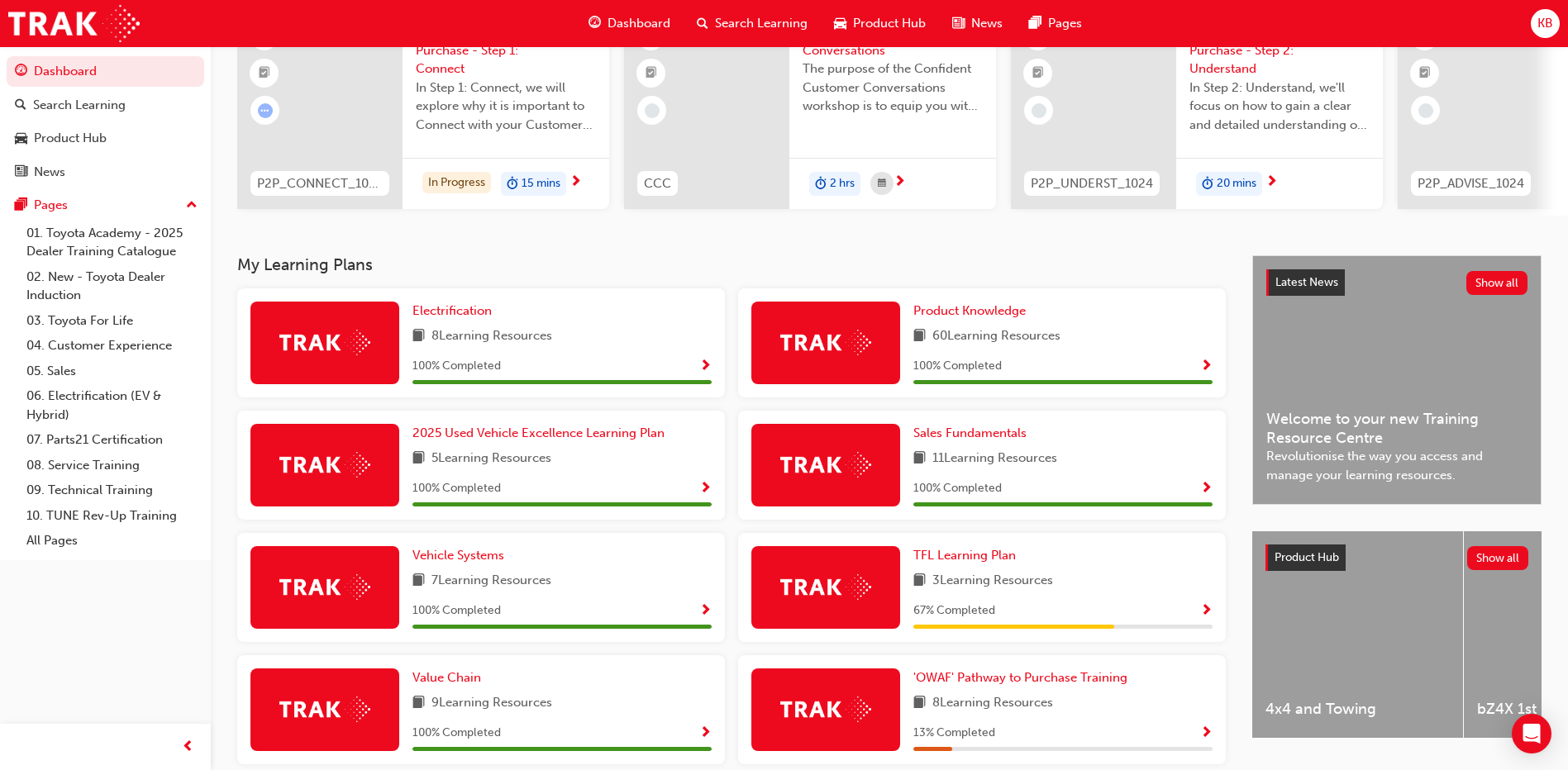
scroll to position [331, 0]
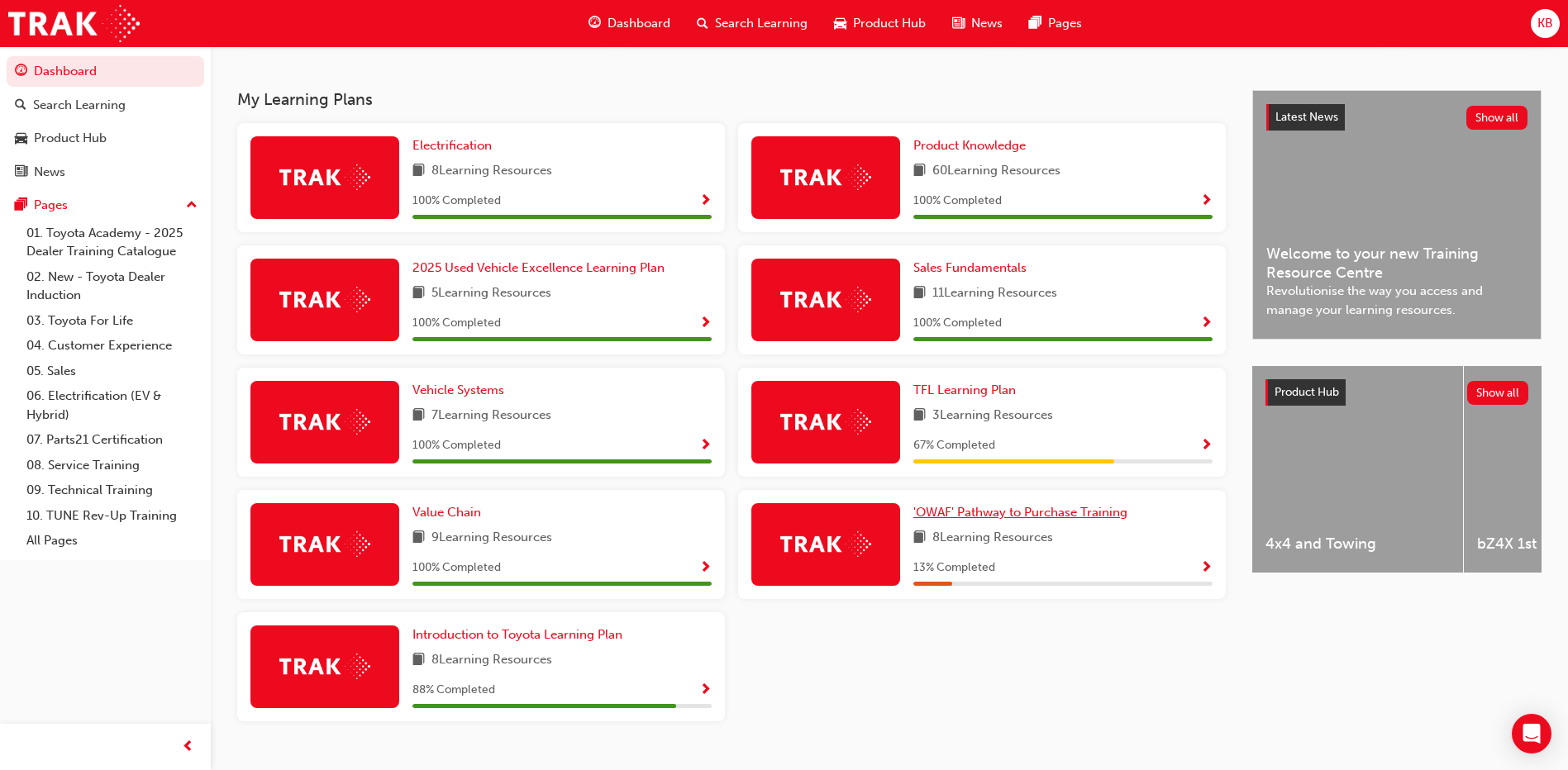
click at [983, 514] on span "'OWAF' Pathway to Purchase Training" at bounding box center [1020, 512] width 214 height 14
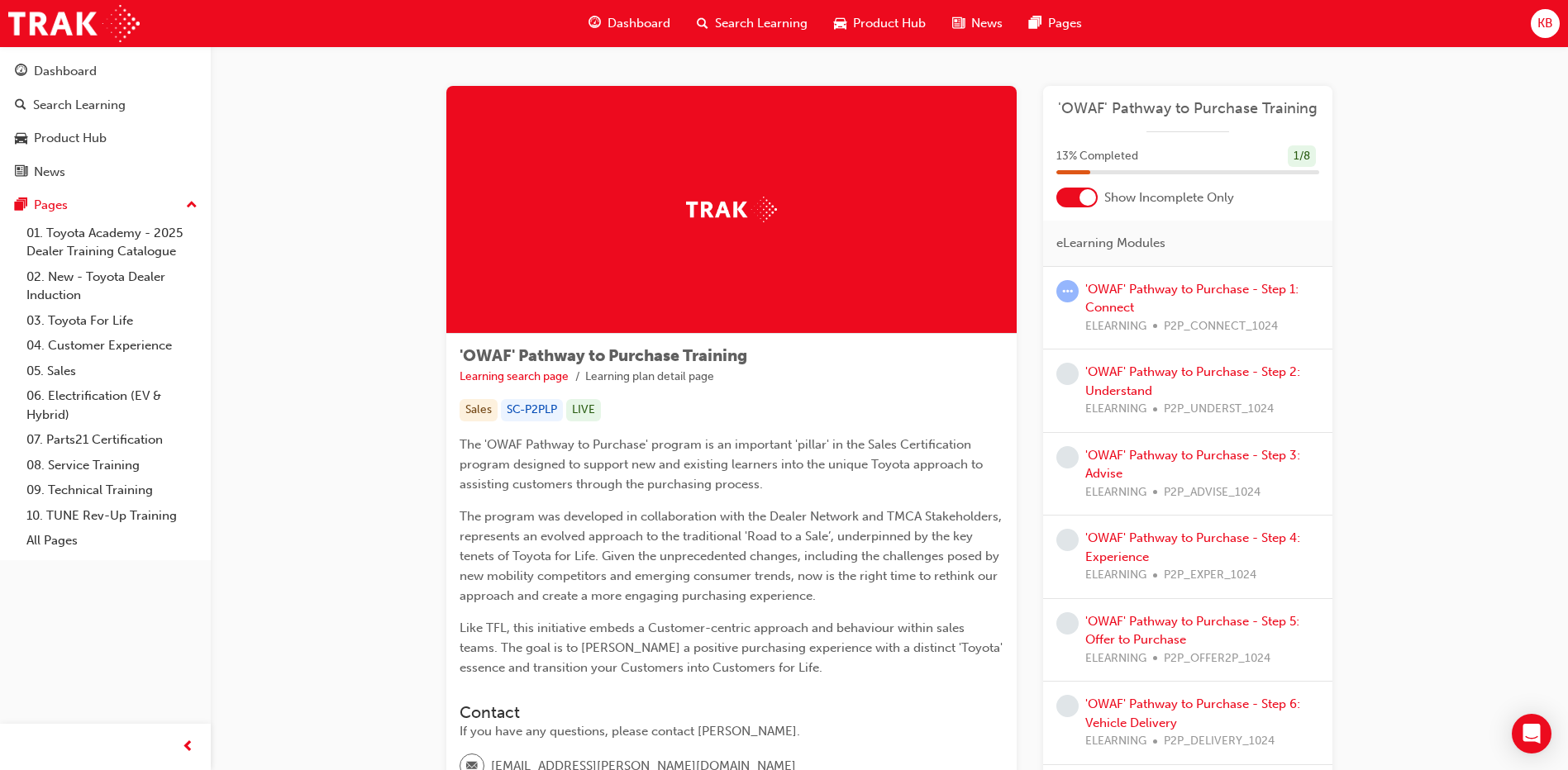
click at [1135, 274] on div "'OWAF' Pathway to Purchase - Step 1: Connect ELEARNING P2P_CONNECT_1024" at bounding box center [1187, 309] width 289 height 84
click at [1131, 287] on link "'OWAF' Pathway to Purchase - Step 1: Connect" at bounding box center [1192, 299] width 213 height 34
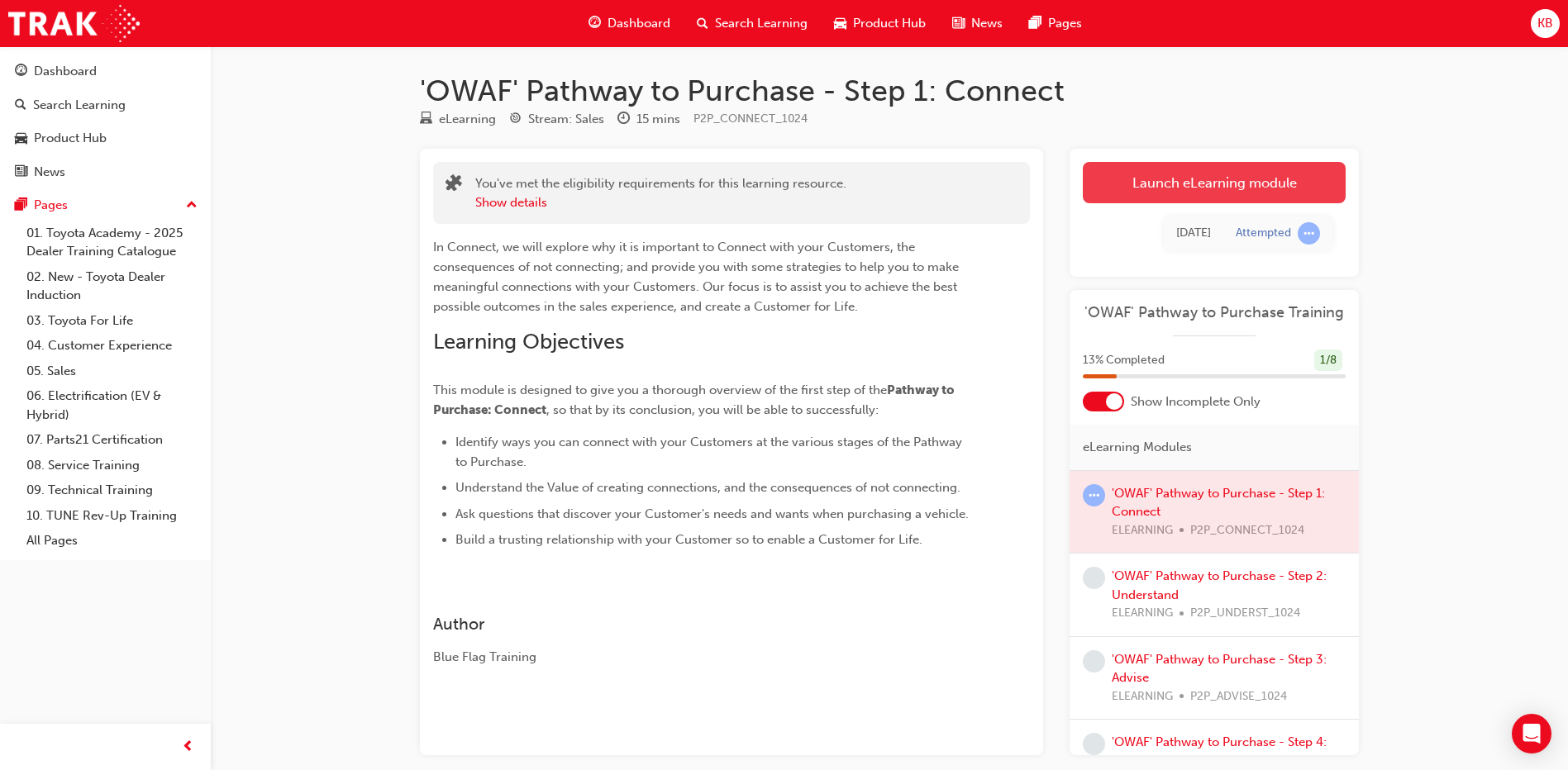
click at [1183, 190] on link "Launch eLearning module" at bounding box center [1214, 182] width 263 height 41
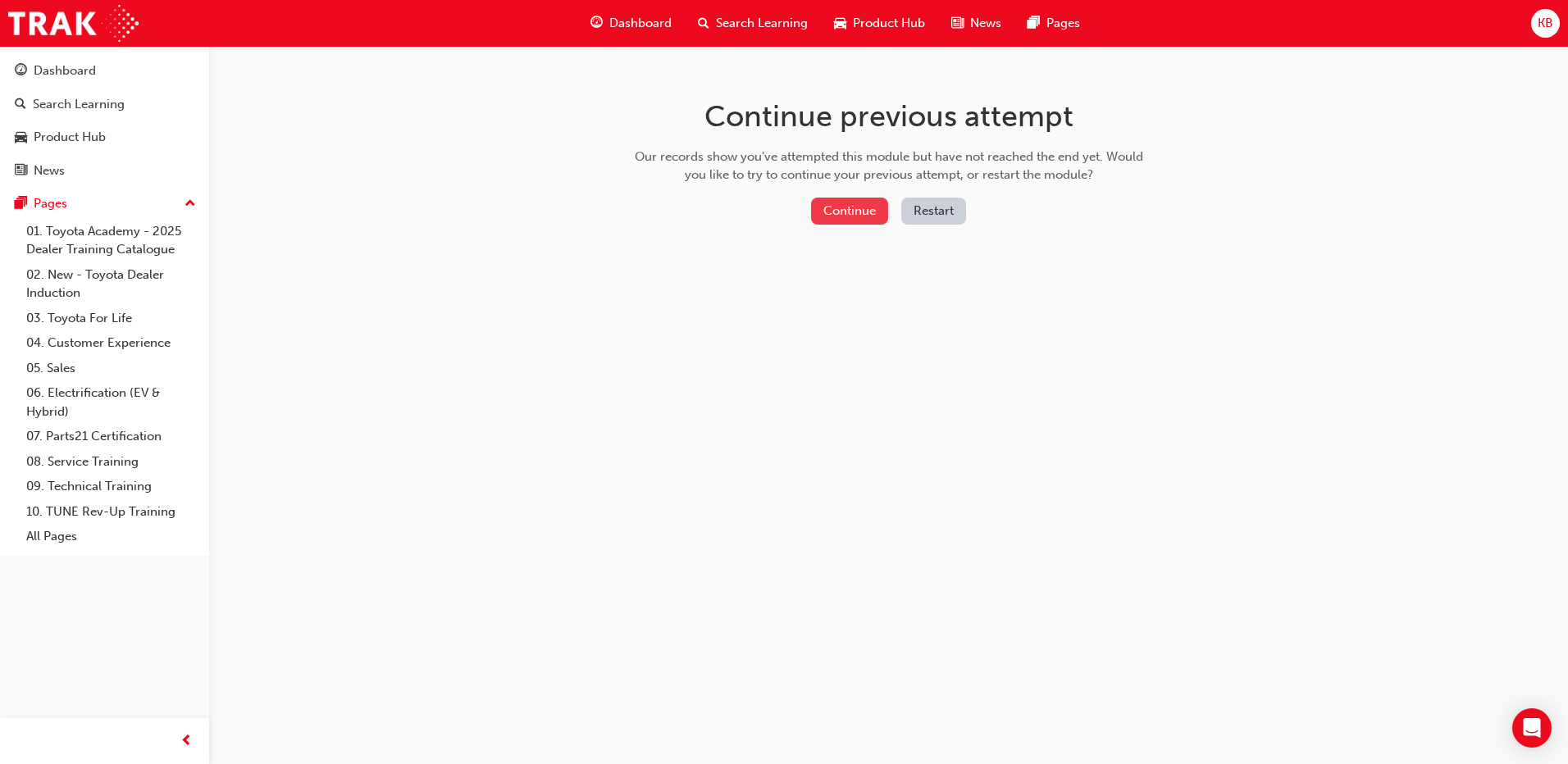
click at [835, 202] on button "Continue" at bounding box center [850, 212] width 77 height 27
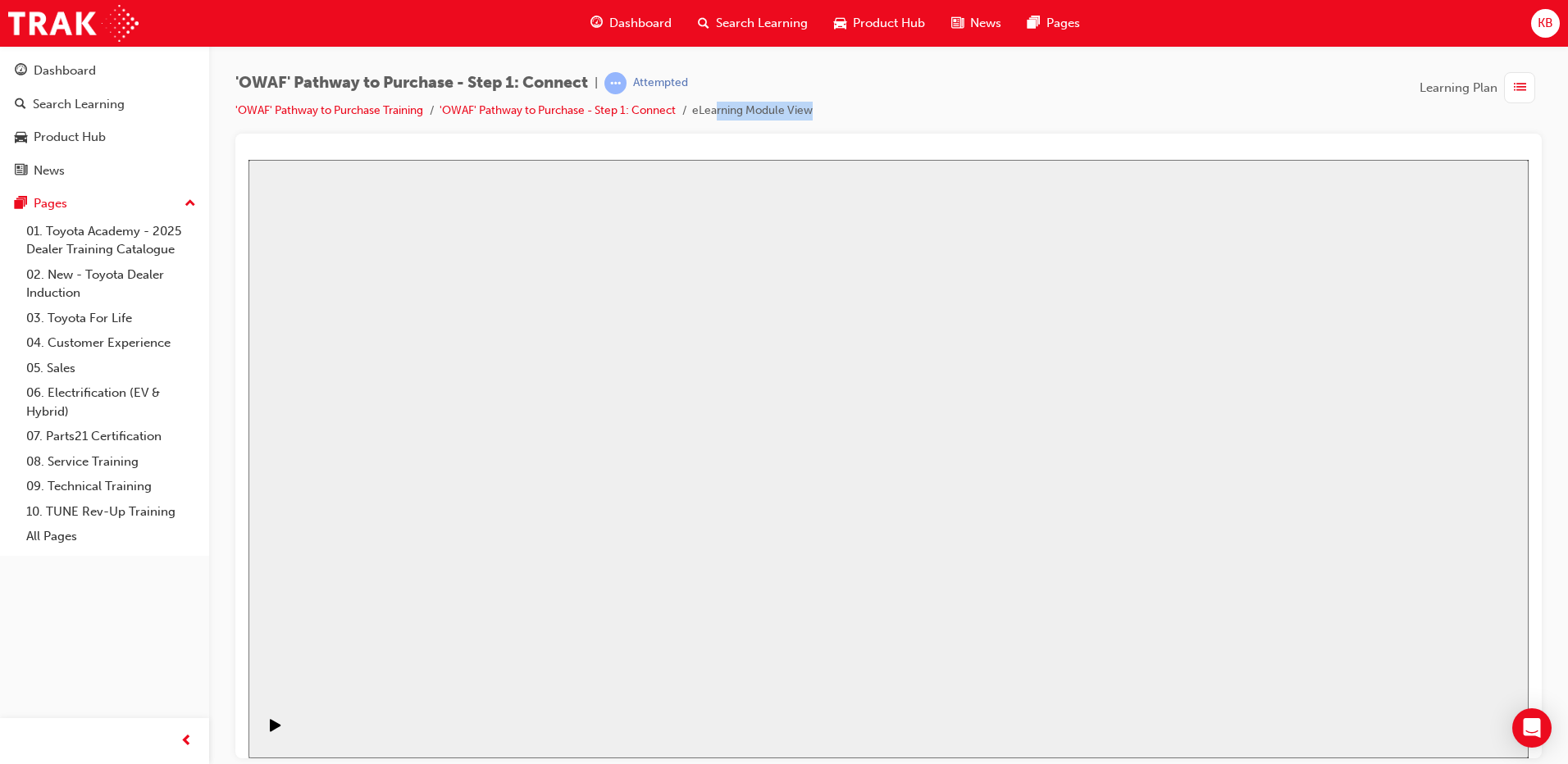
drag, startPoint x: 818, startPoint y: 113, endPoint x: 723, endPoint y: 102, distance: 95.6
click at [723, 102] on li "eLearning Module View" at bounding box center [752, 111] width 120 height 19
drag, startPoint x: 723, startPoint y: 102, endPoint x: 867, endPoint y: 120, distance: 145.1
click at [867, 120] on div "'OWAF' Pathway to Purchase - Step 1: Connect | Attempted 'OWAF' Pathway to Purc…" at bounding box center [889, 102] width 1307 height 62
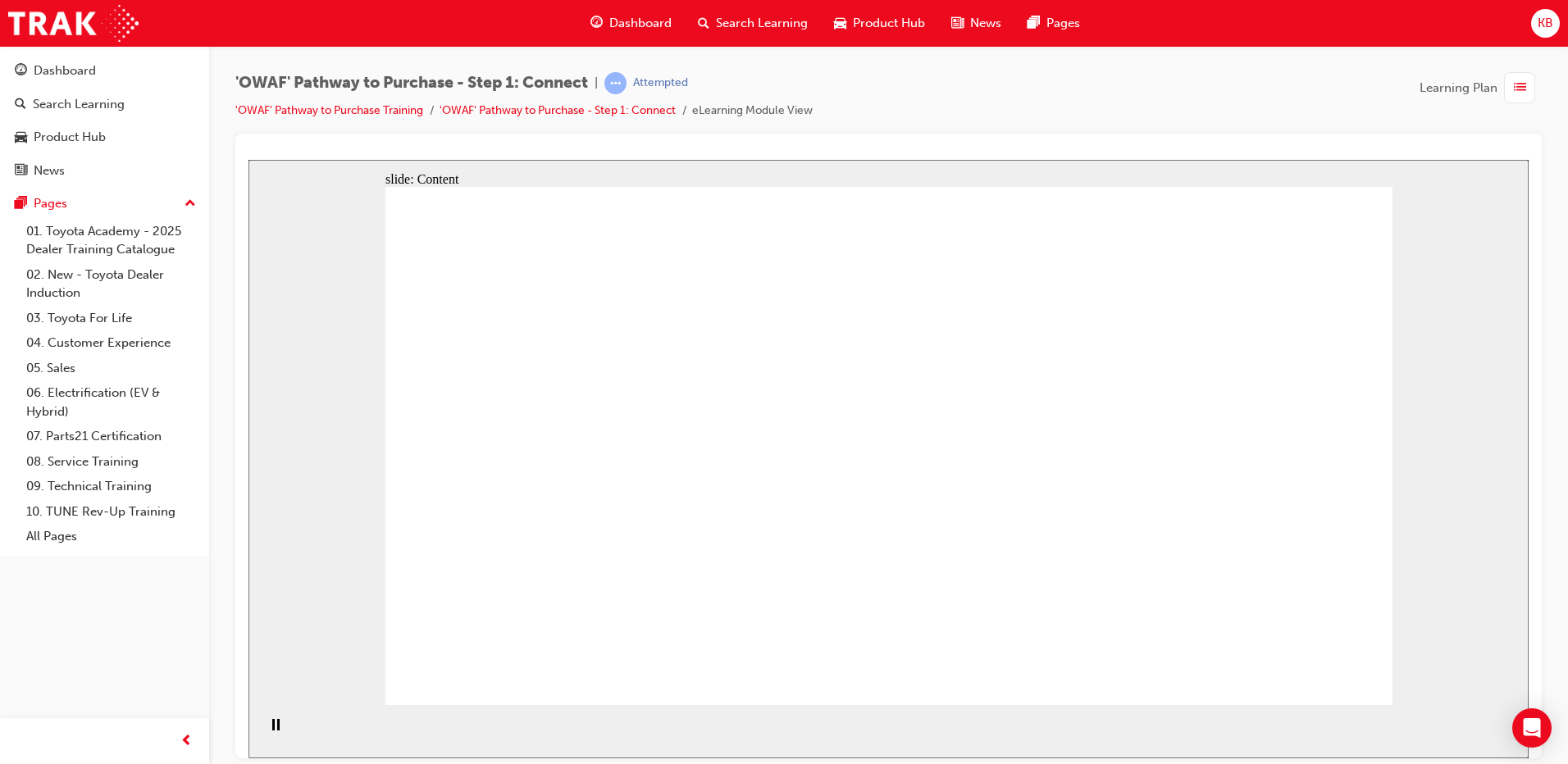
drag, startPoint x: 1191, startPoint y: 373, endPoint x: 1204, endPoint y: 373, distance: 13.0
